Goal: Task Accomplishment & Management: Manage account settings

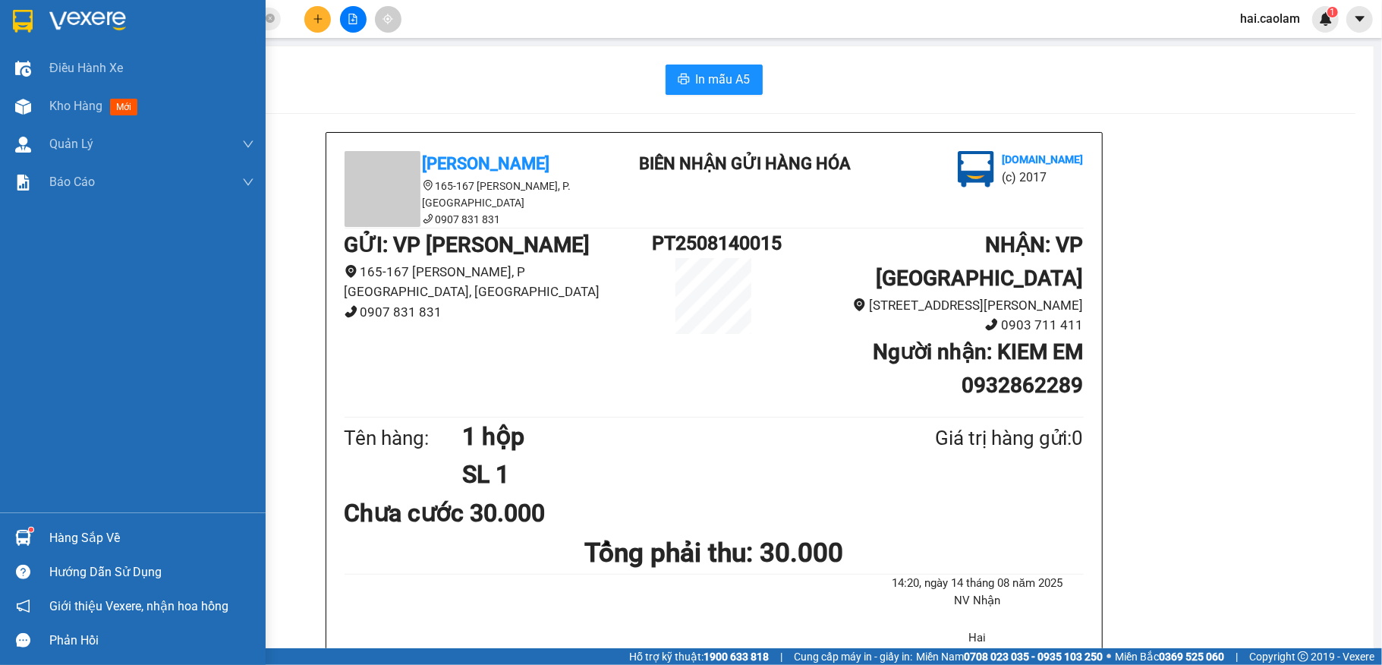
click at [98, 536] on div "Hàng sắp về" at bounding box center [151, 538] width 205 height 23
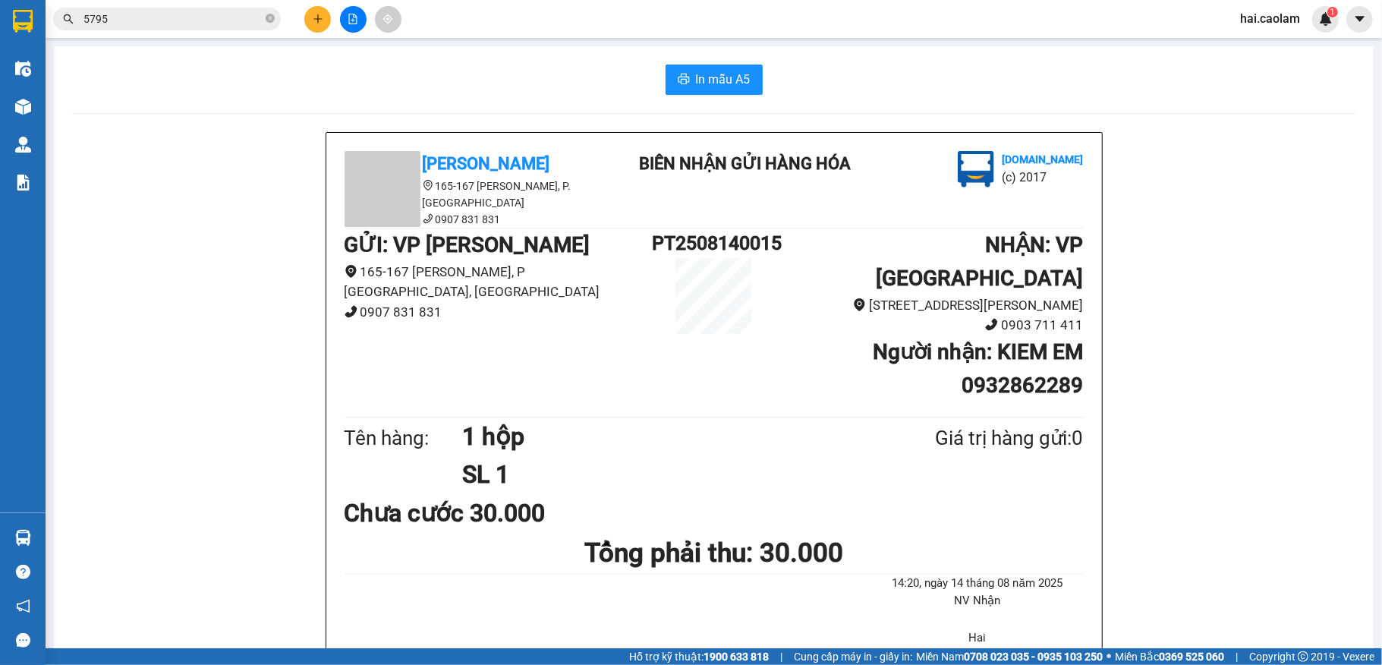
click at [167, 203] on section "Kết quả tìm kiếm ( 30 ) Bộ lọc Mã ĐH Trạng thái Món hàng Thu hộ Tổng cước Chưa …" at bounding box center [691, 332] width 1382 height 665
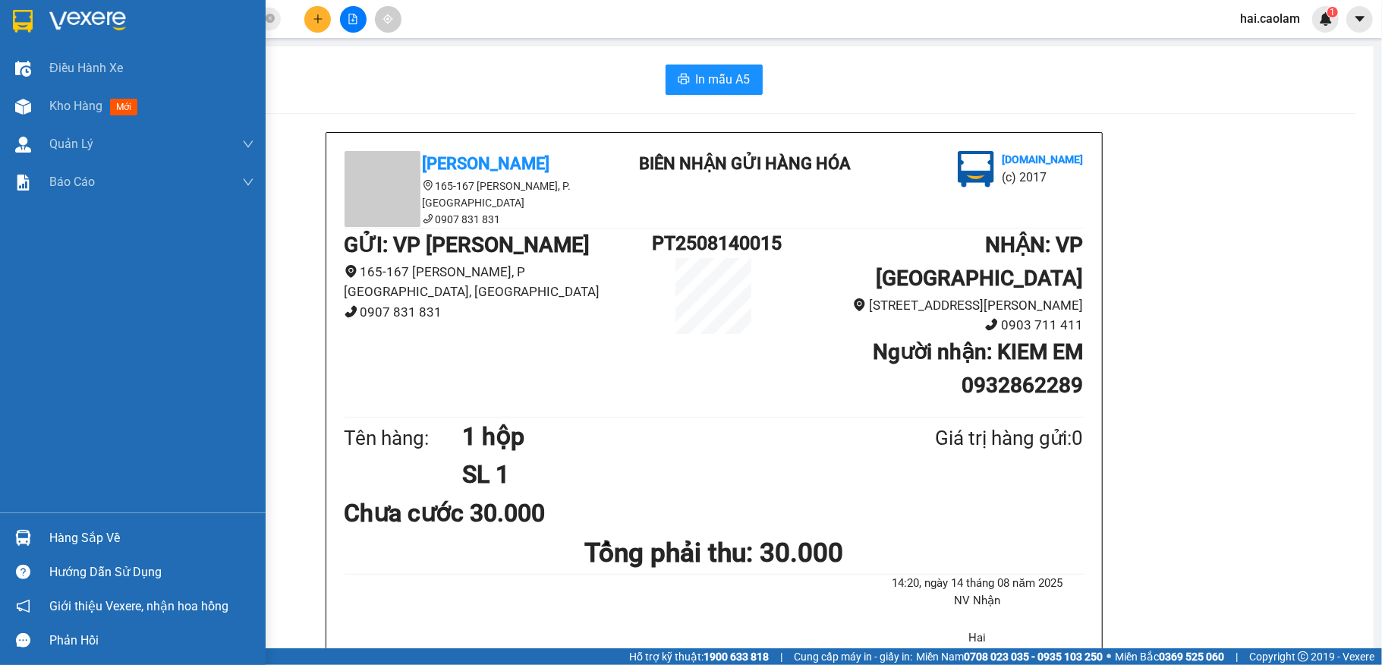
click at [80, 538] on div "Hàng sắp về" at bounding box center [151, 538] width 205 height 23
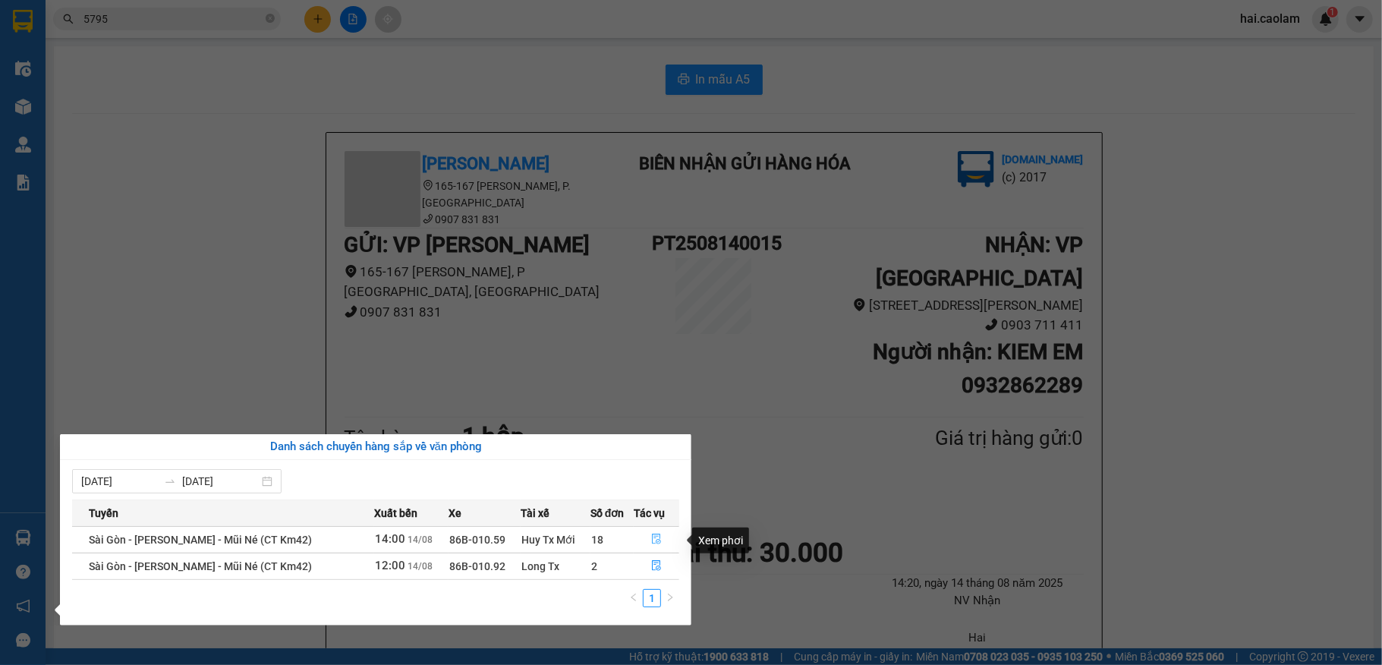
click at [656, 536] on icon "file-done" at bounding box center [656, 538] width 11 height 11
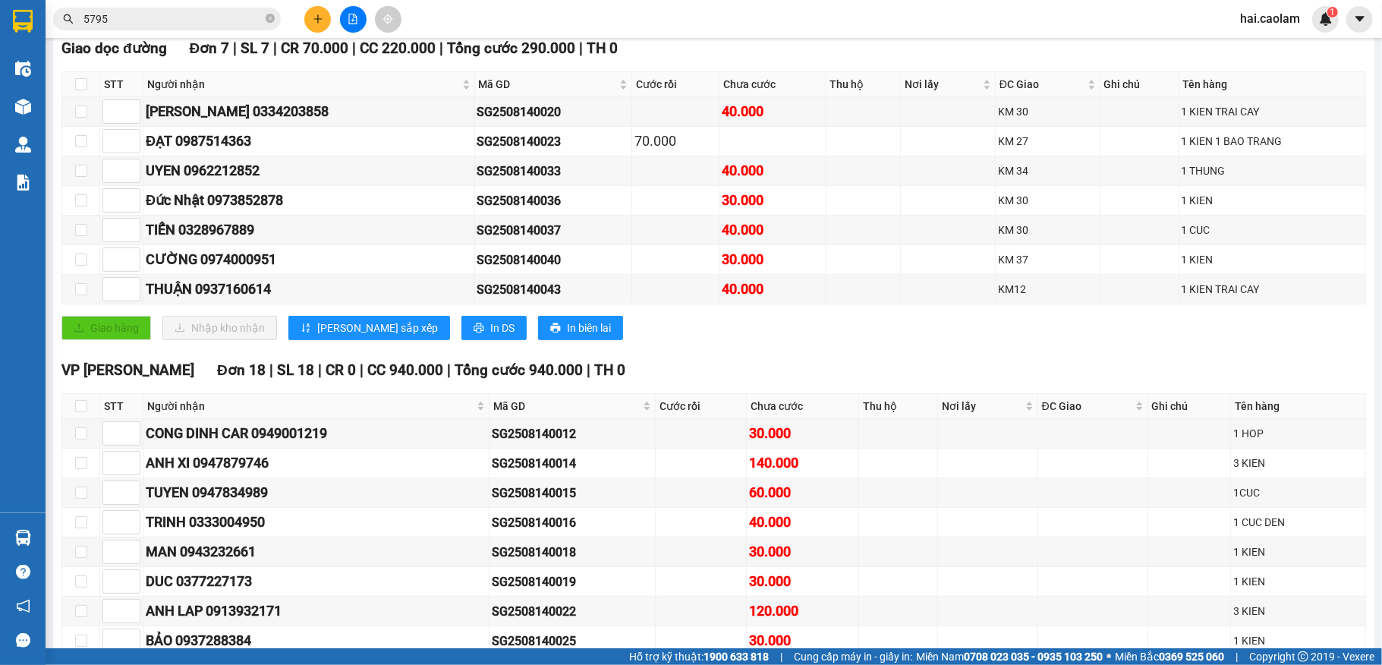
scroll to position [203, 0]
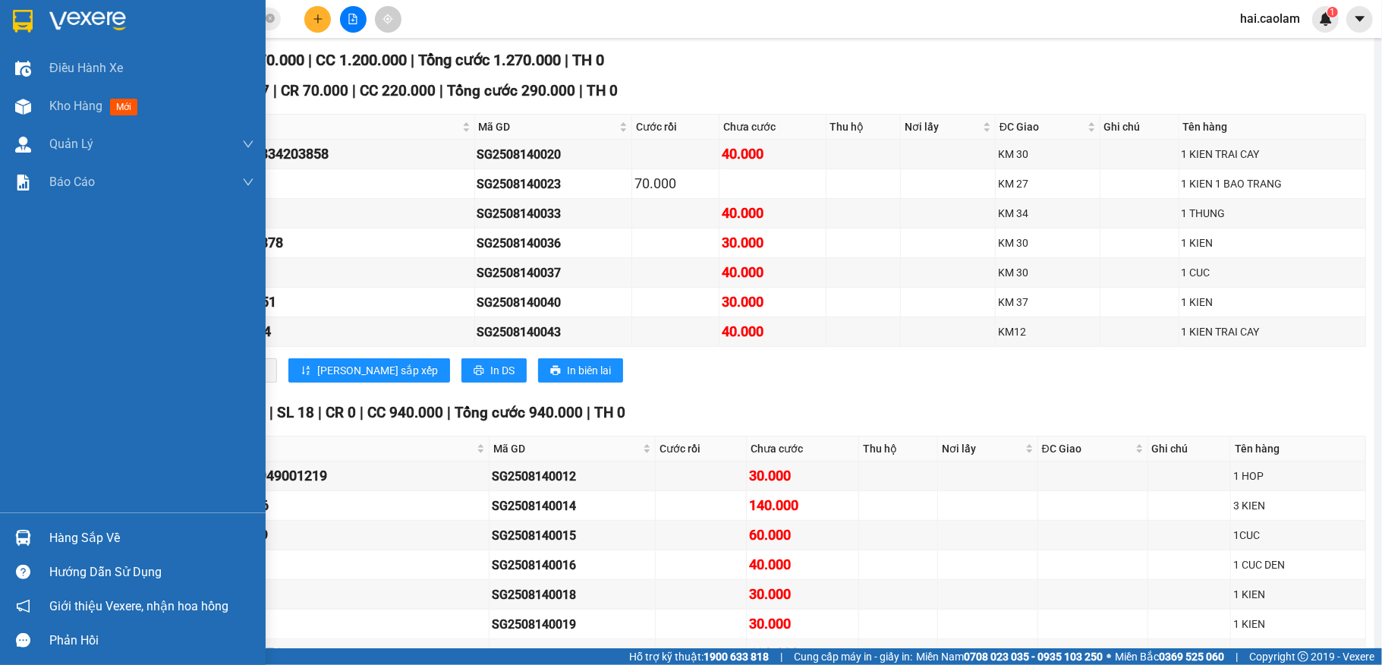
click at [25, 534] on img at bounding box center [23, 538] width 16 height 16
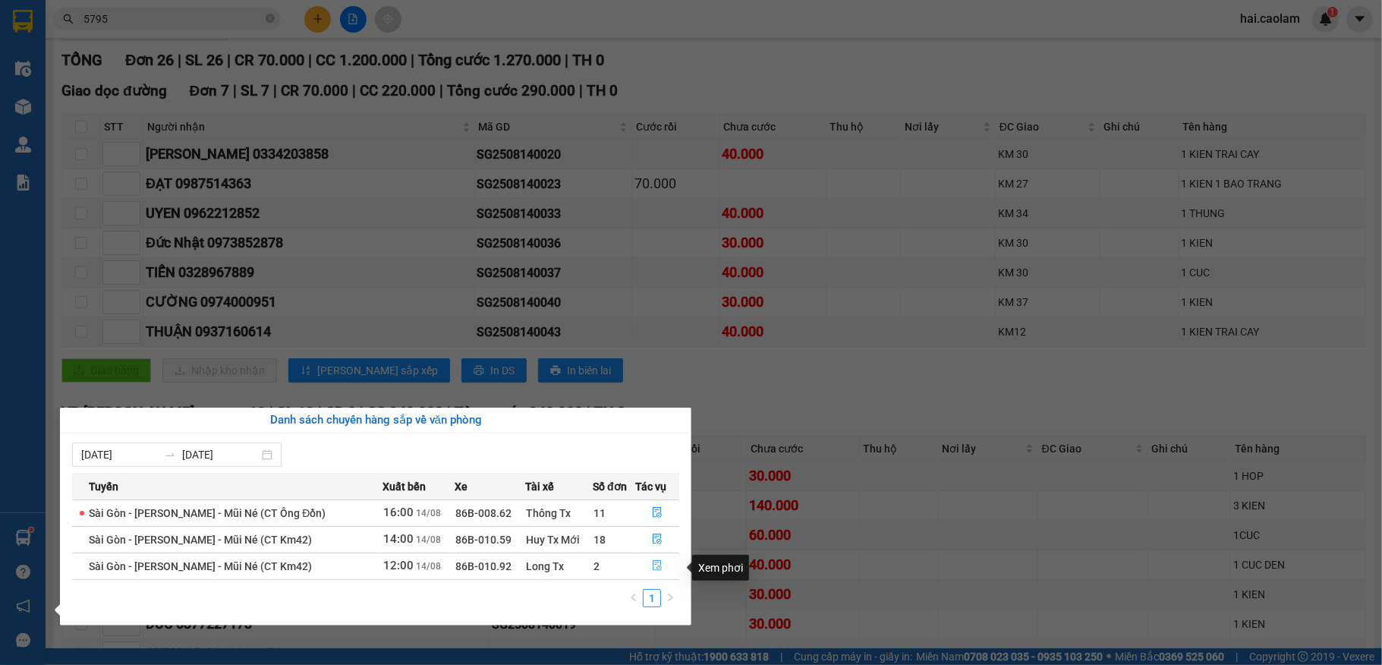
click at [659, 564] on icon "file-done" at bounding box center [657, 566] width 9 height 11
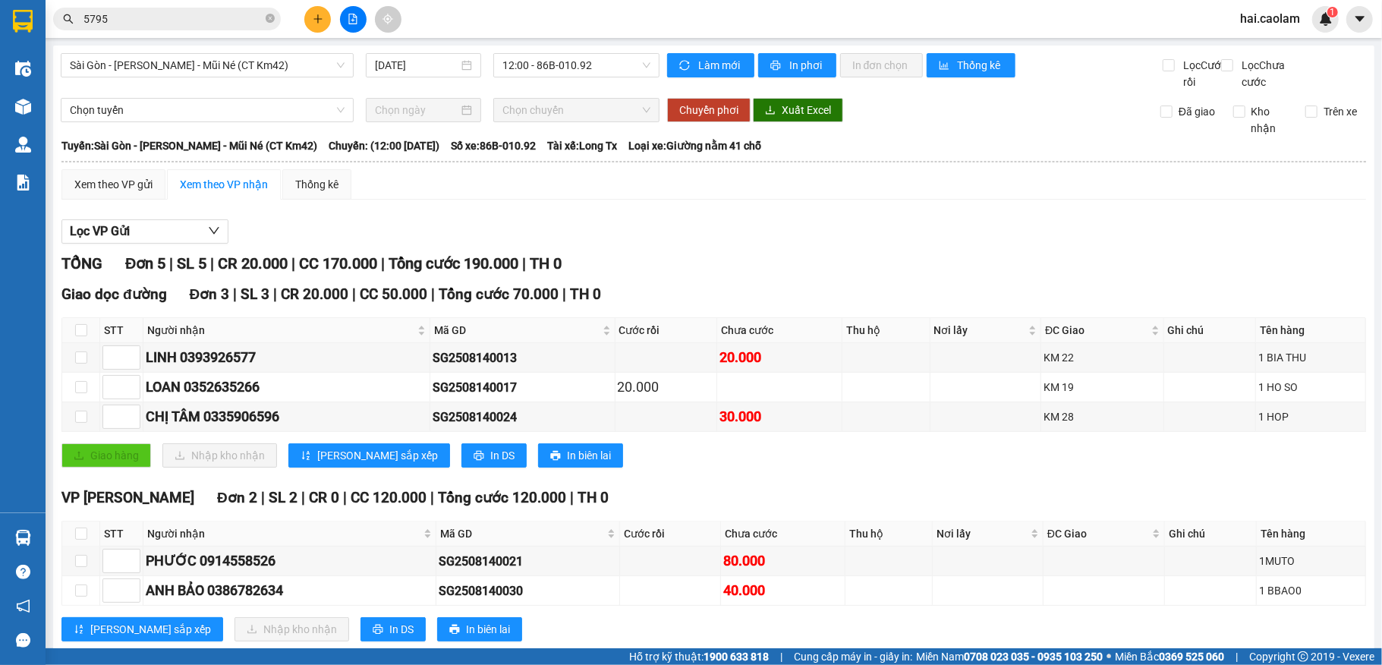
scroll to position [58, 0]
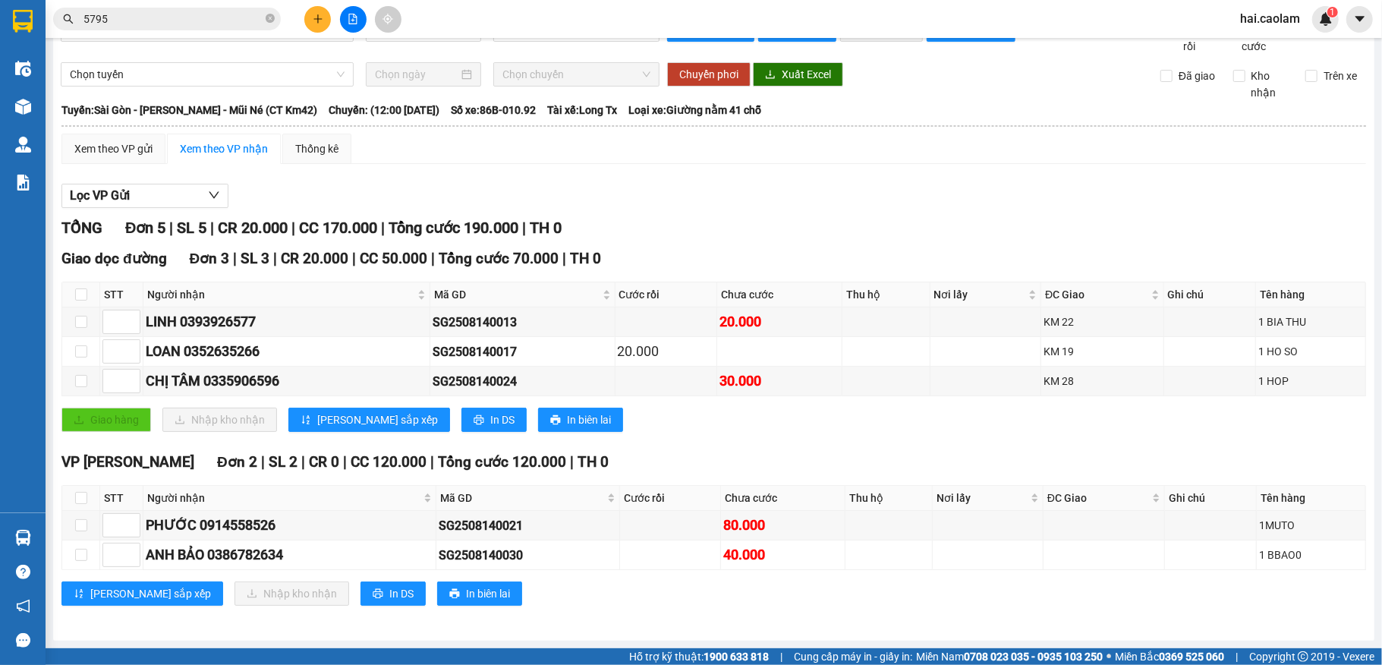
click at [173, 9] on span "5795" at bounding box center [167, 19] width 228 height 23
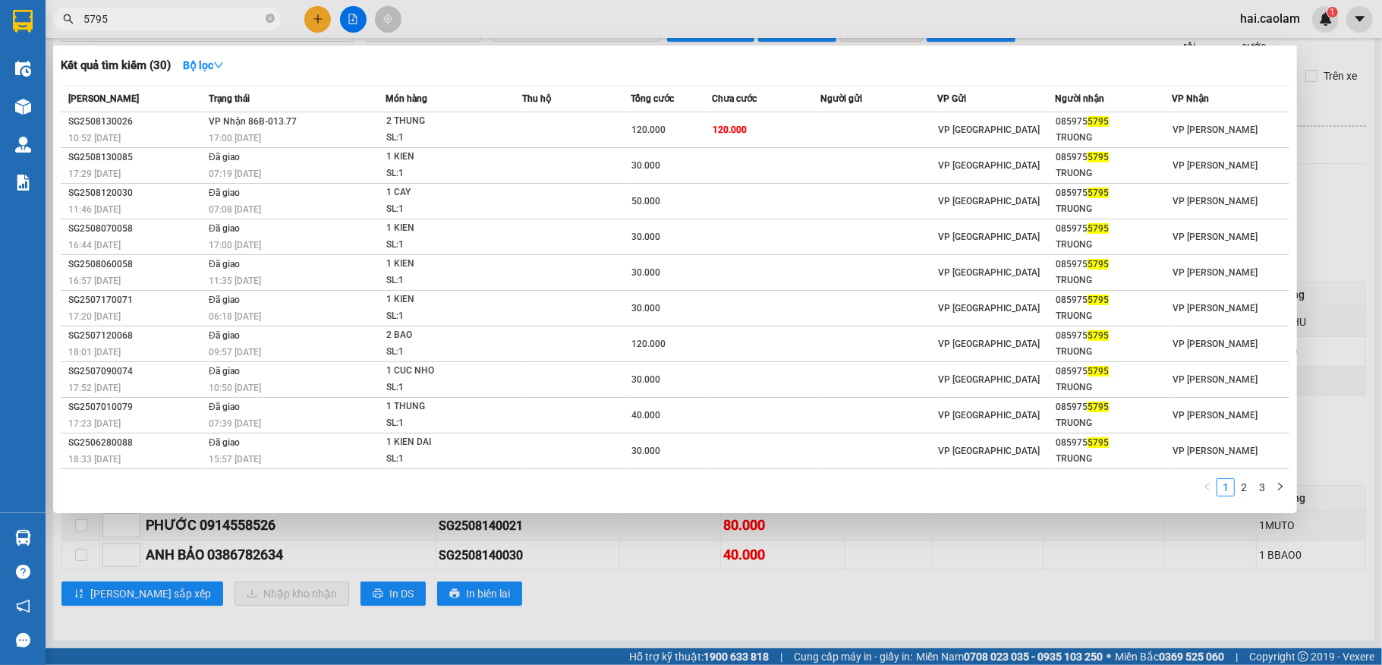
click at [168, 20] on input "5795" at bounding box center [172, 19] width 179 height 17
type input "5"
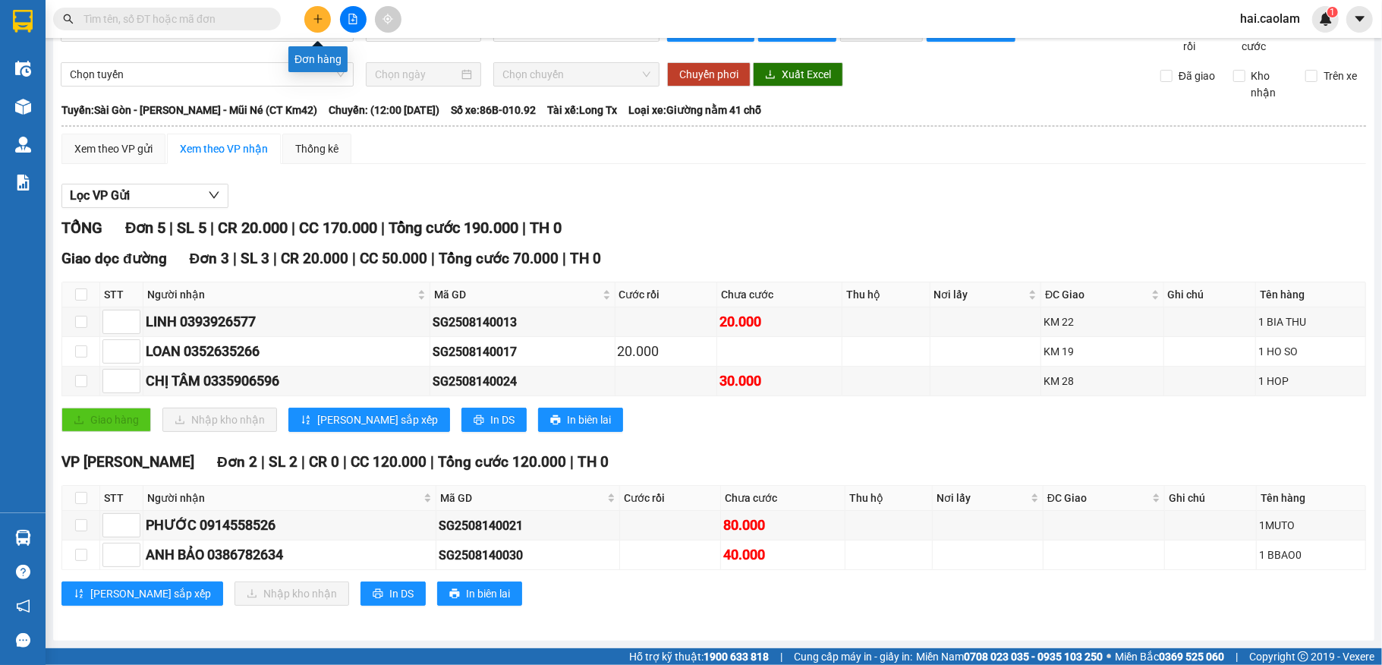
click at [313, 18] on icon "plus" at bounding box center [318, 19] width 11 height 11
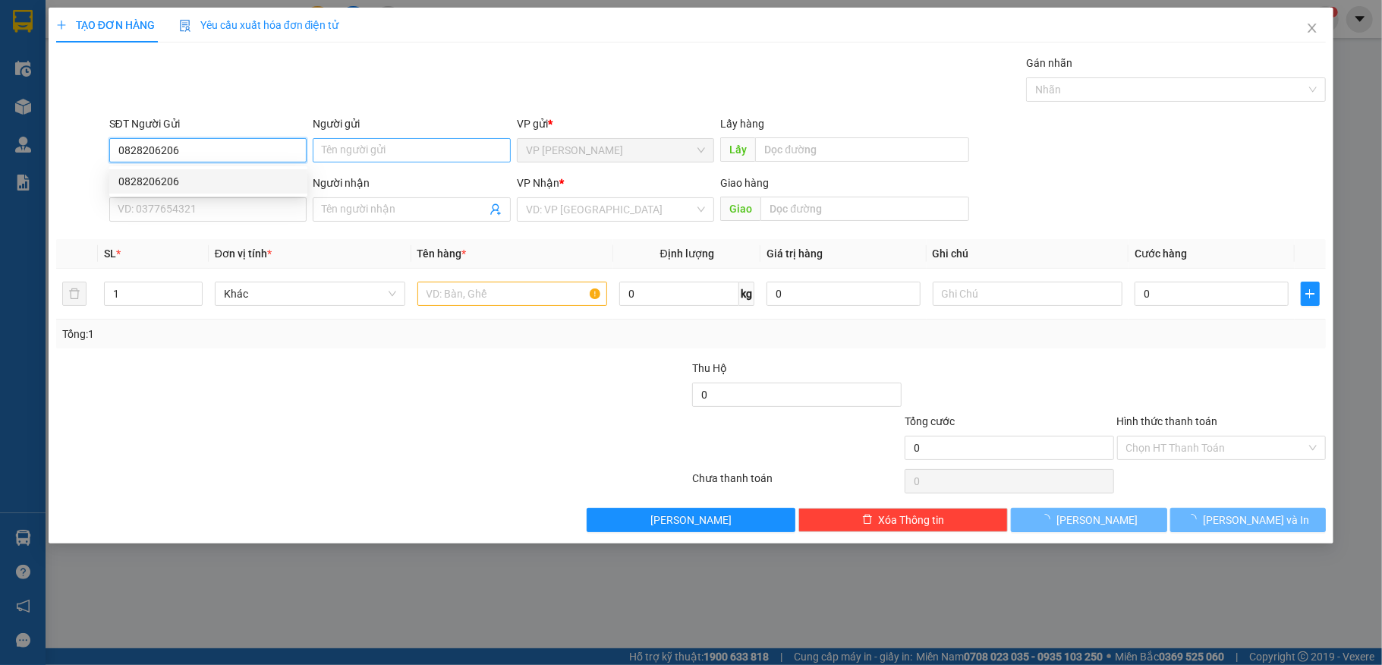
type input "0828206206"
click at [401, 153] on input "Người gửi" at bounding box center [412, 150] width 198 height 24
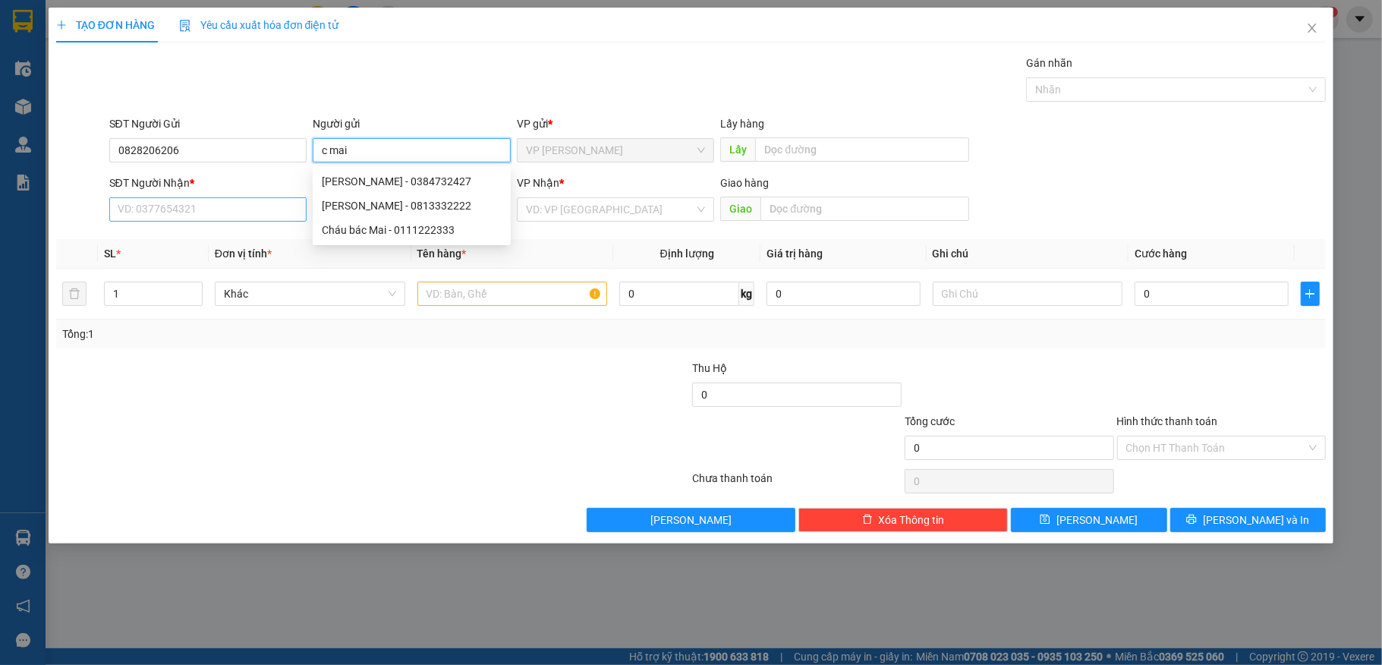
type input "c mai"
click at [213, 217] on input "SĐT Người Nhận *" at bounding box center [208, 209] width 198 height 24
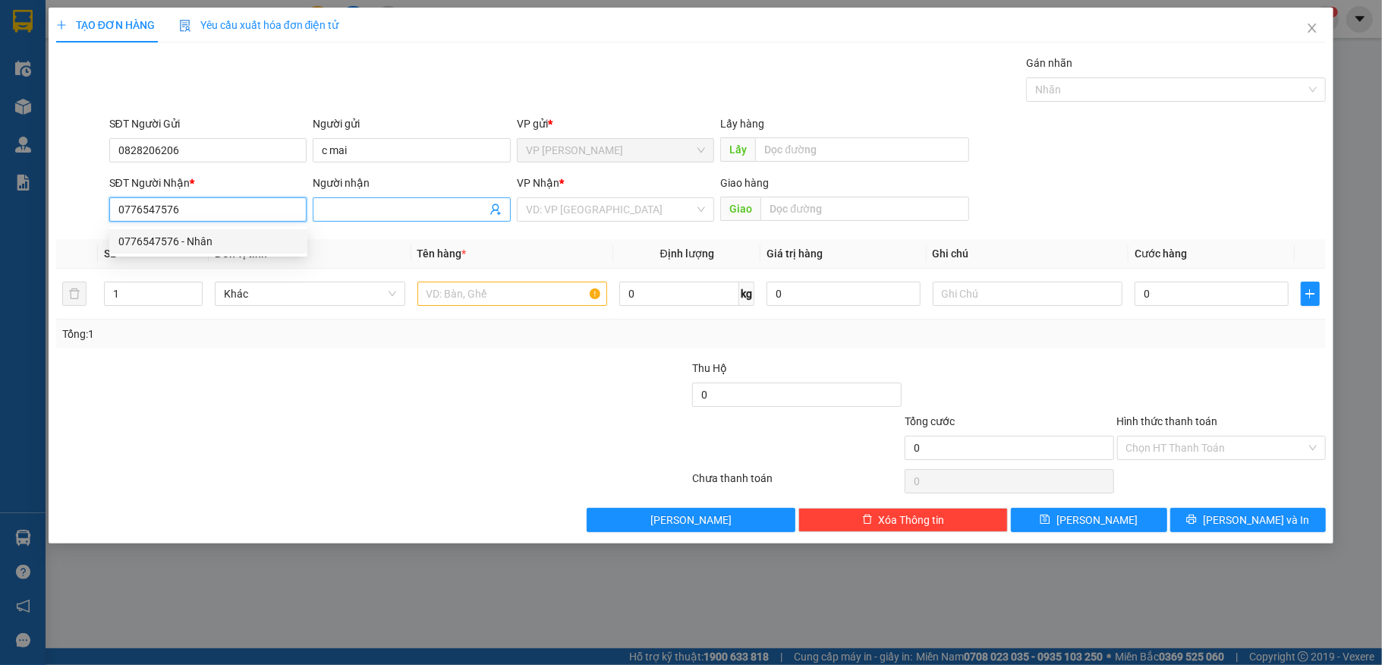
type input "0776547576"
click at [401, 209] on input "Người nhận" at bounding box center [404, 209] width 165 height 17
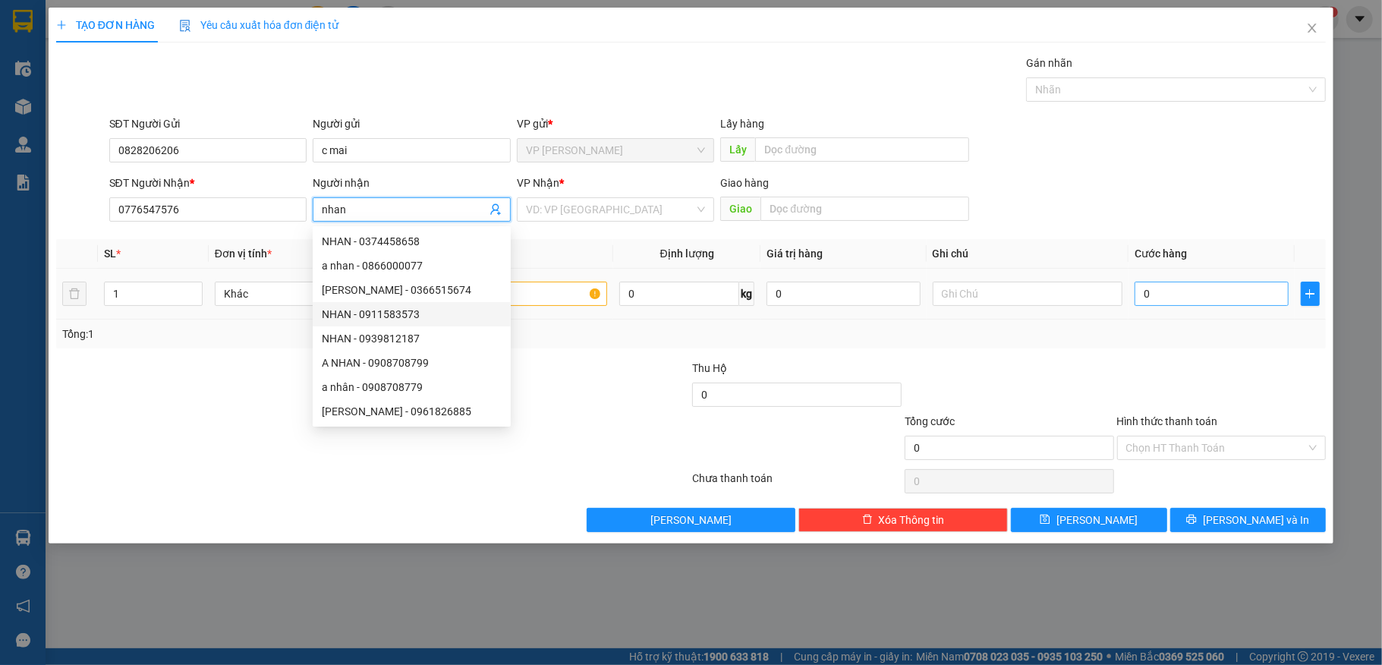
type input "nhan"
click at [1221, 296] on input "0" at bounding box center [1210, 293] width 153 height 24
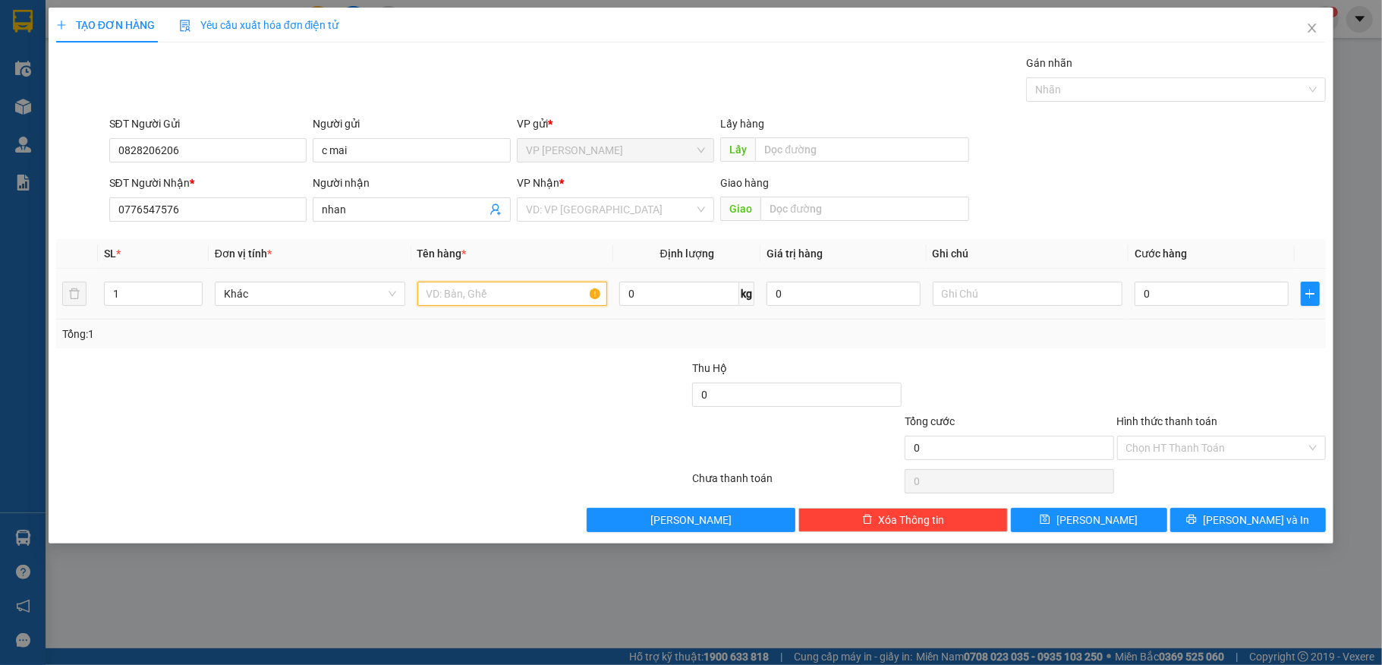
click at [460, 293] on input "text" at bounding box center [512, 293] width 190 height 24
type input "1 thung sop trang"
click at [950, 460] on input "0" at bounding box center [1008, 448] width 209 height 24
click at [914, 445] on input "0" at bounding box center [1008, 448] width 209 height 24
click at [923, 447] on input "0" at bounding box center [1008, 448] width 209 height 24
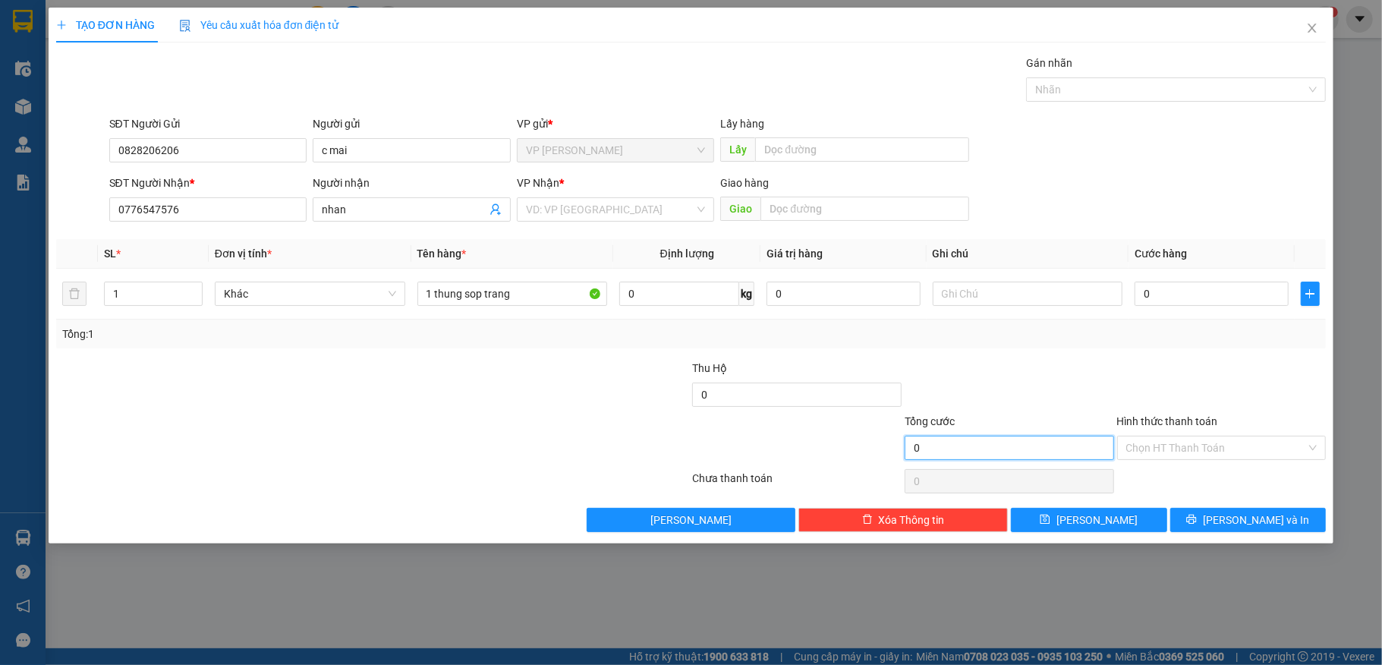
click at [945, 448] on input "0" at bounding box center [1008, 448] width 209 height 24
drag, startPoint x: 838, startPoint y: 449, endPoint x: 859, endPoint y: 449, distance: 20.5
click at [859, 449] on div "Tổng cước 0 Hình thức thanh toán Chọn HT Thanh Toán" at bounding box center [691, 439] width 1273 height 53
type input "0"
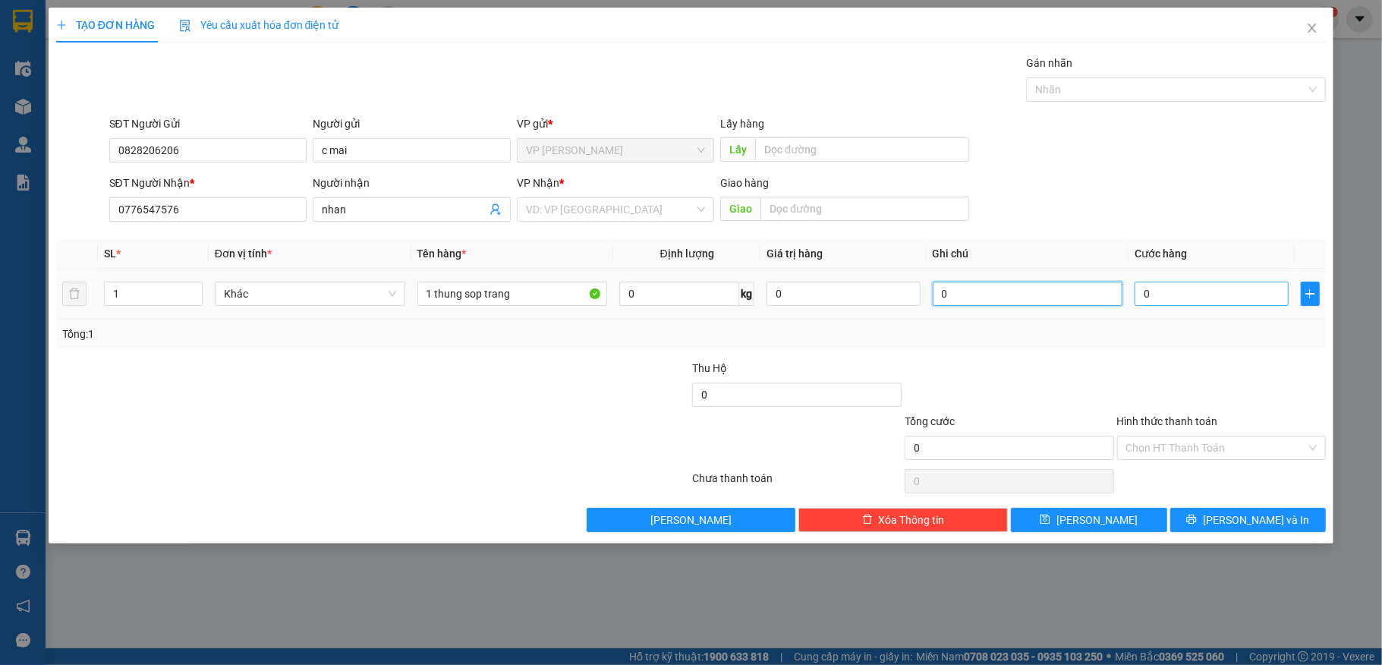
type input "0"
click at [1160, 298] on input "0" at bounding box center [1210, 293] width 153 height 24
type input "4"
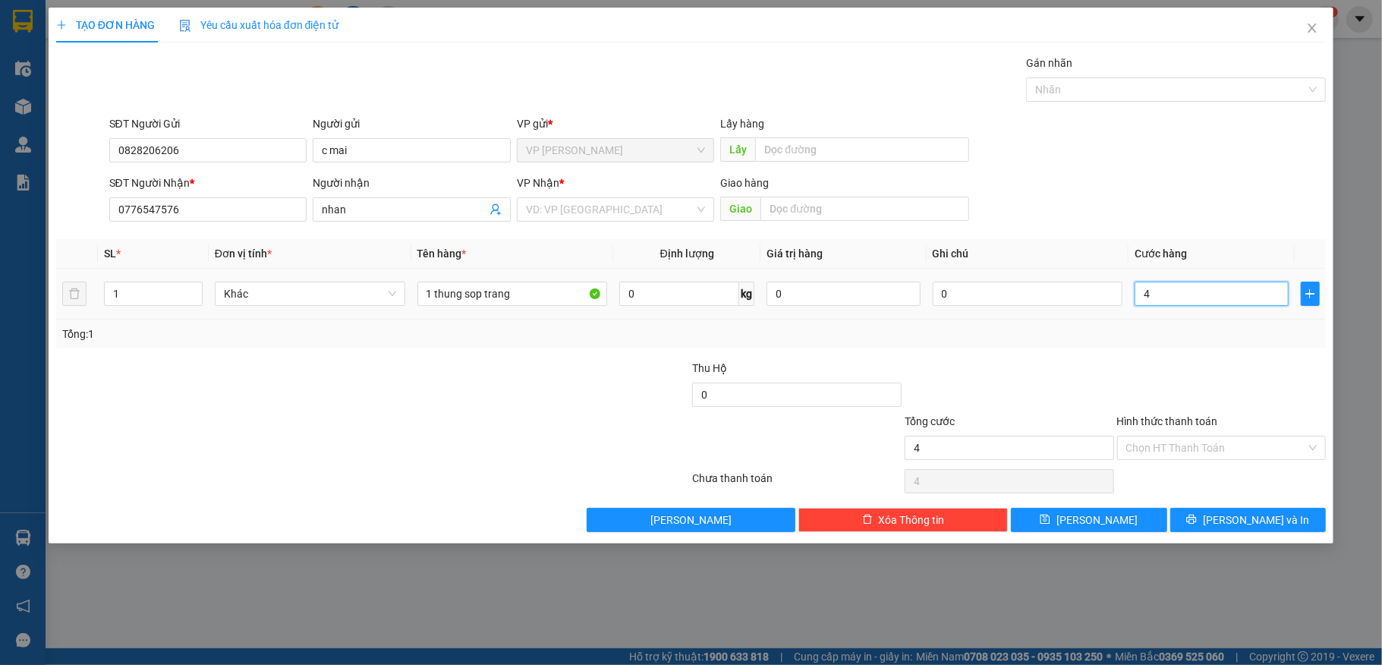
type input "40"
type input "40.000"
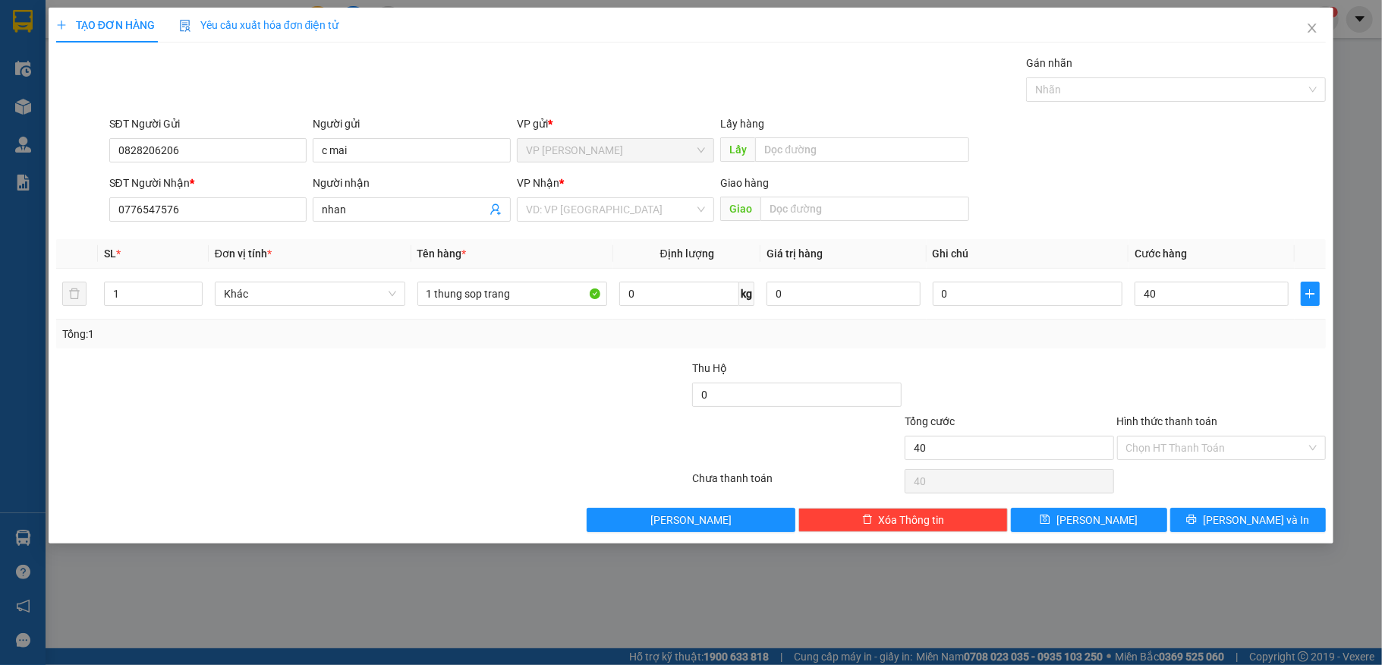
type input "40.000"
click at [1144, 378] on div at bounding box center [1221, 386] width 212 height 53
click at [577, 217] on input "search" at bounding box center [610, 209] width 169 height 23
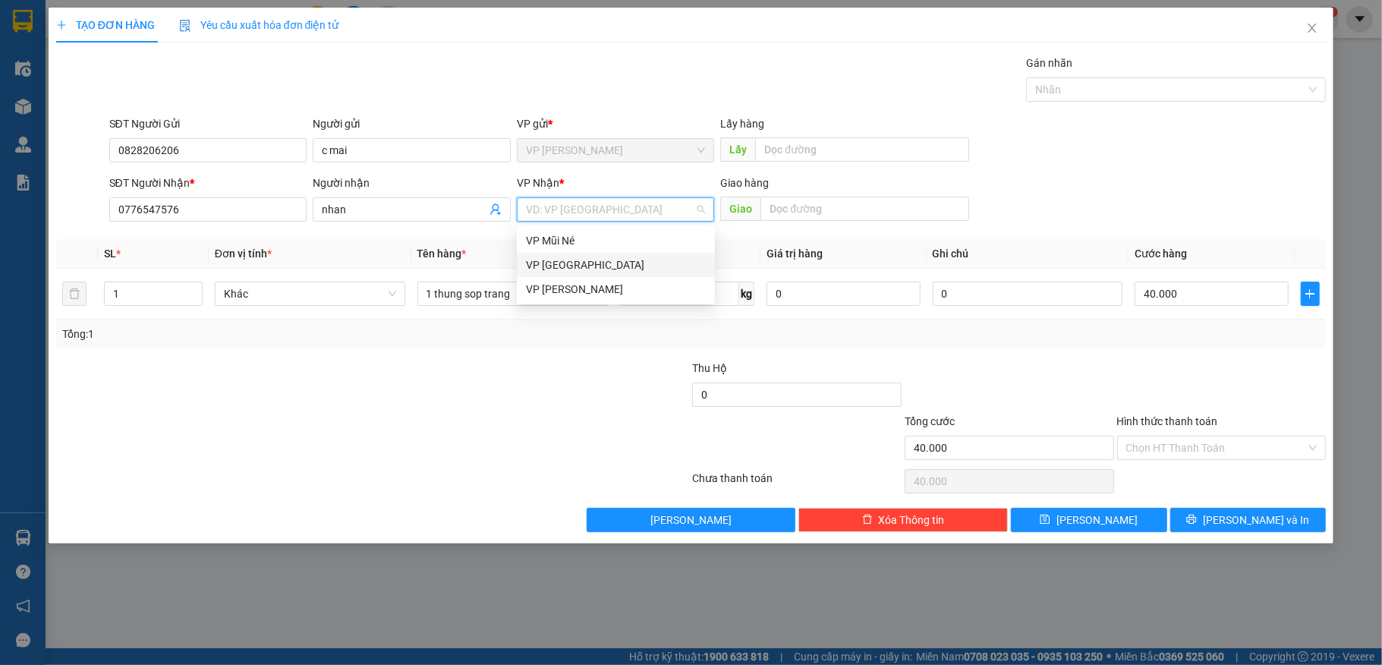
click at [569, 264] on div "VP [GEOGRAPHIC_DATA]" at bounding box center [616, 264] width 180 height 17
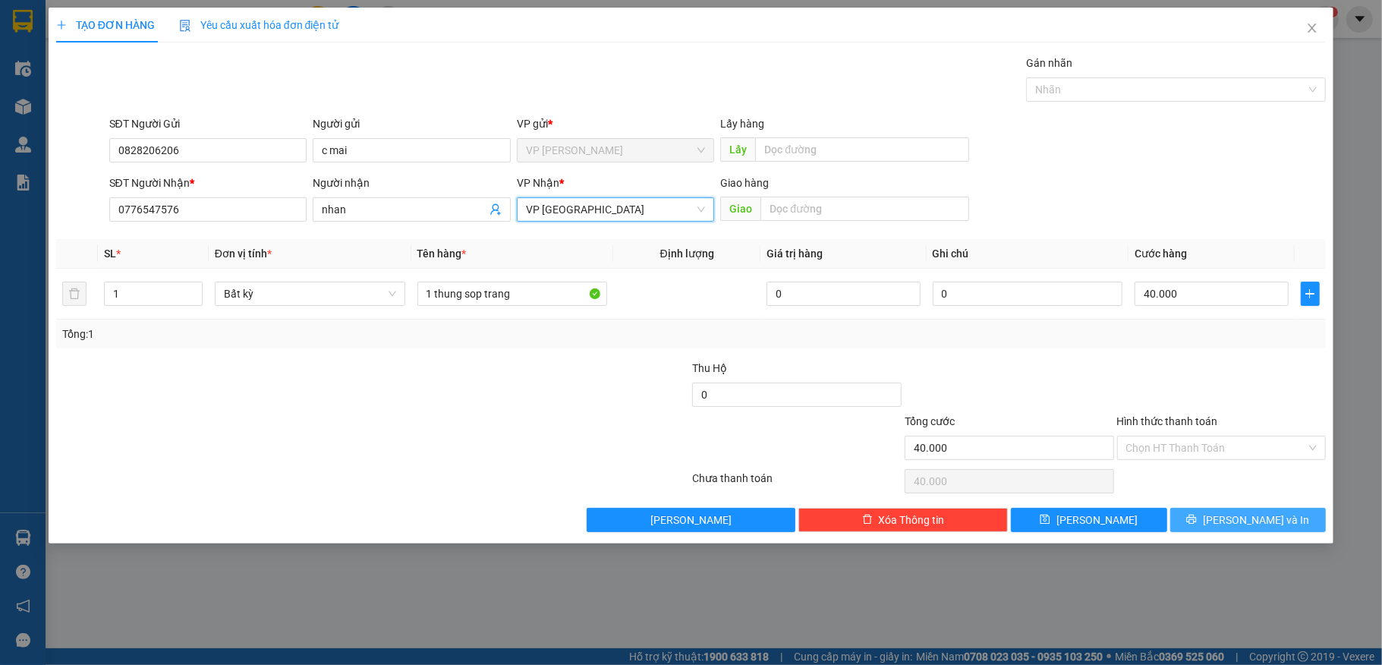
click at [1241, 516] on button "[PERSON_NAME] và In" at bounding box center [1248, 520] width 156 height 24
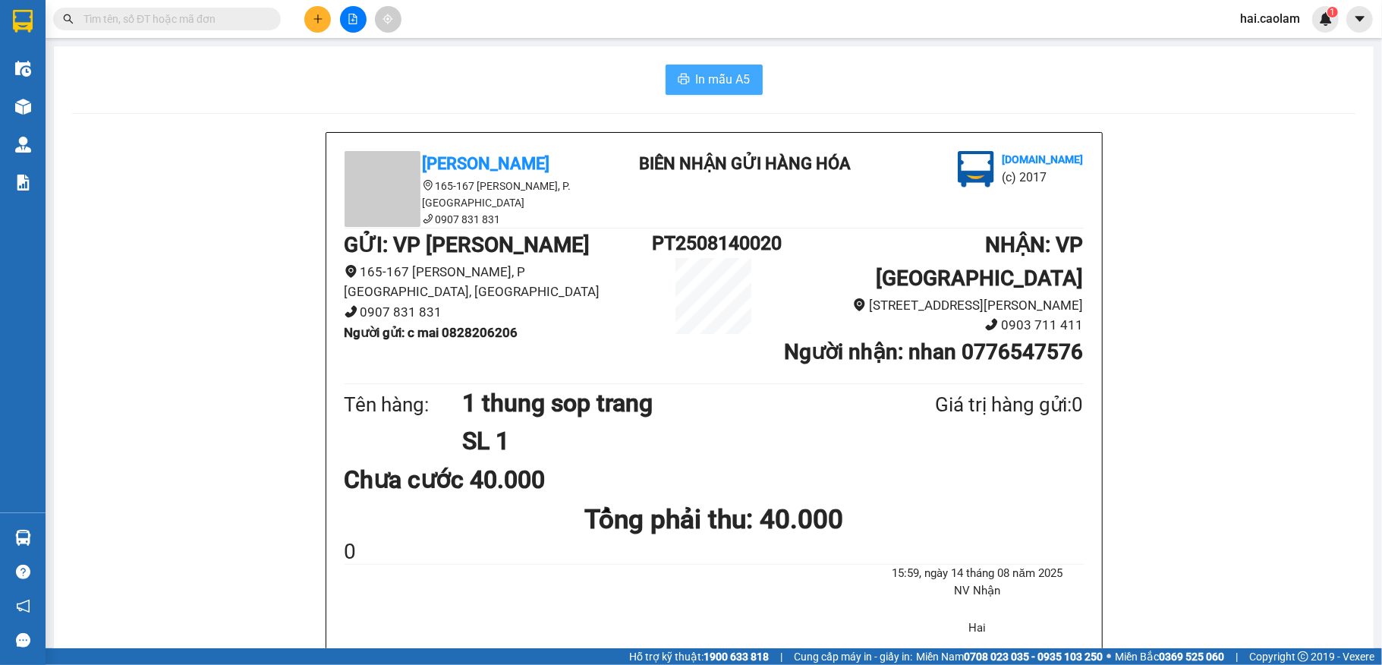
click at [723, 80] on span "In mẫu A5" at bounding box center [723, 79] width 55 height 19
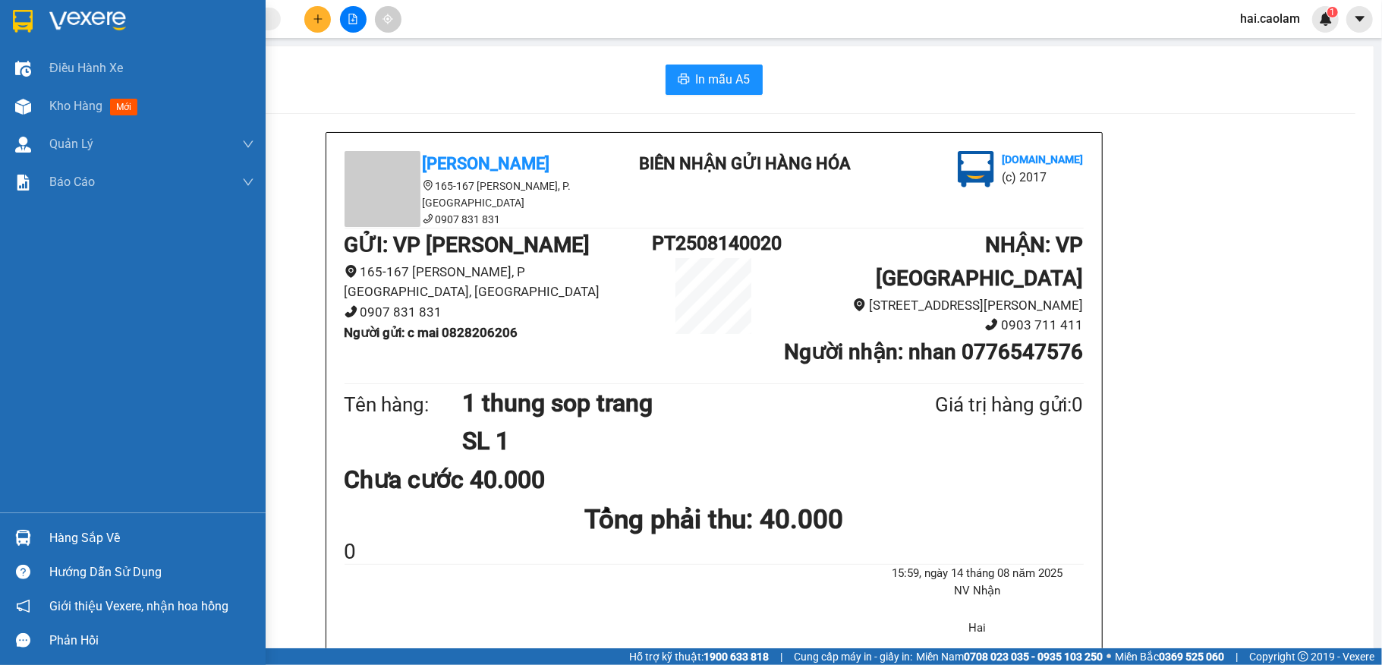
click at [116, 536] on div "Hàng sắp về" at bounding box center [151, 538] width 205 height 23
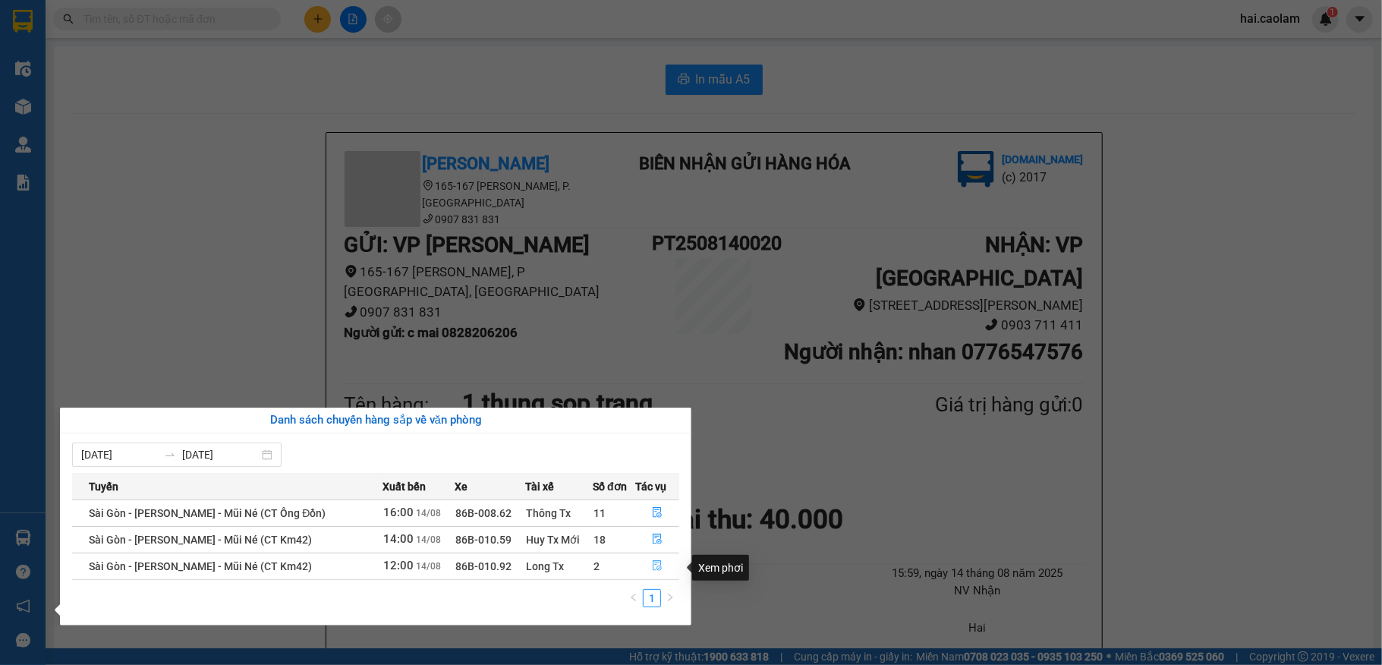
click at [657, 572] on span "file-done" at bounding box center [657, 566] width 11 height 12
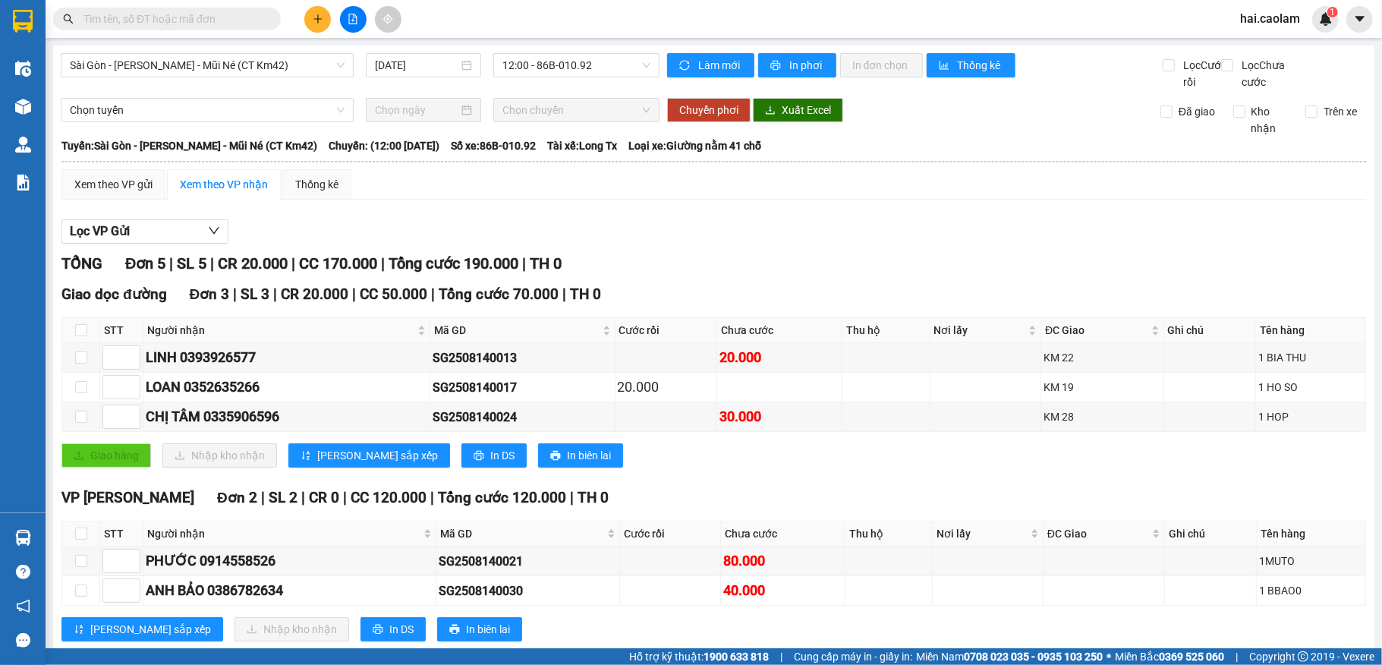
scroll to position [58, 0]
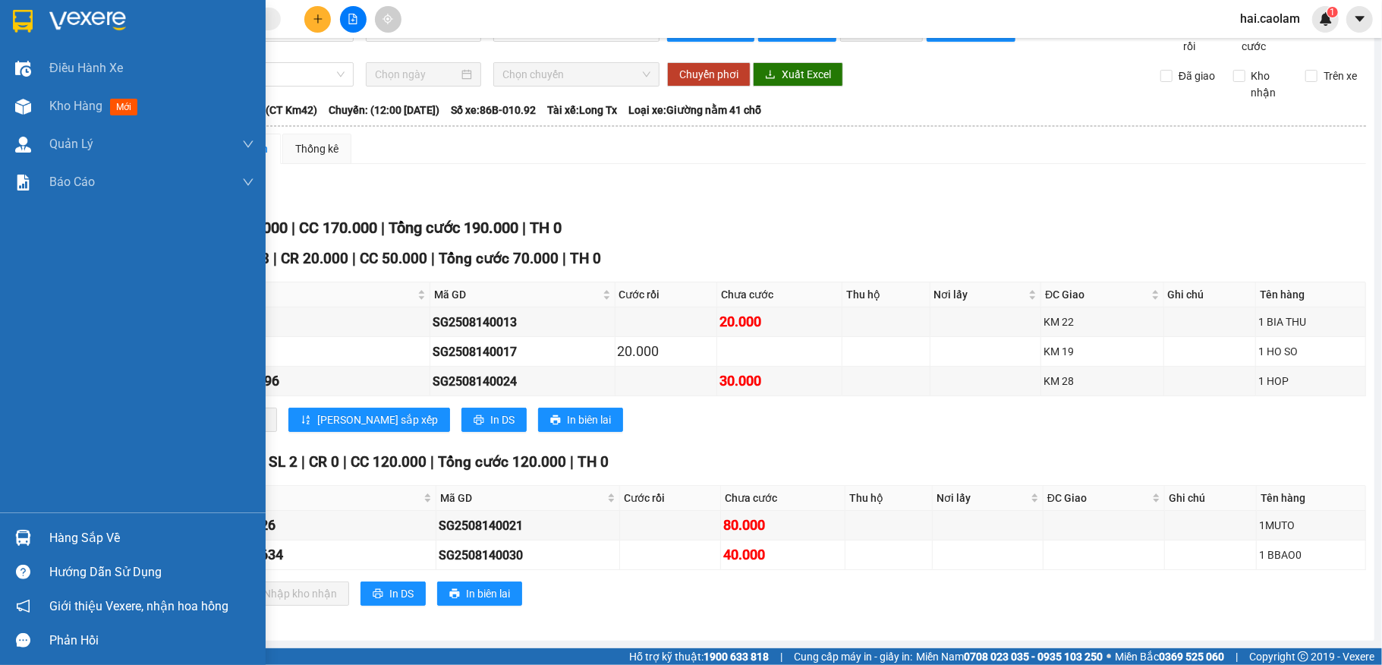
click at [20, 542] on img at bounding box center [23, 538] width 16 height 16
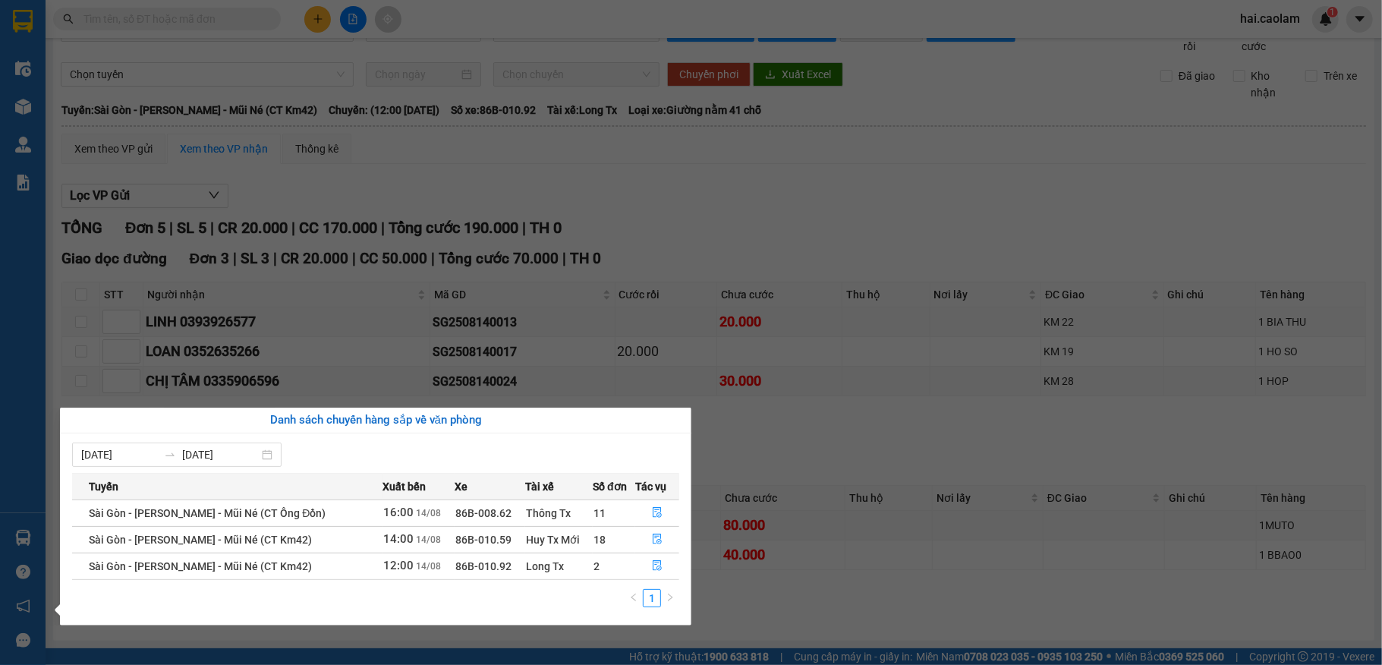
click at [841, 183] on section "Kết quả tìm kiếm ( 30 ) Bộ lọc Mã ĐH Trạng thái Món hàng Thu hộ Tổng cước Chưa …" at bounding box center [691, 332] width 1382 height 665
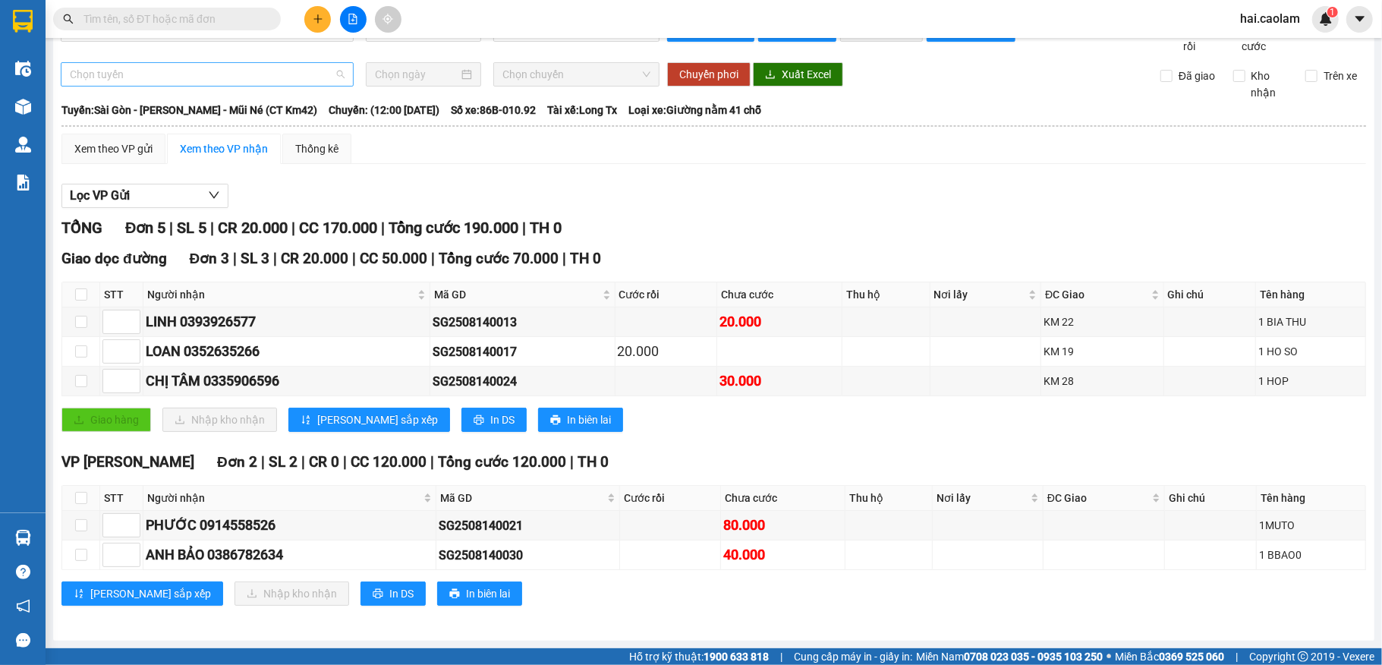
click at [212, 70] on span "Chọn tuyến" at bounding box center [207, 74] width 275 height 23
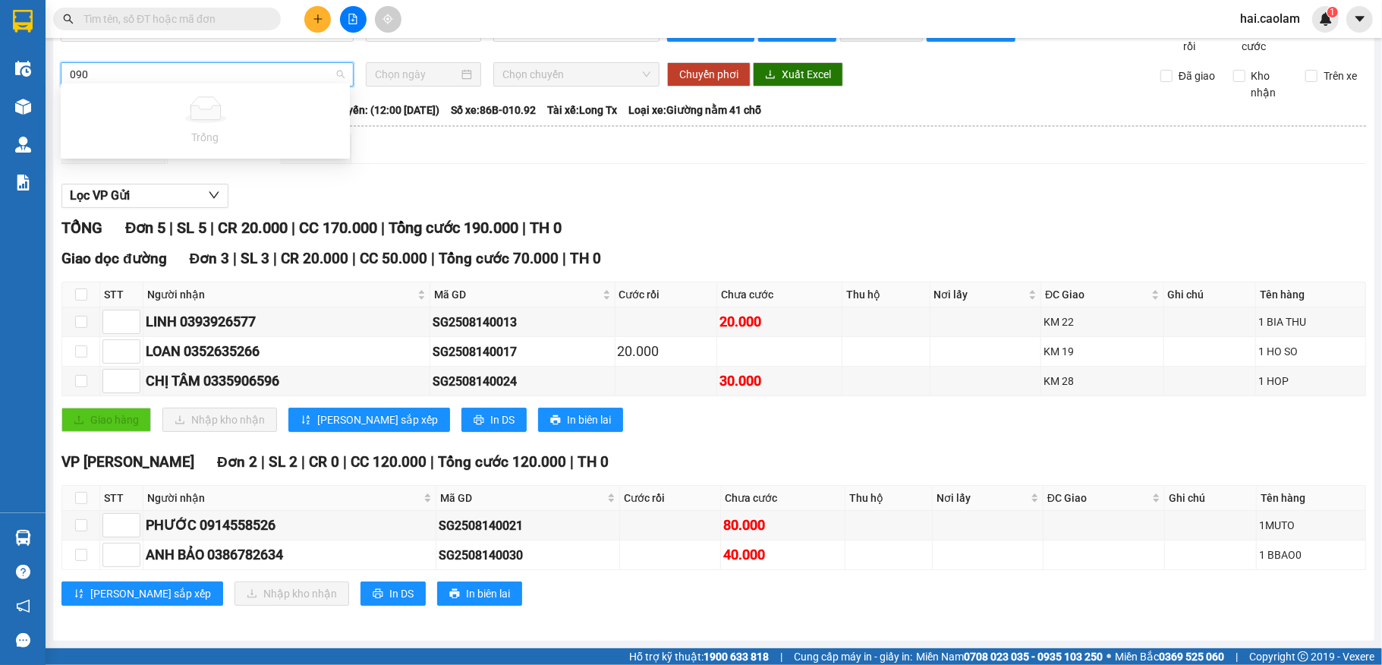
click at [140, 71] on input "090" at bounding box center [202, 74] width 264 height 23
click at [150, 71] on input "090" at bounding box center [202, 74] width 264 height 23
type input "0"
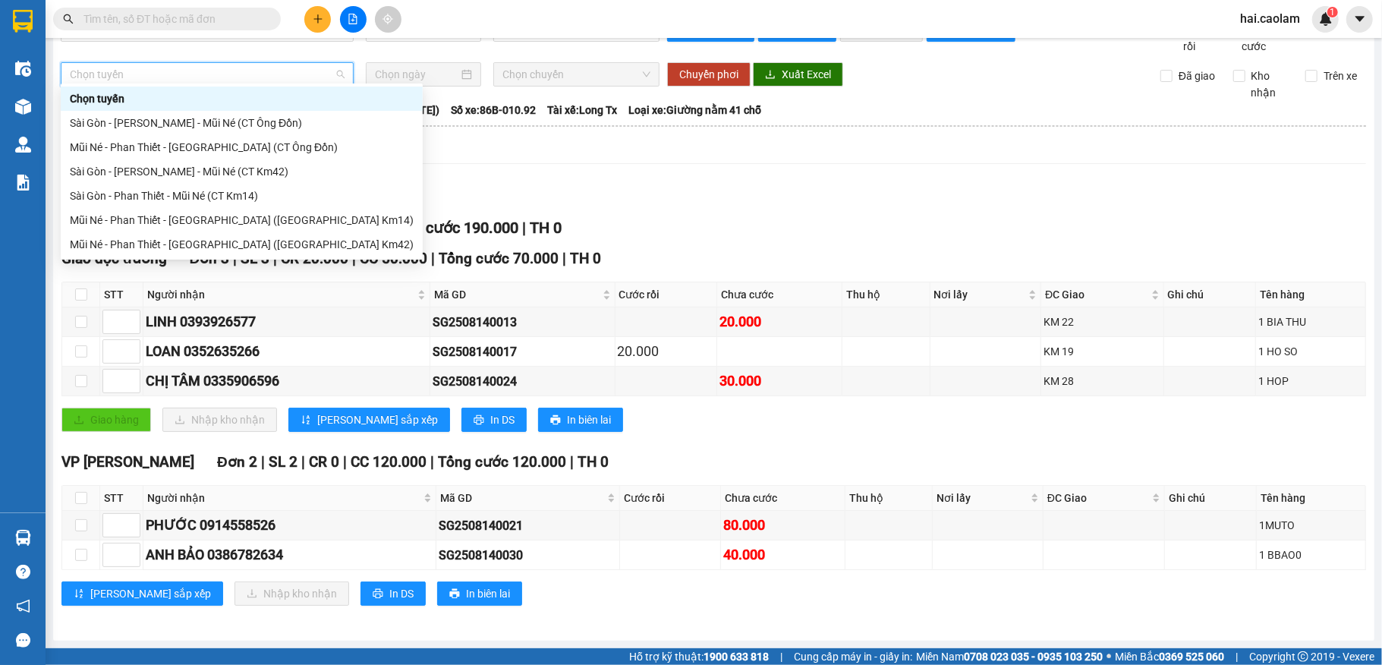
scroll to position [0, 0]
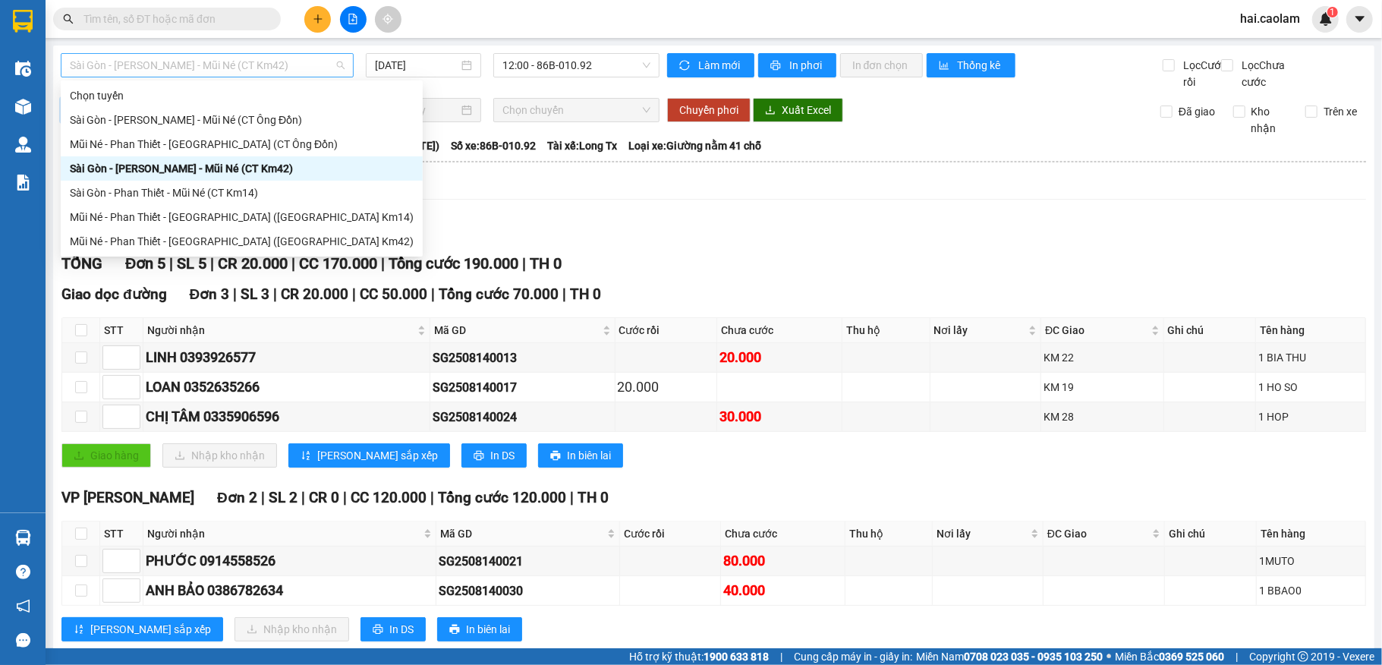
click at [283, 68] on span "Sài Gòn - [PERSON_NAME] - Mũi Né (CT Km42)" at bounding box center [207, 65] width 275 height 23
click at [217, 23] on input "text" at bounding box center [172, 19] width 179 height 17
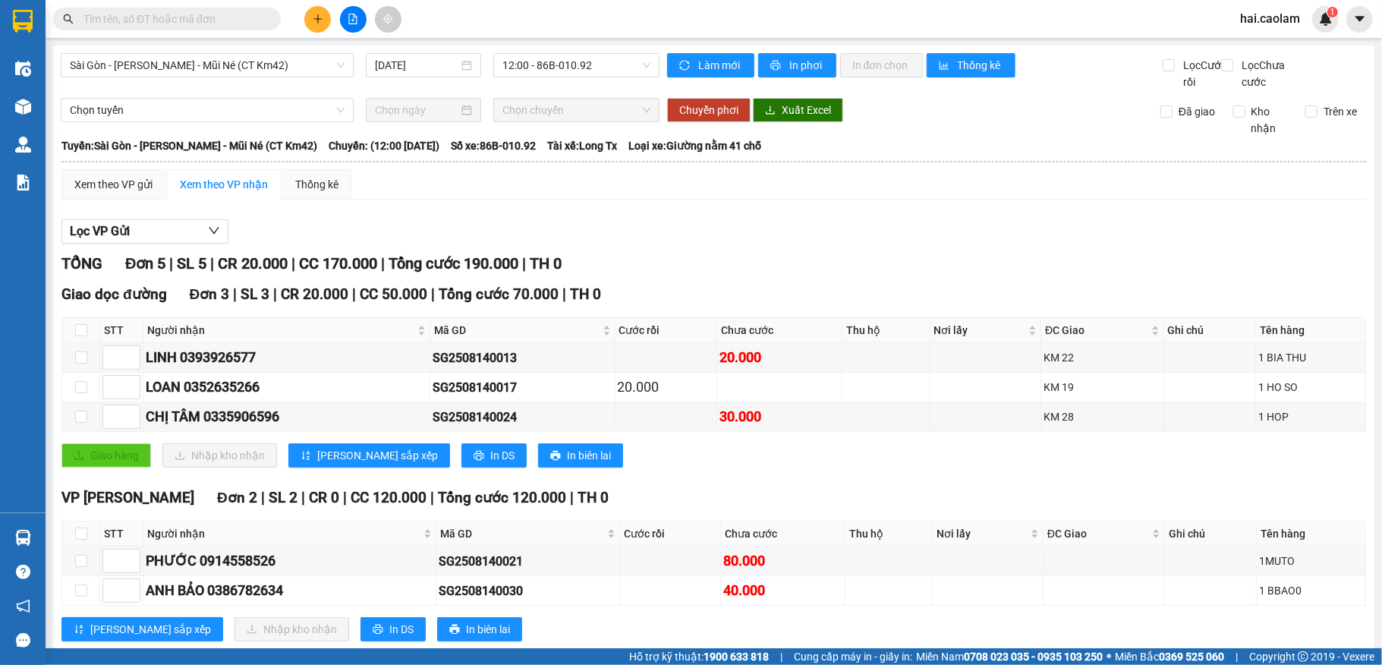
click at [217, 24] on input "text" at bounding box center [172, 19] width 179 height 17
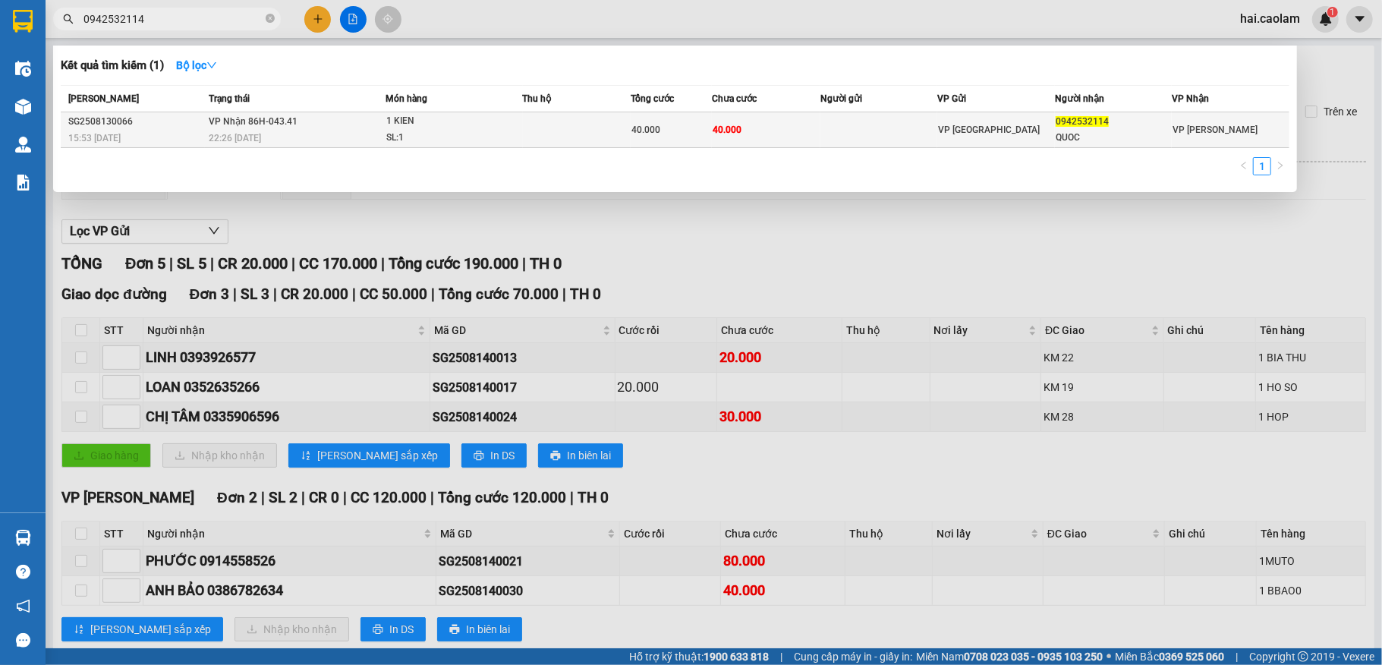
type input "0942532114"
click at [483, 124] on div "1 KIEN" at bounding box center [443, 121] width 114 height 17
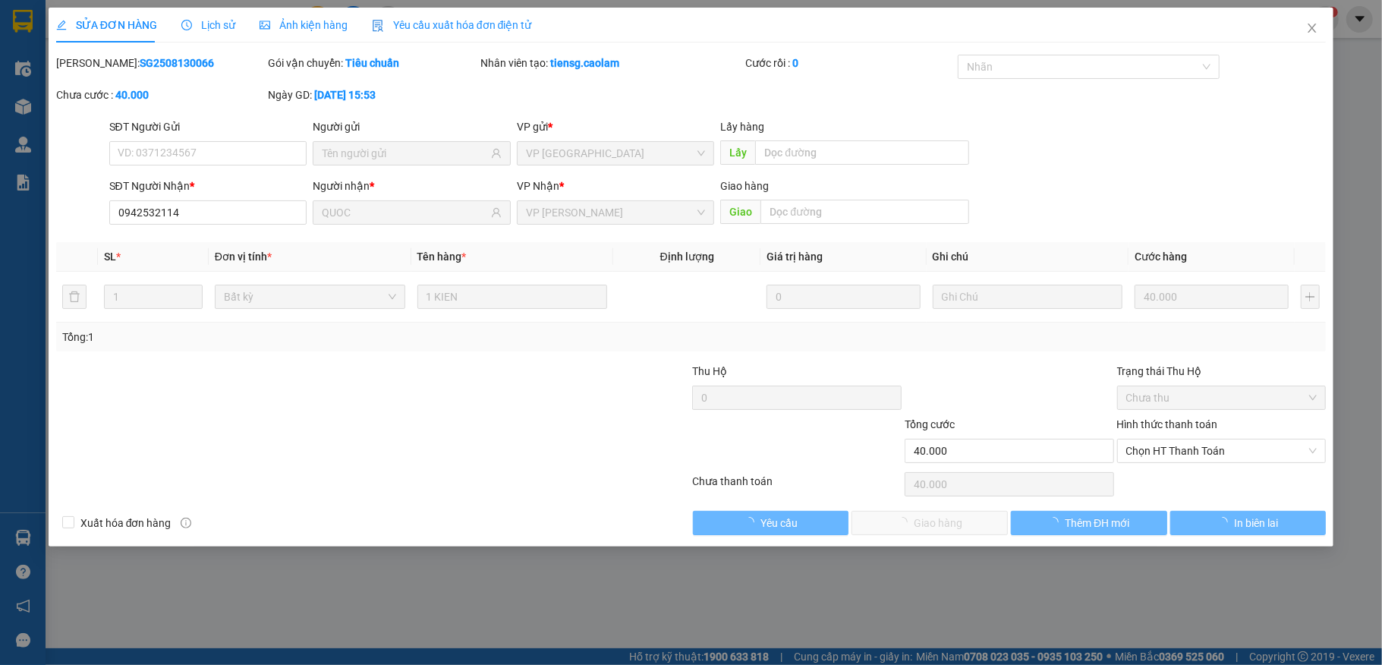
type input "0942532114"
type input "QUOC"
type input "40.000"
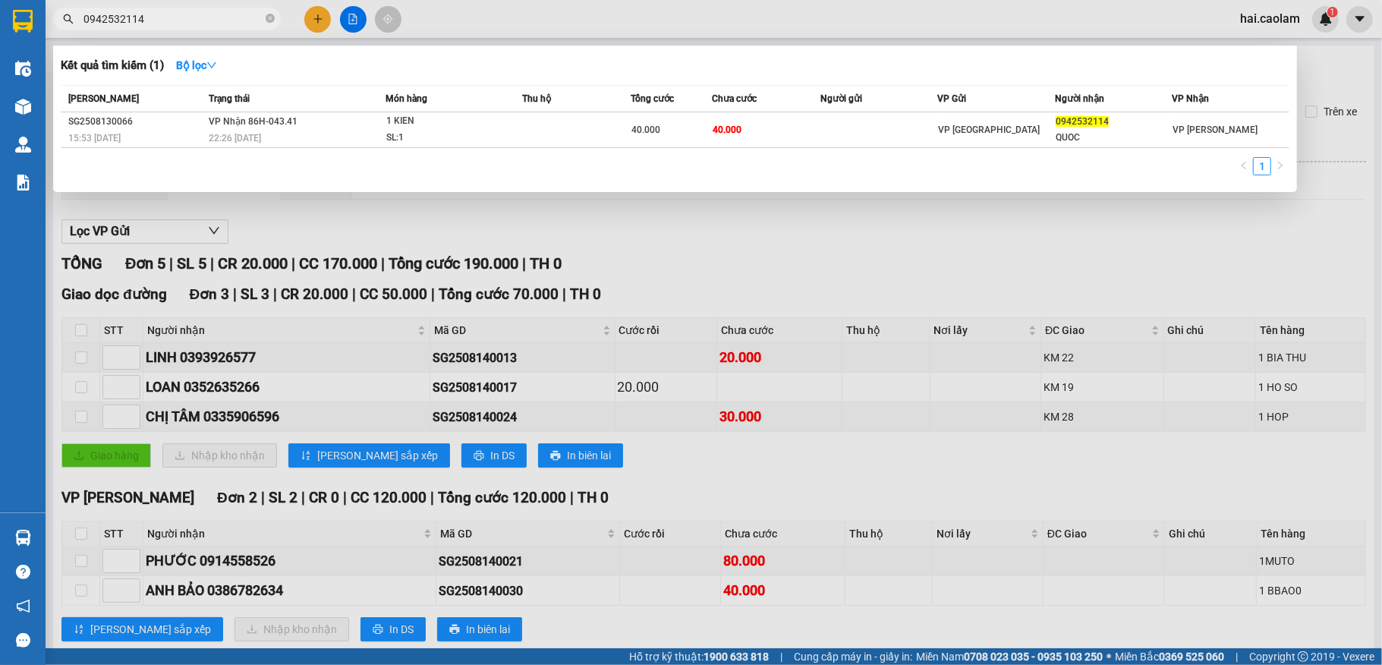
click at [198, 23] on input "0942532114" at bounding box center [172, 19] width 179 height 17
type input "0"
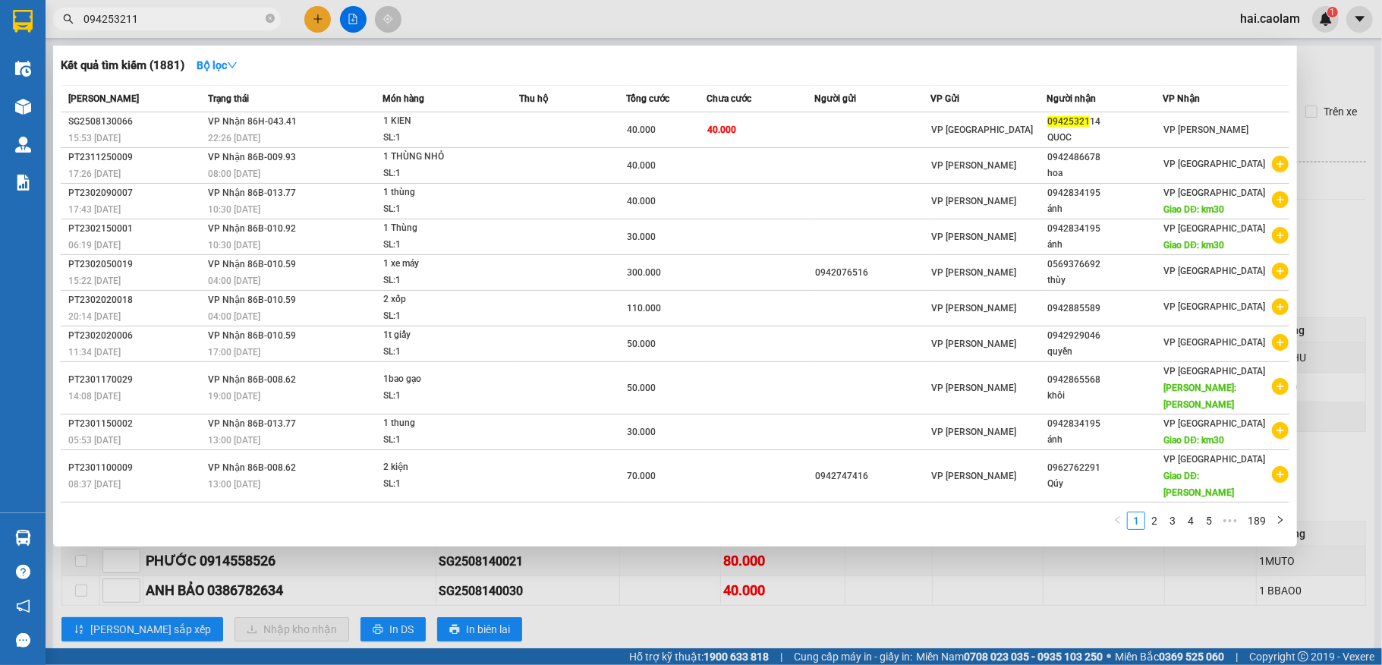
type input "0942532114"
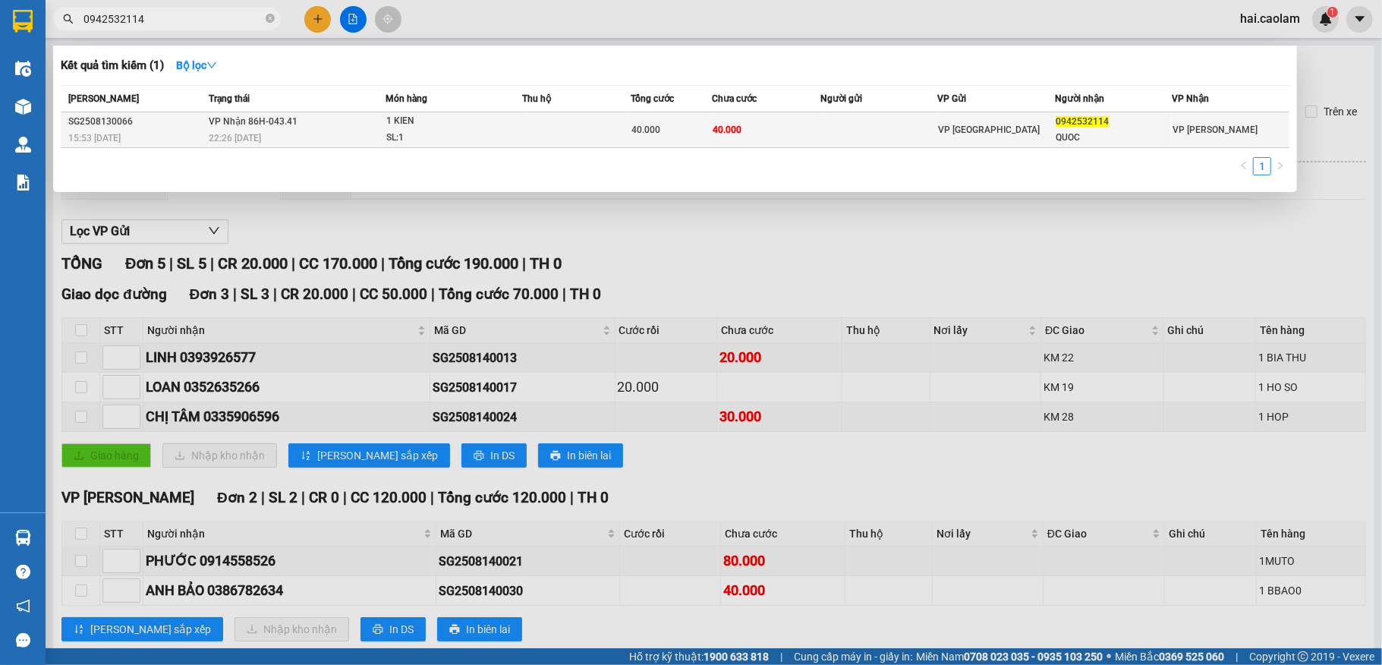
click at [876, 129] on td at bounding box center [879, 130] width 118 height 36
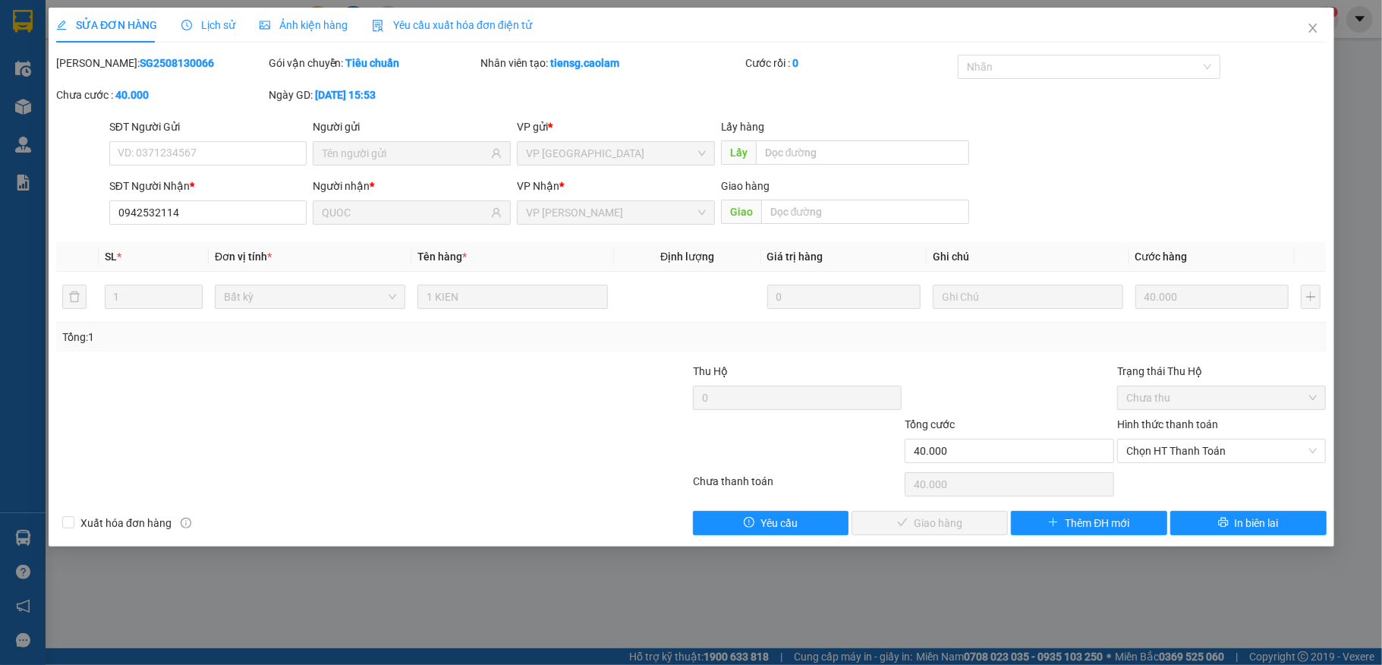
type input "0942532114"
type input "QUOC"
type input "40.000"
click at [1147, 443] on span "Chọn HT Thanh Toán" at bounding box center [1221, 450] width 191 height 23
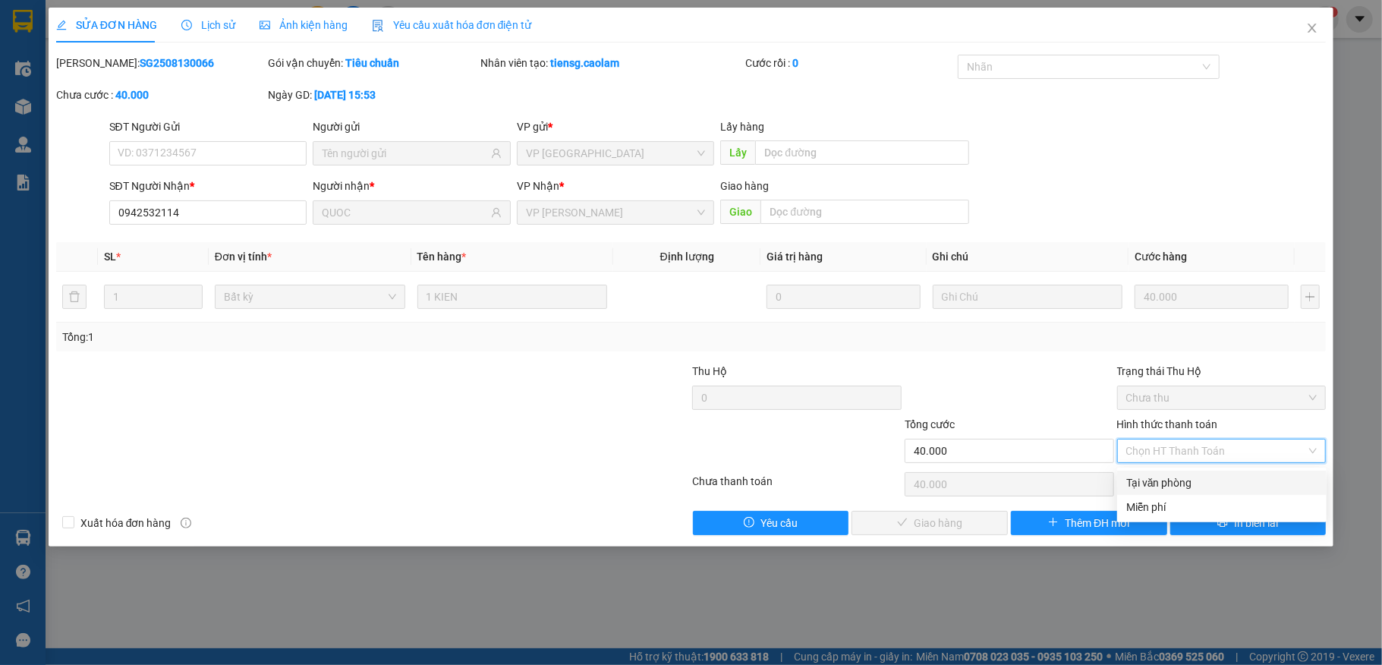
click at [1199, 480] on div "Tại văn phòng" at bounding box center [1221, 482] width 191 height 17
type input "0"
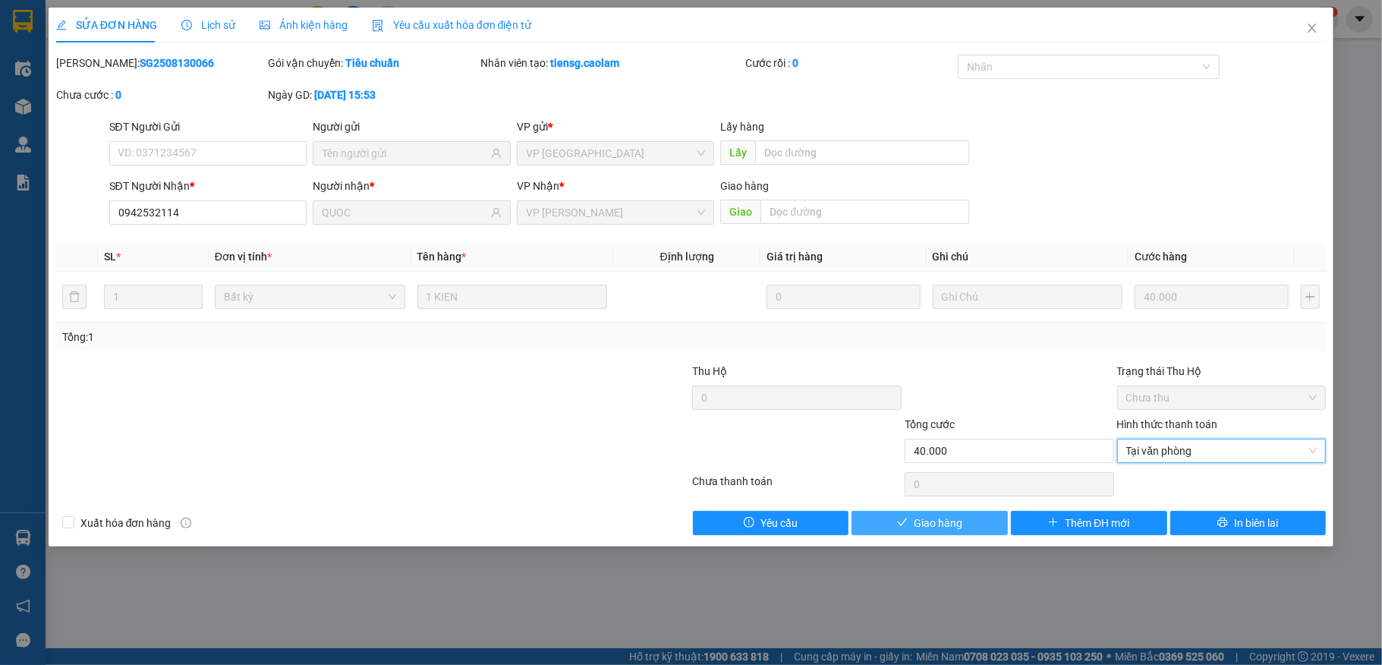
click at [912, 524] on button "Giao hàng" at bounding box center [929, 523] width 156 height 24
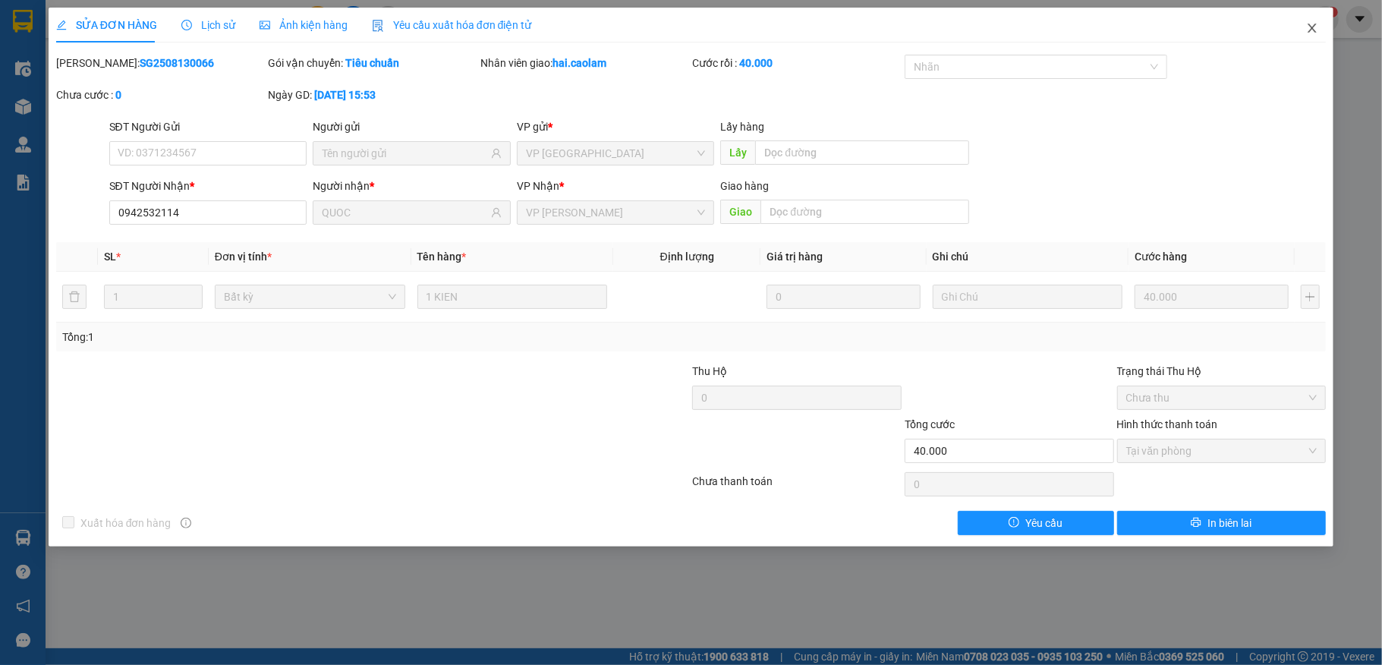
click at [1297, 27] on span "Close" at bounding box center [1312, 29] width 42 height 42
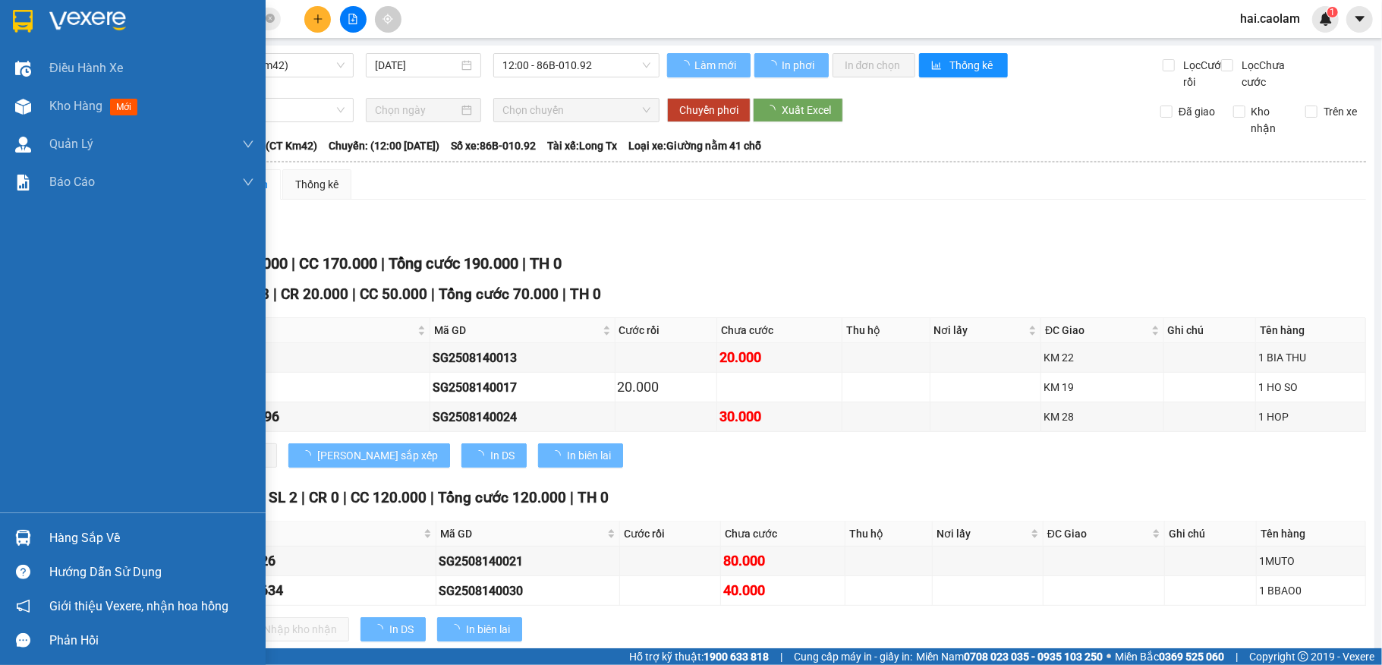
click at [38, 528] on div "Hàng sắp về" at bounding box center [133, 537] width 266 height 34
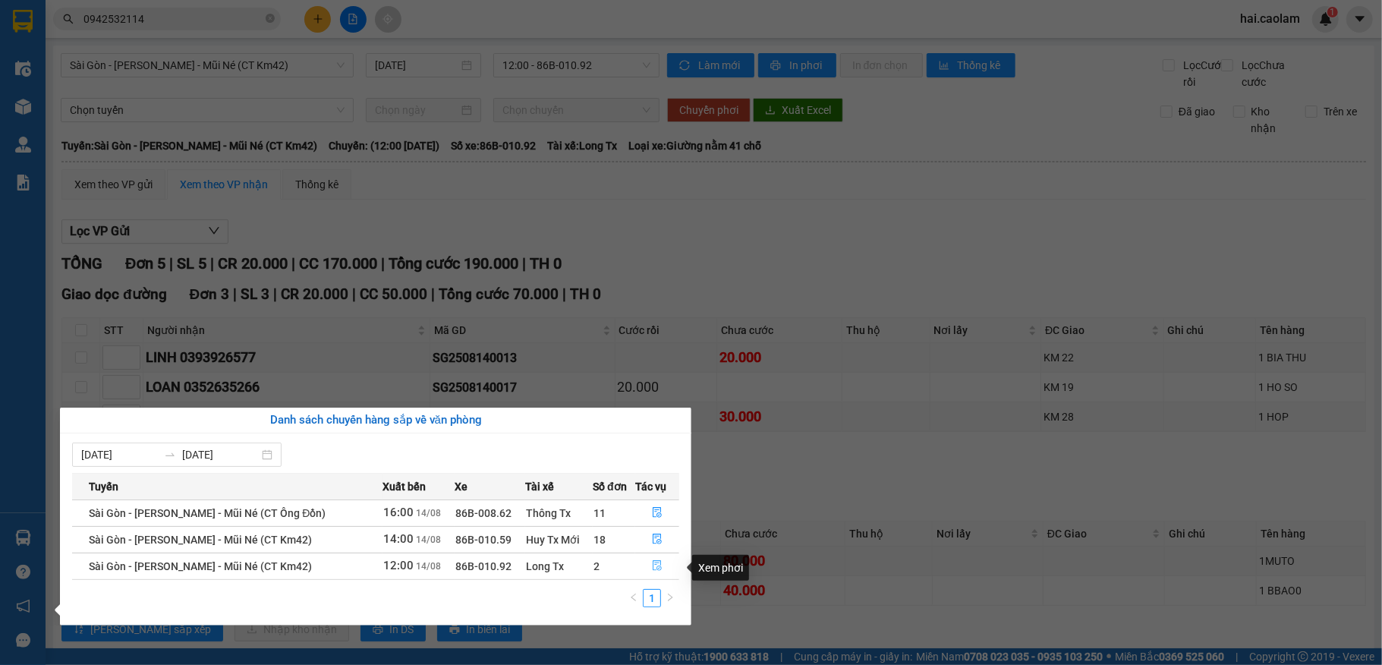
click at [662, 568] on button "button" at bounding box center [657, 566] width 43 height 24
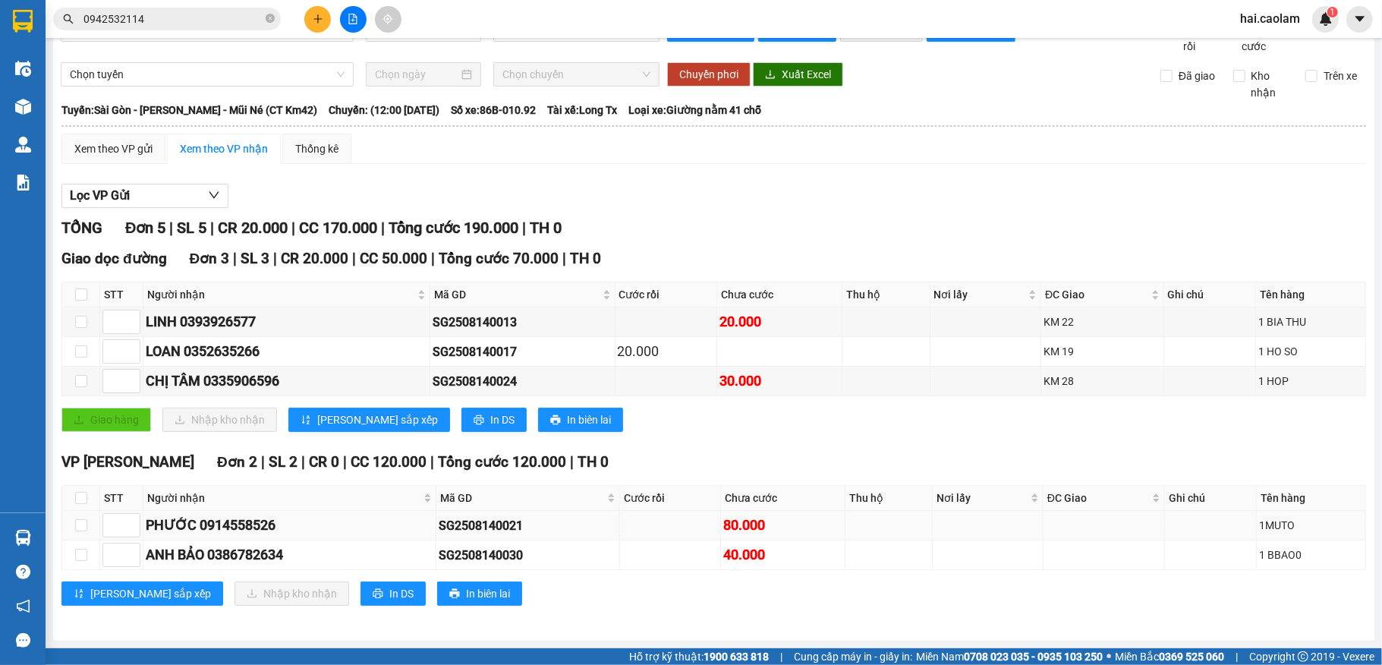
scroll to position [58, 0]
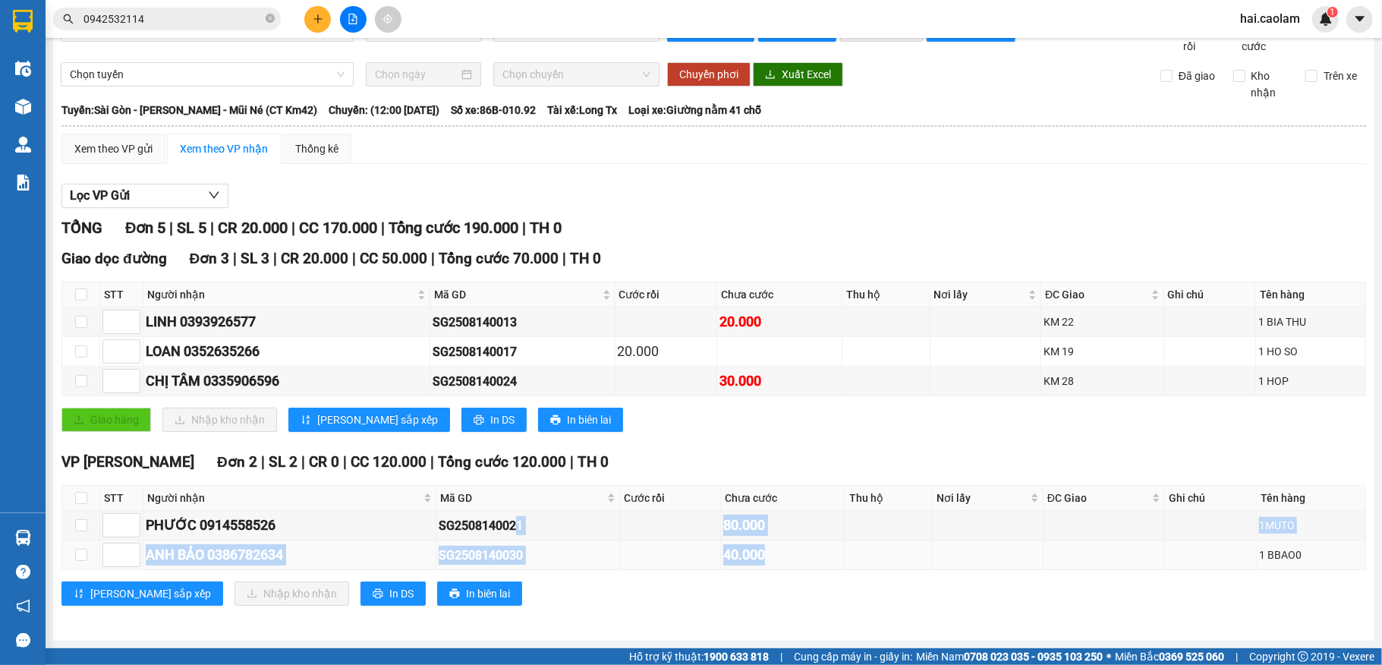
drag, startPoint x: 765, startPoint y: 558, endPoint x: 775, endPoint y: 562, distance: 11.3
click at [775, 562] on tbody "PHƯỚC 0914558526 SG2508140021 80.000 1MUTO ANH BẢO 0386782634 SG2508140030 40.0…" at bounding box center [713, 540] width 1303 height 59
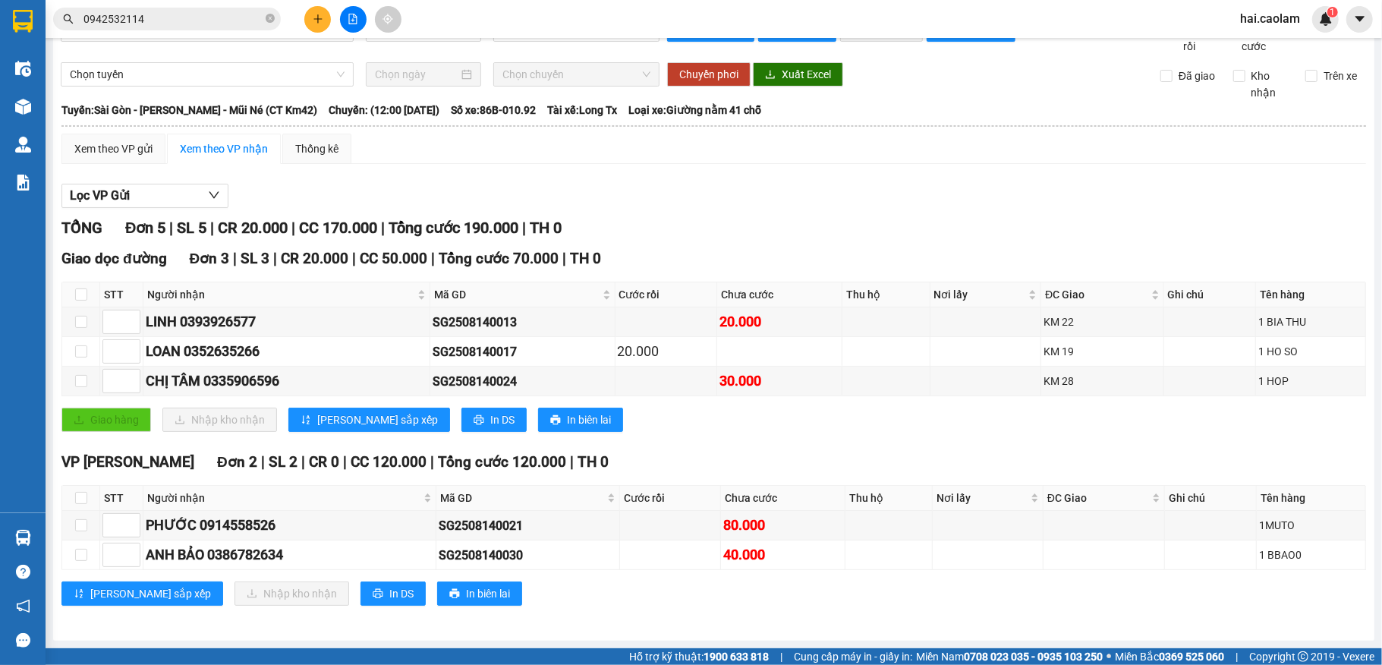
click at [793, 590] on div "[PERSON_NAME] sắp xếp Nhập kho nhận In DS In biên lai" at bounding box center [713, 593] width 1304 height 24
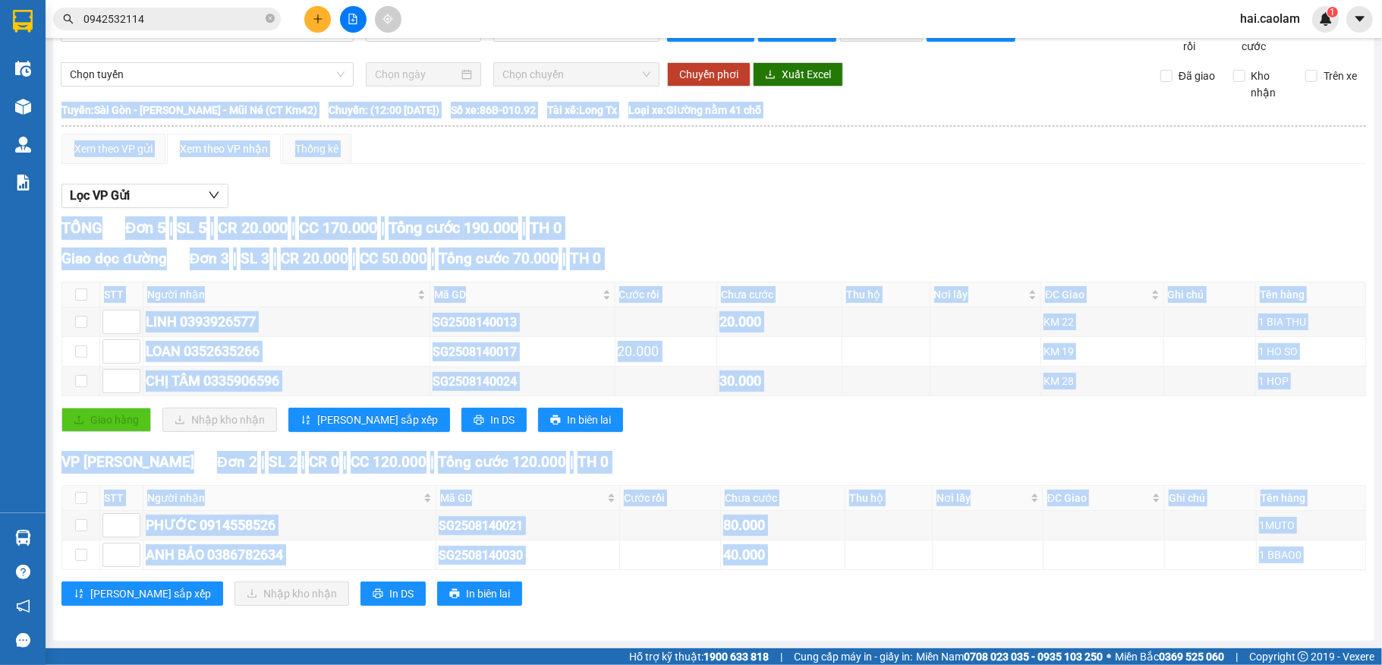
click at [793, 590] on div "[PERSON_NAME] sắp xếp Nhập kho nhận In DS In biên lai" at bounding box center [713, 593] width 1304 height 24
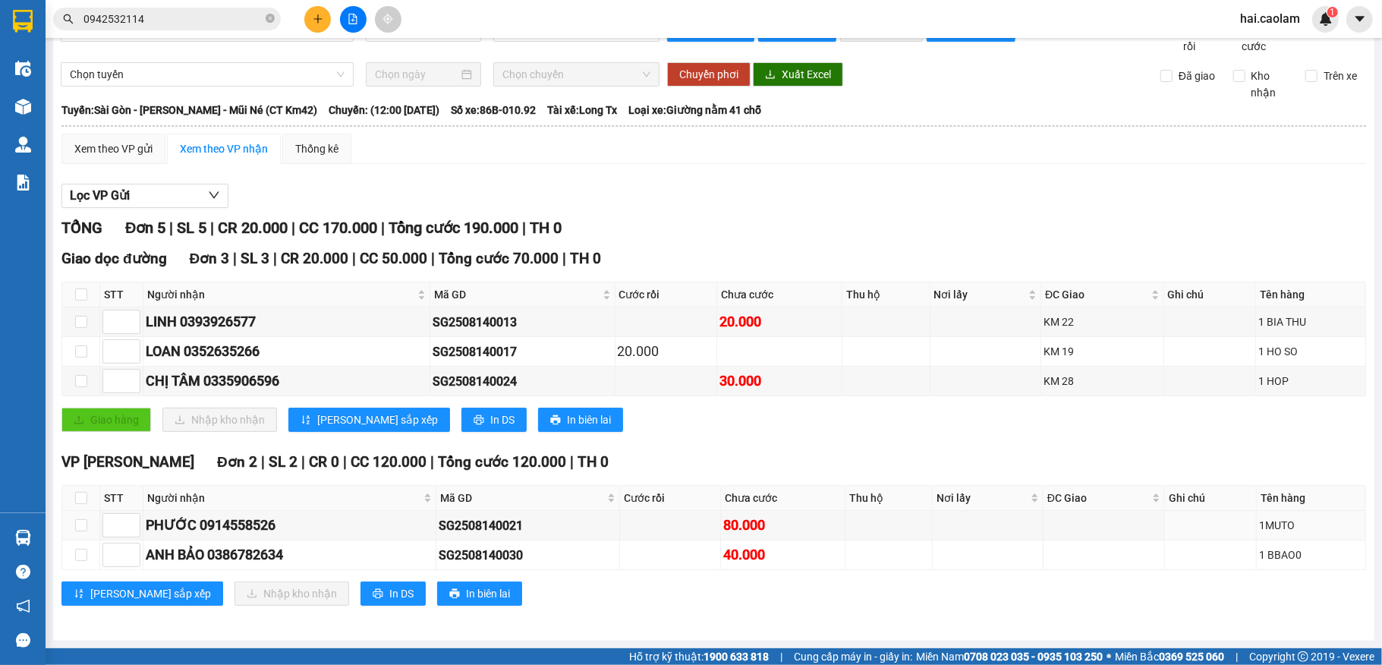
drag, startPoint x: 794, startPoint y: 578, endPoint x: 759, endPoint y: 574, distance: 34.4
click at [744, 511] on div "VP [PERSON_NAME] Đơn 2 | SL 2 | CR 0 | CC 120.000 | Tổng cước 120.000 | TH 0 ST…" at bounding box center [713, 534] width 1304 height 166
click at [765, 599] on div "[PERSON_NAME] sắp xếp Nhập kho nhận In DS In biên lai" at bounding box center [713, 593] width 1304 height 24
drag, startPoint x: 1307, startPoint y: 527, endPoint x: 1253, endPoint y: 549, distance: 57.8
click at [1193, 527] on tr "PHƯỚC 0914558526 SG2508140021 80.000 1MUTO" at bounding box center [713, 526] width 1303 height 30
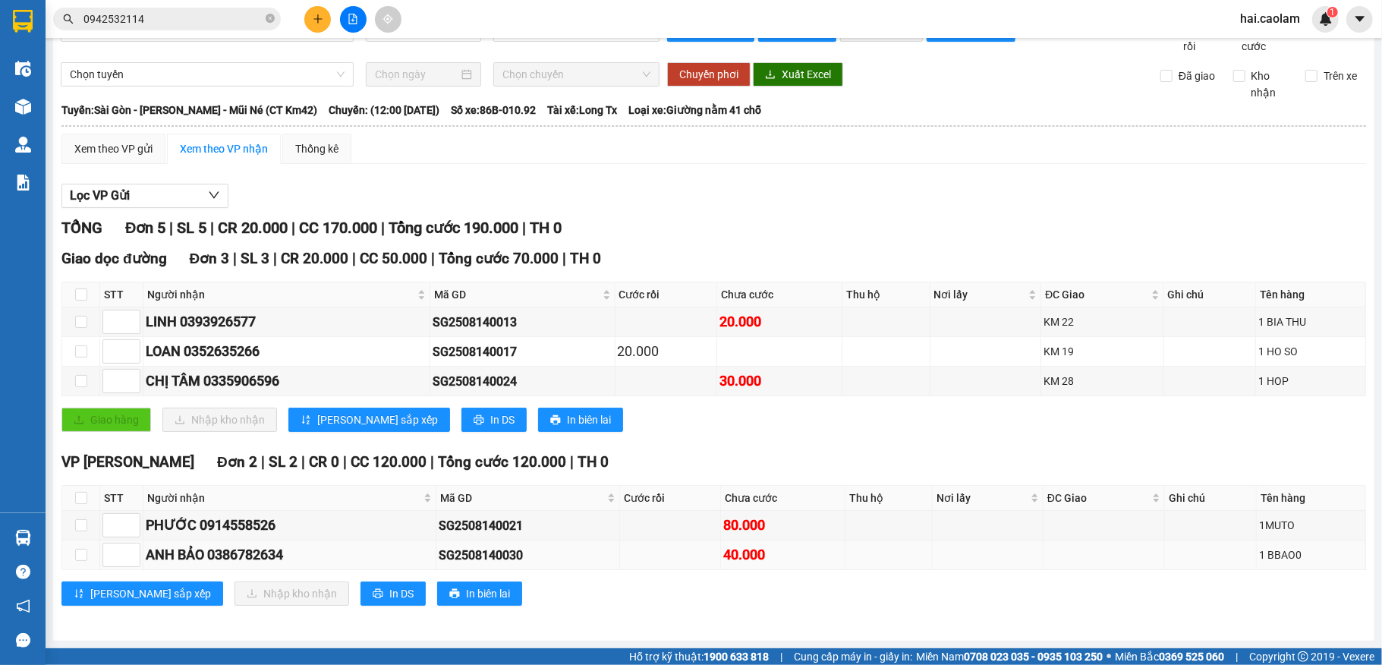
drag, startPoint x: 1309, startPoint y: 548, endPoint x: 1214, endPoint y: 557, distance: 95.3
click at [1200, 548] on tr "ANH BẢO 0386782634 SG2508140030 40.000 1 BBAO0" at bounding box center [713, 555] width 1303 height 30
click at [704, 440] on div "Giao dọc đường Đơn 3 | SL 3 | CR 20.000 | CC 50.000 | Tổng cước 70.000 | TH 0 S…" at bounding box center [713, 345] width 1304 height 196
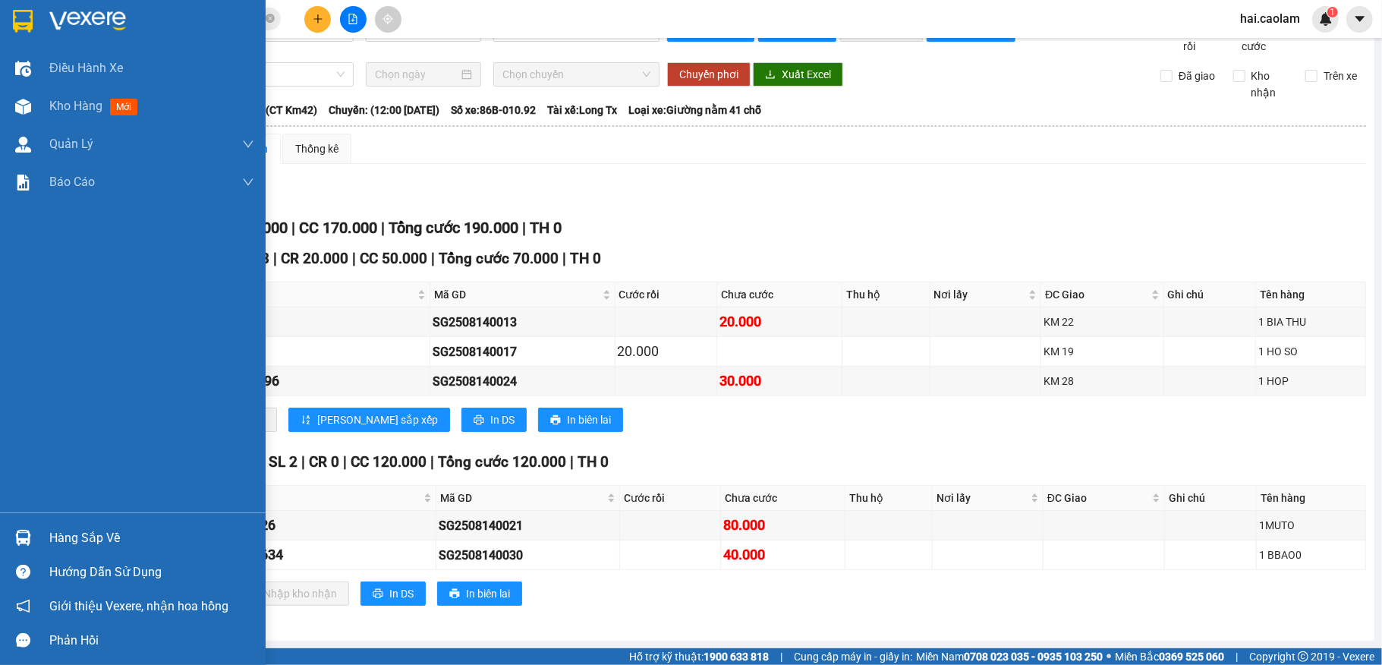
click at [22, 531] on img at bounding box center [23, 538] width 16 height 16
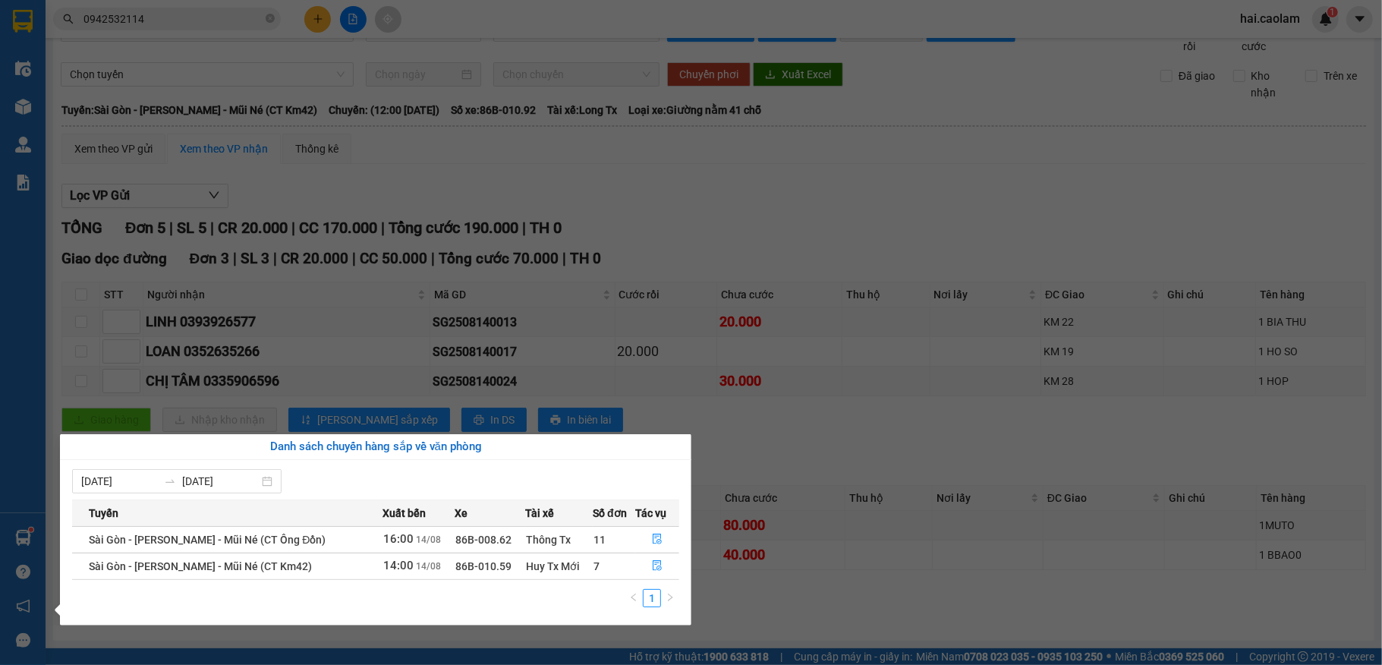
click at [517, 261] on section "Kết quả tìm kiếm ( 1 ) Bộ lọc Mã ĐH Trạng thái Món hàng Thu hộ Tổng cước Chưa c…" at bounding box center [691, 332] width 1382 height 665
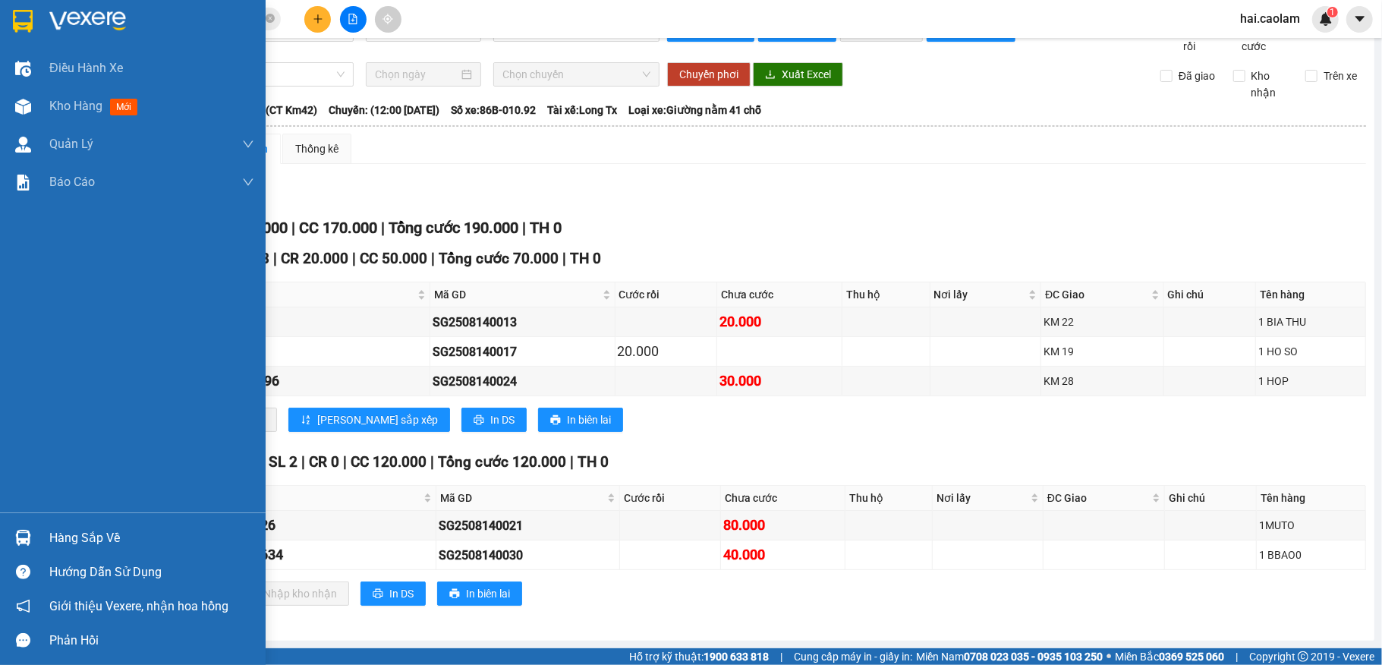
click at [20, 539] on img at bounding box center [23, 538] width 16 height 16
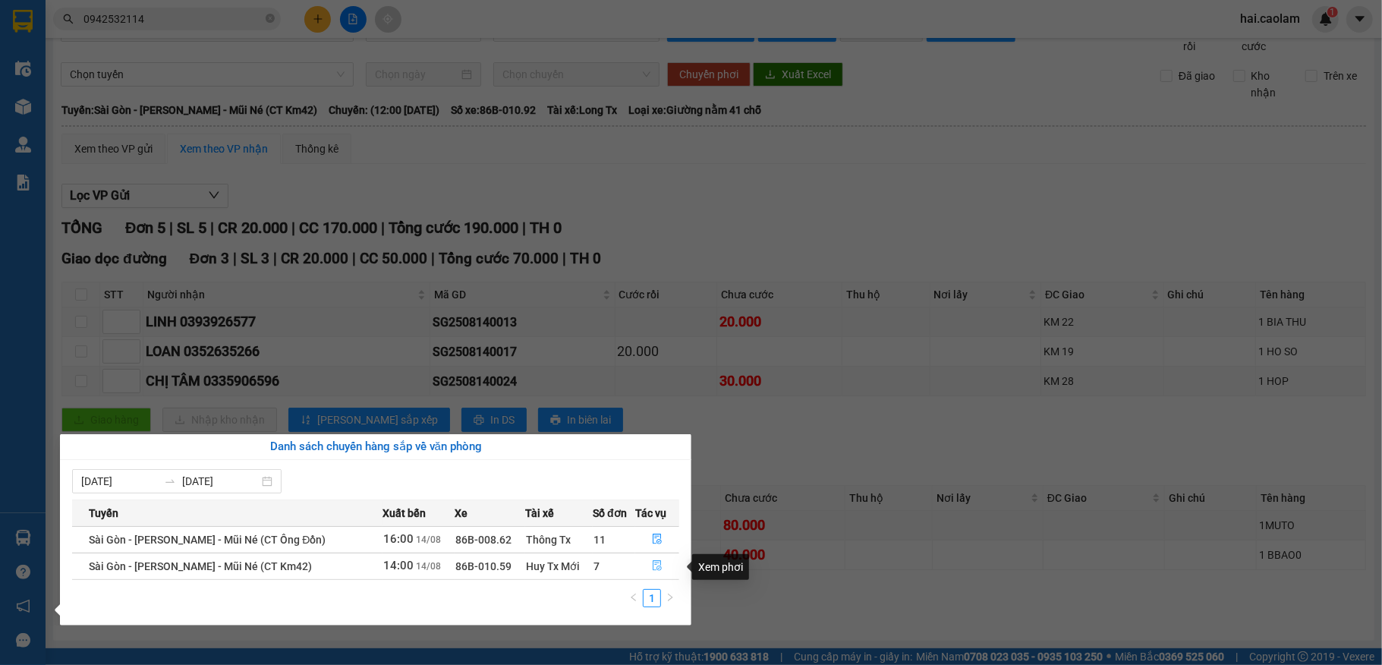
click at [653, 568] on icon "file-done" at bounding box center [657, 566] width 9 height 11
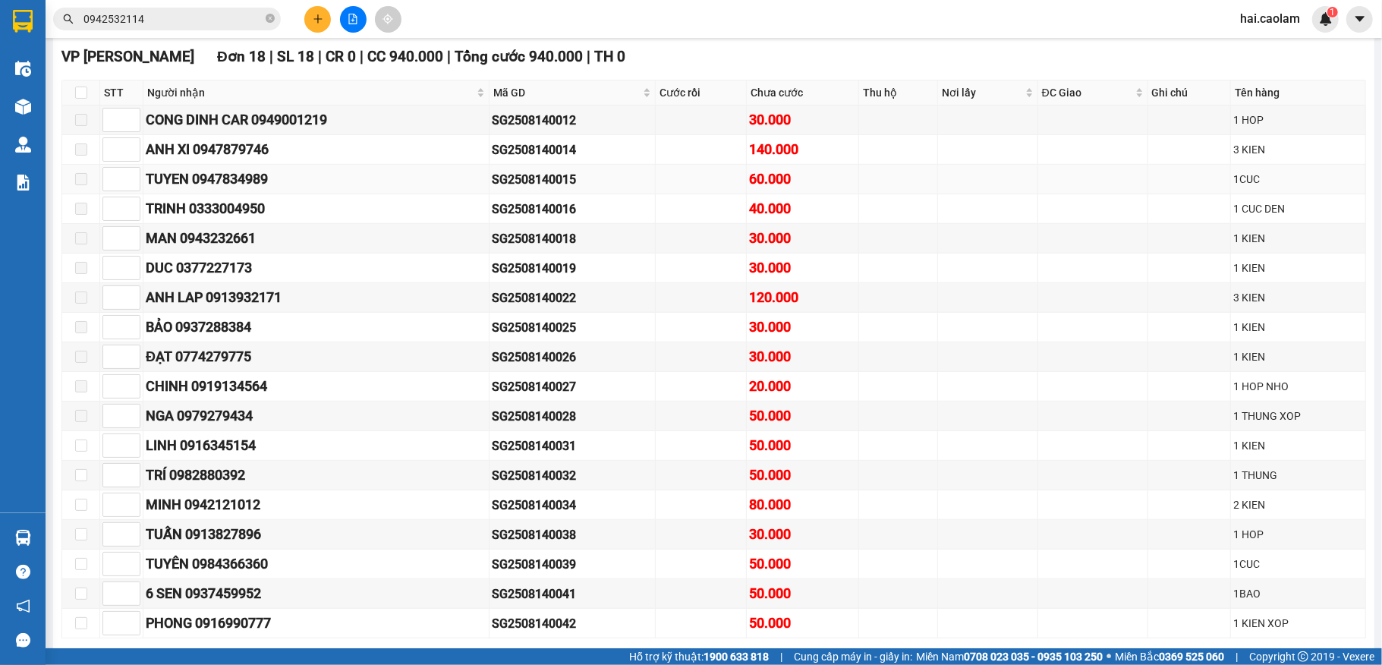
scroll to position [608, 0]
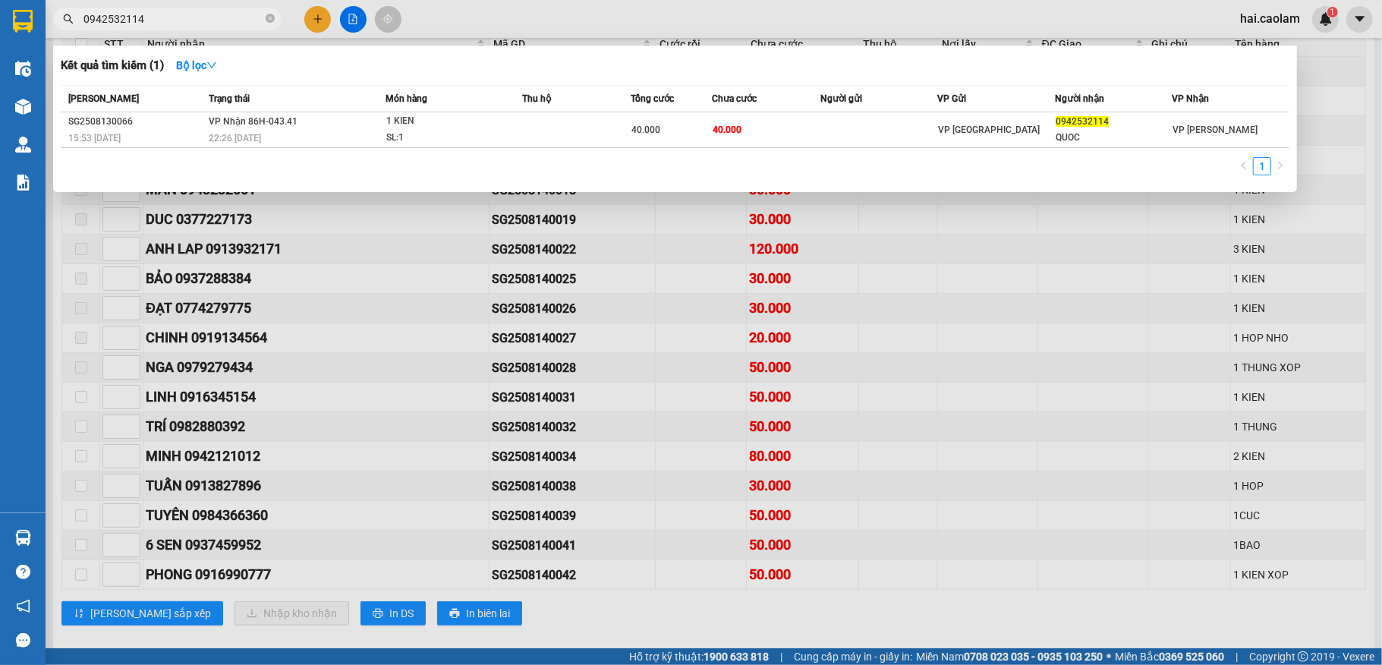
click at [187, 20] on input "0942532114" at bounding box center [172, 19] width 179 height 17
type input "0"
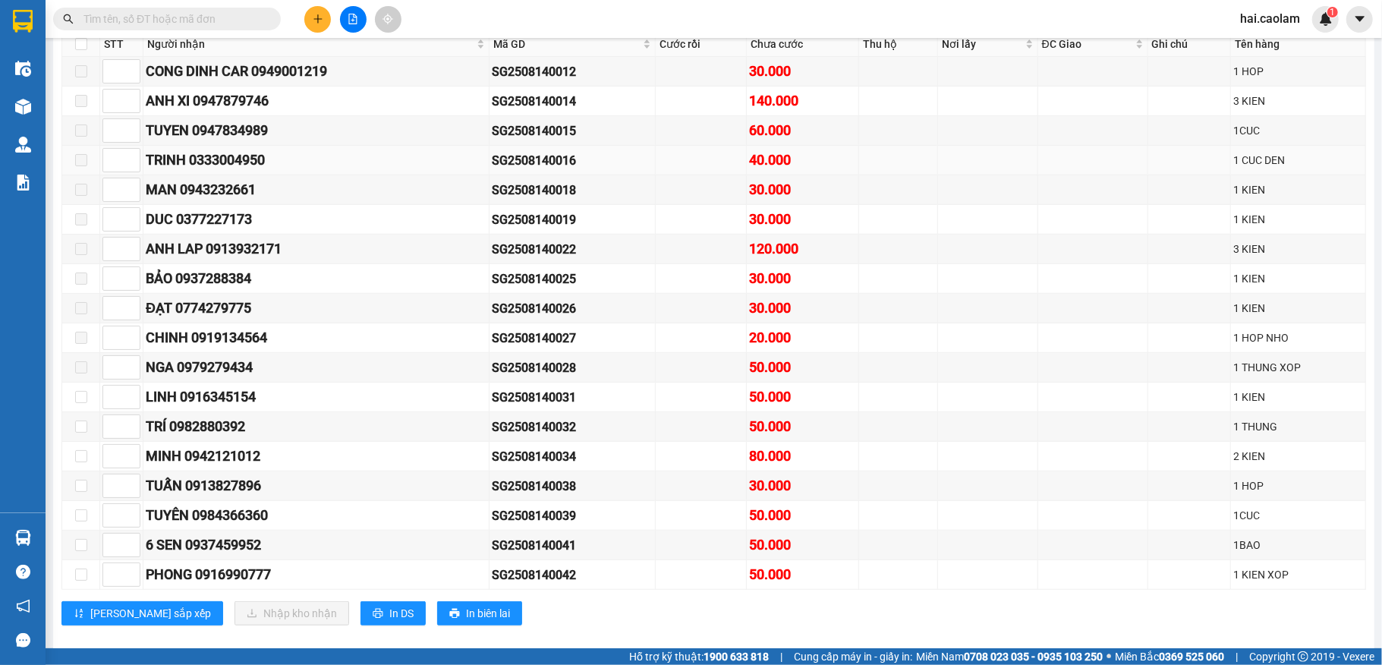
click at [286, 171] on div "TRINH 0333004950" at bounding box center [316, 159] width 341 height 21
click at [319, 22] on icon "plus" at bounding box center [318, 19] width 11 height 11
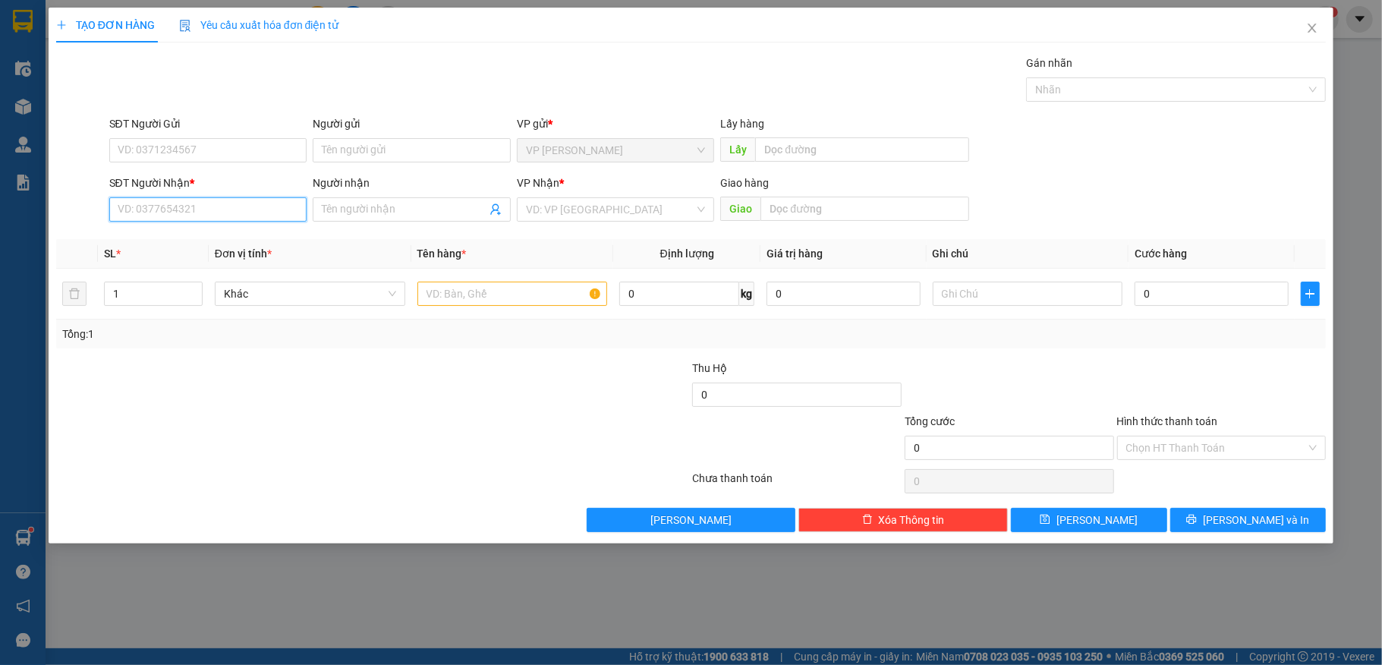
click at [249, 213] on input "SĐT Người Nhận *" at bounding box center [208, 209] width 198 height 24
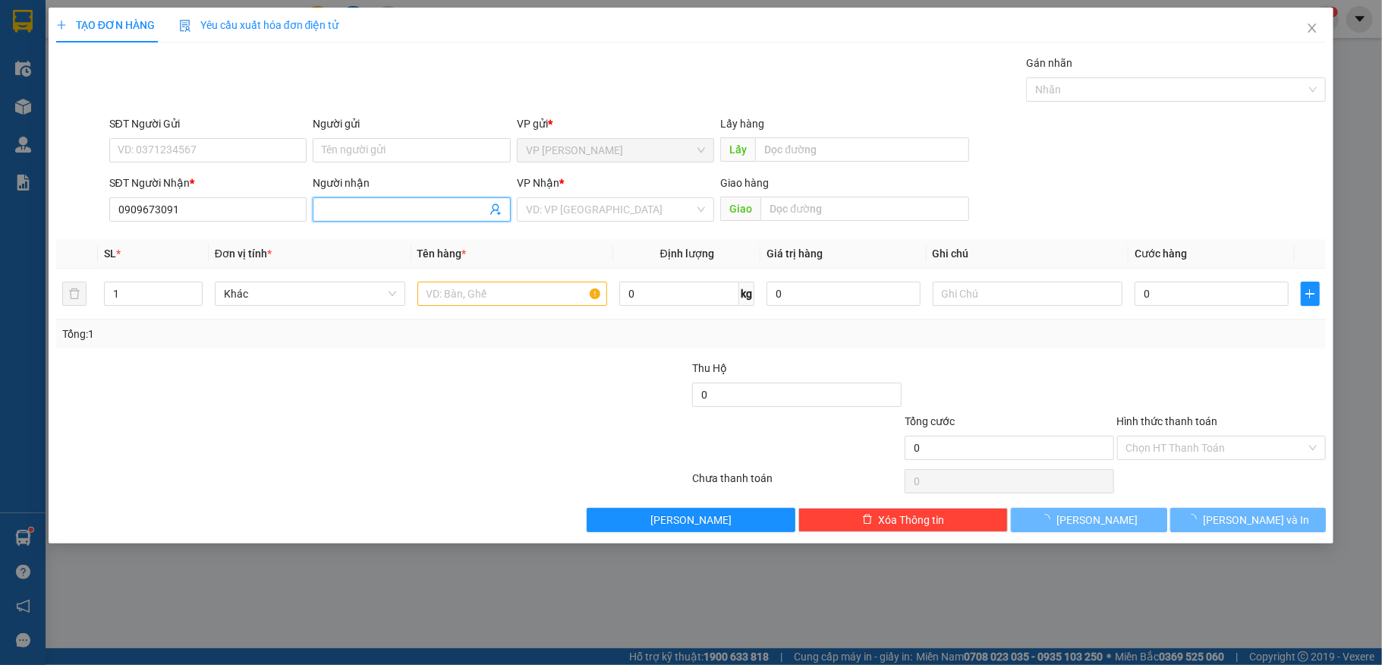
click at [396, 212] on input "Người nhận" at bounding box center [404, 209] width 165 height 17
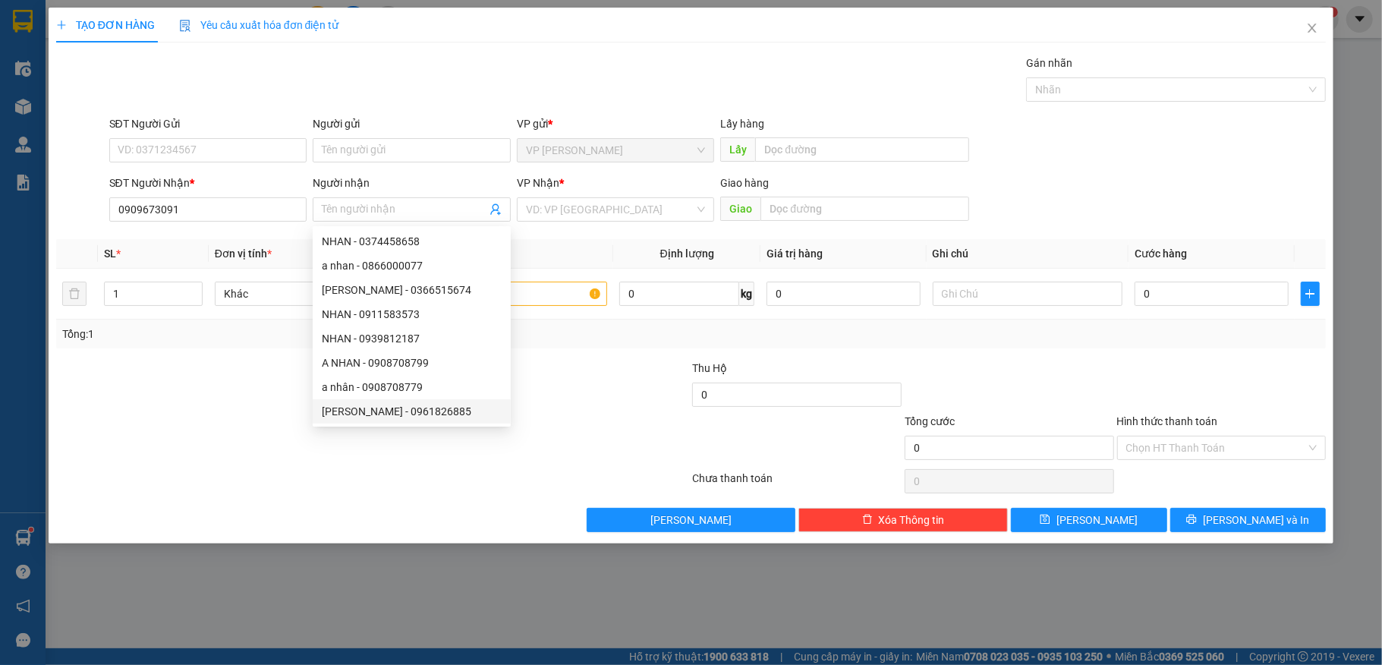
click at [237, 428] on div at bounding box center [267, 439] width 424 height 53
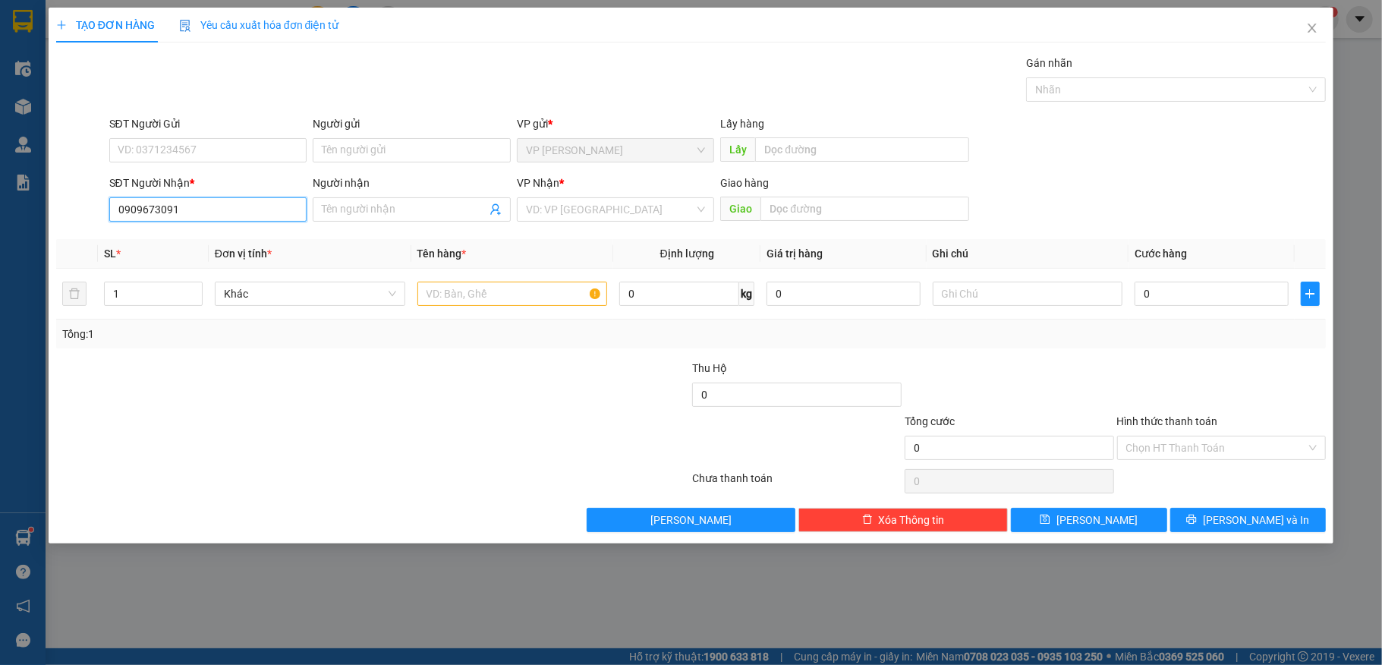
click at [197, 205] on input "0909673091" at bounding box center [208, 209] width 198 height 24
type input "0"
click at [1306, 29] on icon "close" at bounding box center [1312, 28] width 12 height 12
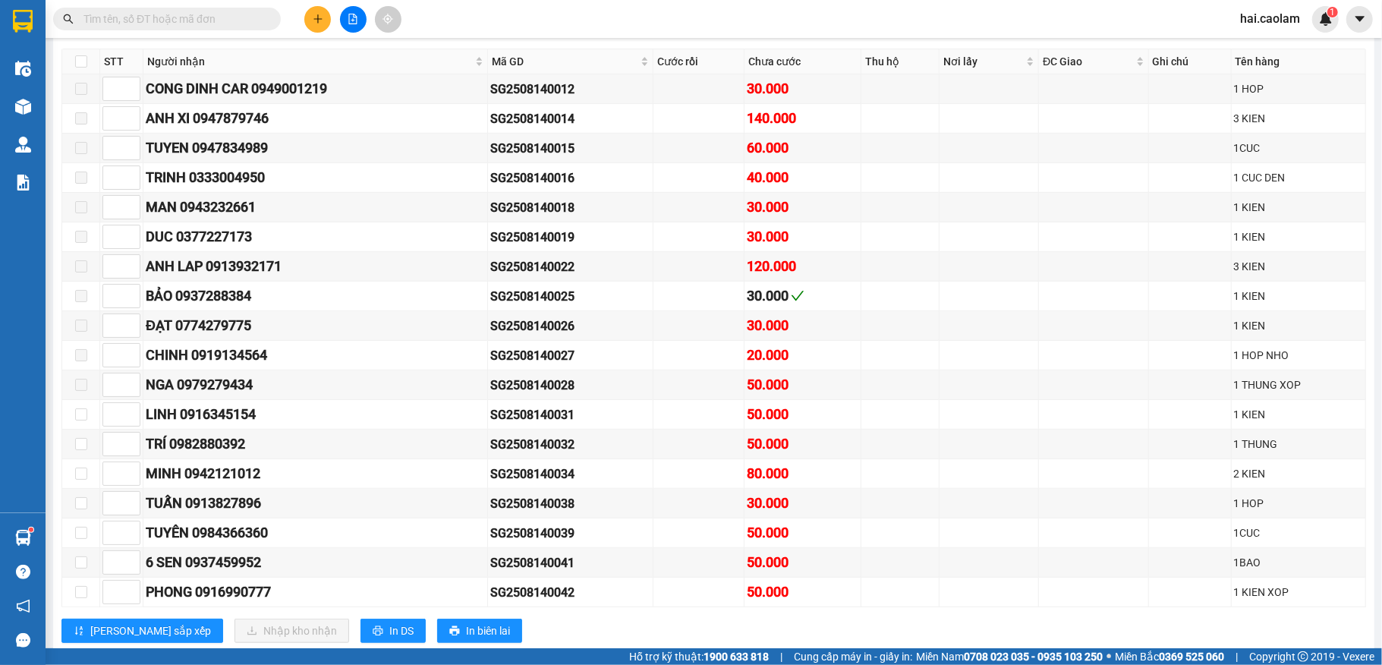
scroll to position [607, 0]
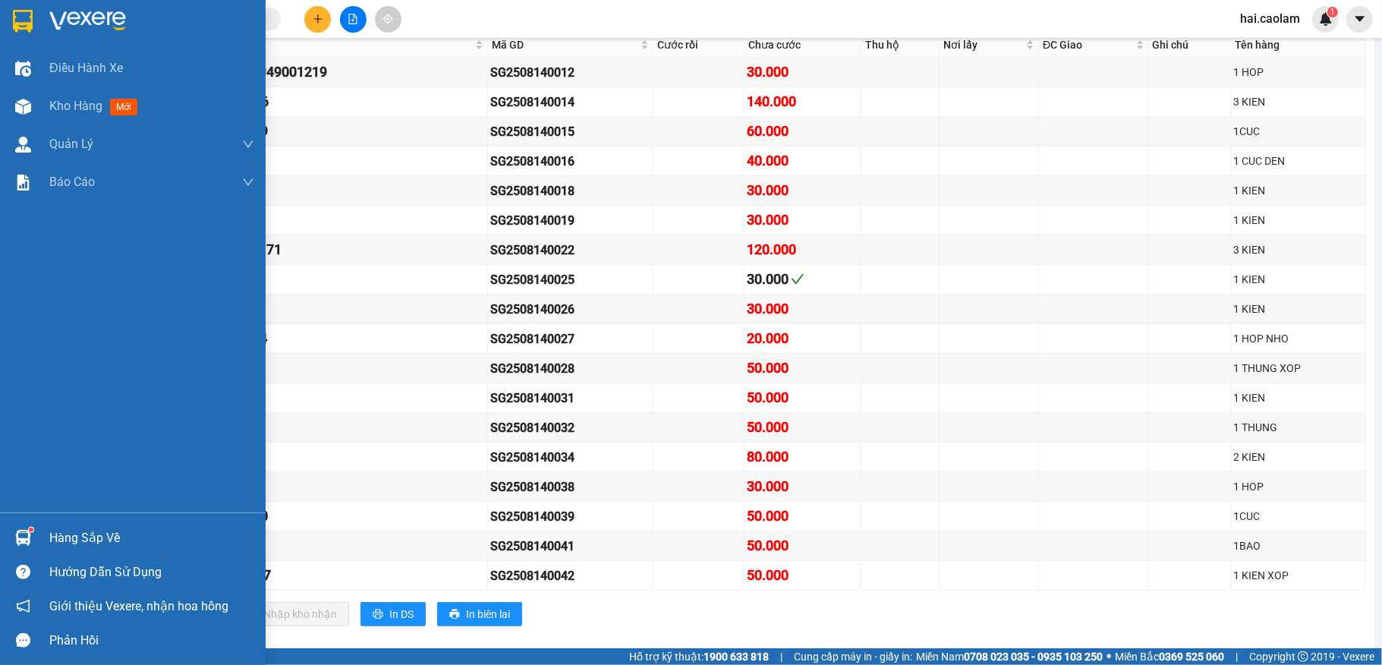
click at [102, 532] on div "Hàng sắp về" at bounding box center [151, 538] width 205 height 23
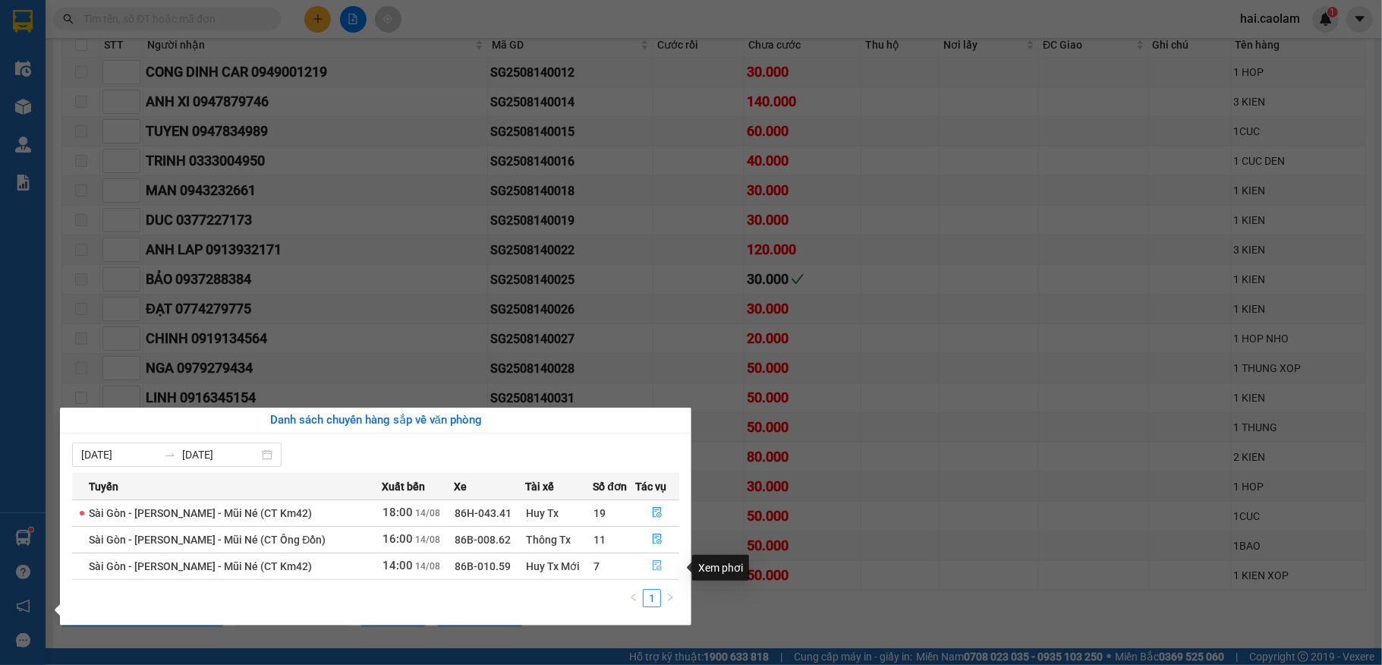
click at [654, 568] on icon "file-done" at bounding box center [657, 565] width 11 height 11
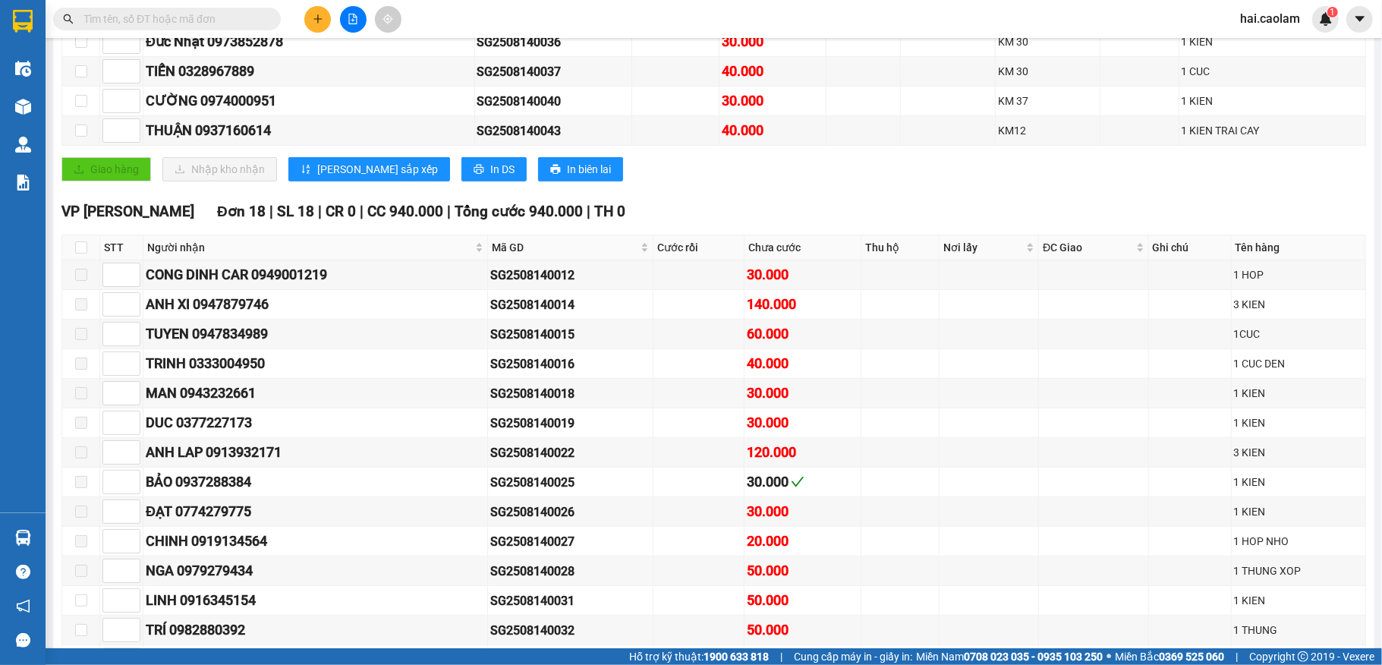
scroll to position [0, 0]
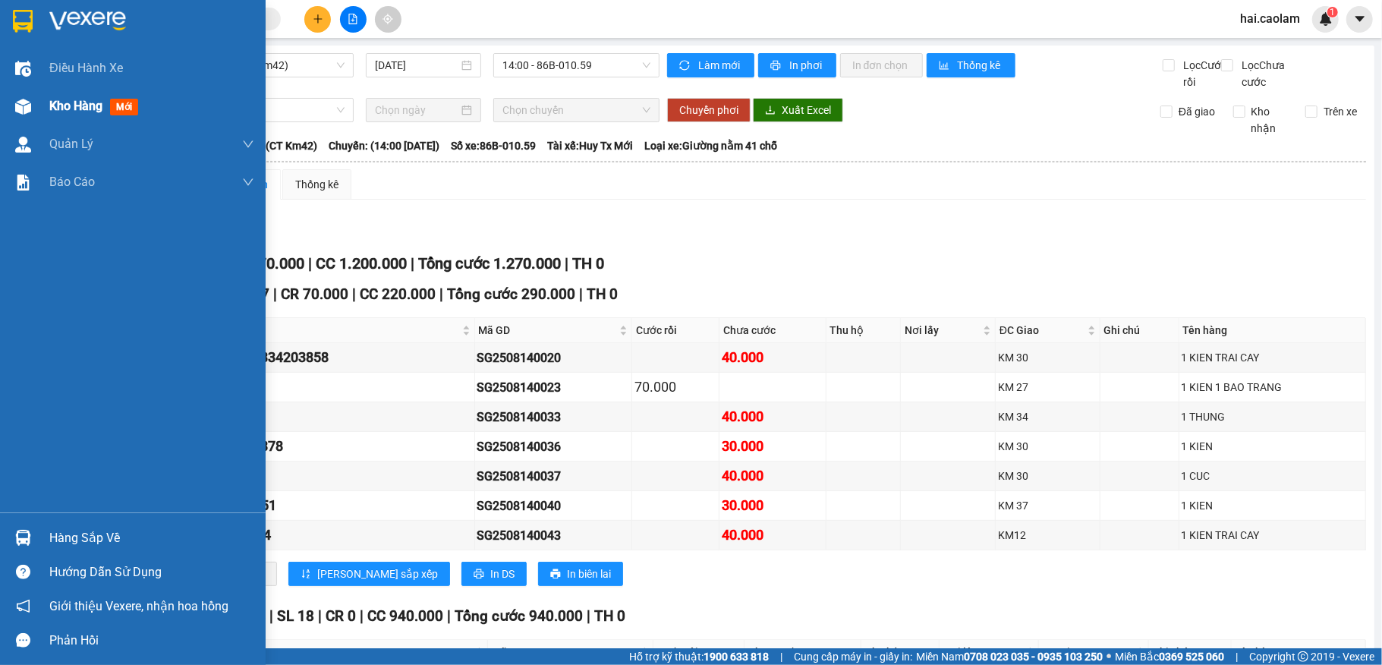
click at [16, 101] on img at bounding box center [23, 107] width 16 height 16
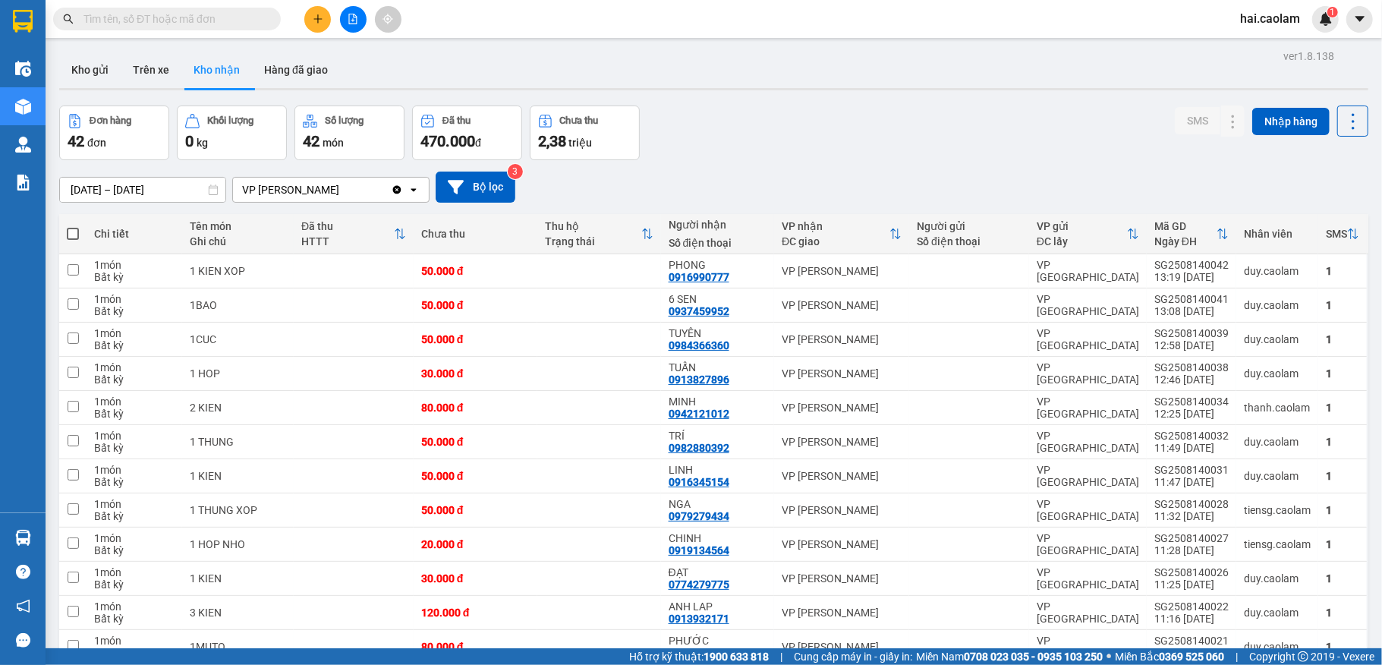
click at [854, 121] on div "Đơn hàng 42 đơn Khối lượng 0 kg Số lượng 42 món Đã thu 470.000 đ Chưa thu 2,38 …" at bounding box center [713, 132] width 1309 height 55
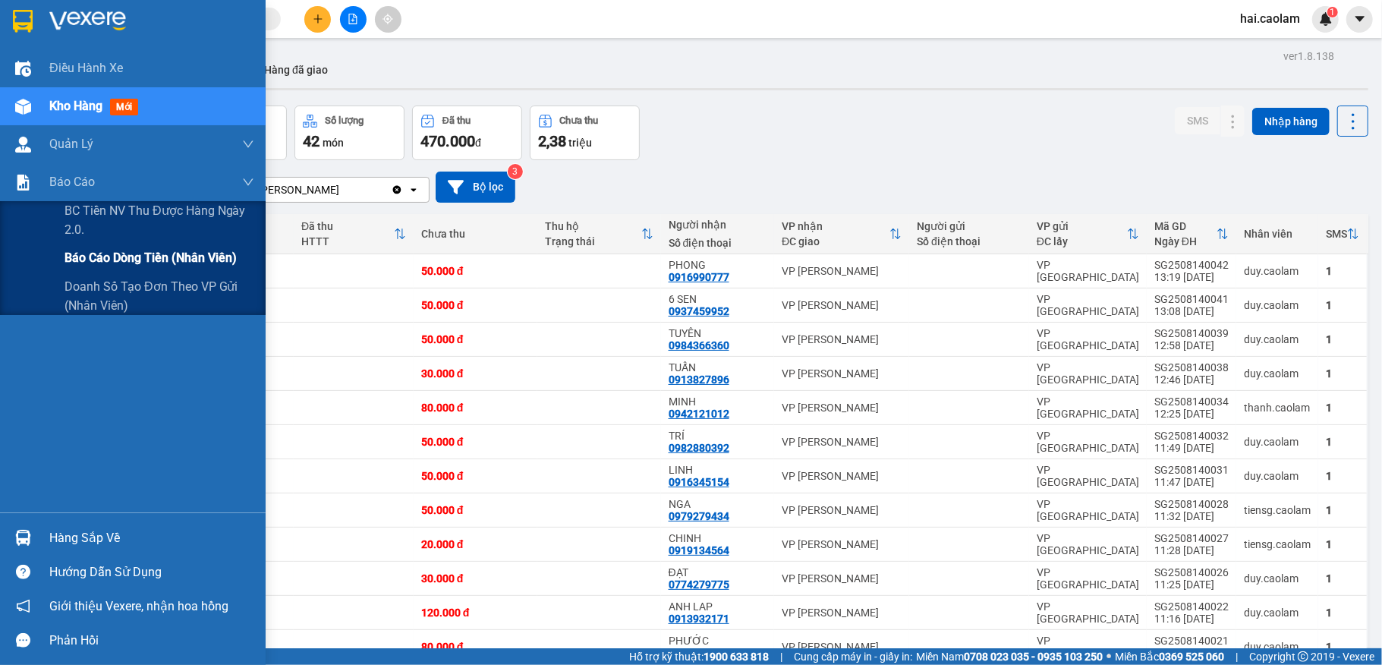
click at [98, 259] on span "Báo cáo dòng tiền (nhân viên)" at bounding box center [150, 257] width 172 height 19
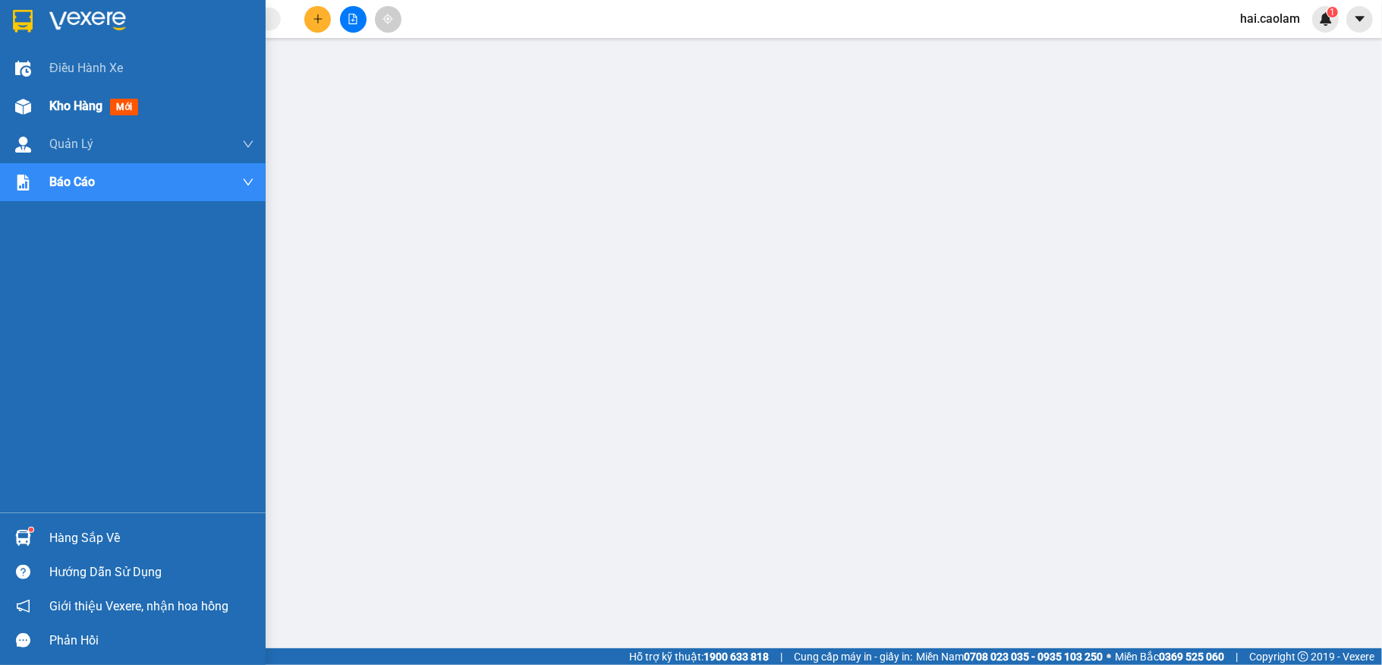
click at [27, 103] on img at bounding box center [23, 107] width 16 height 16
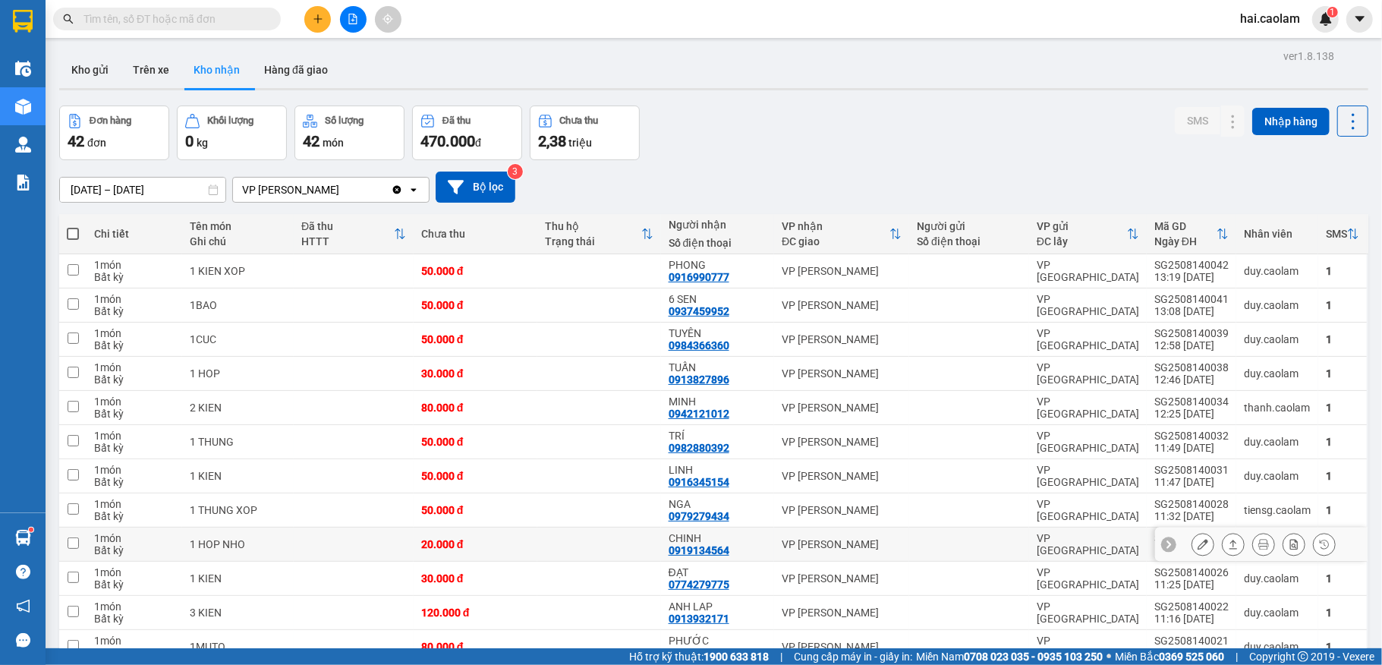
drag, startPoint x: 747, startPoint y: 544, endPoint x: 765, endPoint y: 546, distance: 17.6
click at [750, 547] on div "CHINH 0919134564" at bounding box center [717, 544] width 98 height 24
checkbox input "true"
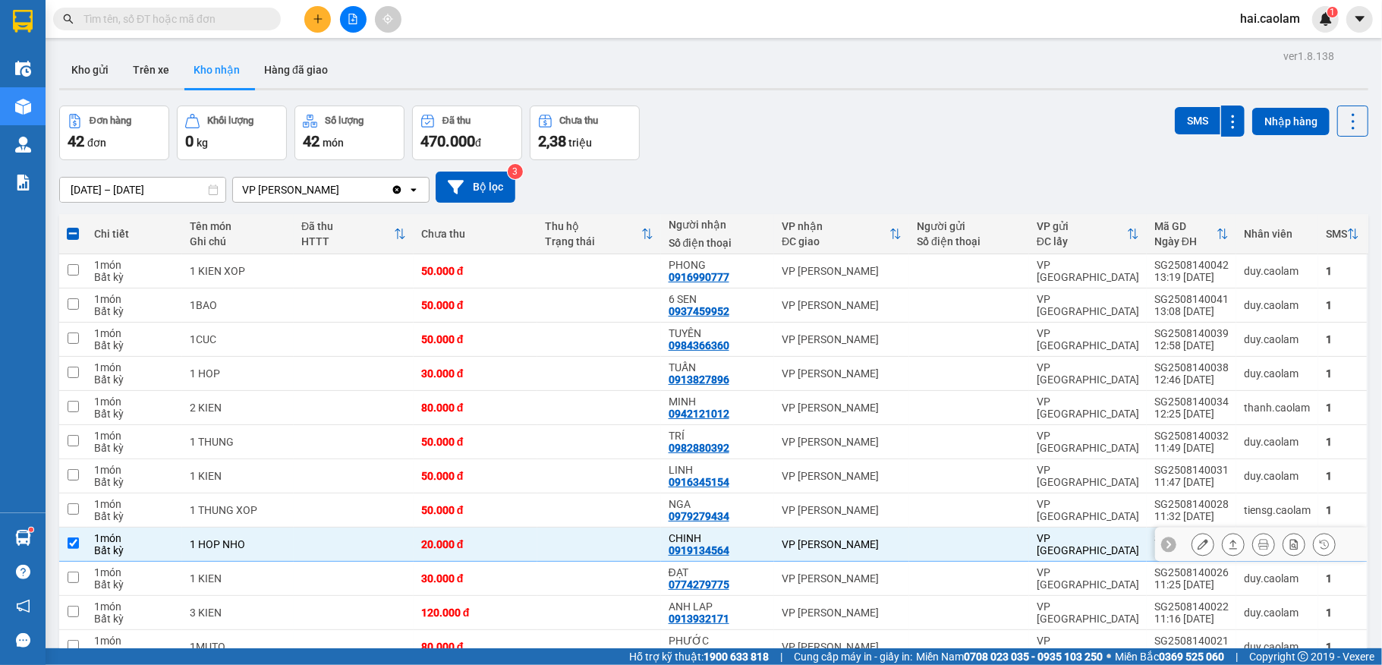
click at [1197, 547] on icon at bounding box center [1202, 544] width 11 height 11
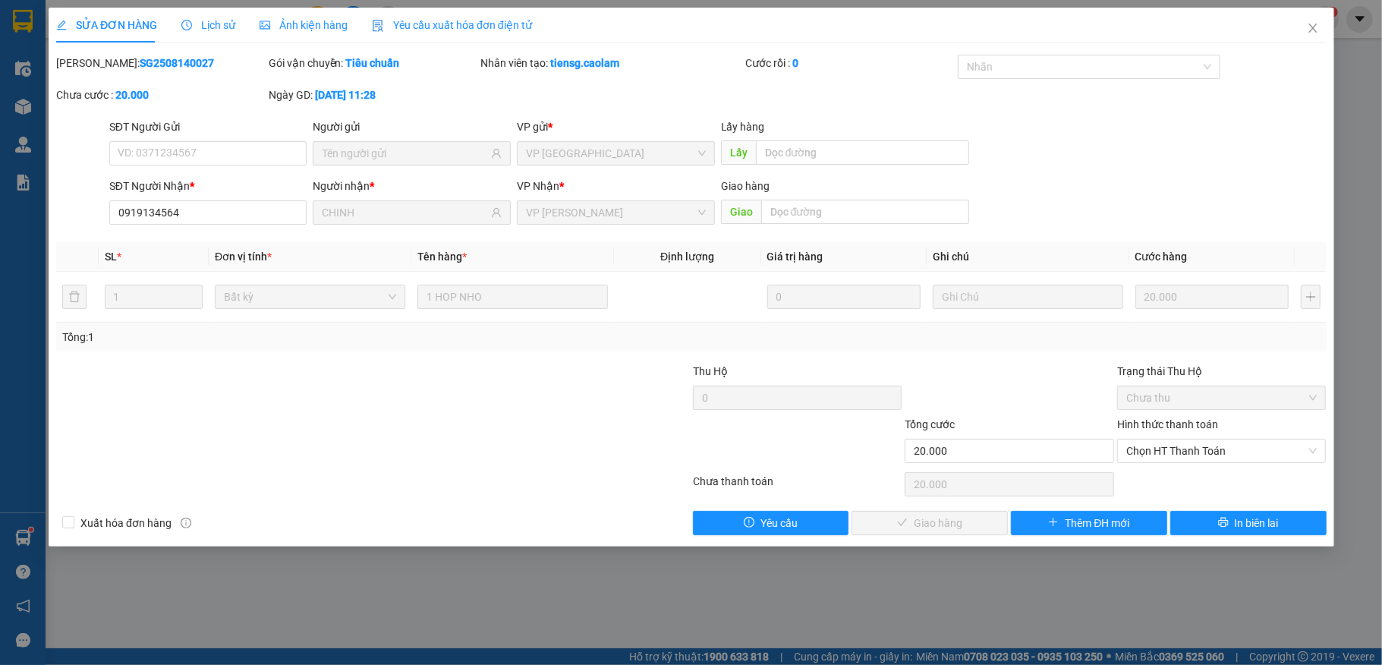
type input "0919134564"
type input "CHINH"
type input "20.000"
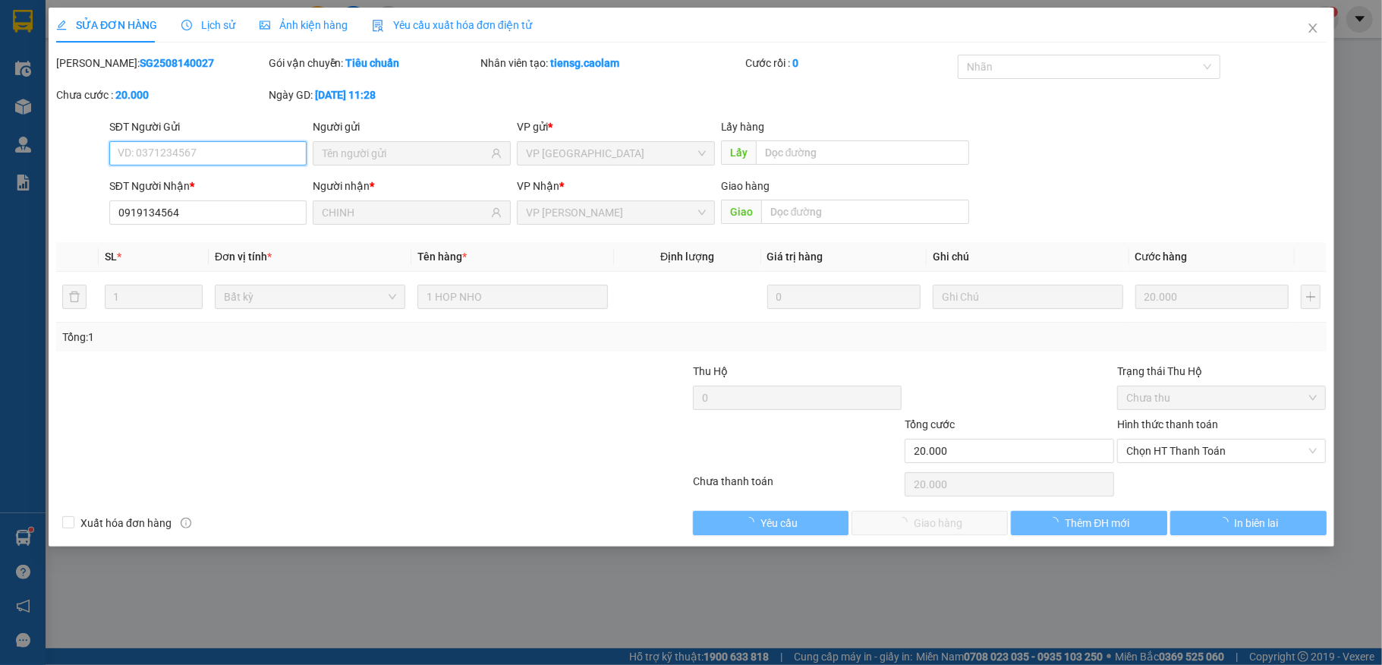
click at [1165, 454] on span "Chọn HT Thanh Toán" at bounding box center [1221, 450] width 191 height 23
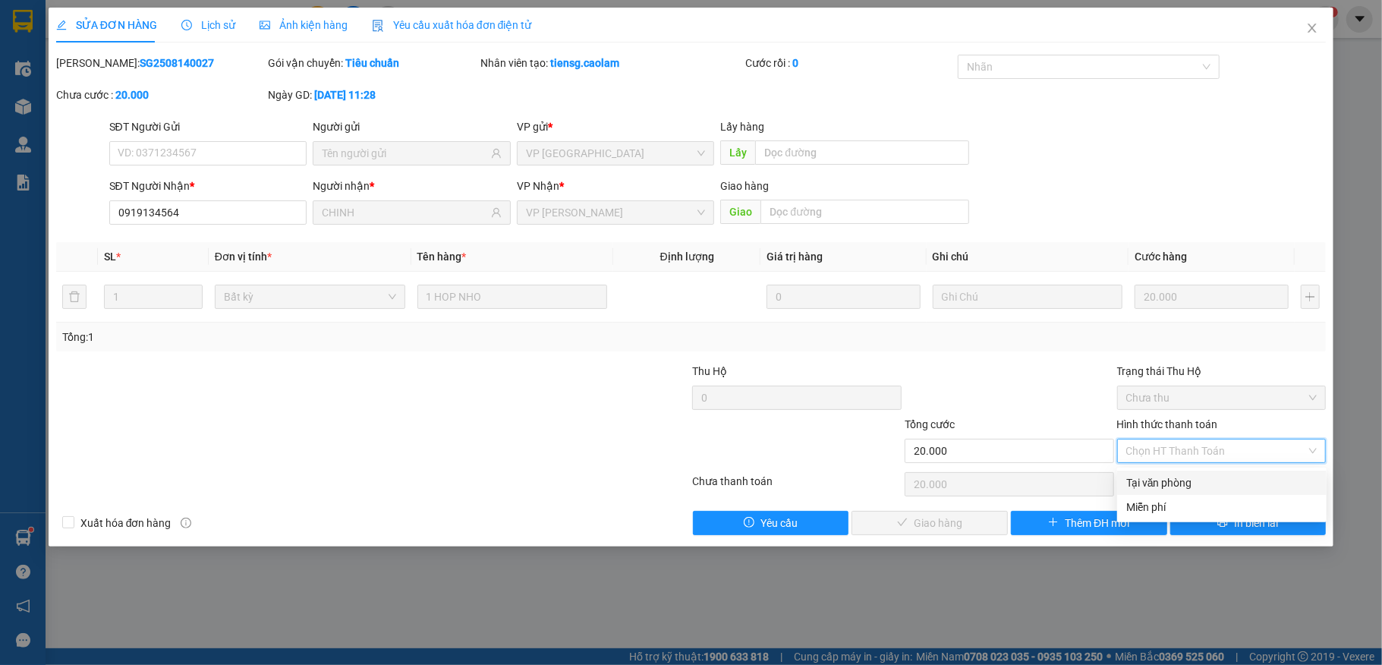
click at [1154, 476] on div "Tại văn phòng" at bounding box center [1221, 482] width 191 height 17
type input "0"
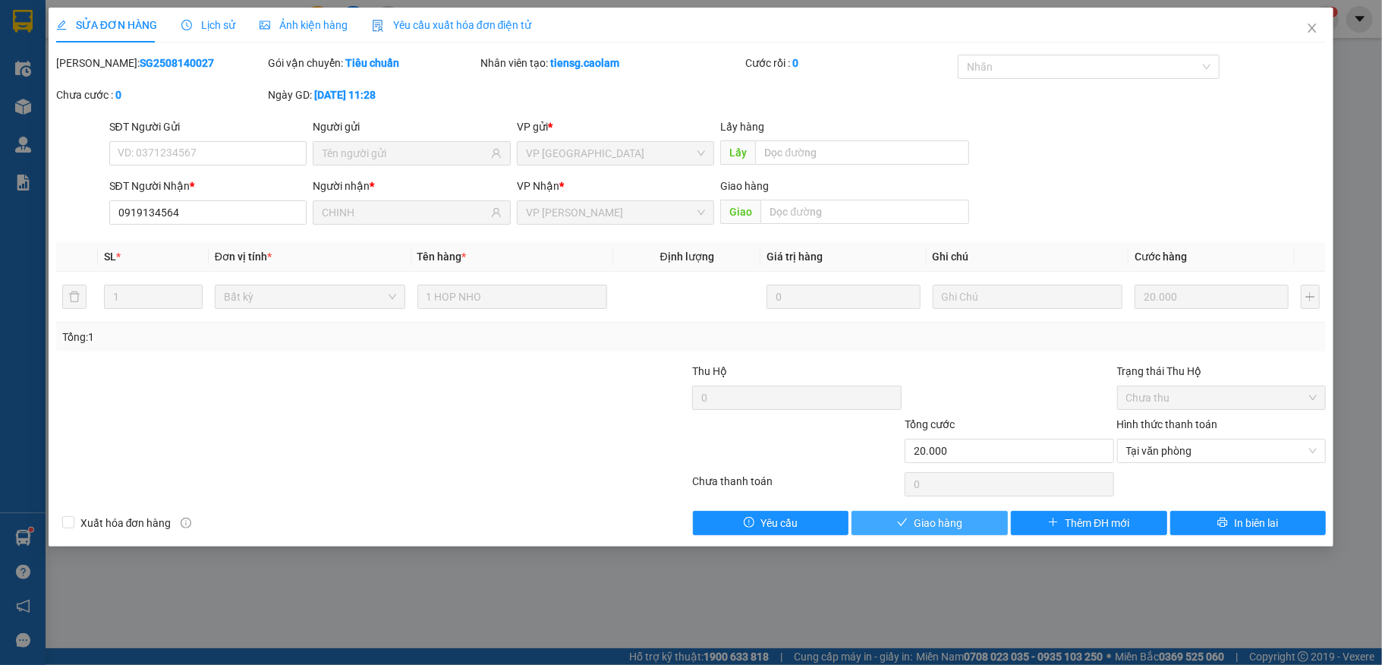
click at [947, 524] on span "Giao hàng" at bounding box center [938, 522] width 49 height 17
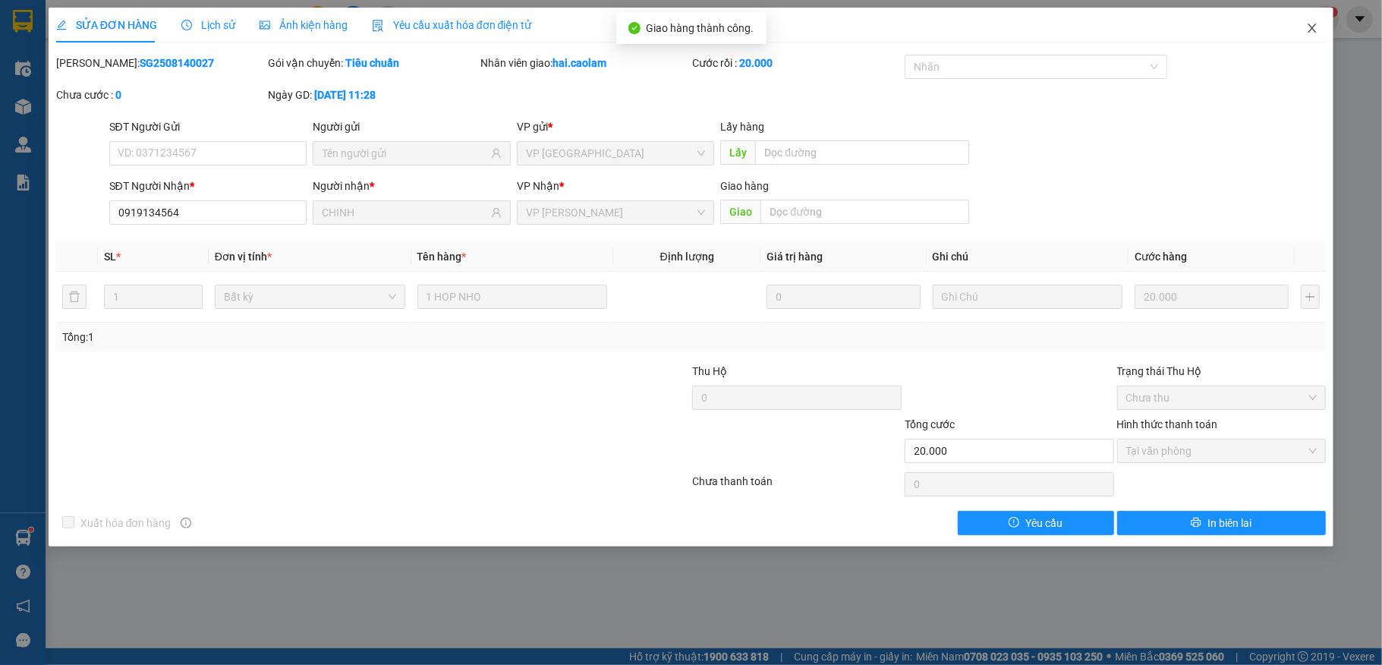
click at [1311, 26] on icon "close" at bounding box center [1312, 28] width 12 height 12
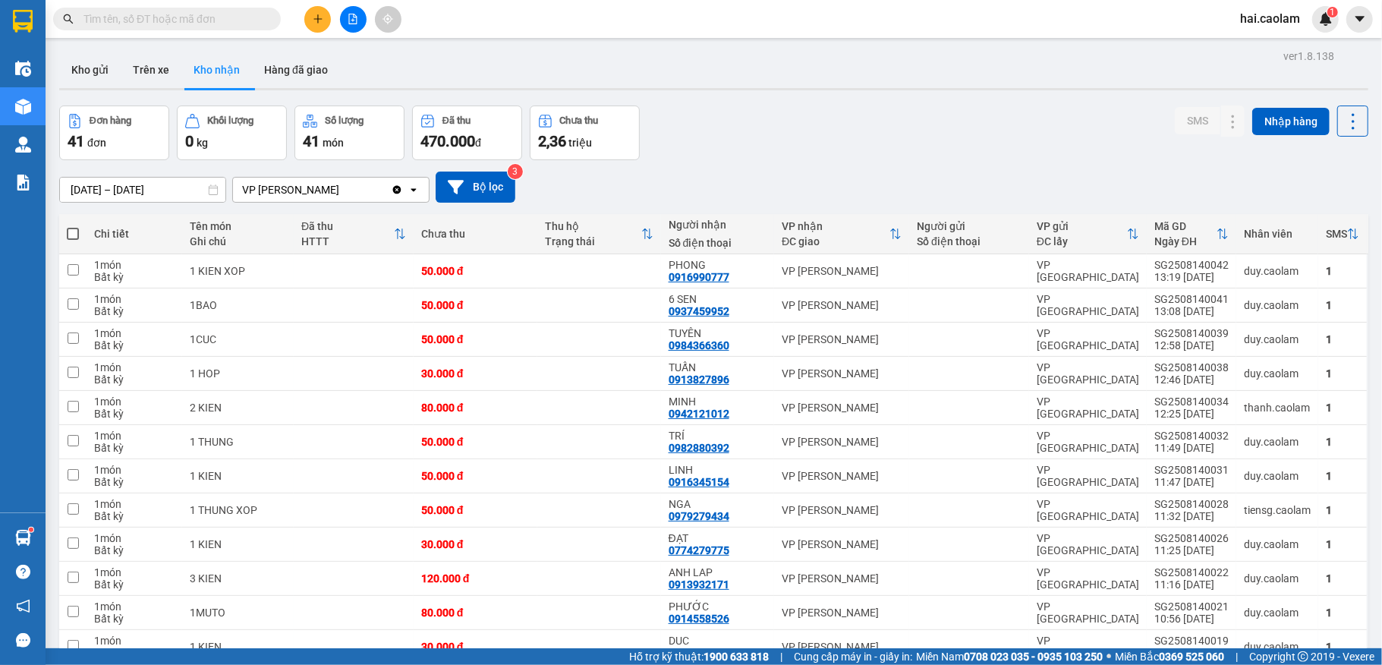
scroll to position [202, 0]
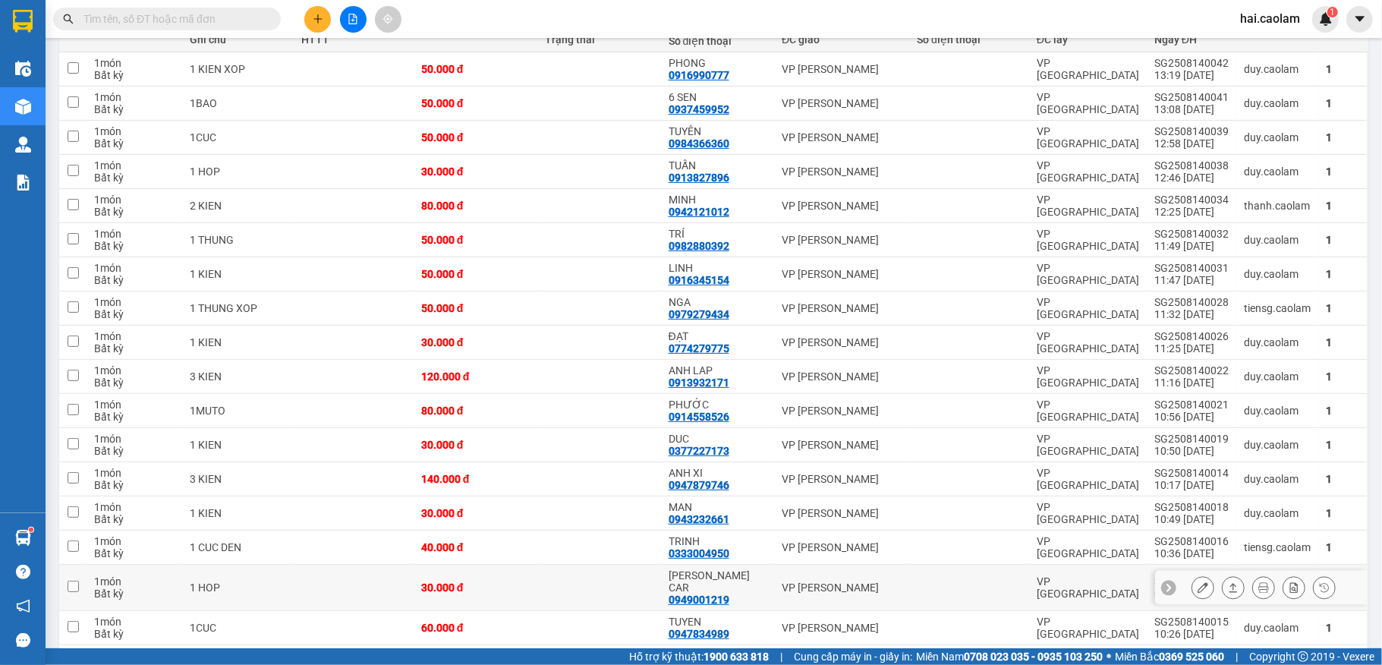
click at [763, 583] on td "CONG DINH CAR 0949001219" at bounding box center [717, 587] width 113 height 46
checkbox input "true"
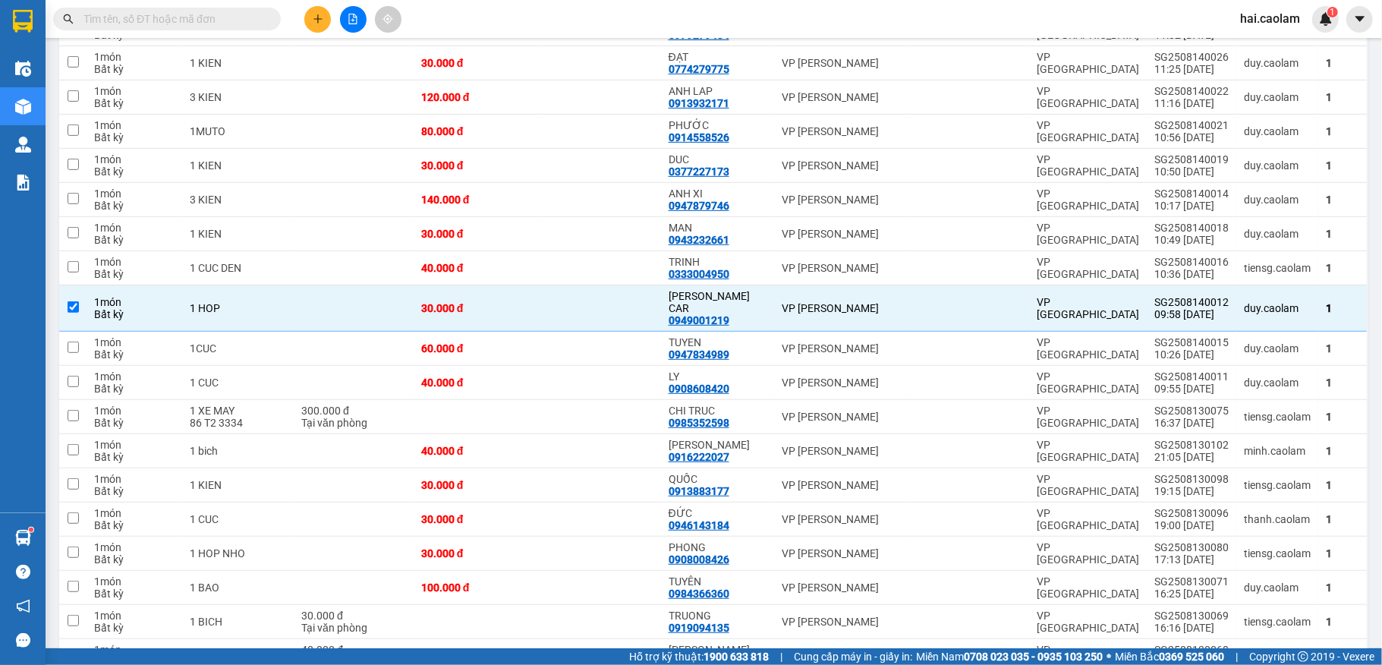
scroll to position [473, 0]
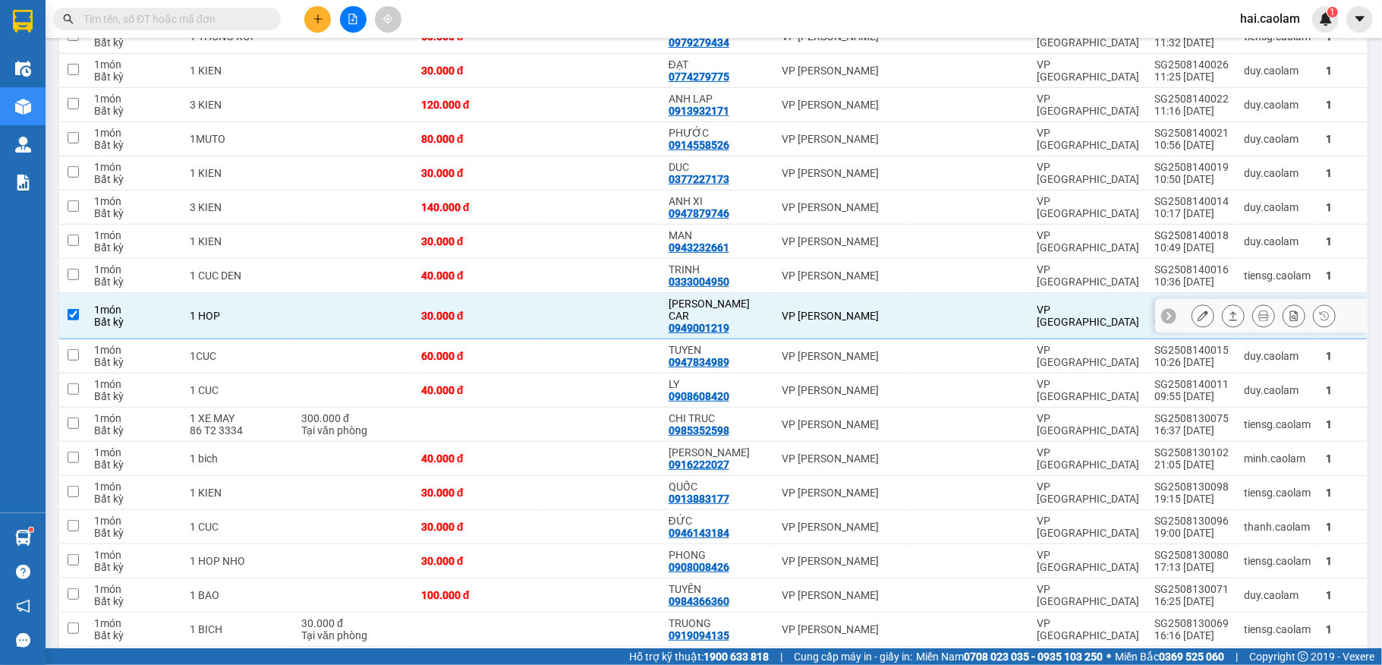
click at [1197, 316] on icon at bounding box center [1202, 315] width 11 height 11
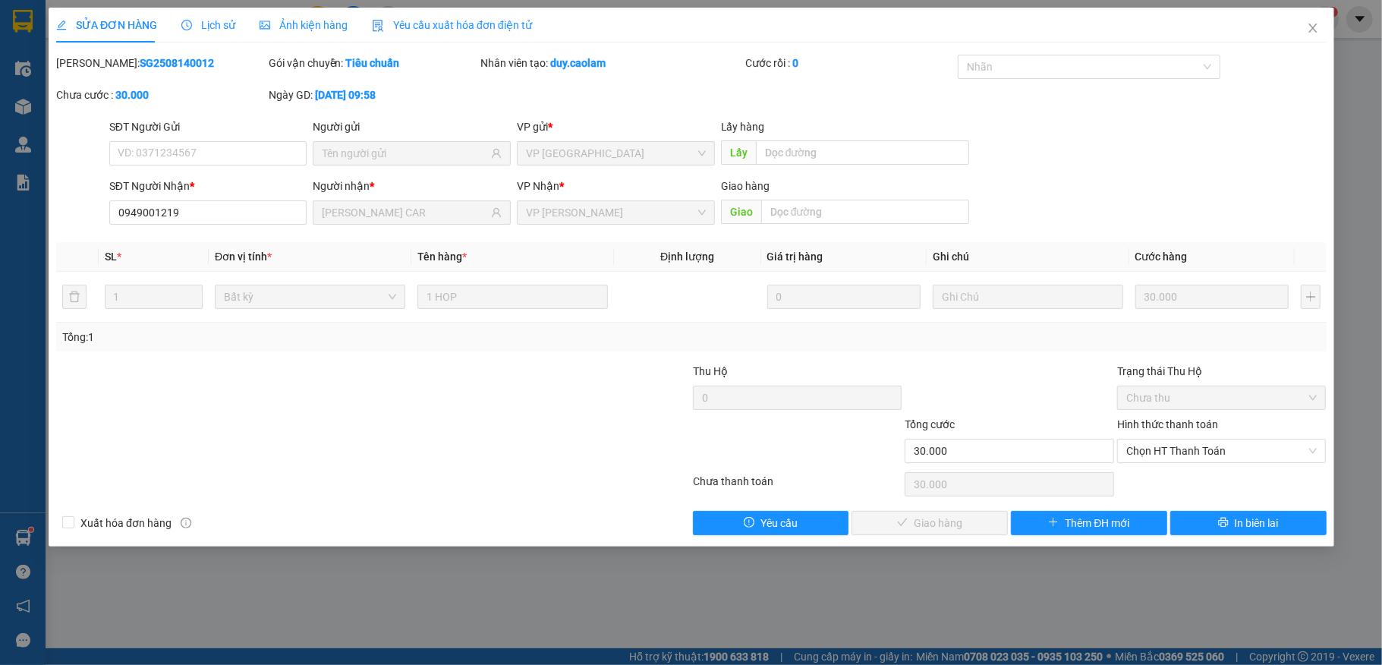
type input "0949001219"
type input "[PERSON_NAME] CAR"
type input "30.000"
click at [1172, 451] on span "Chọn HT Thanh Toán" at bounding box center [1221, 450] width 191 height 23
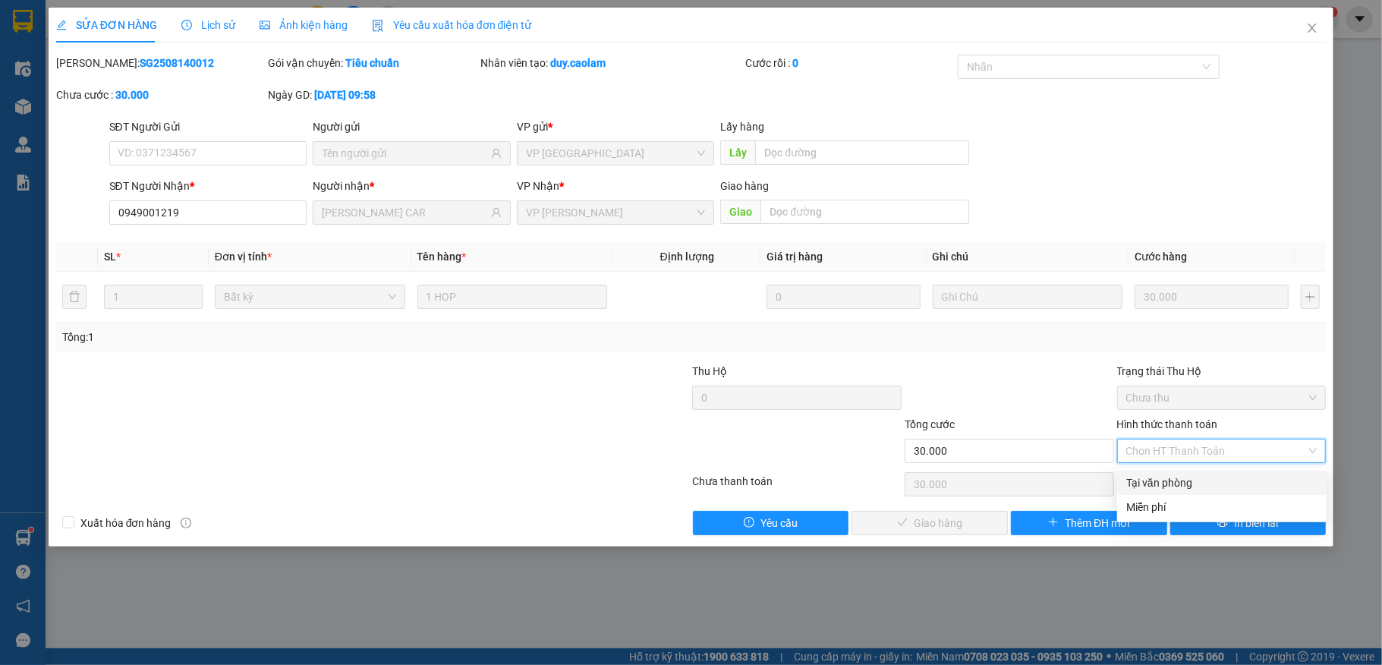
click at [1167, 470] on div "Tại văn phòng" at bounding box center [1221, 482] width 209 height 24
type input "0"
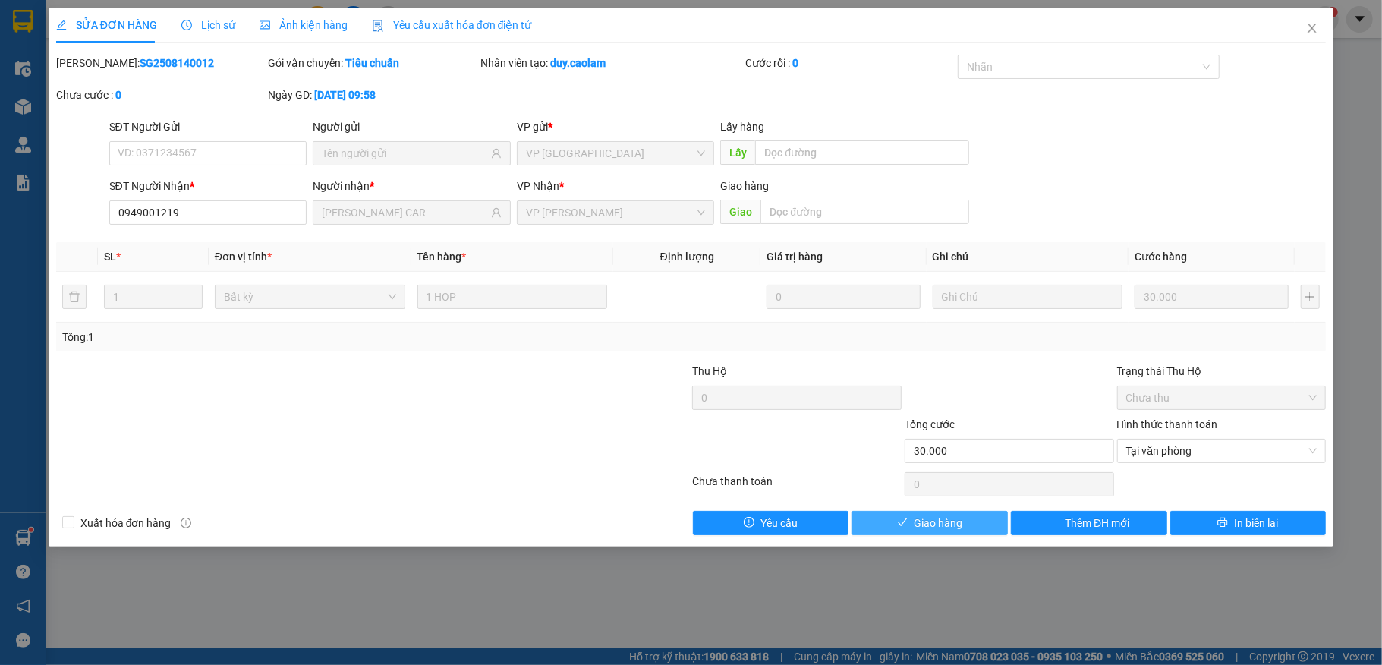
click at [904, 534] on button "Giao hàng" at bounding box center [929, 523] width 156 height 24
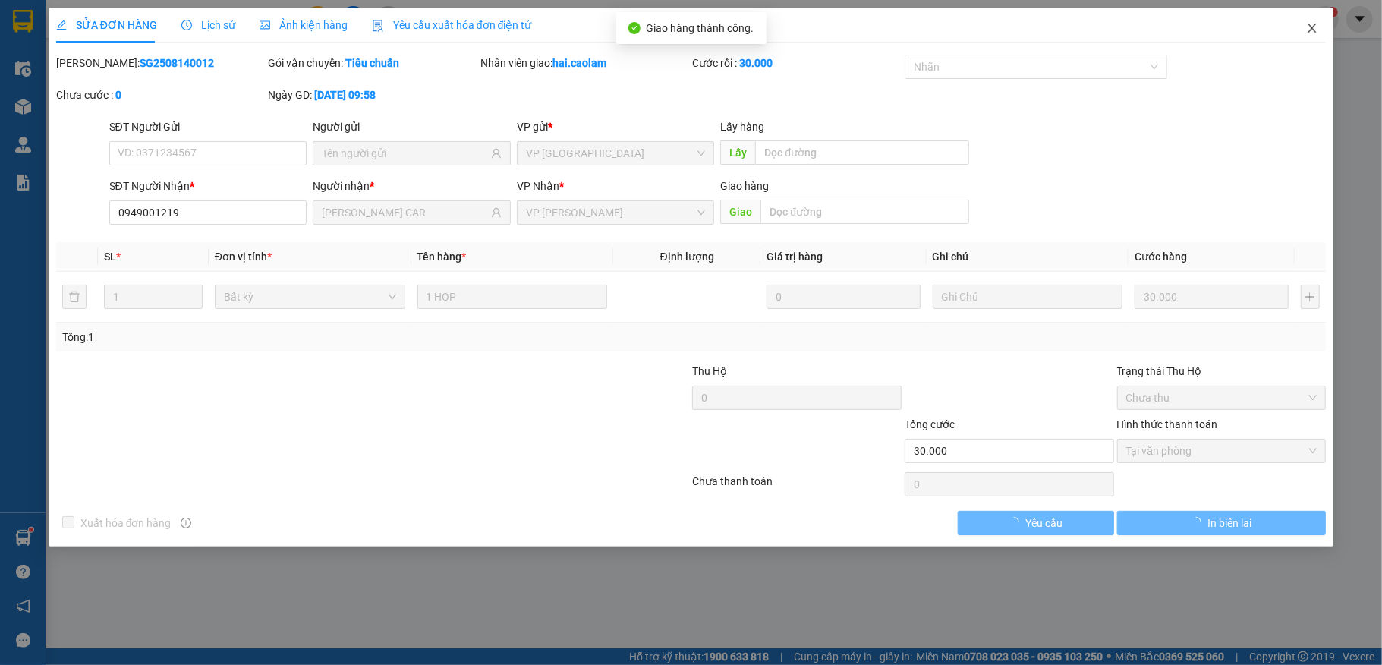
click at [1307, 37] on span "Close" at bounding box center [1312, 29] width 42 height 42
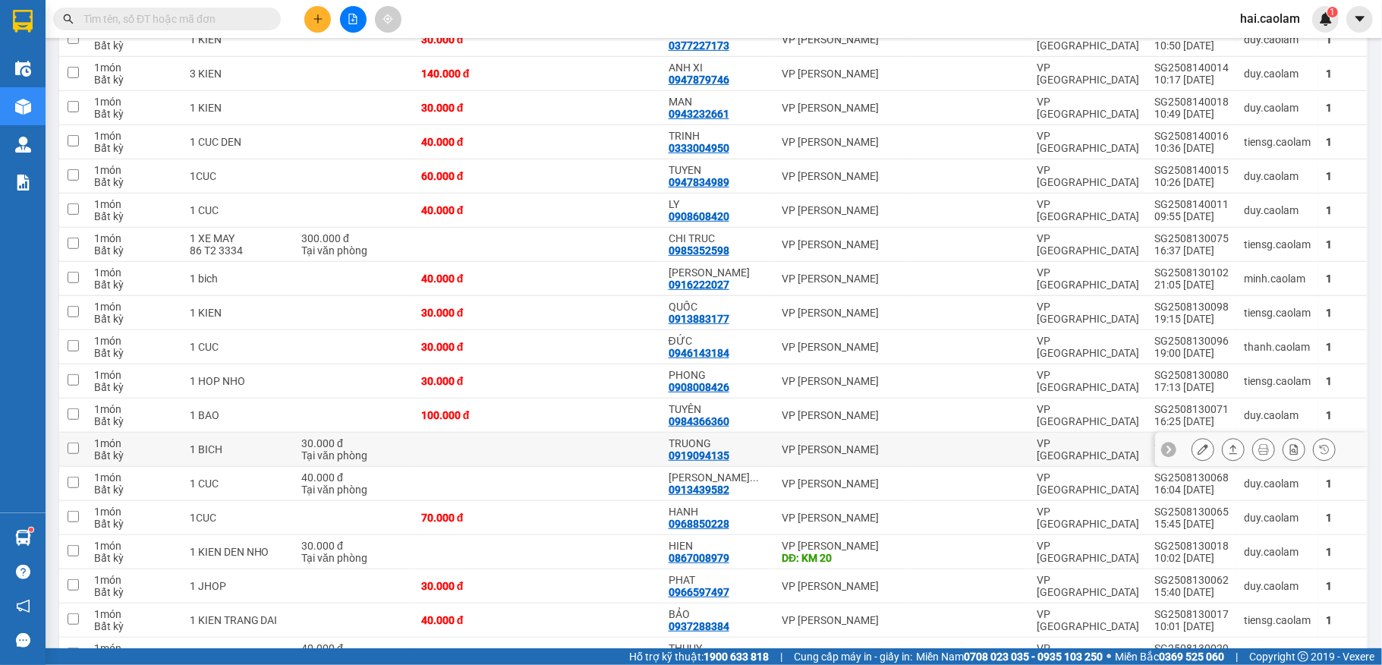
scroll to position [809, 0]
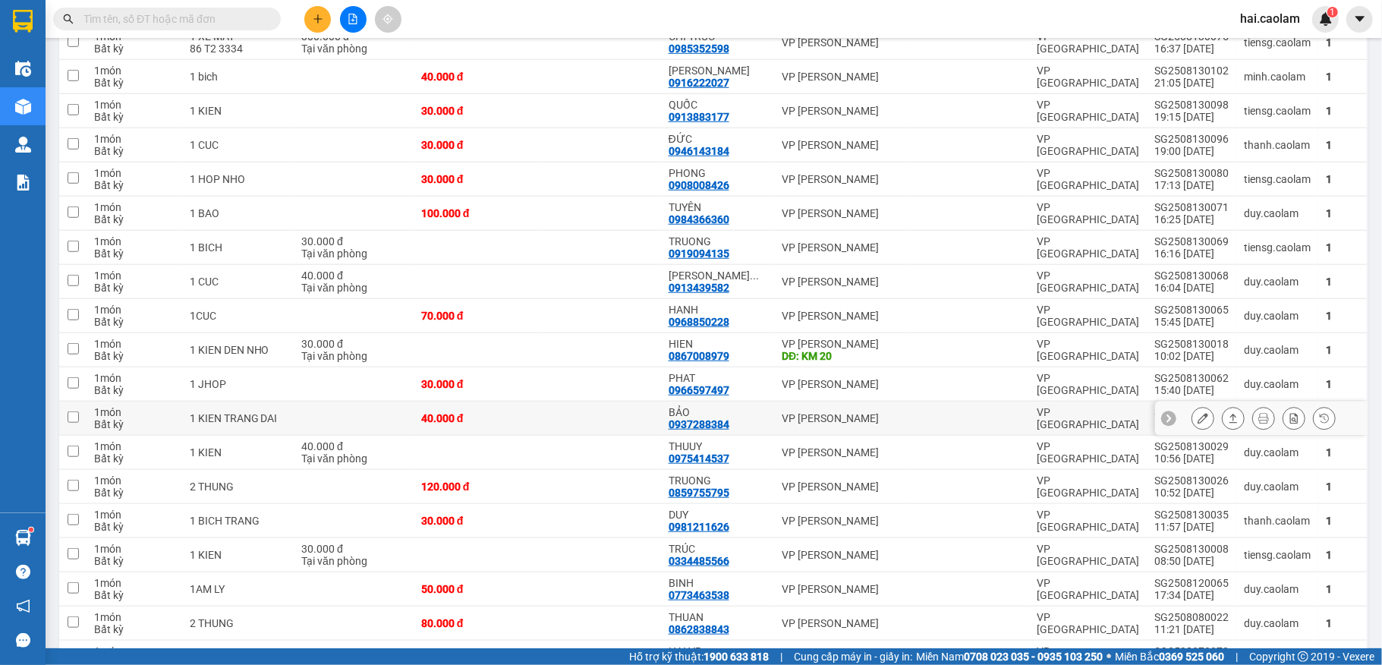
click at [781, 422] on div "VP [PERSON_NAME]" at bounding box center [841, 418] width 120 height 12
checkbox input "true"
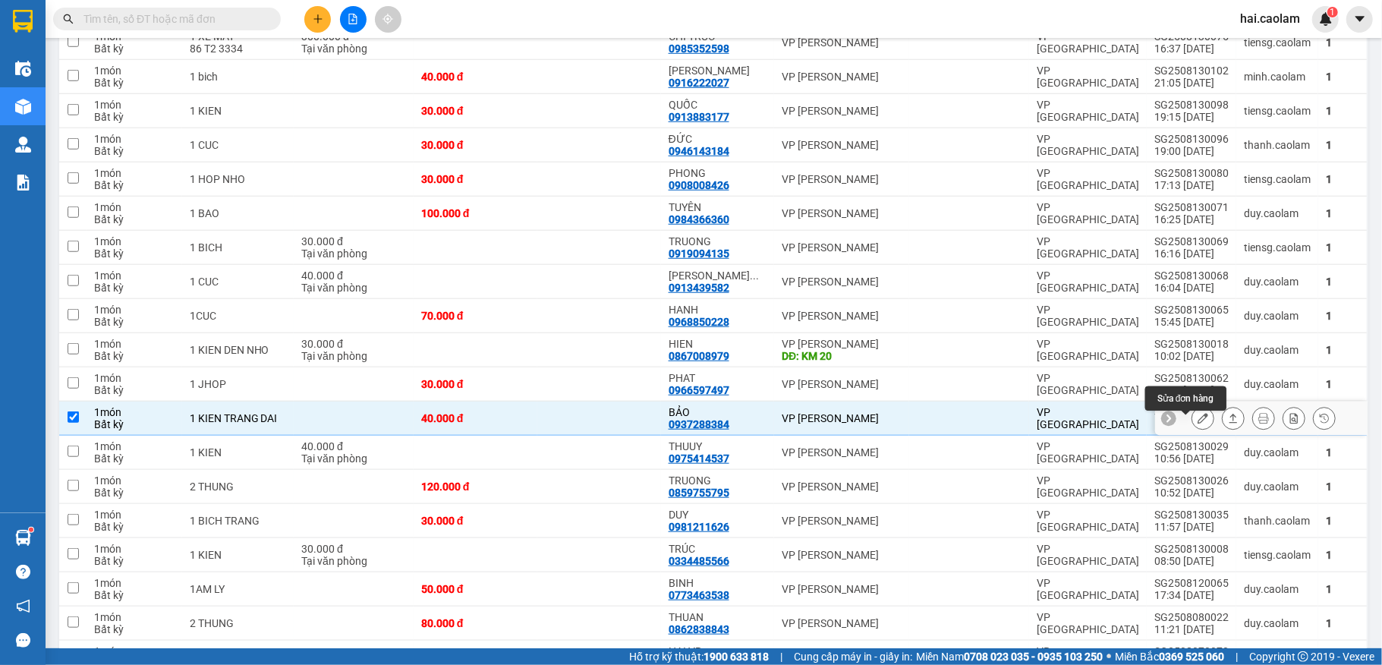
click at [1197, 420] on icon at bounding box center [1202, 418] width 11 height 11
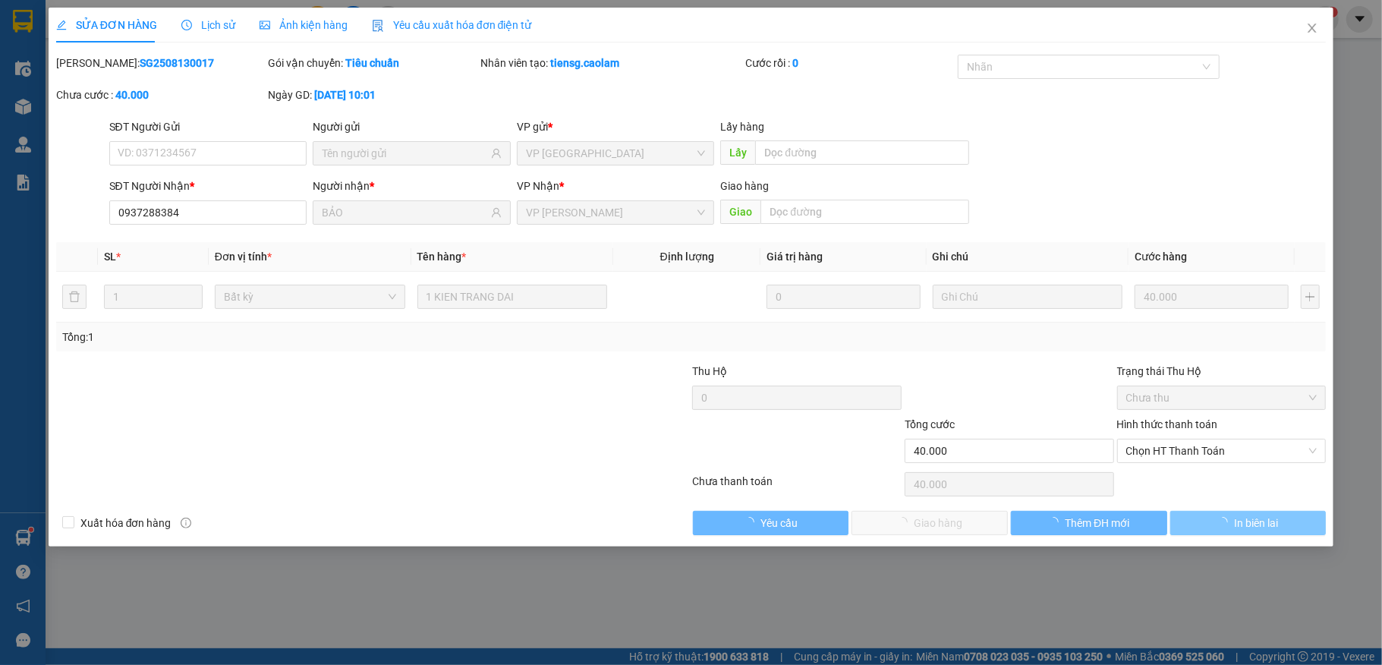
type input "0937288384"
type input "BẢO"
type input "40.000"
click at [1142, 449] on span "Chọn HT Thanh Toán" at bounding box center [1221, 450] width 191 height 23
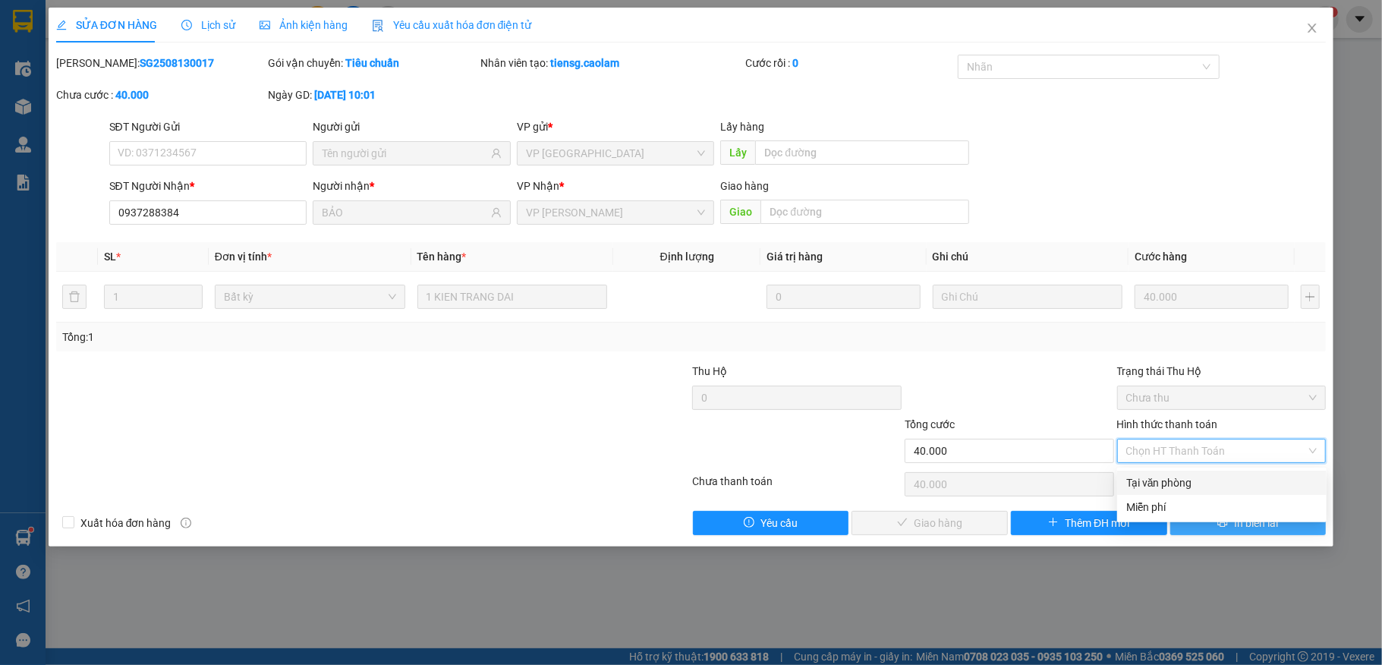
click at [1146, 474] on div "Tại văn phòng" at bounding box center [1221, 482] width 191 height 17
type input "0"
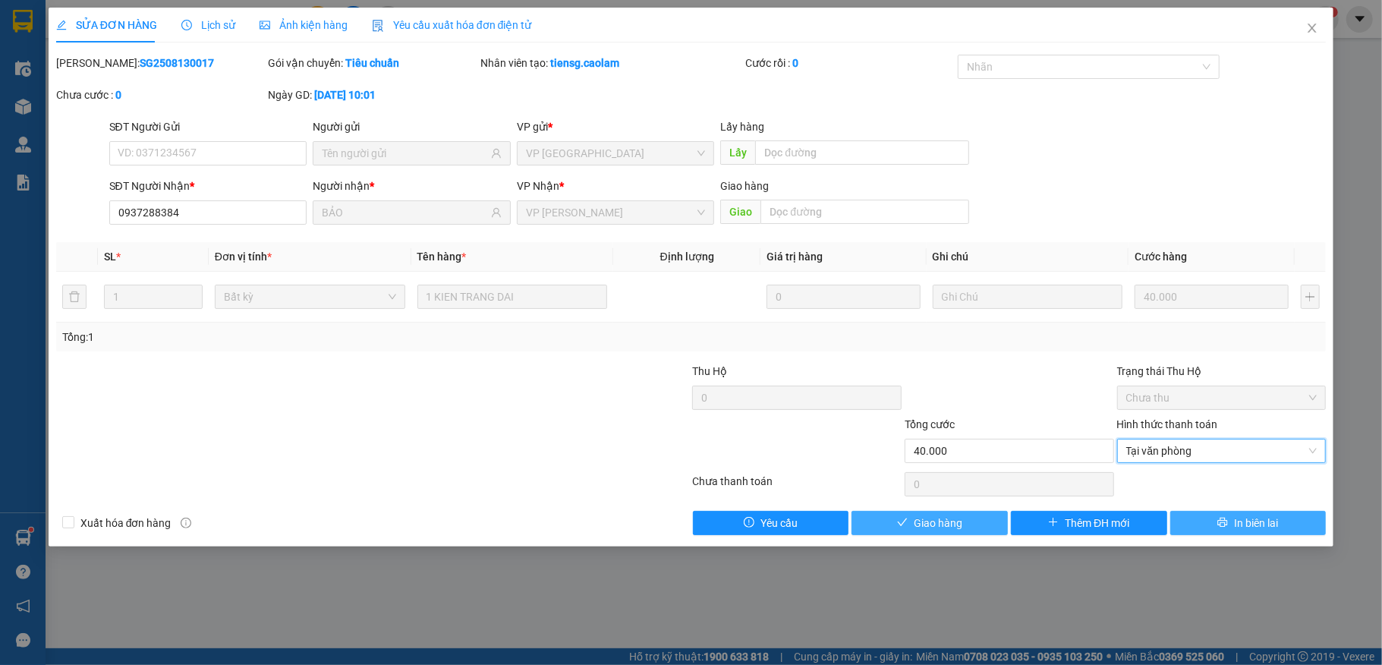
click at [924, 526] on span "Giao hàng" at bounding box center [938, 522] width 49 height 17
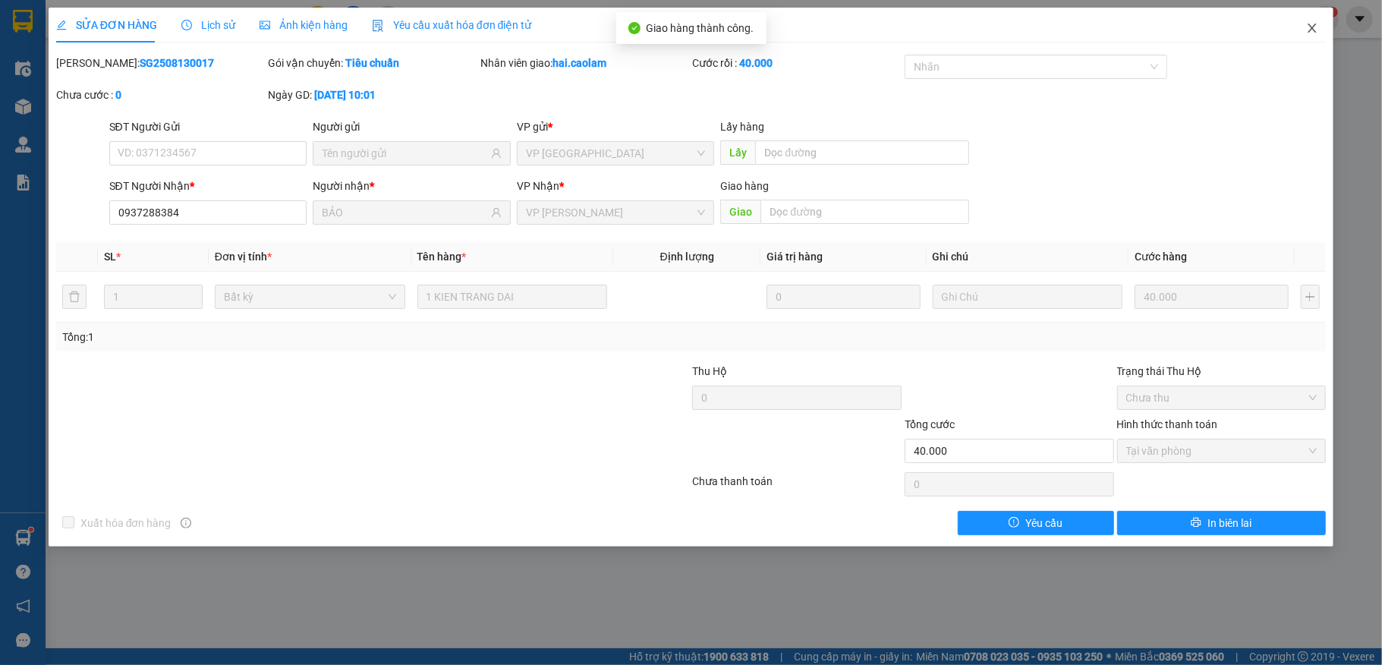
click at [1322, 23] on span "Close" at bounding box center [1312, 29] width 42 height 42
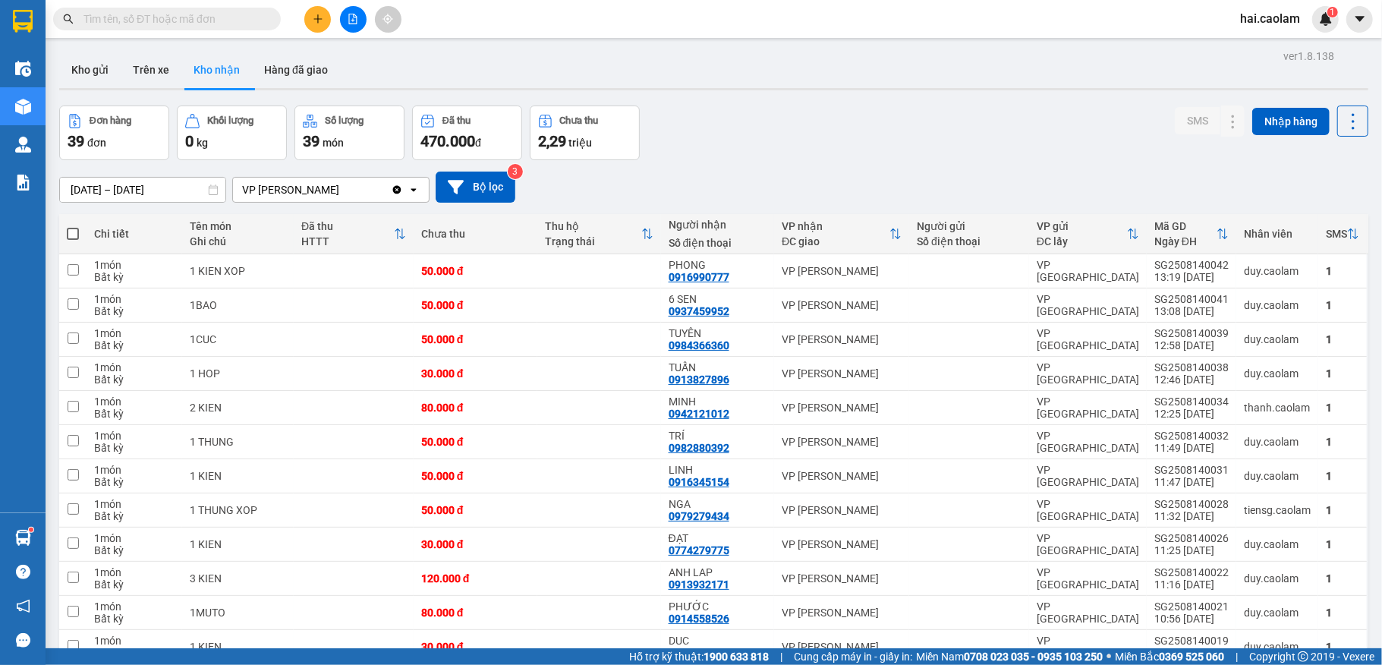
click at [730, 162] on div "[DATE] – [DATE] Press the down arrow key to interact with the calendar and sele…" at bounding box center [713, 187] width 1309 height 54
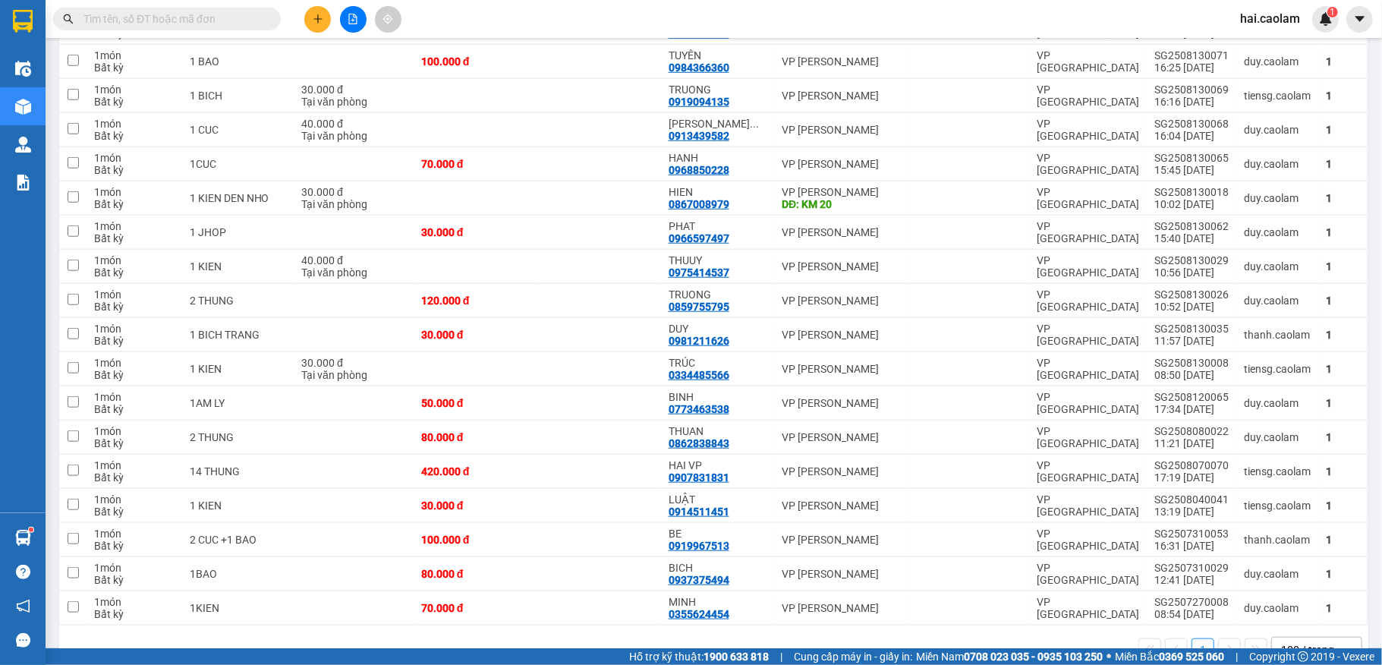
scroll to position [1011, 0]
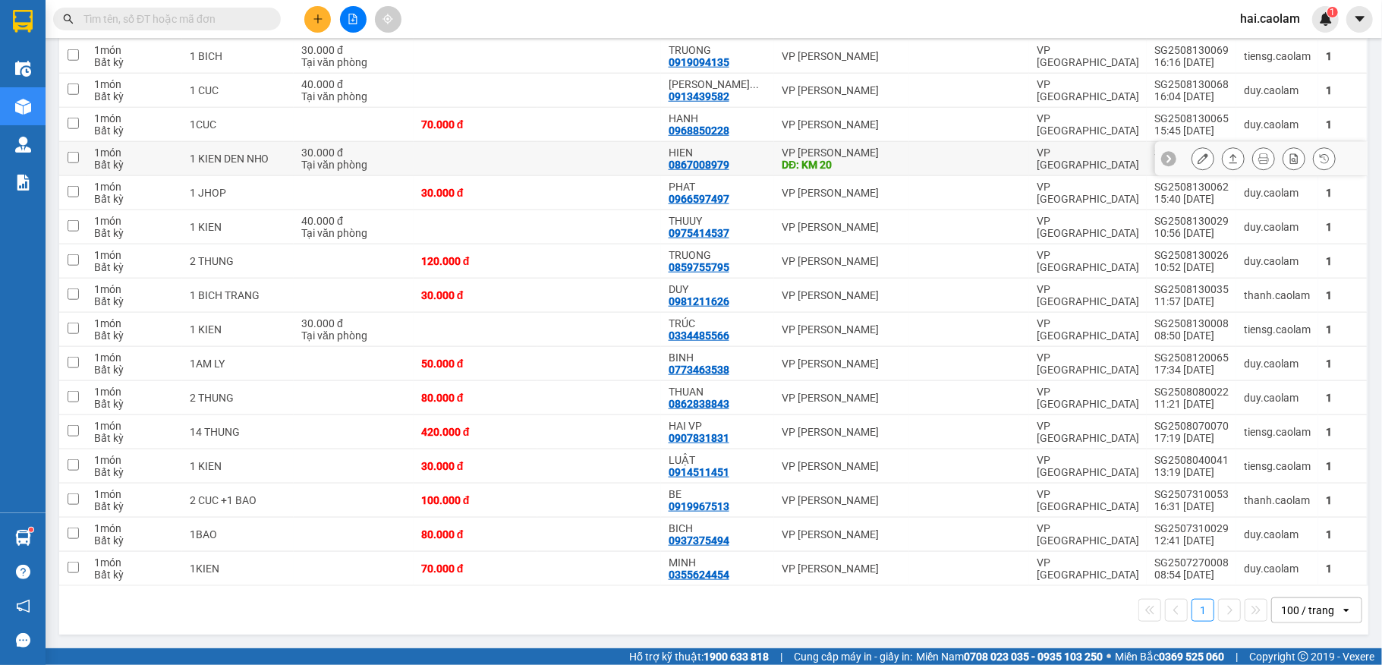
click at [629, 152] on td at bounding box center [599, 159] width 124 height 34
checkbox input "true"
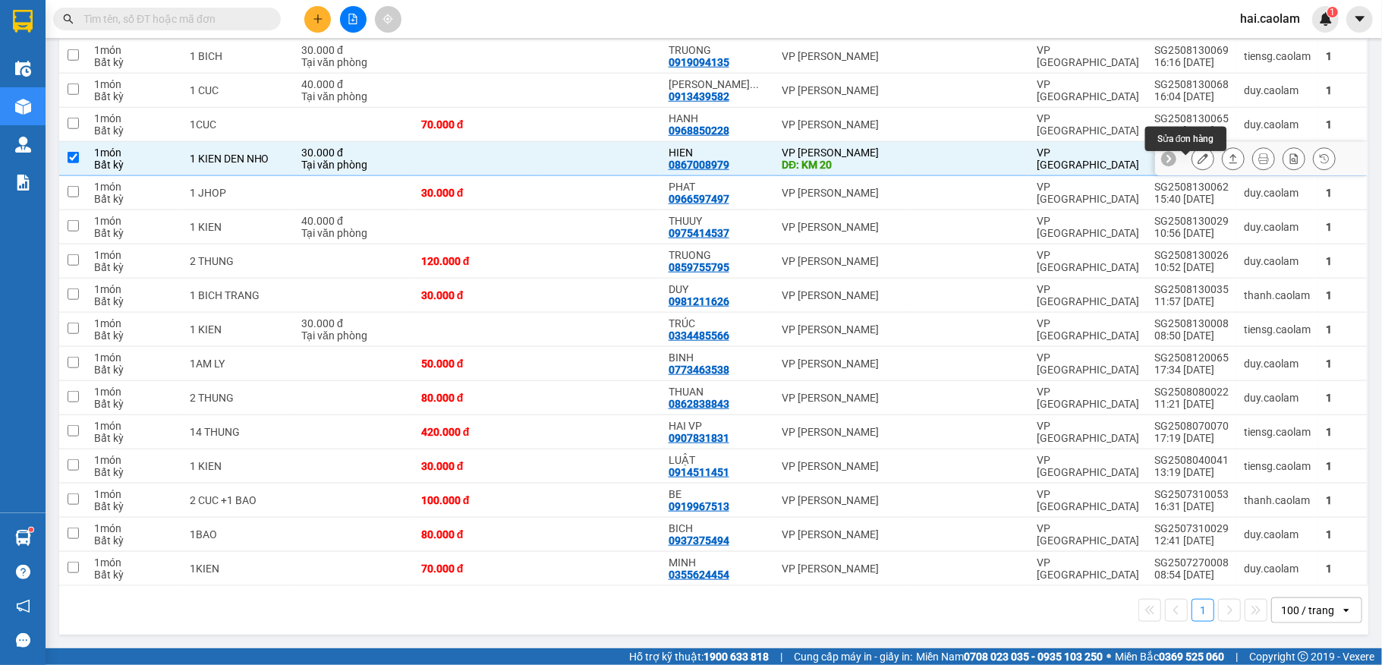
click at [1197, 156] on icon at bounding box center [1202, 158] width 11 height 11
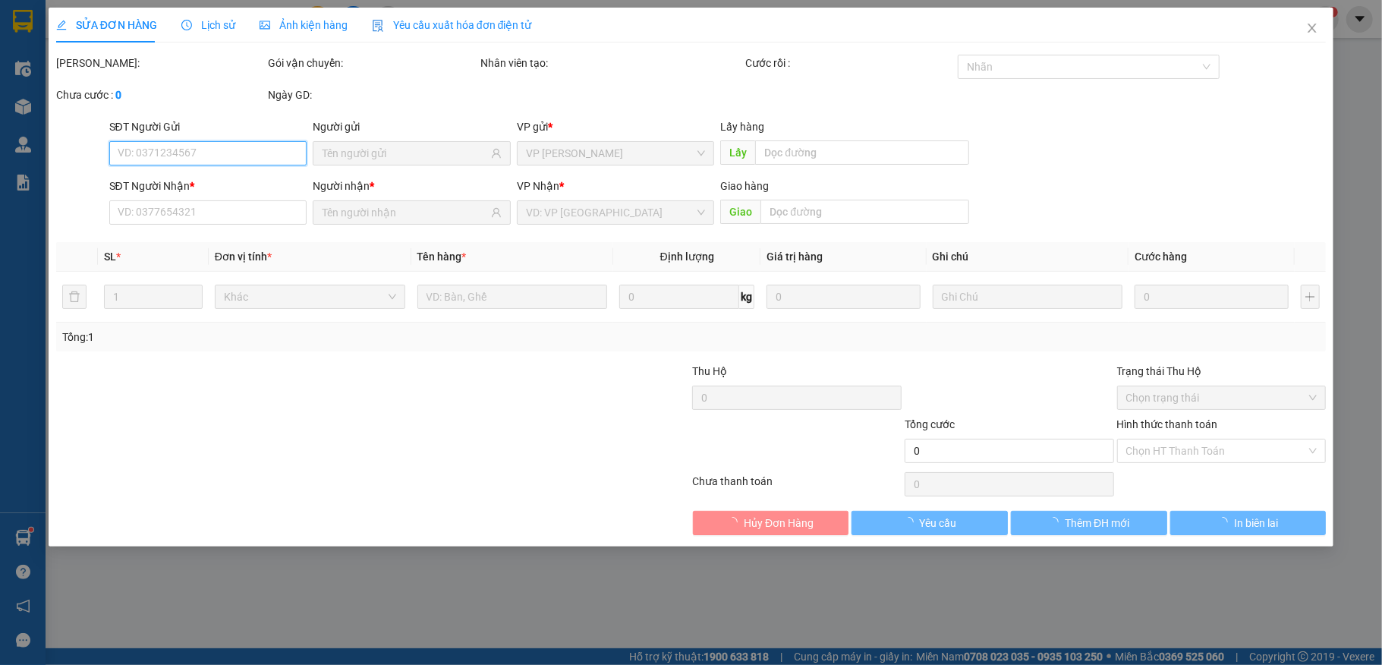
type input "0867008979"
type input "HIEN"
type input "KM 20"
type input "30.000"
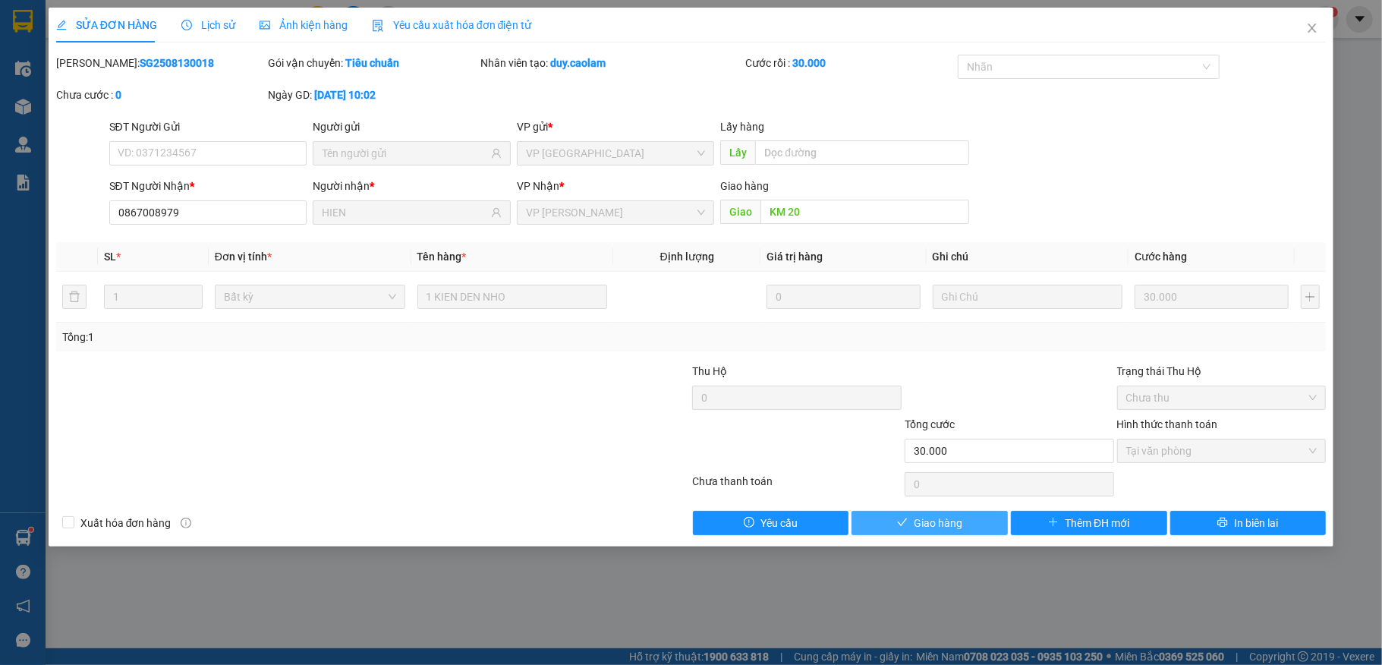
click at [954, 524] on span "Giao hàng" at bounding box center [938, 522] width 49 height 17
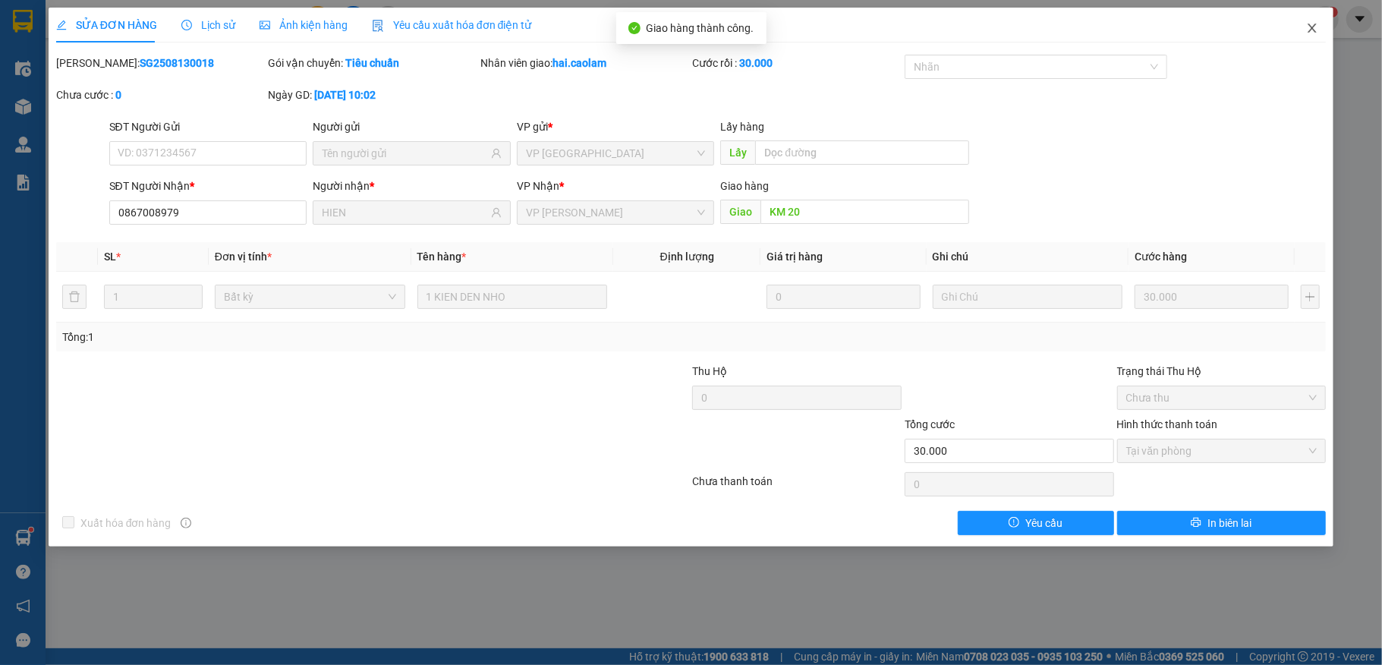
click at [1312, 32] on icon "close" at bounding box center [1312, 28] width 12 height 12
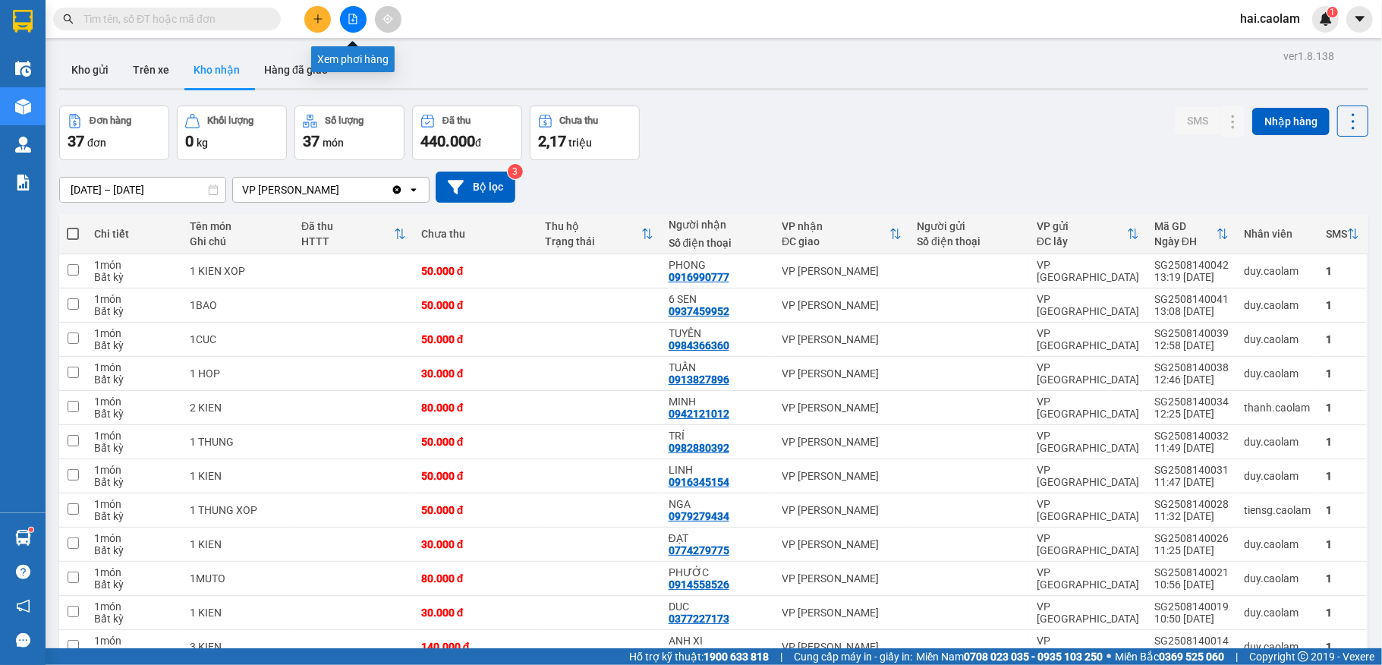
click at [360, 15] on button at bounding box center [353, 19] width 27 height 27
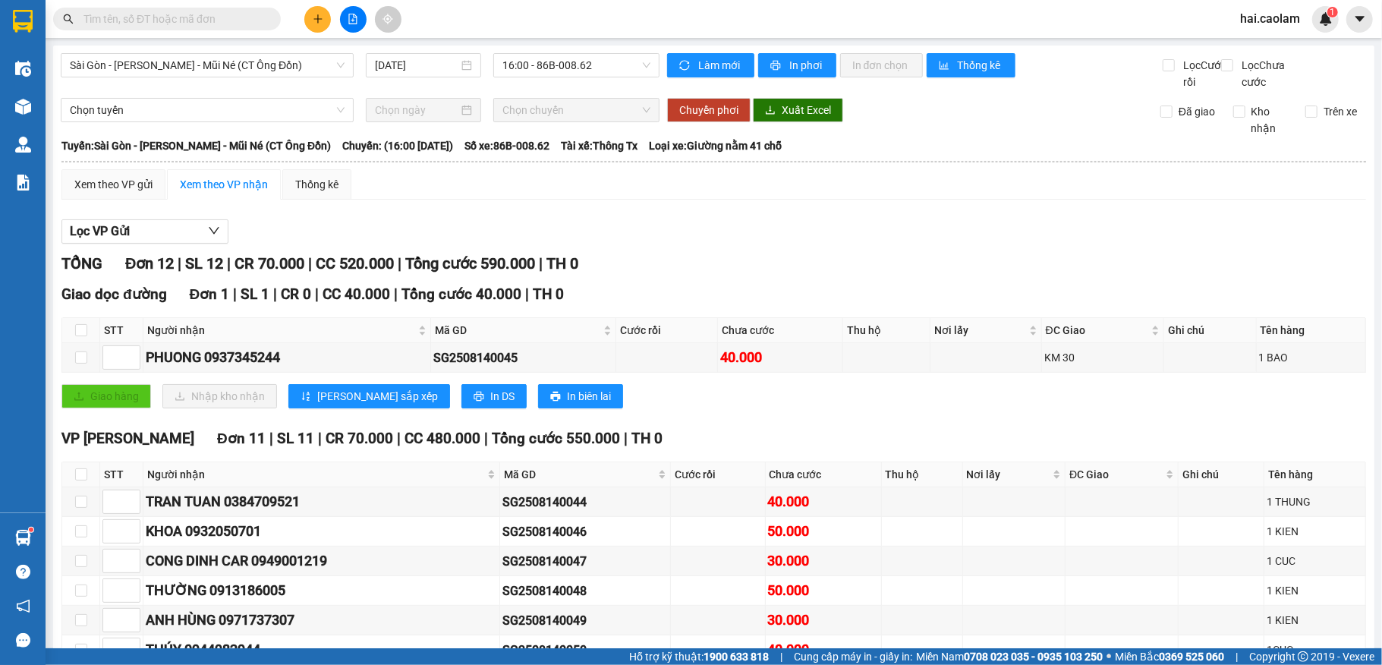
click at [815, 267] on div "Lọc VP Gửi TỔNG Đơn 12 | SL 12 | CR 70.000 | CC 520.000 | Tổng cước 590.000 | …" at bounding box center [713, 540] width 1304 height 656
click at [288, 65] on span "Sài Gòn - [PERSON_NAME] - Mũi Né (CT Ông Đồn)" at bounding box center [207, 65] width 275 height 23
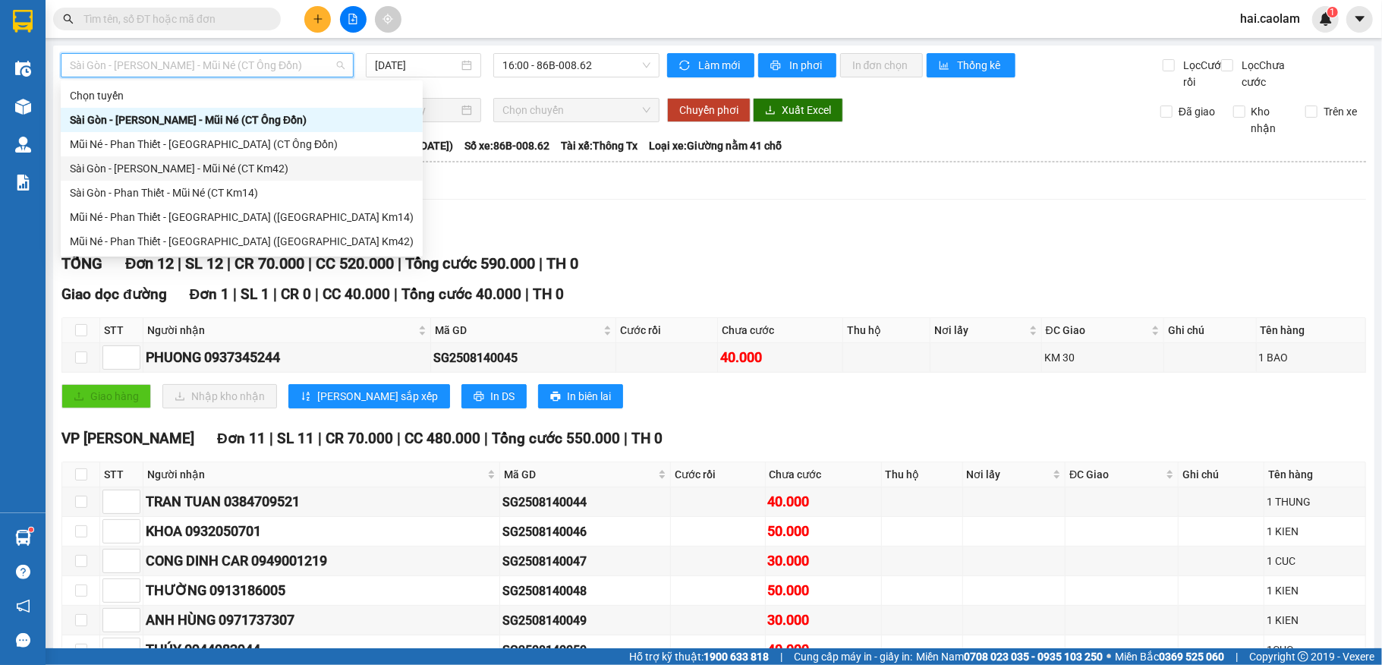
click at [219, 165] on div "Sài Gòn - [PERSON_NAME] - Mũi Né (CT Km42)" at bounding box center [242, 168] width 344 height 17
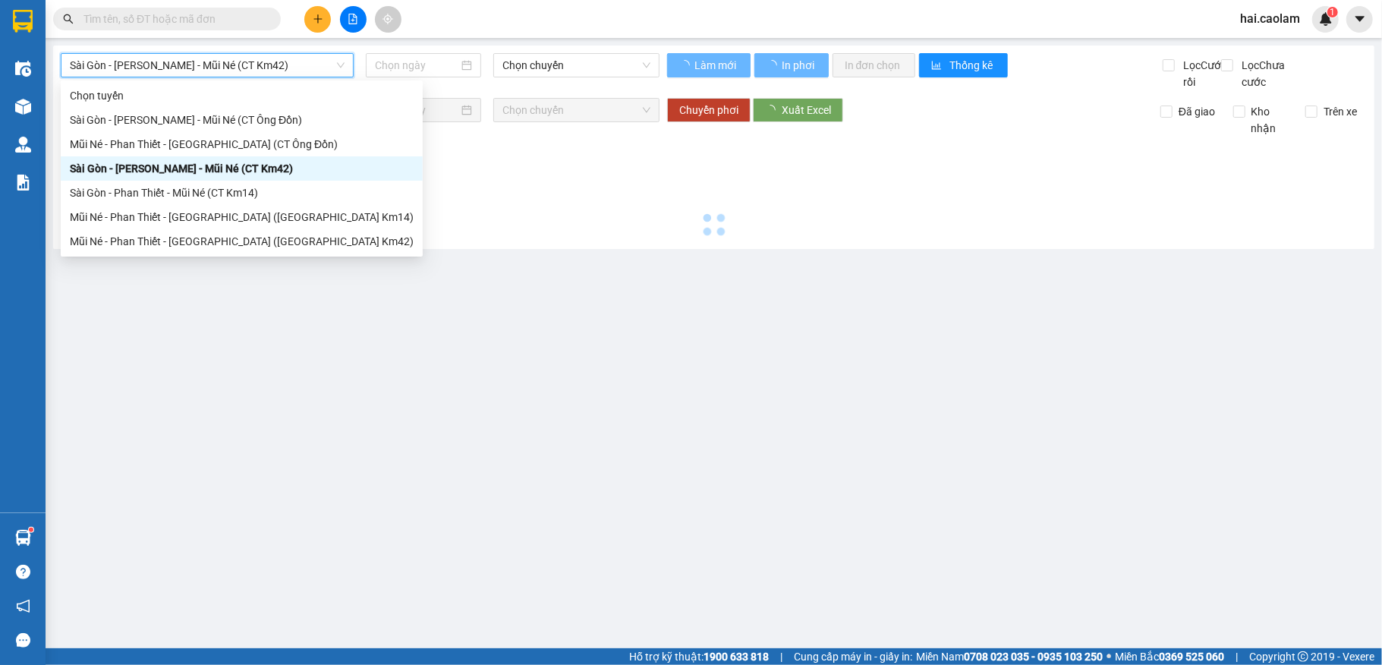
type input "[DATE]"
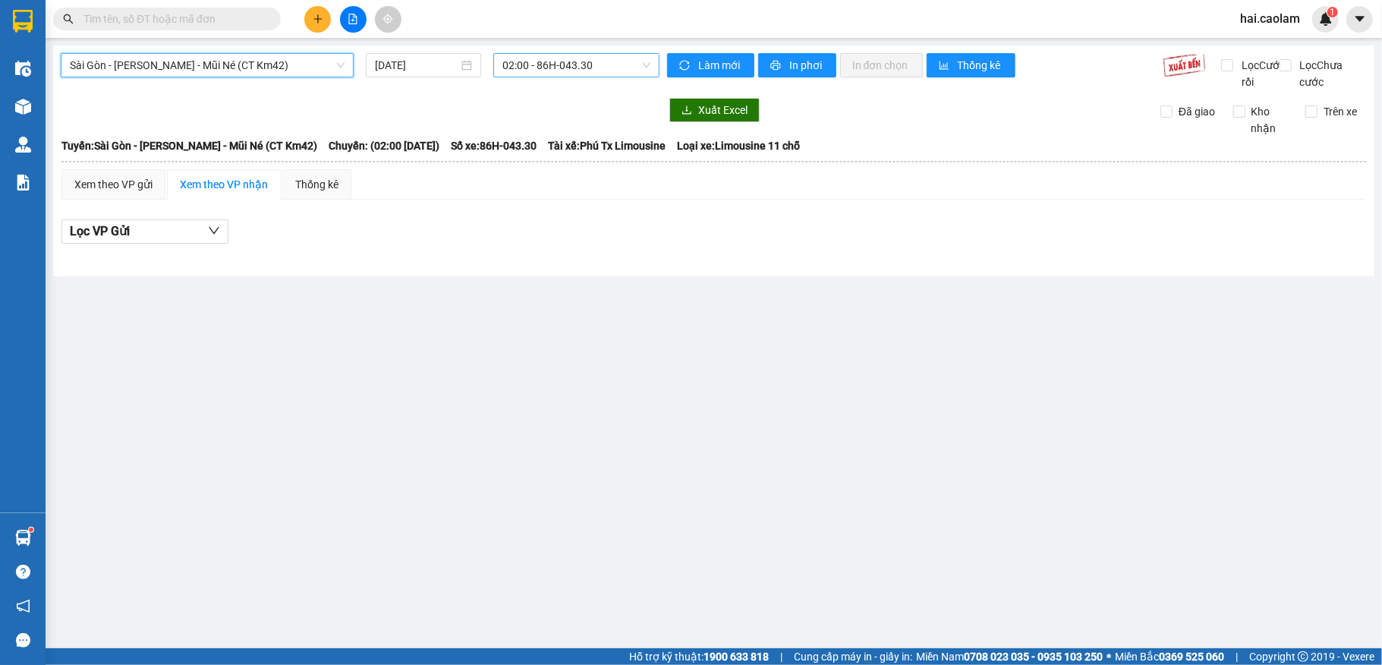
click at [580, 68] on span "02:00 - 86H-043.30" at bounding box center [576, 65] width 148 height 23
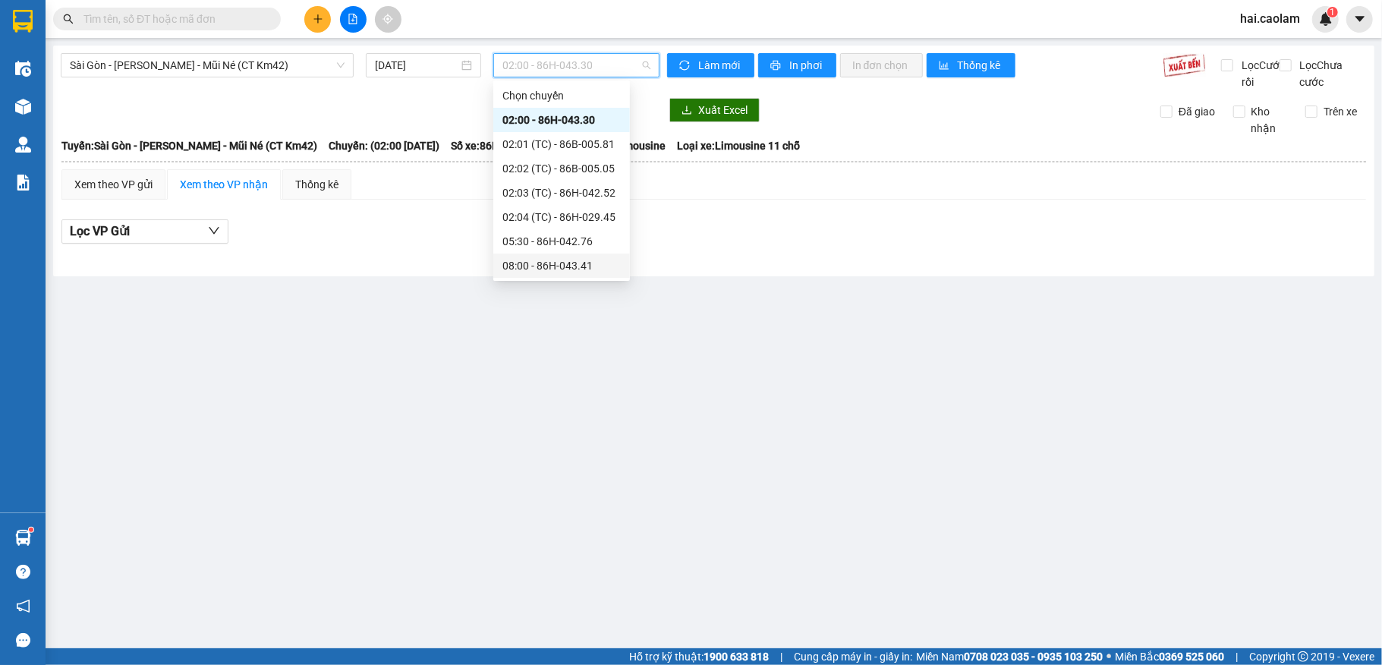
click at [535, 263] on div "08:00 - 86H-043.41" at bounding box center [561, 265] width 118 height 17
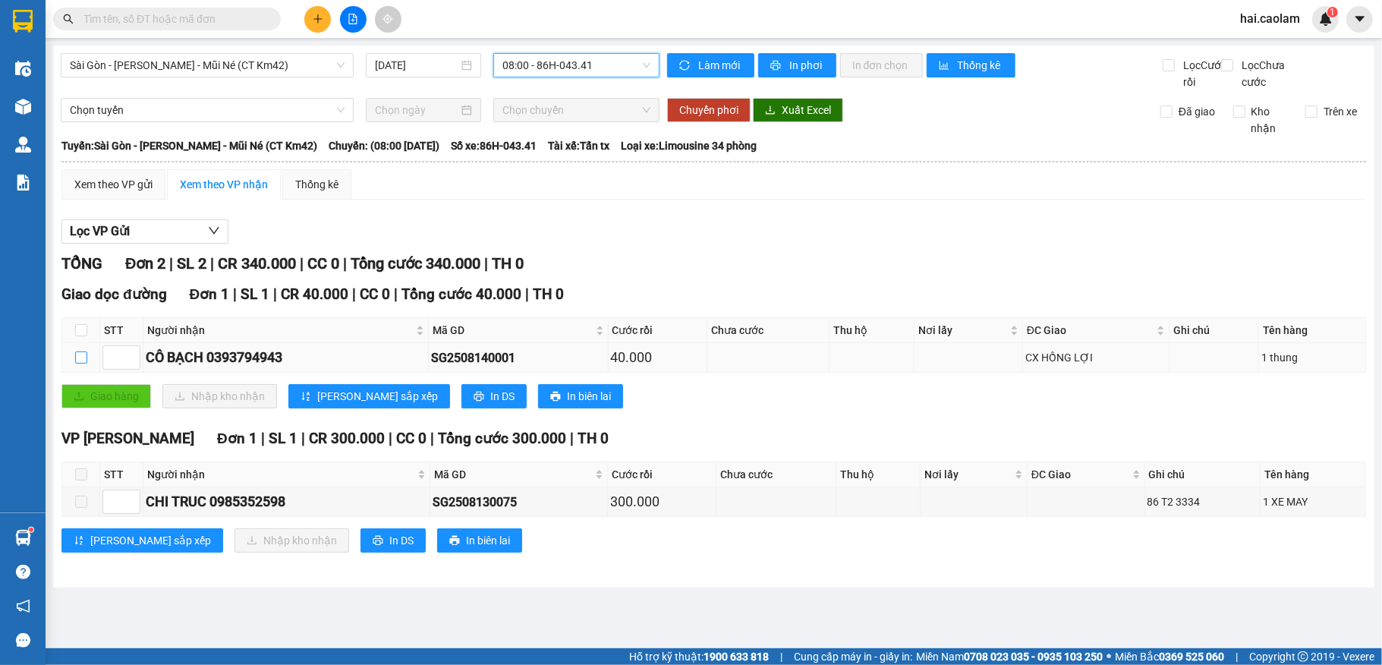
click at [80, 363] on input "checkbox" at bounding box center [81, 357] width 12 height 12
checkbox input "true"
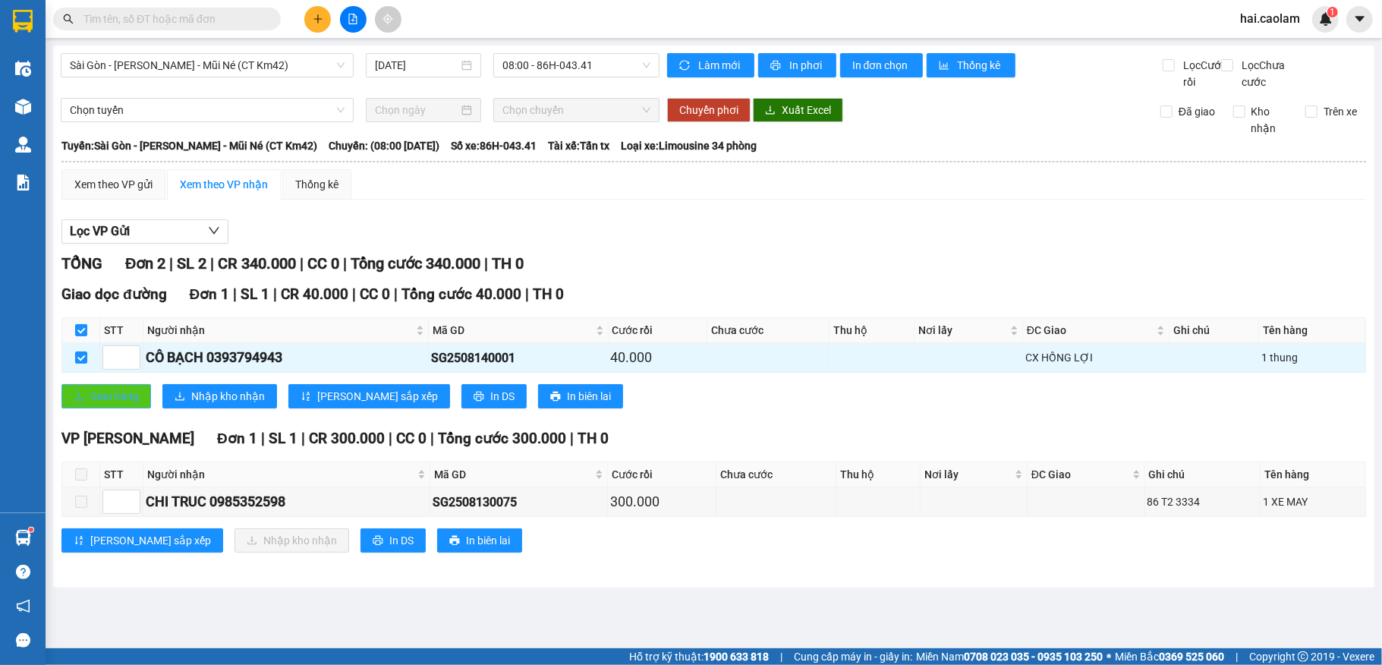
click at [101, 404] on span "Giao hàng" at bounding box center [114, 396] width 49 height 17
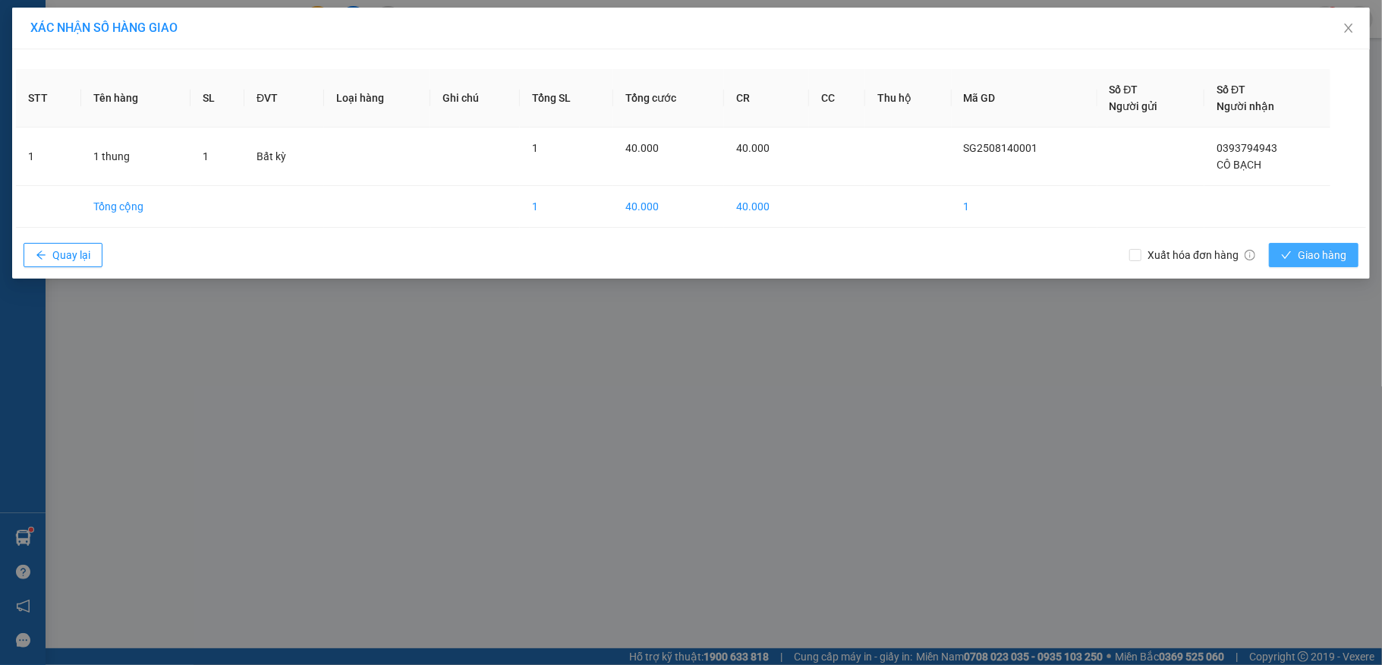
click at [1307, 250] on span "Giao hàng" at bounding box center [1321, 255] width 49 height 17
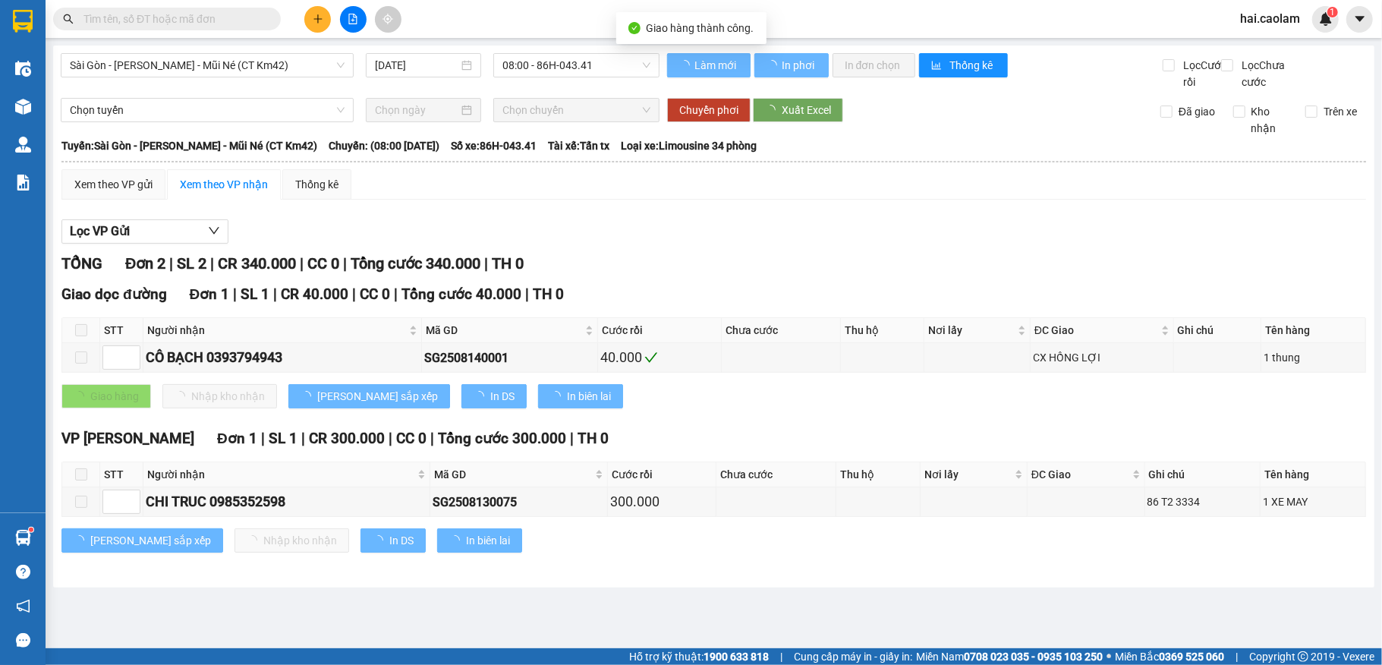
click at [747, 275] on div "TỔNG Đơn 2 | SL 2 | CR 340.000 | CC 0 | Tổng cước 340.000 | TH 0" at bounding box center [713, 264] width 1304 height 24
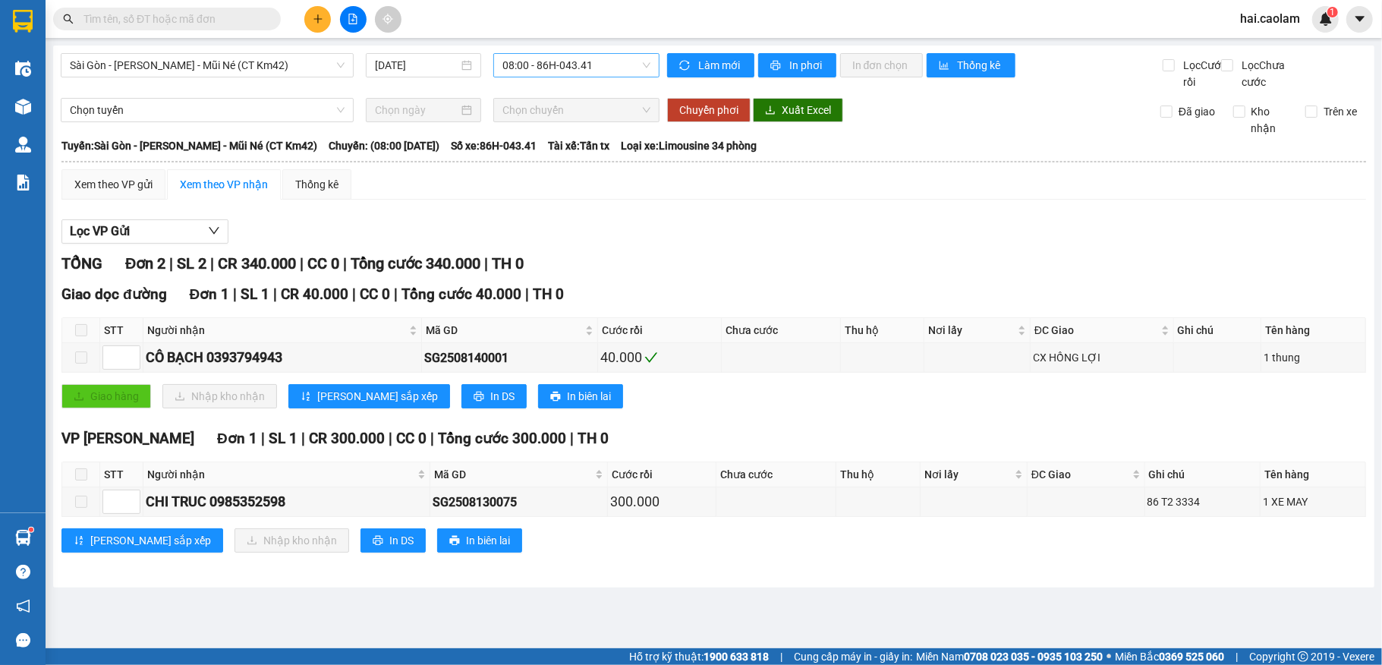
click at [537, 62] on span "08:00 - 86H-043.41" at bounding box center [576, 65] width 148 height 23
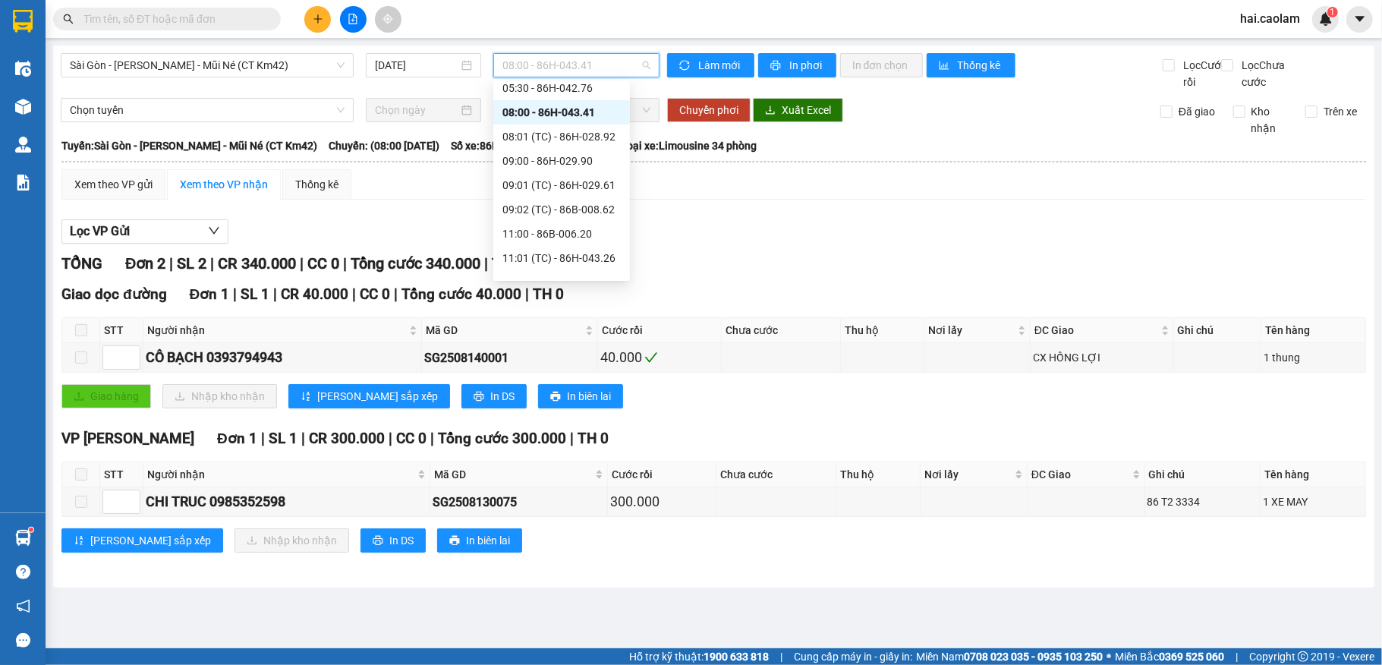
scroll to position [202, 0]
click at [547, 234] on div "12:00 - 86B-010.92" at bounding box center [561, 233] width 118 height 17
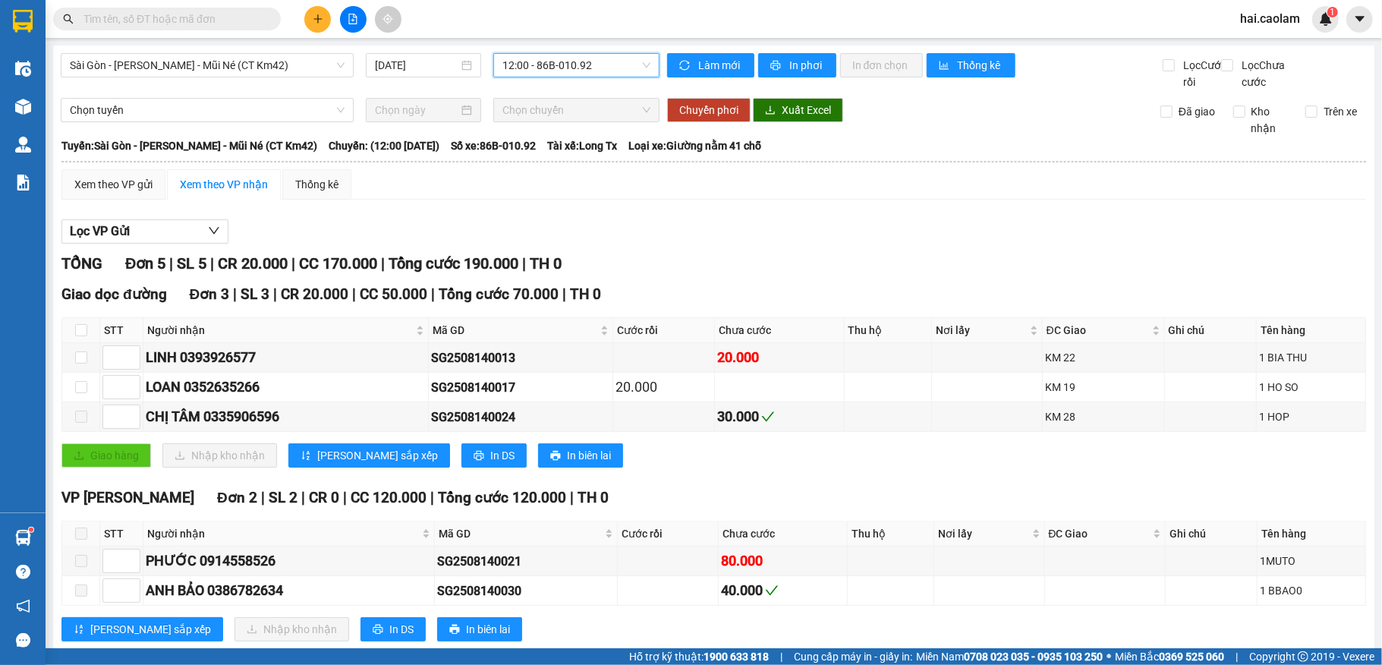
click at [875, 244] on div "Lọc VP Gửi" at bounding box center [713, 231] width 1304 height 25
click at [860, 237] on div "Lọc VP Gửi" at bounding box center [713, 231] width 1304 height 25
click at [564, 68] on span "12:00 - 86B-010.92" at bounding box center [576, 65] width 148 height 23
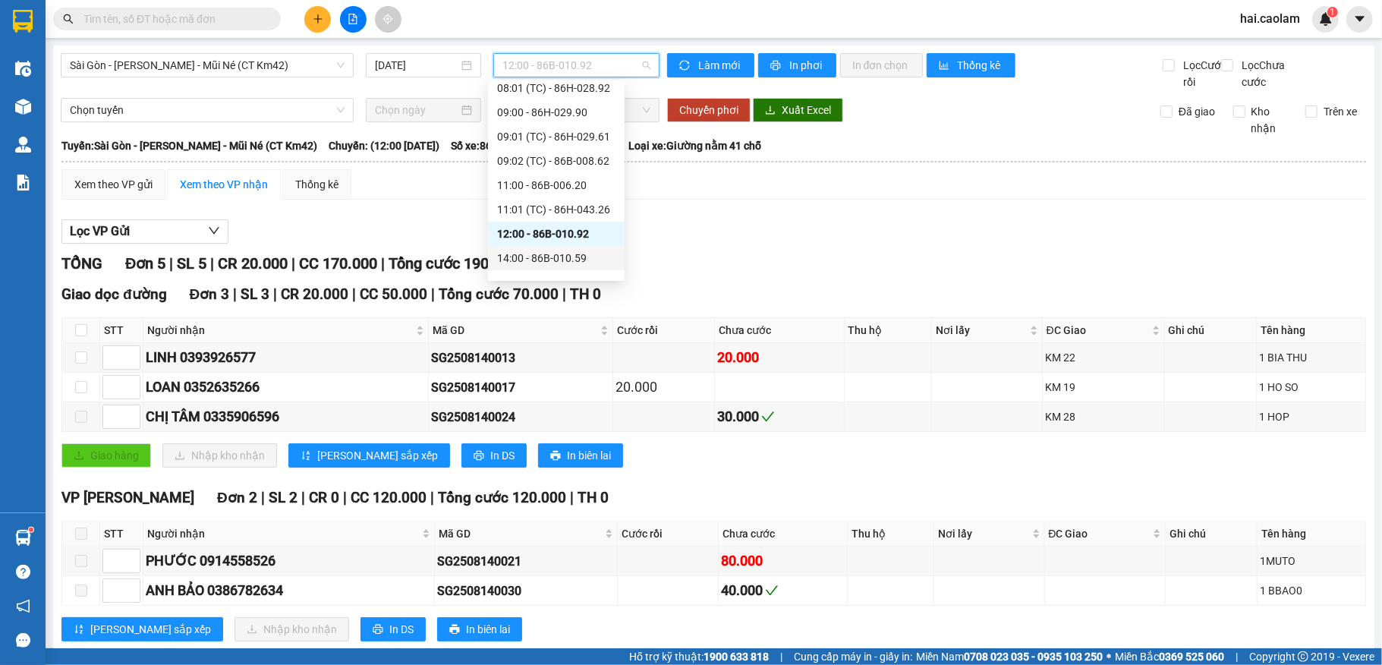
click at [537, 253] on div "14:00 - 86B-010.59" at bounding box center [556, 258] width 118 height 17
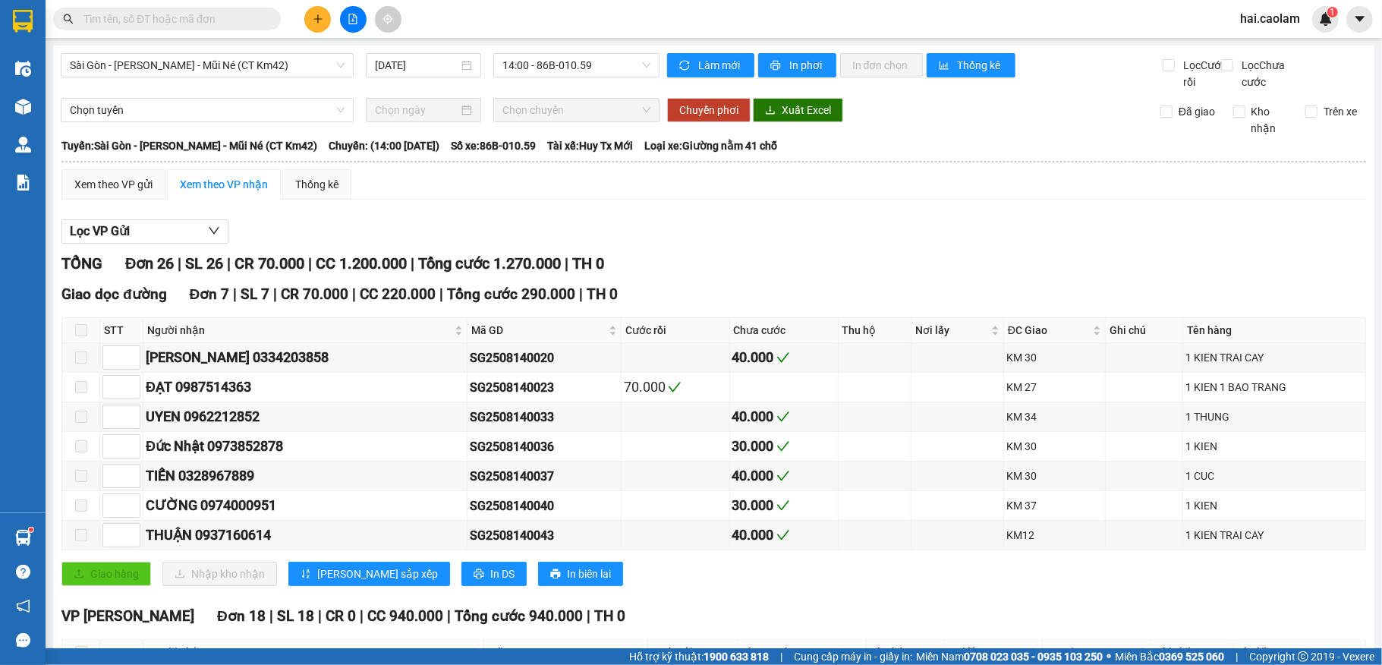
click at [662, 275] on div "TỔNG Đơn 26 | SL 26 | CR 70.000 | CC 1.200.000 | Tổng cước 1.270.000 | TH 0" at bounding box center [713, 264] width 1304 height 24
click at [531, 65] on span "14:00 - 86B-010.59" at bounding box center [576, 65] width 148 height 23
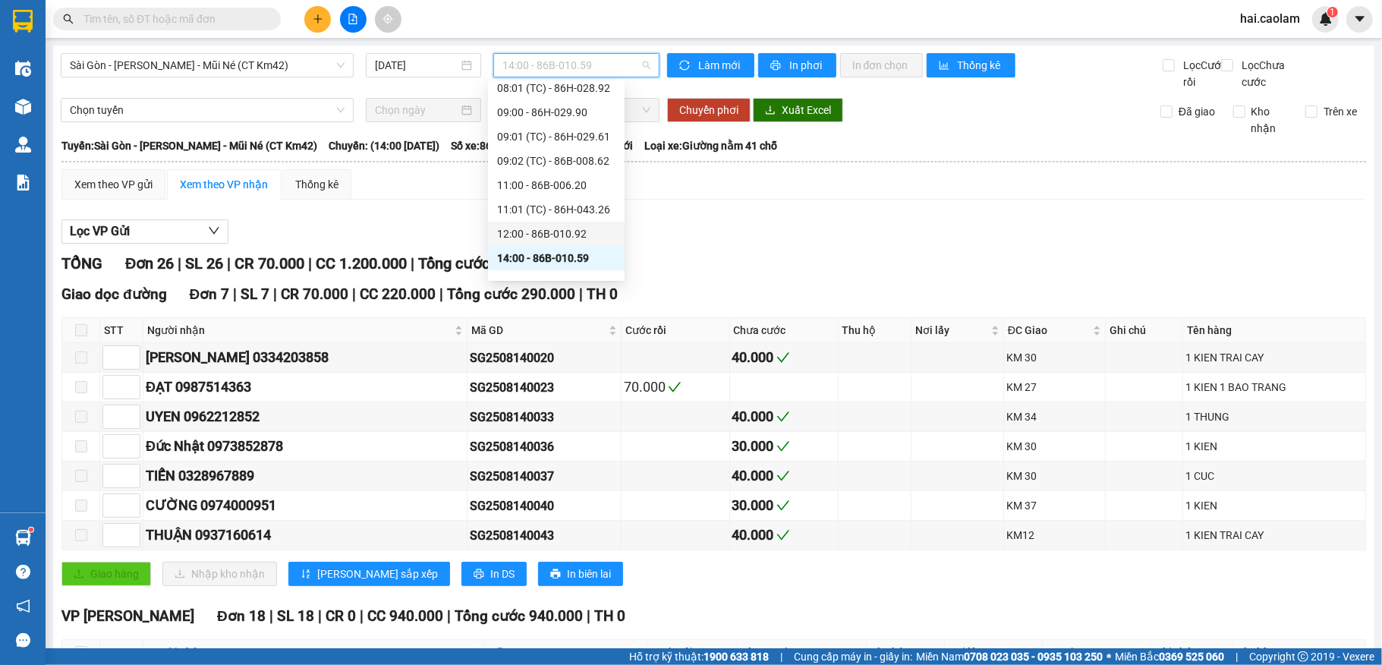
click at [550, 226] on div "12:00 - 86B-010.92" at bounding box center [556, 233] width 118 height 17
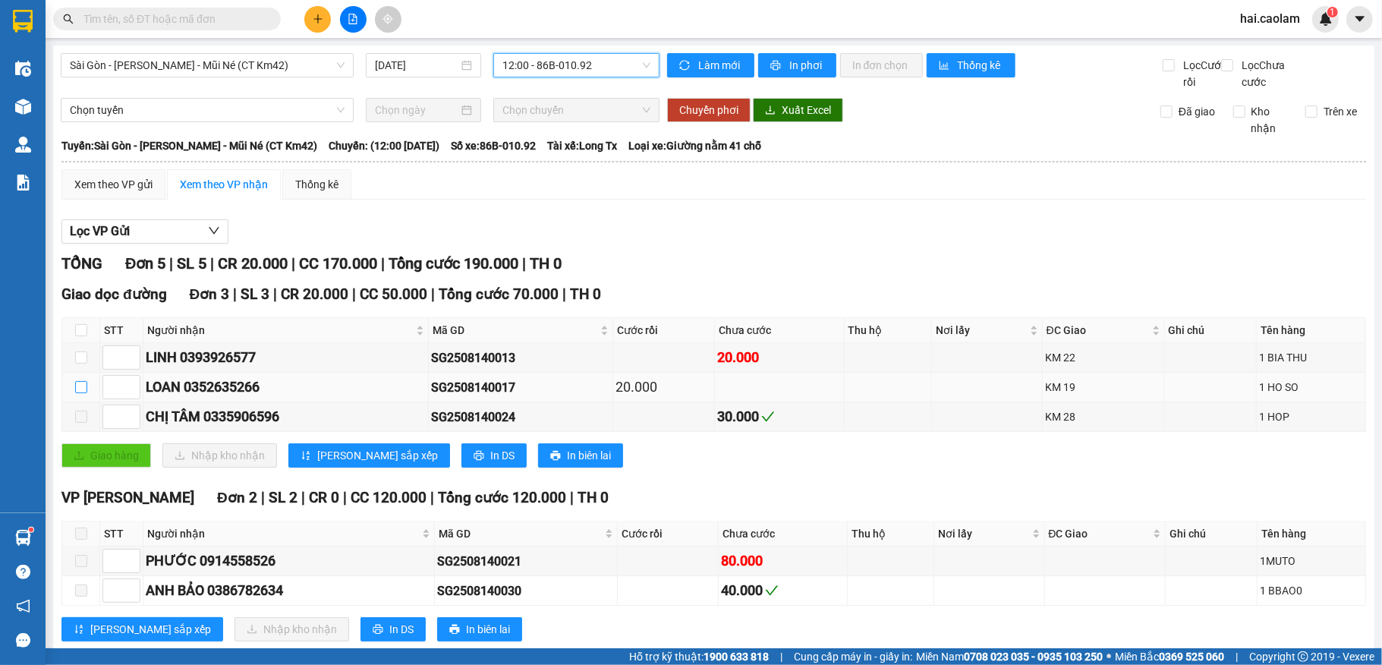
click at [83, 393] on input "checkbox" at bounding box center [81, 387] width 12 height 12
checkbox input "true"
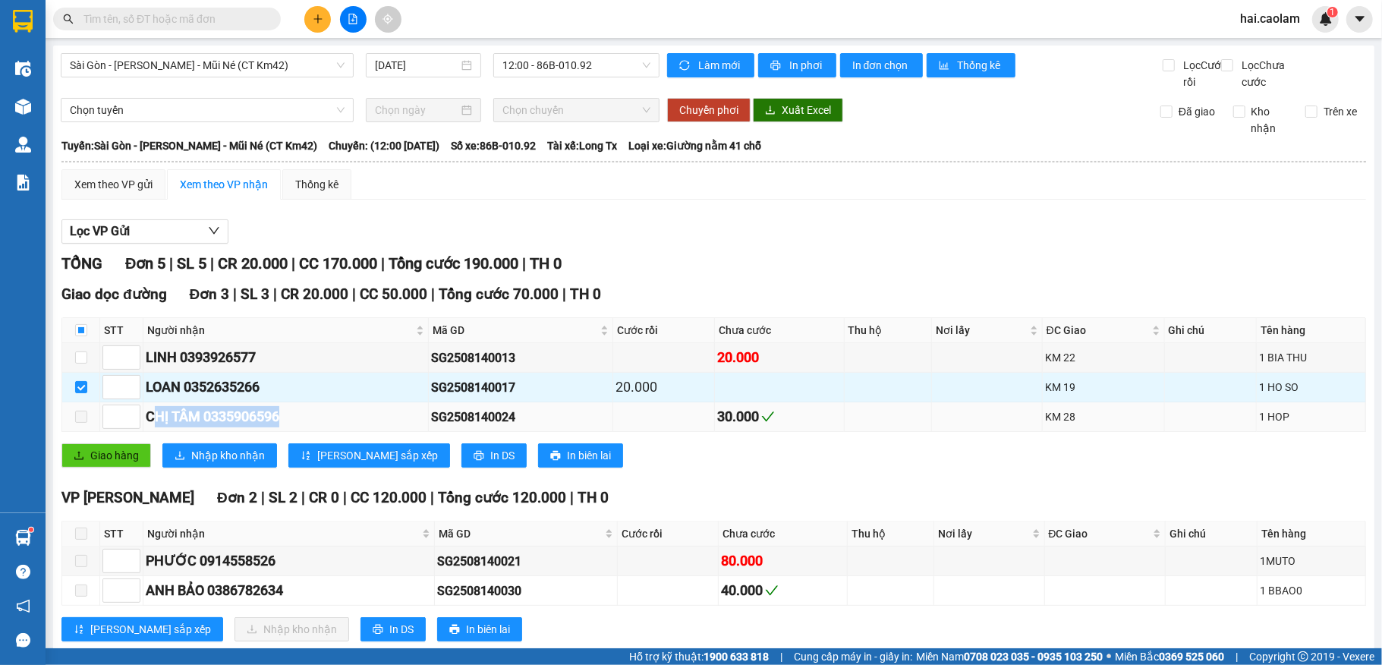
drag, startPoint x: 156, startPoint y: 435, endPoint x: 295, endPoint y: 442, distance: 139.0
click at [289, 427] on div "CHỊ TÂM 0335906596" at bounding box center [286, 416] width 280 height 21
click at [298, 427] on div "CHỊ TÂM 0335906596" at bounding box center [286, 416] width 280 height 21
drag, startPoint x: 244, startPoint y: 441, endPoint x: 310, endPoint y: 441, distance: 66.0
click at [310, 427] on div "CHỊ TÂM 0335906596" at bounding box center [286, 416] width 280 height 21
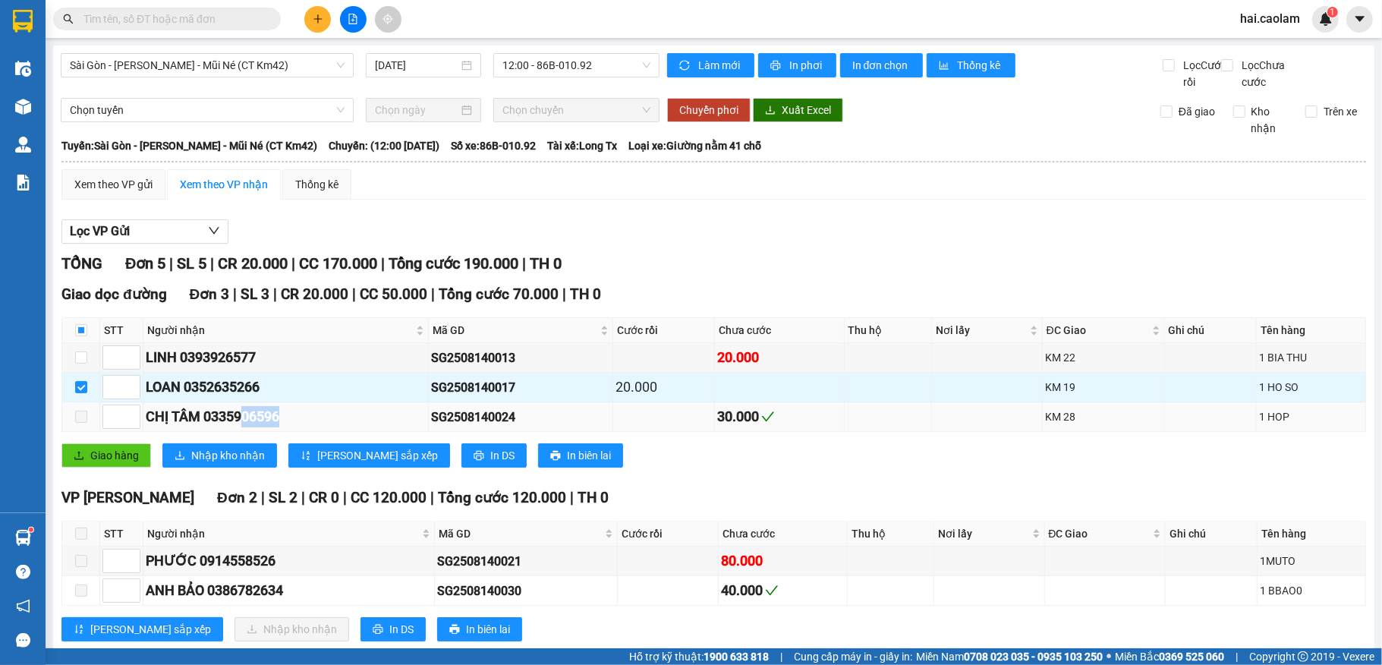
click at [310, 427] on div "CHỊ TÂM 0335906596" at bounding box center [286, 416] width 280 height 21
drag, startPoint x: 289, startPoint y: 435, endPoint x: 319, endPoint y: 432, distance: 29.7
click at [317, 427] on div "CHỊ TÂM 0335906596" at bounding box center [286, 416] width 280 height 21
click at [325, 427] on div "CHỊ TÂM 0335906596" at bounding box center [286, 416] width 280 height 21
drag, startPoint x: 206, startPoint y: 432, endPoint x: 297, endPoint y: 432, distance: 91.0
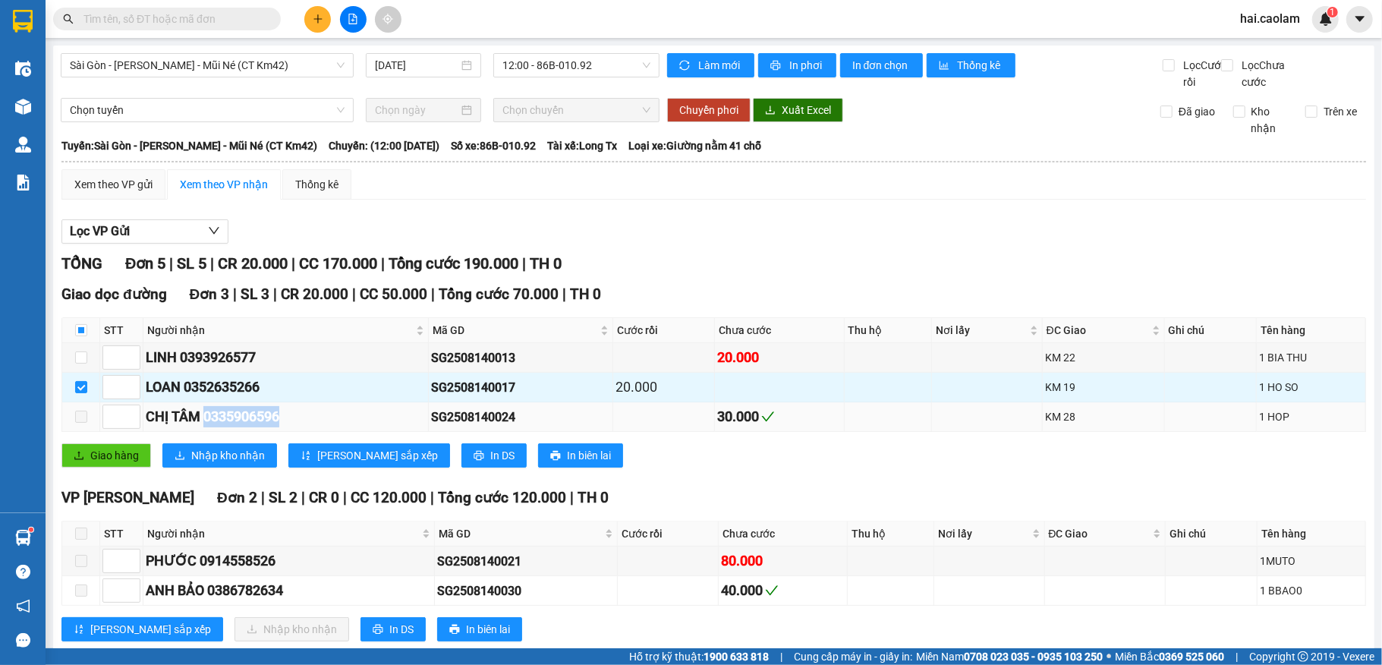
click at [296, 427] on div "CHỊ TÂM 0335906596" at bounding box center [286, 416] width 280 height 21
click at [303, 427] on div "CHỊ TÂM 0335906596" at bounding box center [286, 416] width 280 height 21
drag, startPoint x: 267, startPoint y: 438, endPoint x: 206, endPoint y: 442, distance: 60.8
click at [206, 427] on div "CHỊ TÂM 0335906596" at bounding box center [286, 416] width 280 height 21
click at [352, 427] on div "CHỊ TÂM 0335906596" at bounding box center [286, 416] width 280 height 21
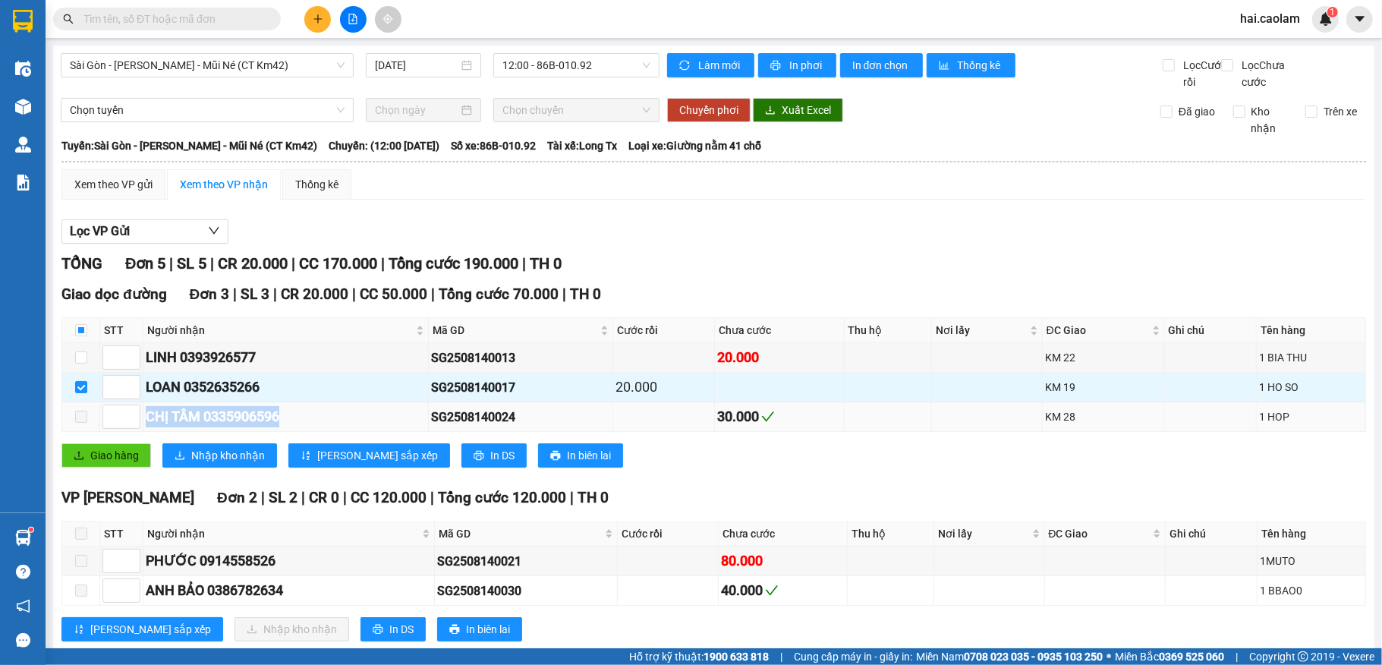
drag, startPoint x: 146, startPoint y: 435, endPoint x: 338, endPoint y: 441, distance: 192.8
click at [338, 427] on div "CHỊ TÂM 0335906596" at bounding box center [286, 416] width 280 height 21
click at [340, 427] on div "CHỊ TÂM 0335906596" at bounding box center [286, 416] width 280 height 21
click at [303, 427] on div "CHỊ TÂM 0335906596" at bounding box center [286, 416] width 280 height 21
click at [401, 427] on div "CHỊ TÂM 0335906596" at bounding box center [286, 416] width 280 height 21
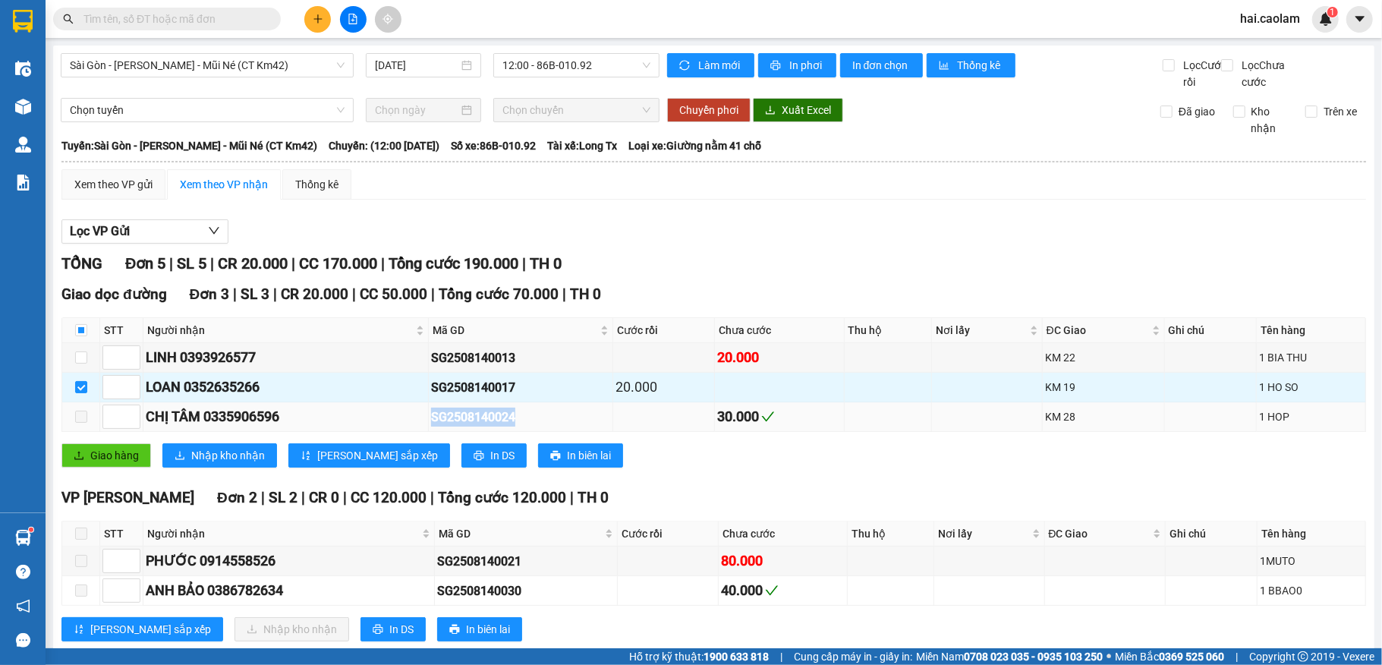
drag, startPoint x: 401, startPoint y: 440, endPoint x: 568, endPoint y: 440, distance: 166.9
click at [568, 432] on tr "CHỊ TÂM 0335906596 SG2508140024 30.000 KM 28 1 HOP" at bounding box center [713, 417] width 1303 height 30
click at [568, 426] on div "SG2508140024" at bounding box center [520, 416] width 179 height 19
click at [710, 274] on div "TỔNG Đơn 5 | SL 5 | CR 20.000 | CC 170.000 | Tổng cước 190.000 | TH 0" at bounding box center [713, 264] width 1304 height 24
drag, startPoint x: 206, startPoint y: 437, endPoint x: 343, endPoint y: 435, distance: 136.6
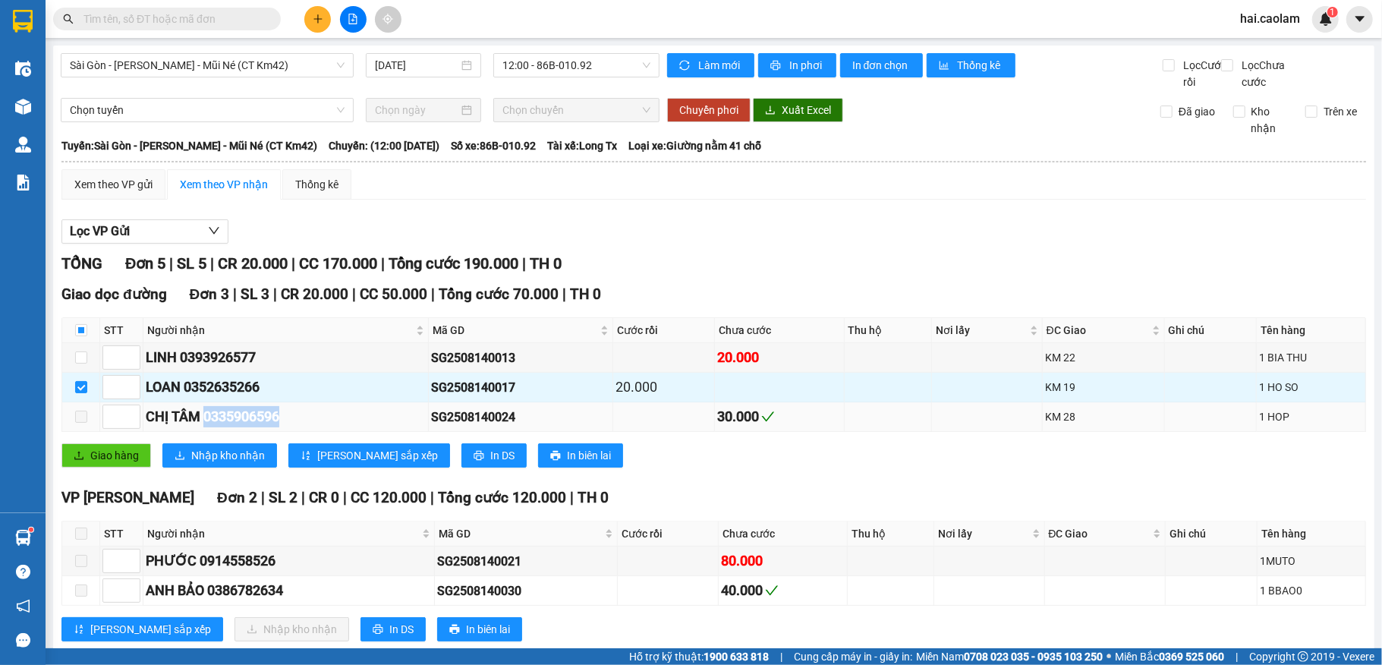
click at [343, 427] on div "CHỊ TÂM 0335906596" at bounding box center [286, 416] width 280 height 21
click at [351, 427] on div "CHỊ TÂM 0335906596" at bounding box center [286, 416] width 280 height 21
click at [754, 275] on div "TỔNG Đơn 5 | SL 5 | CR 20.000 | CC 170.000 | Tổng cước 190.000 | TH 0" at bounding box center [713, 264] width 1304 height 24
click at [675, 244] on div "Lọc VP Gửi" at bounding box center [713, 231] width 1304 height 25
click at [671, 244] on div "Lọc VP Gửi" at bounding box center [713, 231] width 1304 height 25
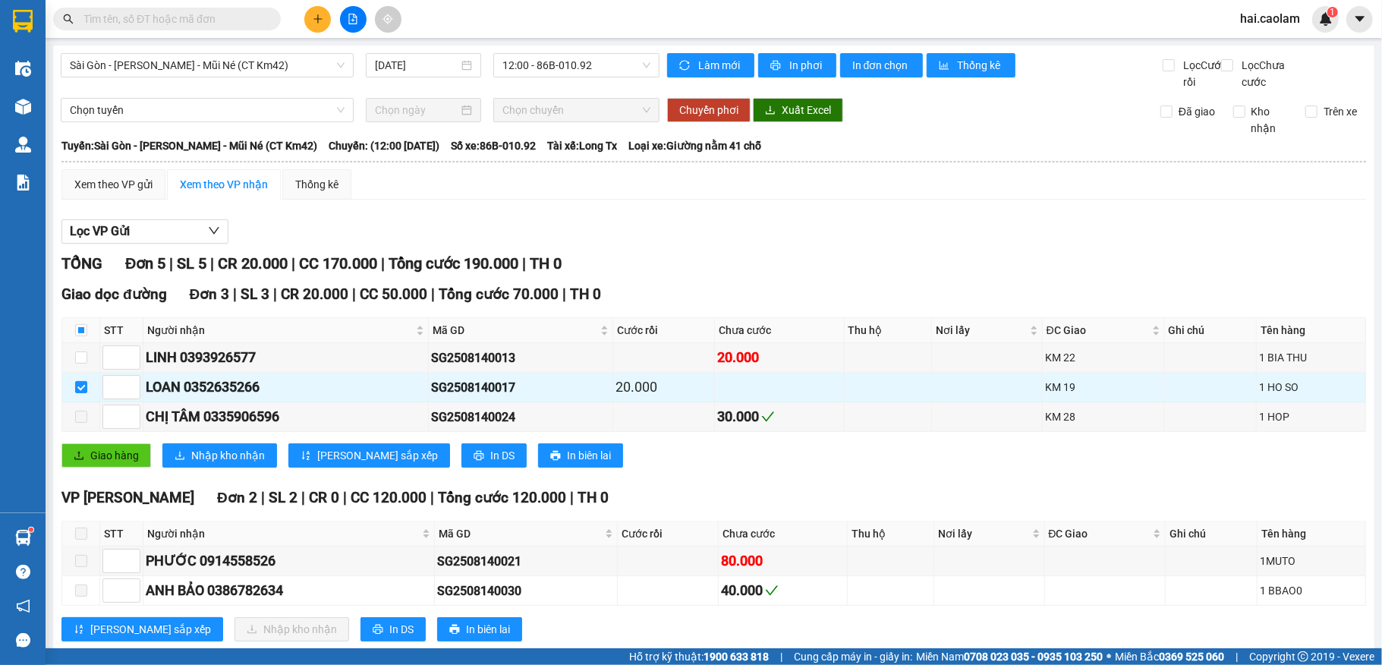
click at [671, 244] on div "Lọc VP Gửi" at bounding box center [713, 231] width 1304 height 25
click at [789, 264] on div "Lọc VP Gửi TỔNG Đơn 5 | SL 5 | CR 20.000 | CC 170.000 | Tổng cước 190.000 | TH…" at bounding box center [713, 436] width 1304 height 448
click at [748, 263] on div "Lọc VP Gửi TỔNG Đơn 5 | SL 5 | CR 20.000 | CC 170.000 | Tổng cước 190.000 | TH…" at bounding box center [713, 436] width 1304 height 448
click at [737, 270] on div "TỔNG Đơn 5 | SL 5 | CR 20.000 | CC 170.000 | Tổng cước 190.000 | TH 0" at bounding box center [713, 264] width 1304 height 24
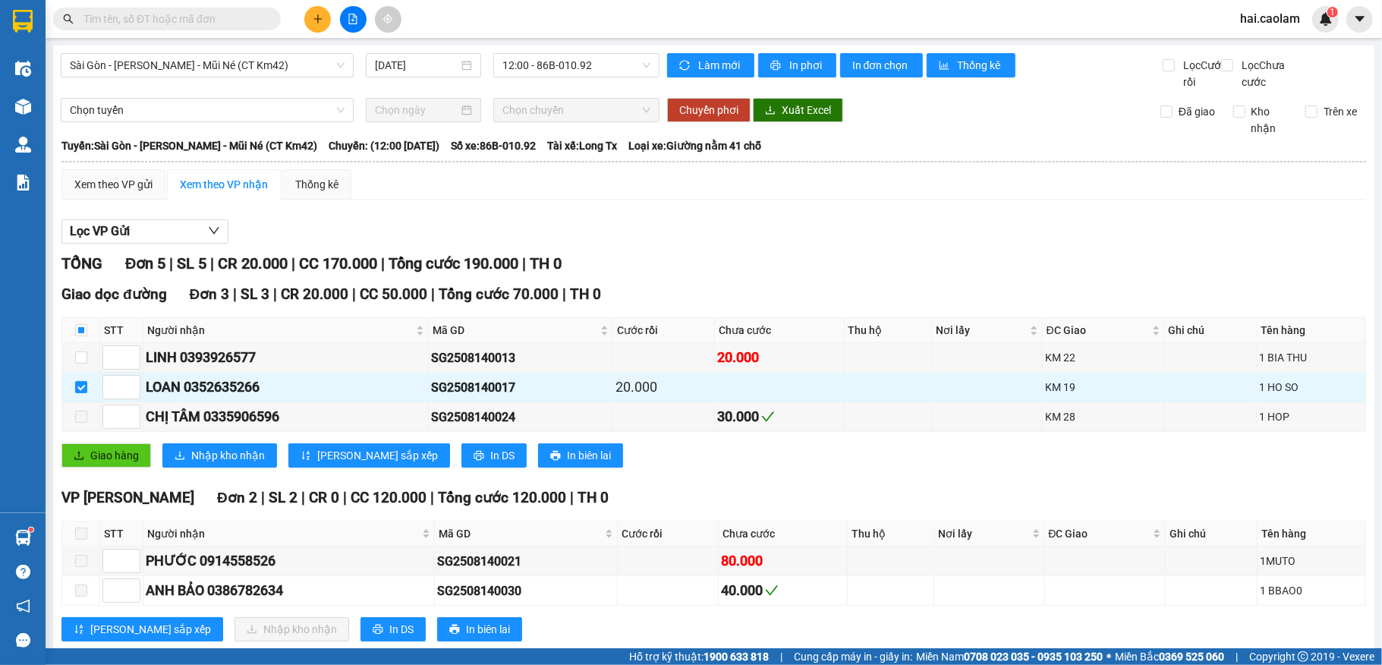
click at [737, 270] on div "TỔNG Đơn 5 | SL 5 | CR 20.000 | CC 170.000 | Tổng cước 190.000 | TH 0" at bounding box center [713, 264] width 1304 height 24
click at [117, 464] on span "Giao hàng" at bounding box center [114, 455] width 49 height 17
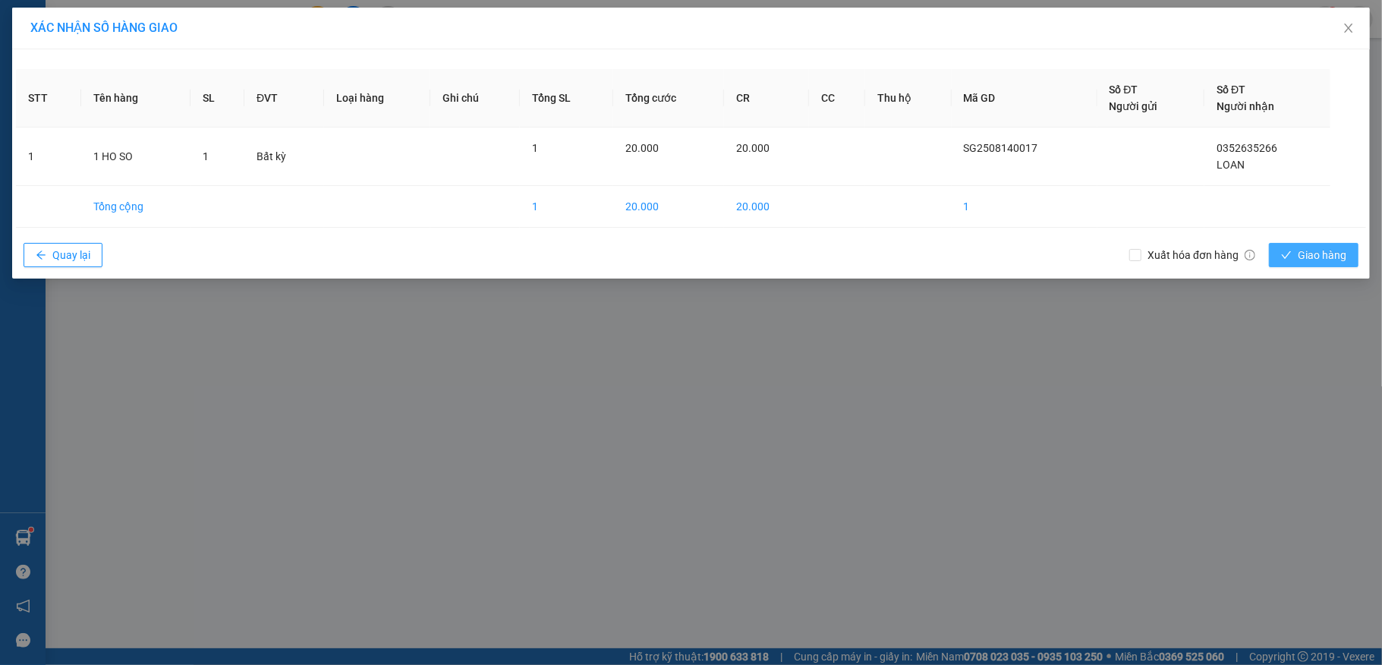
click at [1303, 253] on span "Giao hàng" at bounding box center [1321, 255] width 49 height 17
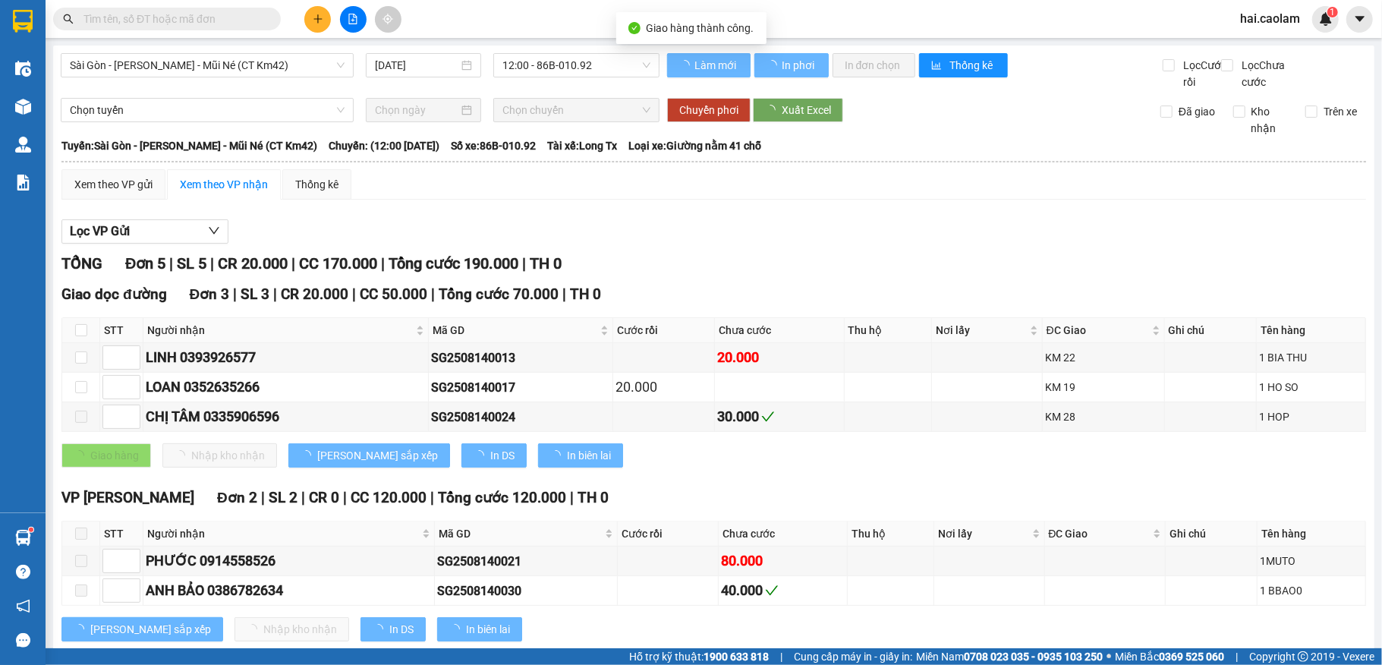
click at [951, 244] on div at bounding box center [713, 244] width 1304 height 1
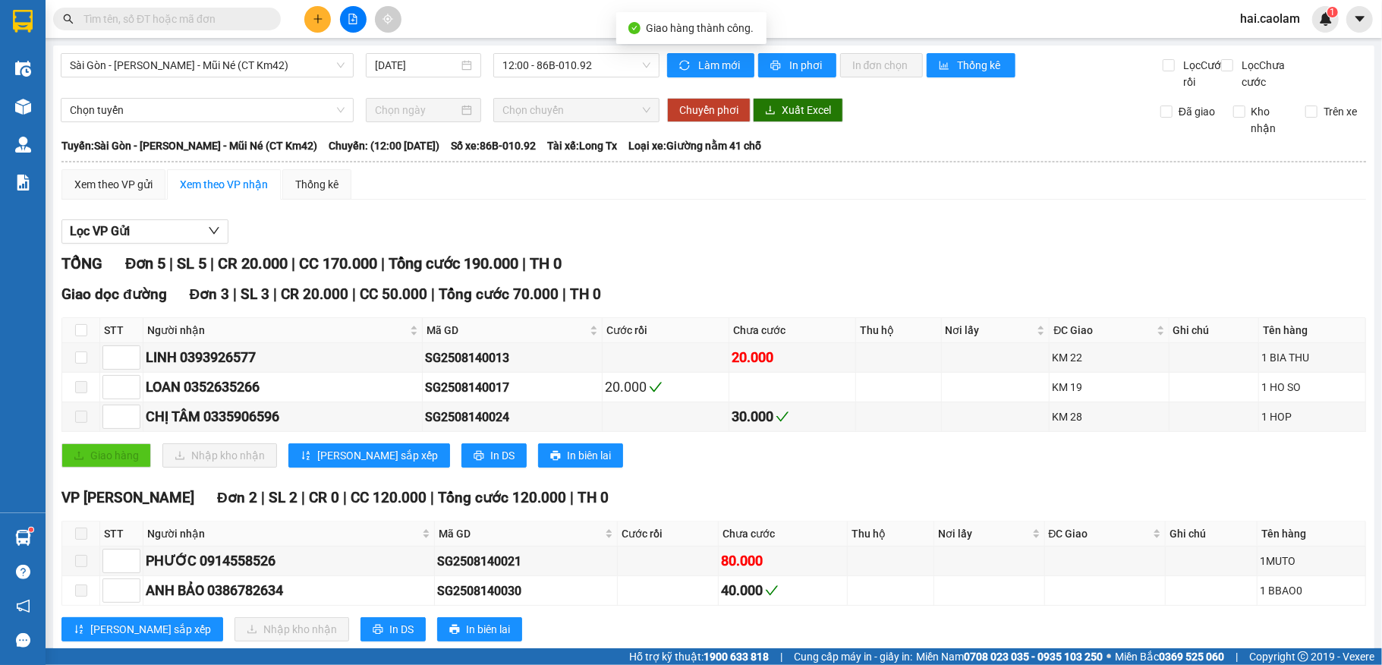
click at [933, 266] on div "Lọc VP Gửi TỔNG Đơn 5 | SL 5 | CR 20.000 | CC 170.000 | Tổng cước 190.000 | TH…" at bounding box center [713, 436] width 1304 height 448
click at [565, 65] on span "12:00 - 86B-010.92" at bounding box center [576, 65] width 148 height 23
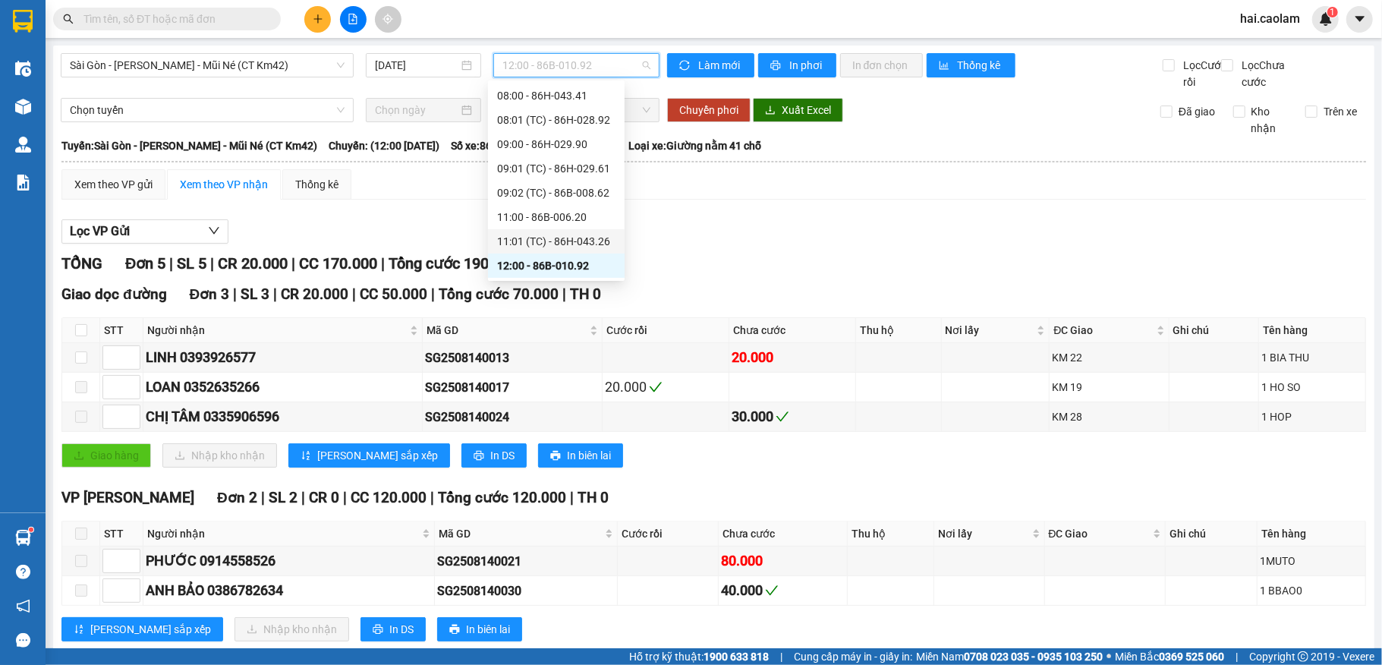
scroll to position [291, 0]
click at [532, 165] on div "14:00 - 86B-010.59" at bounding box center [556, 168] width 118 height 17
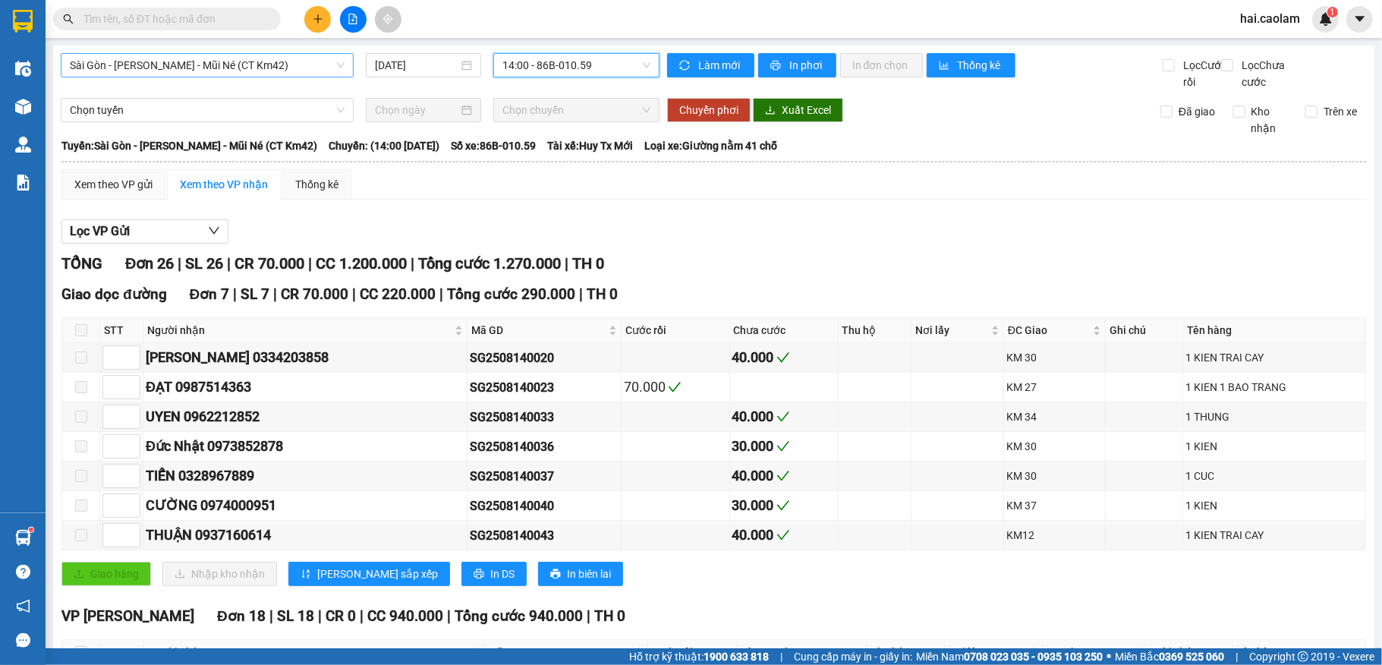
click at [190, 61] on span "Sài Gòn - [PERSON_NAME] - Mũi Né (CT Km42)" at bounding box center [207, 65] width 275 height 23
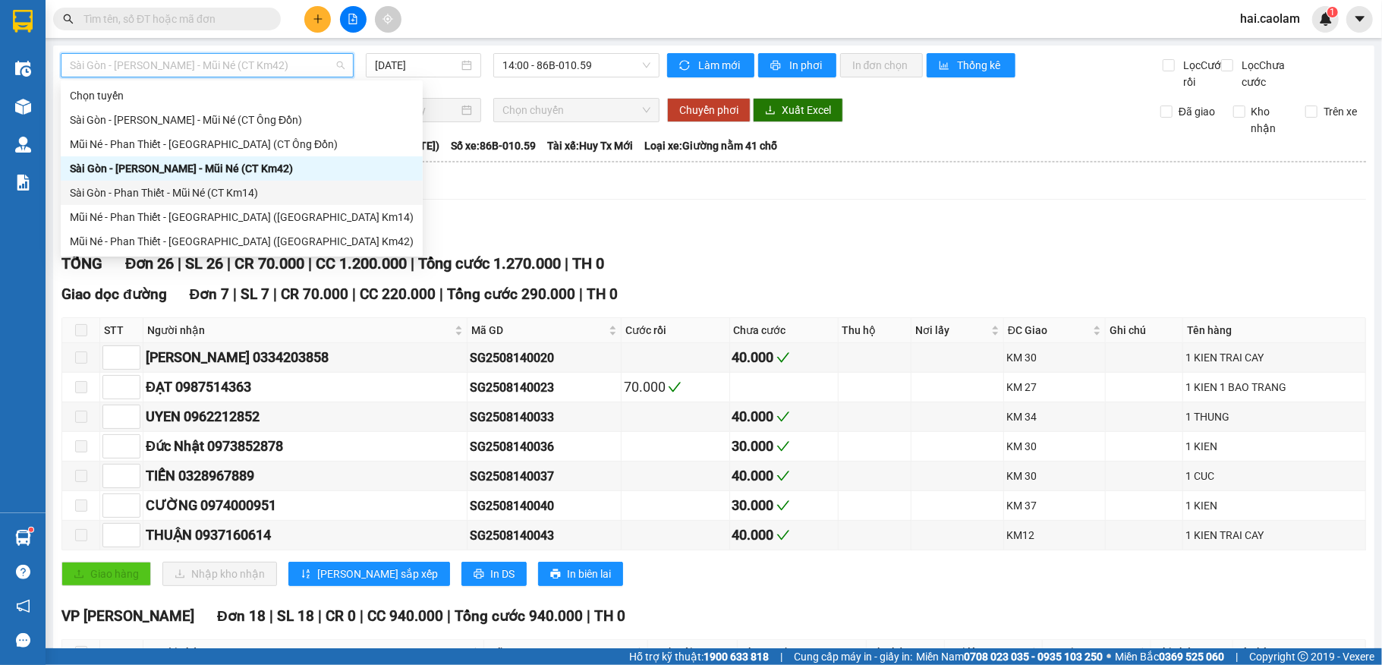
click at [235, 192] on div "Sài Gòn - Phan Thiết - Mũi Né (CT Km14)" at bounding box center [242, 192] width 344 height 17
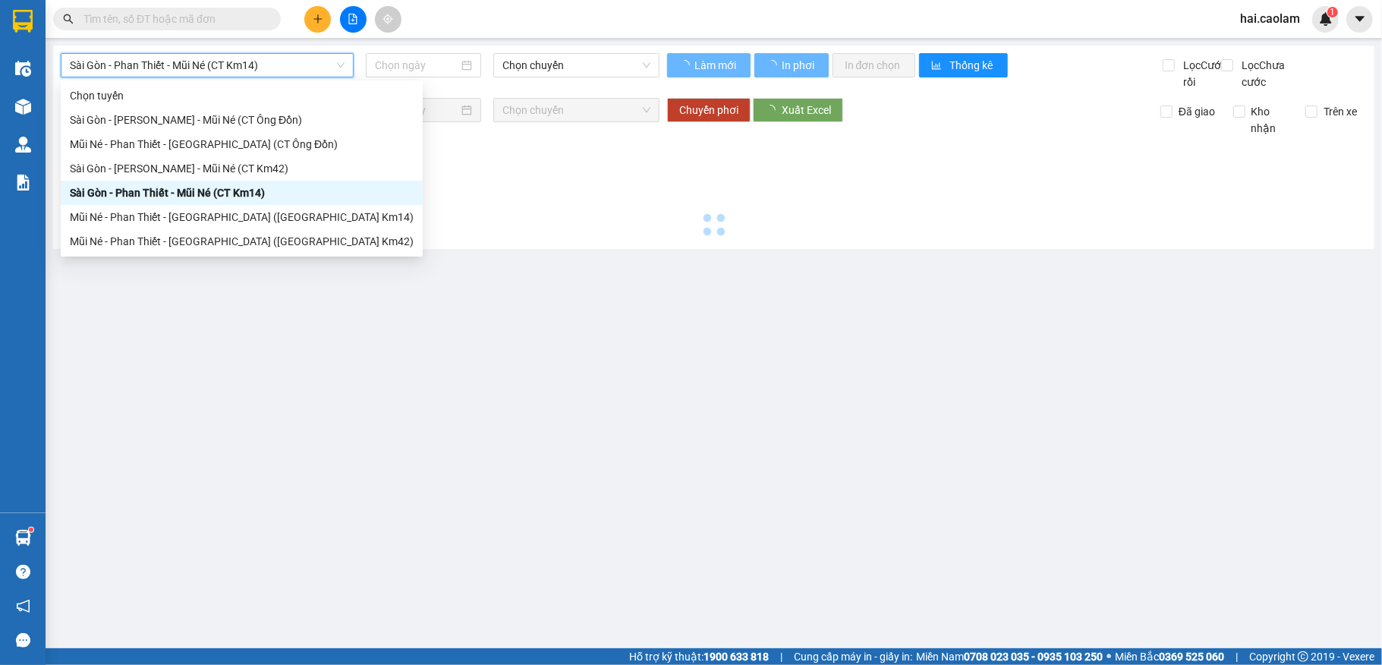
type input "[DATE]"
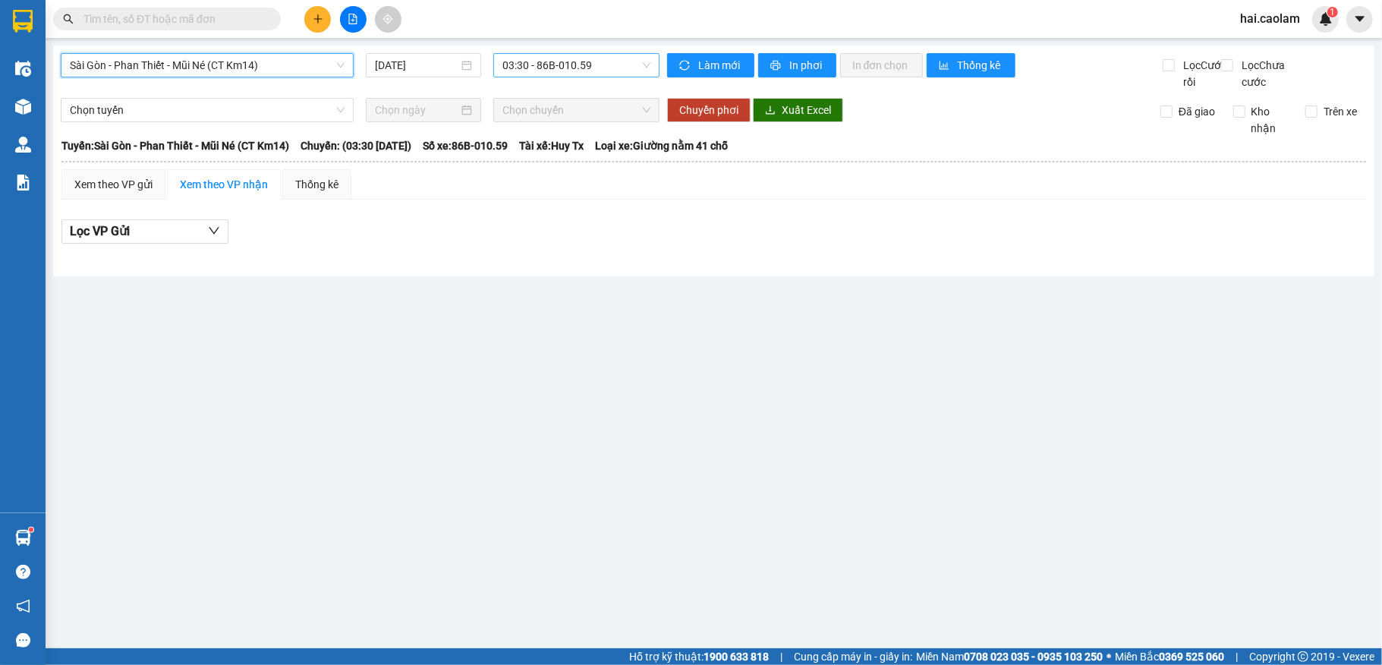
drag, startPoint x: 581, startPoint y: 73, endPoint x: 572, endPoint y: 77, distance: 10.2
click at [581, 71] on span "03:30 - 86B-010.59" at bounding box center [576, 65] width 148 height 23
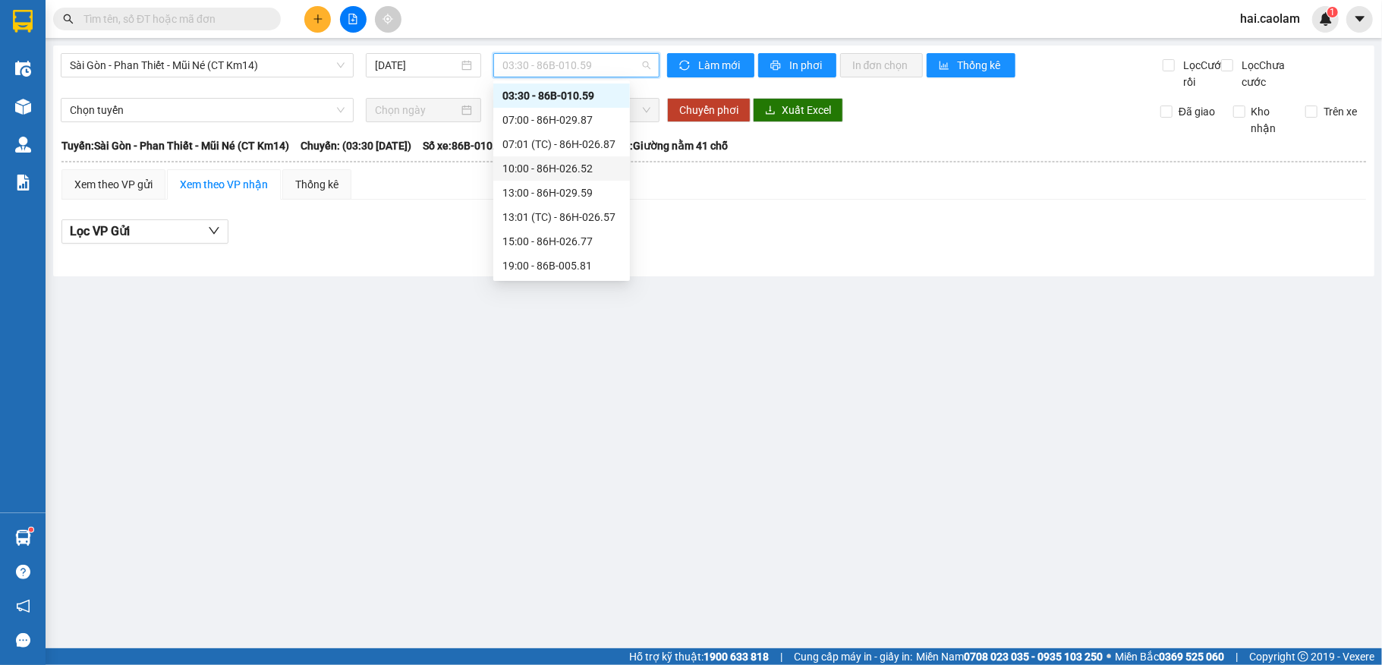
click at [546, 167] on div "10:00 - 86H-026.52" at bounding box center [561, 168] width 118 height 17
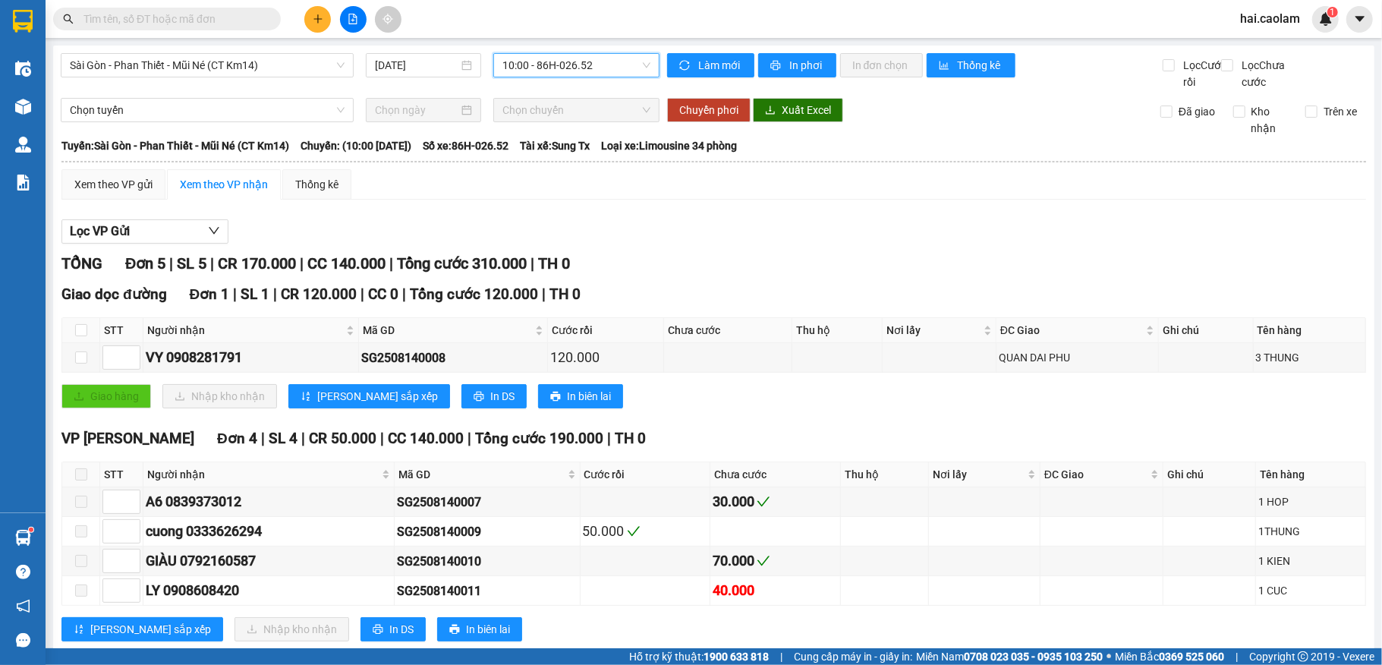
click at [716, 273] on div "TỔNG Đơn 5 | SL 5 | CR 170.000 | CC 140.000 | Tổng cước 310.000 | TH 0" at bounding box center [713, 264] width 1304 height 24
click at [80, 363] on input "checkbox" at bounding box center [81, 357] width 12 height 12
checkbox input "true"
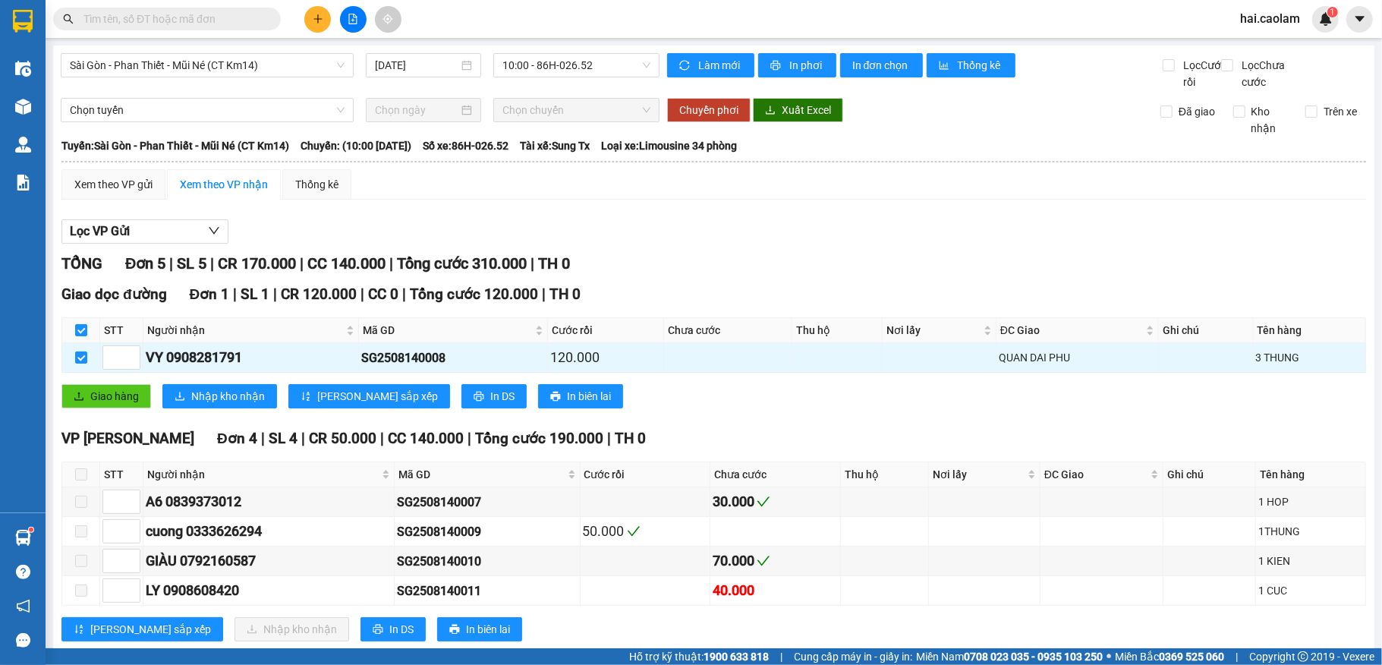
click at [1066, 244] on div "Lọc VP Gửi" at bounding box center [713, 231] width 1304 height 25
click at [835, 265] on div "Lọc VP Gửi TỔNG Đơn 5 | SL 5 | CR 170.000 | CC 140.000 | Tổng cước 310.000 | T…" at bounding box center [713, 436] width 1304 height 448
click at [824, 275] on div "TỔNG Đơn 5 | SL 5 | CR 170.000 | CC 140.000 | Tổng cước 310.000 | TH 0" at bounding box center [713, 264] width 1304 height 24
click at [231, 14] on input "text" at bounding box center [172, 19] width 179 height 17
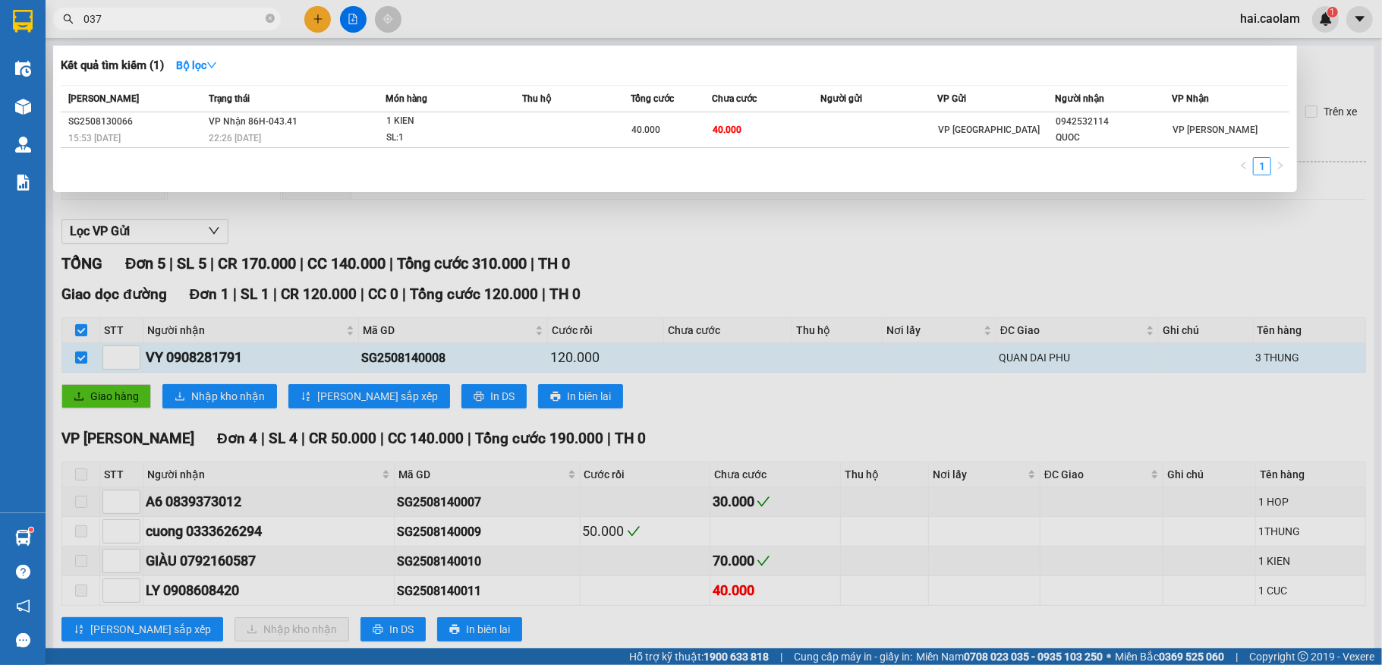
type input "0374"
click at [683, 281] on div at bounding box center [691, 332] width 1382 height 665
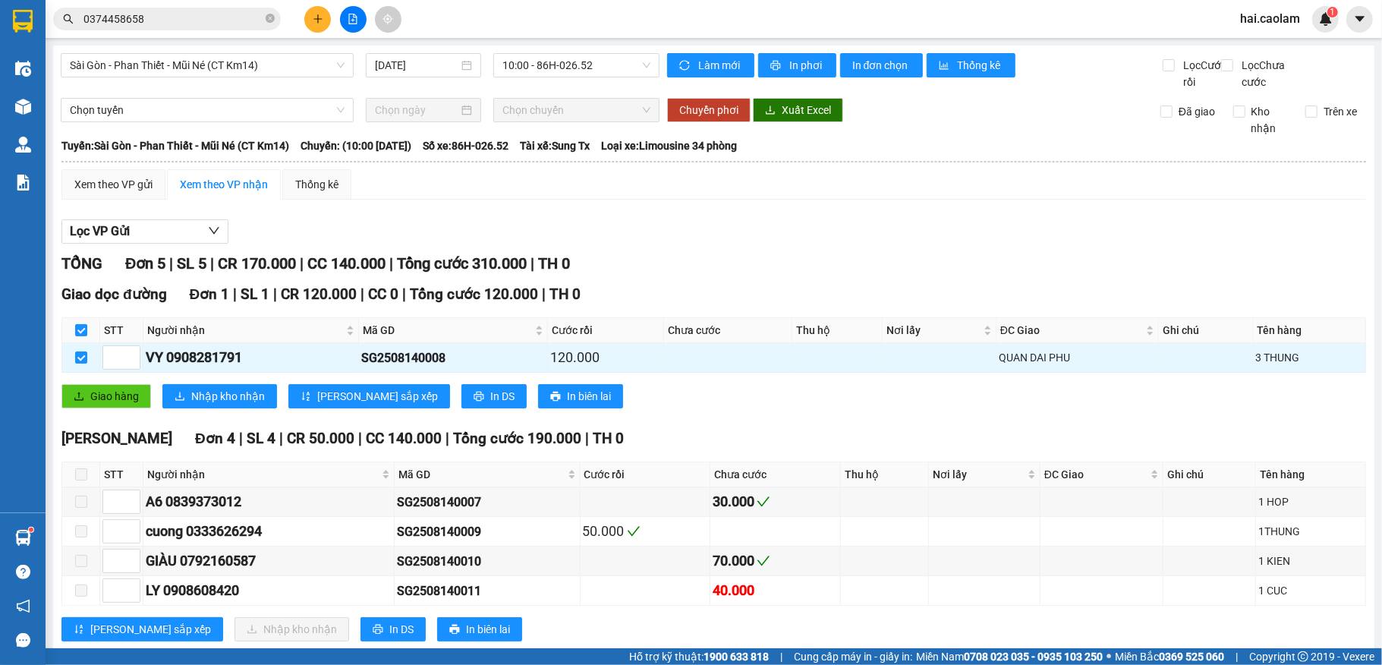
click at [915, 244] on div "Lọc VP Gửi" at bounding box center [713, 231] width 1304 height 25
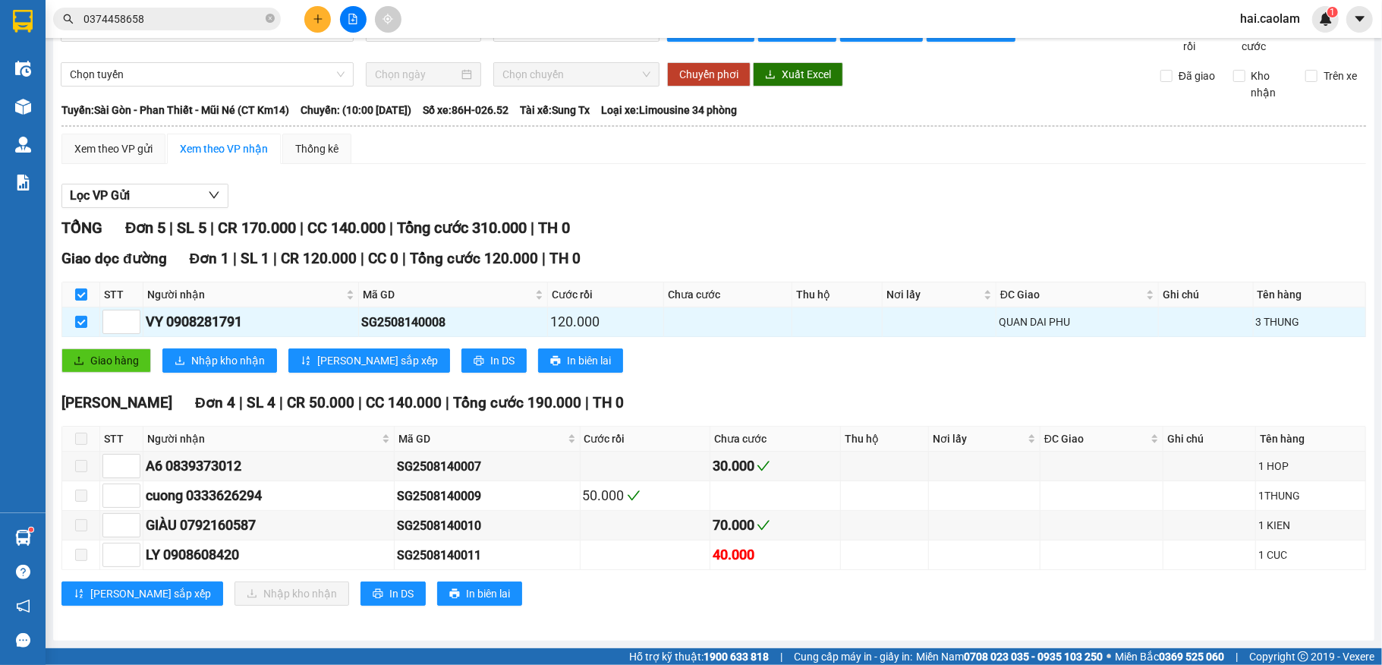
click at [162, 14] on input "0374458658" at bounding box center [172, 19] width 179 height 17
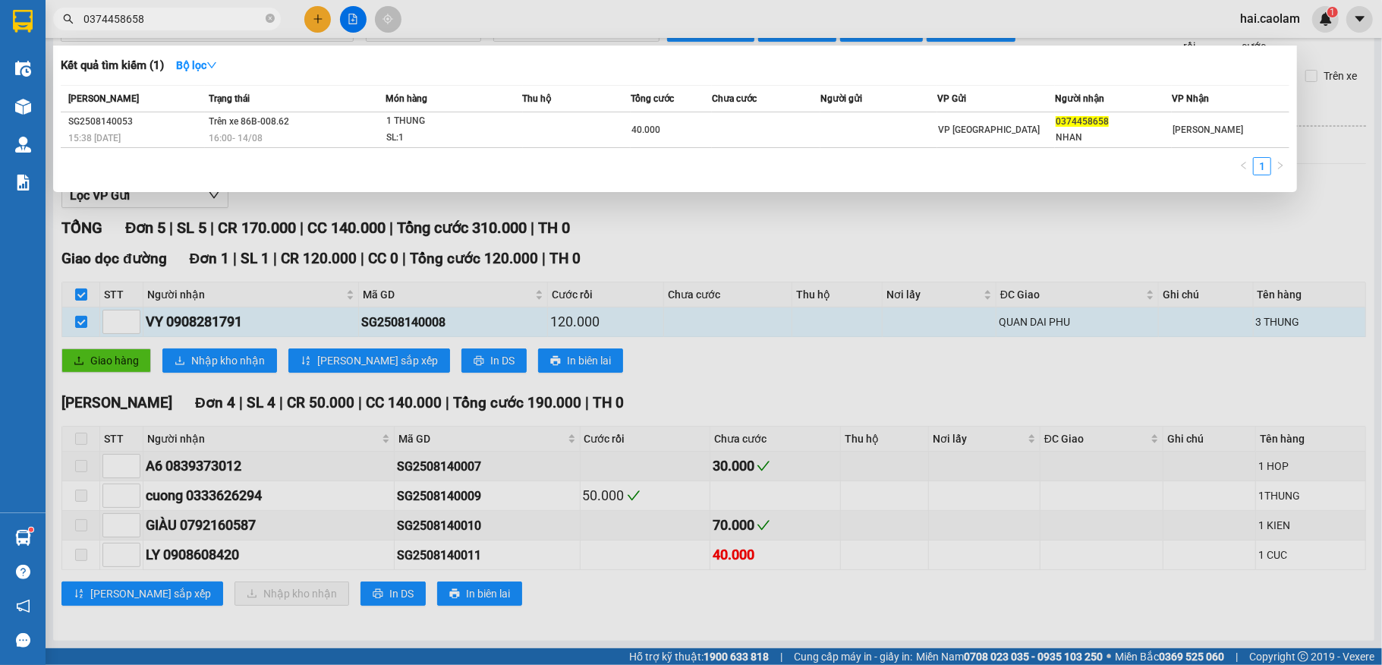
click at [185, 22] on input "0374458658" at bounding box center [172, 19] width 179 height 17
click at [704, 298] on div at bounding box center [691, 332] width 1382 height 665
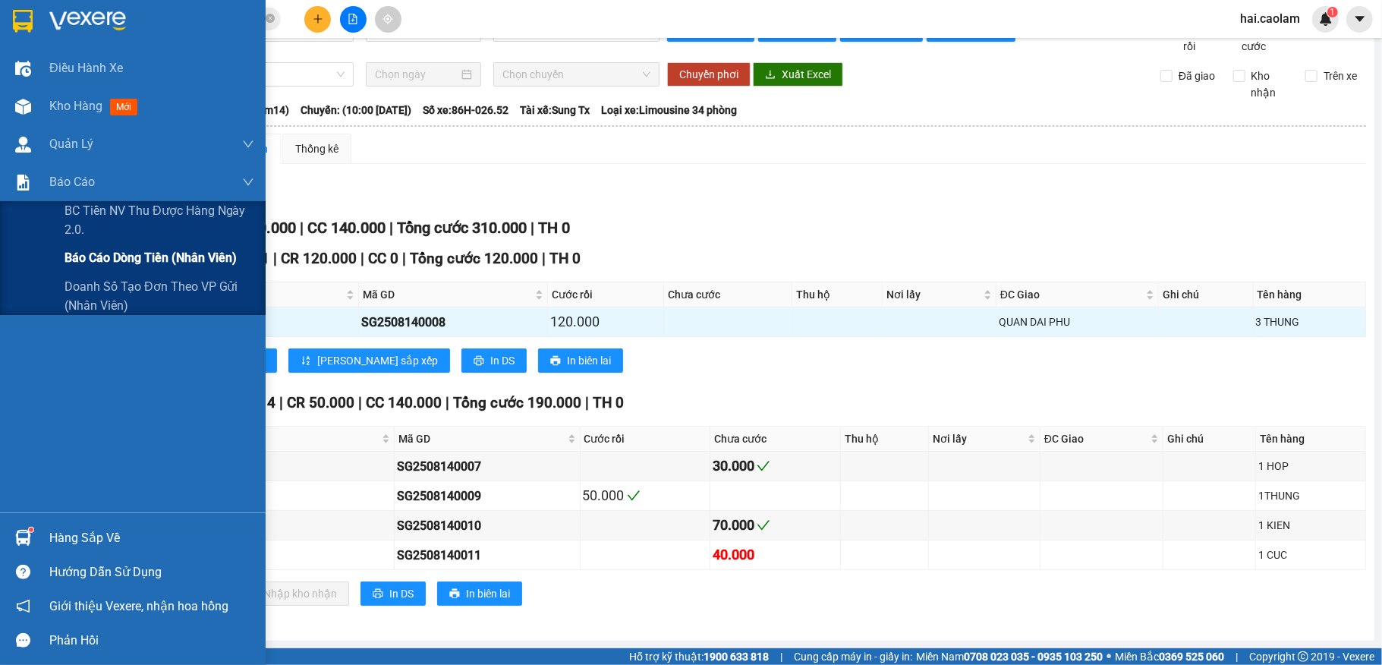
click at [129, 256] on span "Báo cáo dòng tiền (nhân viên)" at bounding box center [150, 257] width 172 height 19
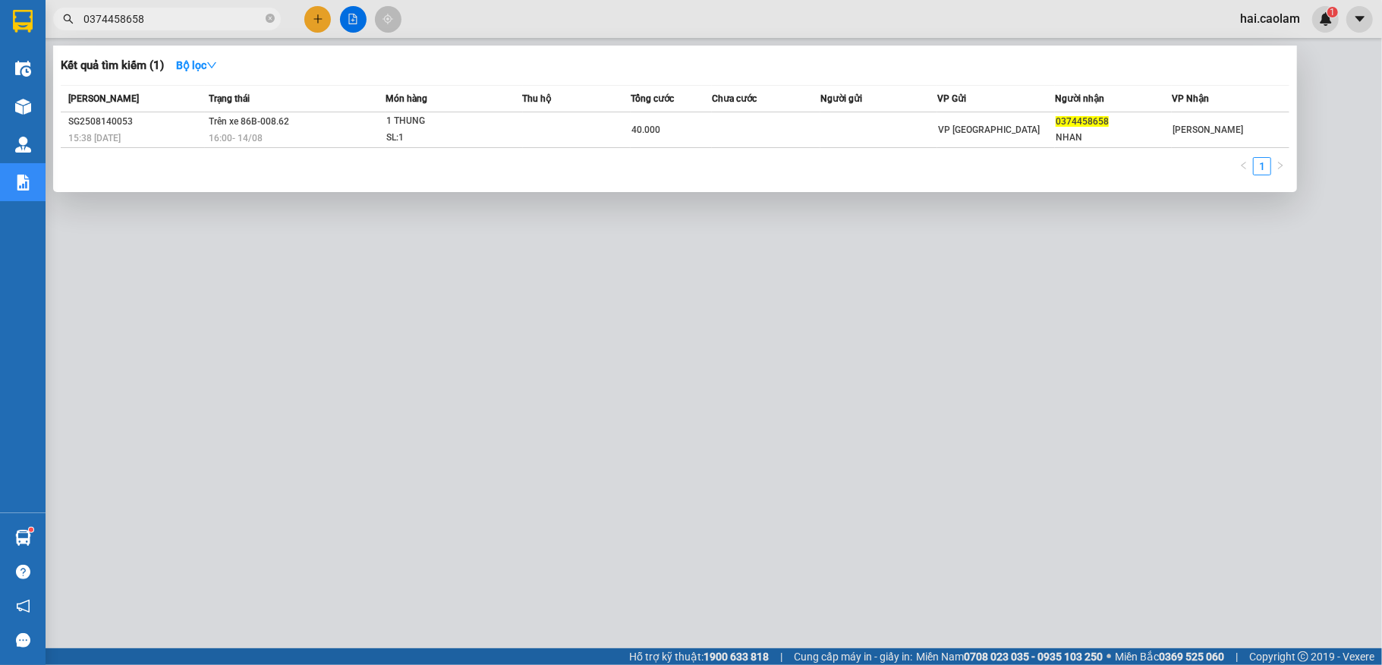
click at [161, 23] on input "0374458658" at bounding box center [172, 19] width 179 height 17
type input "081277"
click at [556, 423] on div at bounding box center [691, 332] width 1382 height 665
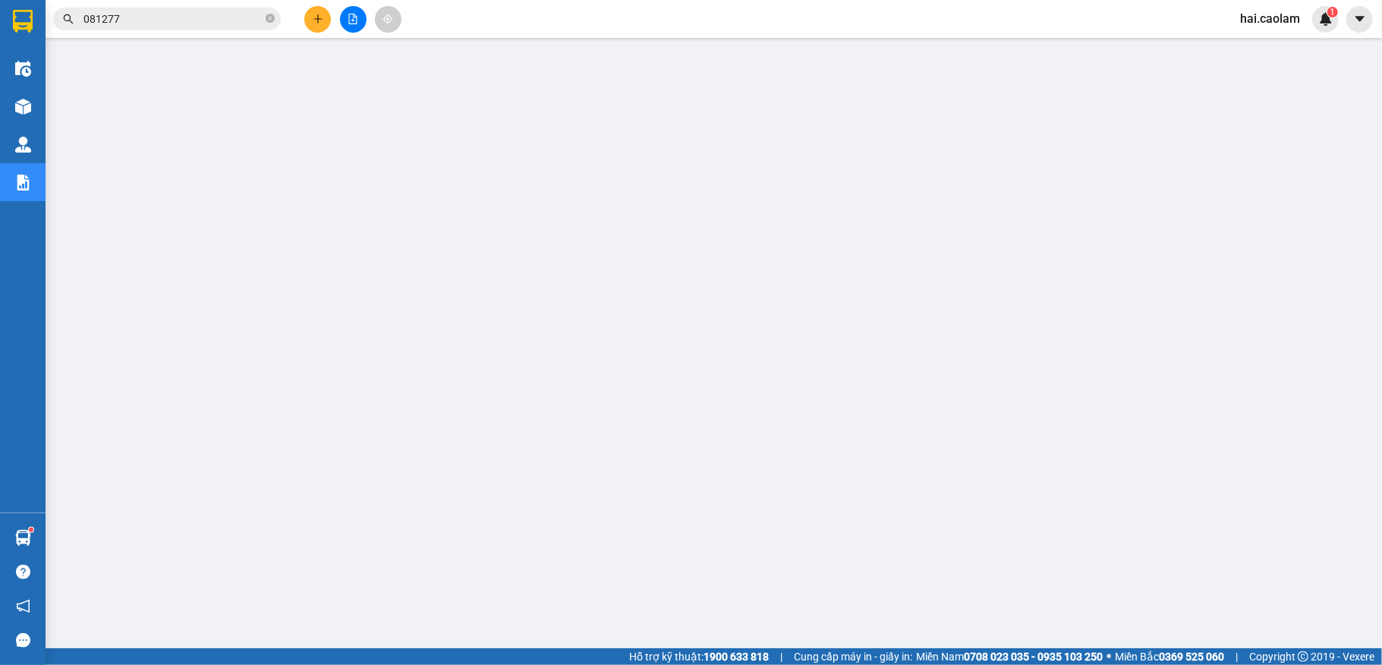
click at [173, 35] on div "Kết quả tìm kiếm ( 1 ) Bộ lọc Mã ĐH Trạng thái Món hàng Thu hộ Tổng cước Chưa c…" at bounding box center [691, 19] width 1382 height 38
click at [173, 23] on input "081277" at bounding box center [172, 19] width 179 height 17
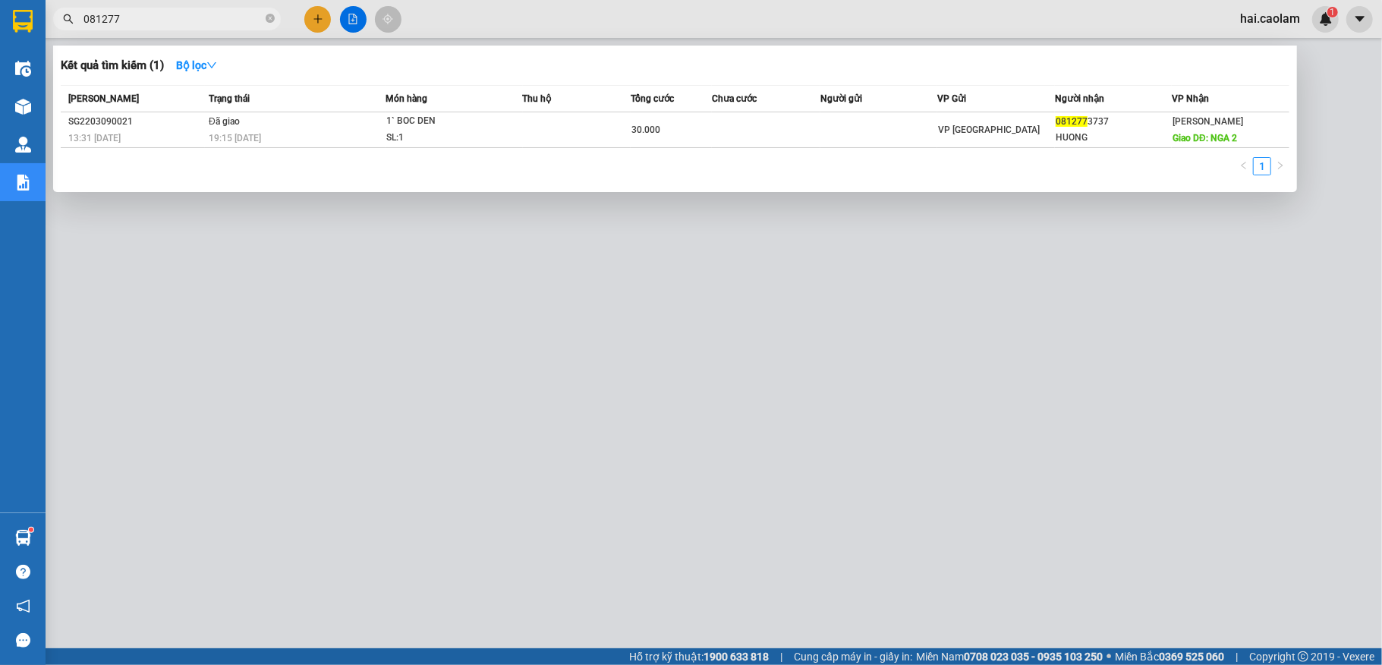
click at [171, 21] on input "081277" at bounding box center [172, 19] width 179 height 17
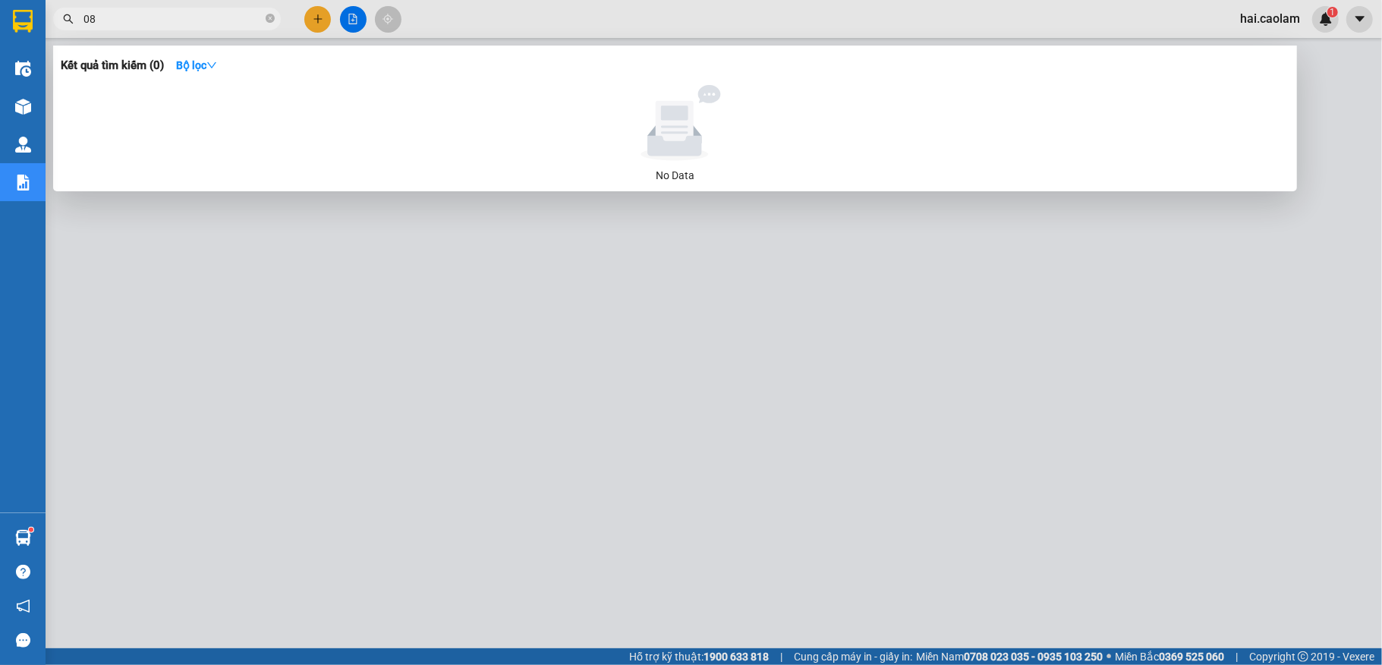
type input "0"
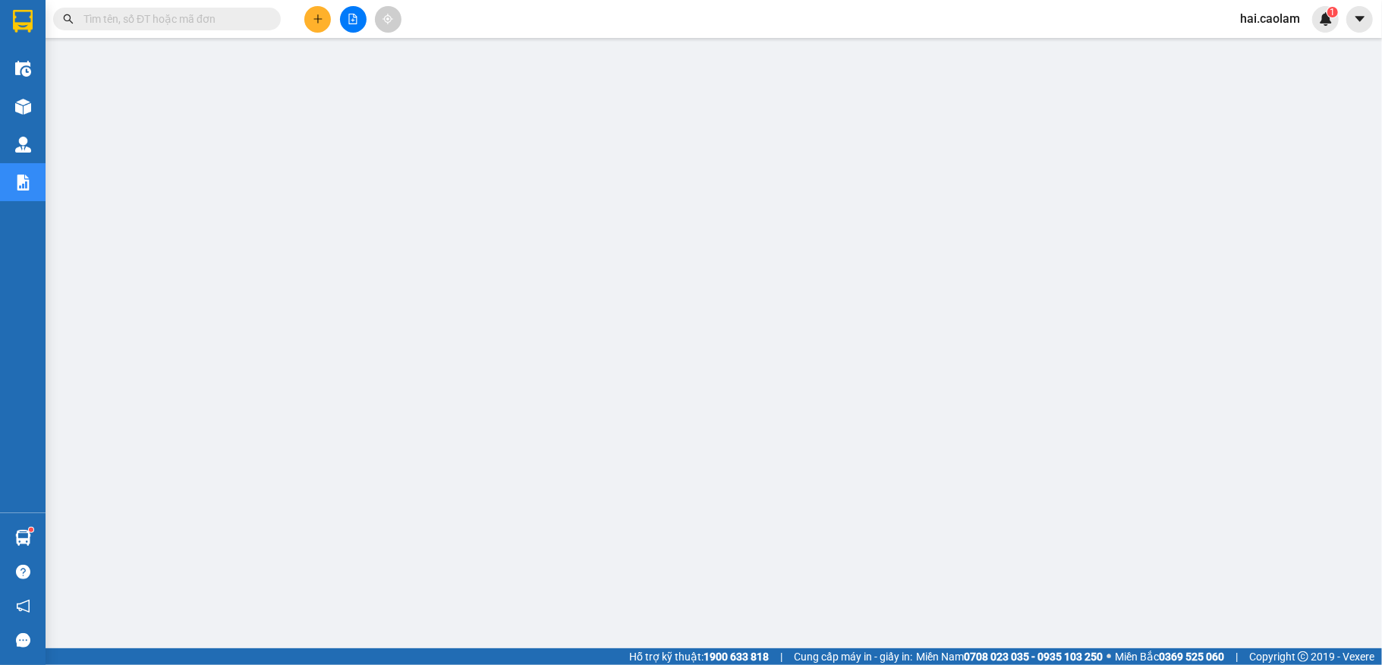
click at [149, 22] on input "text" at bounding box center [172, 19] width 179 height 17
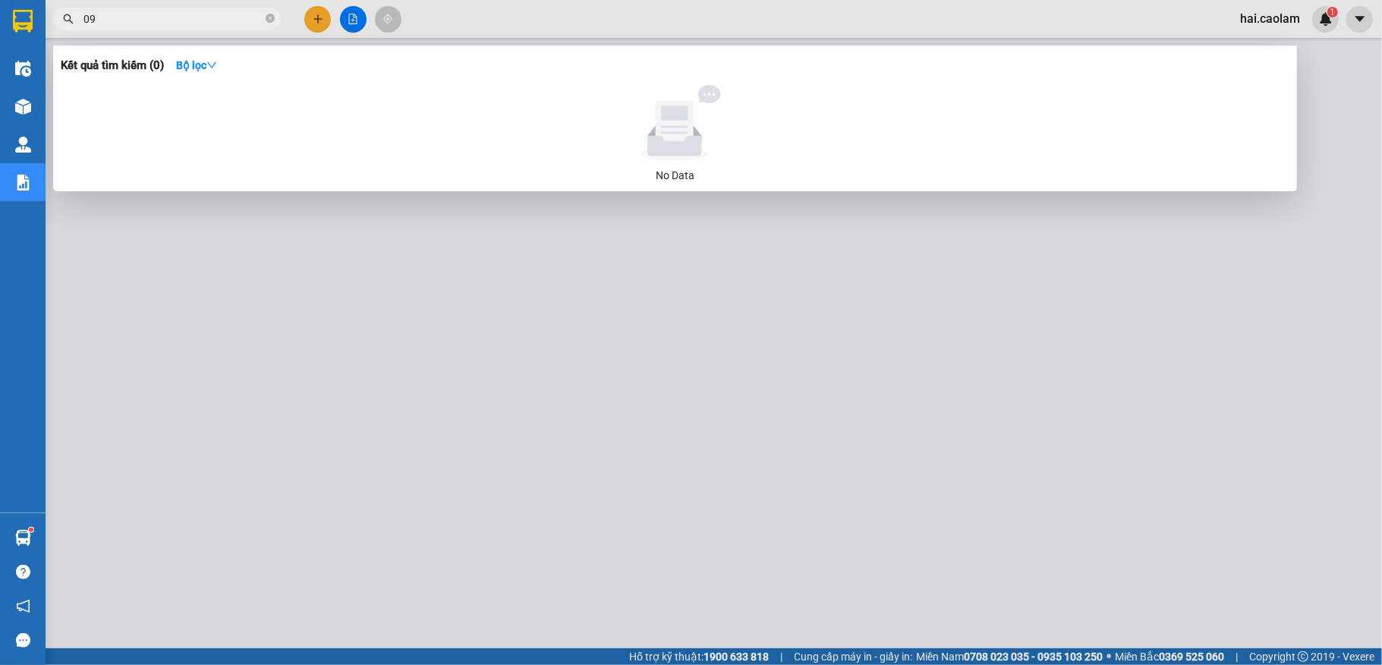
type input "0"
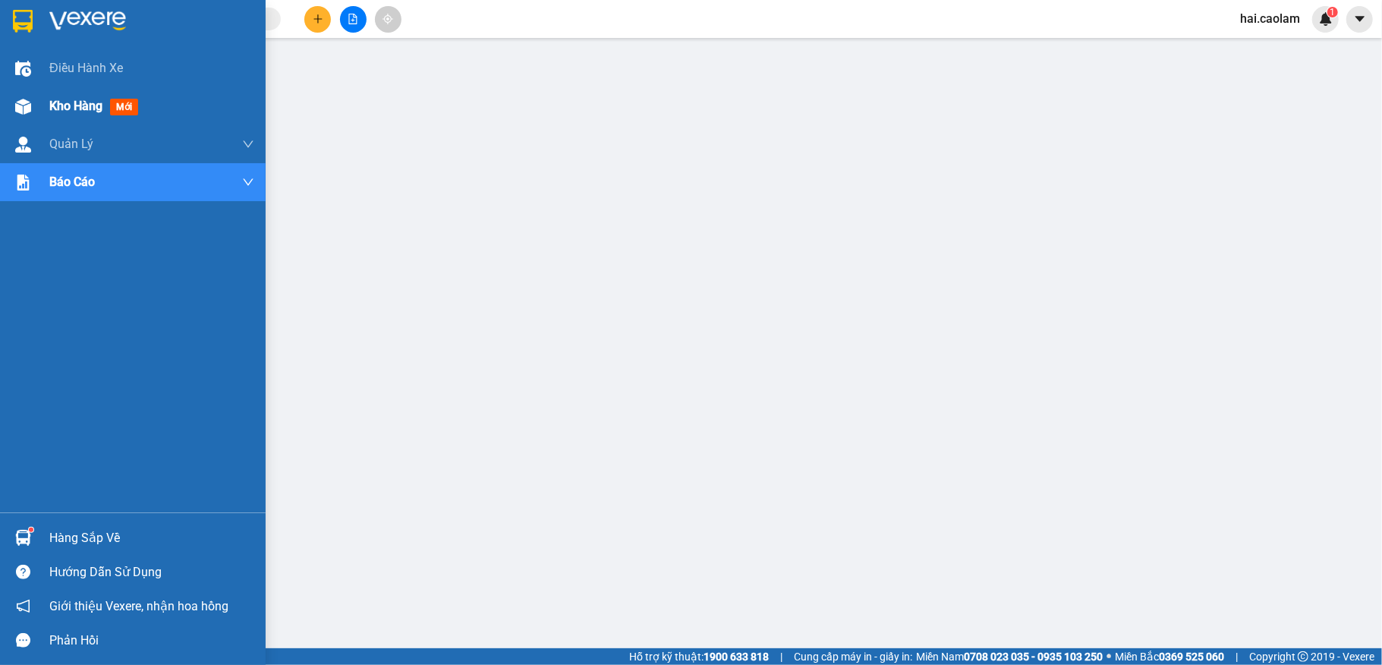
click at [35, 94] on div at bounding box center [23, 106] width 27 height 27
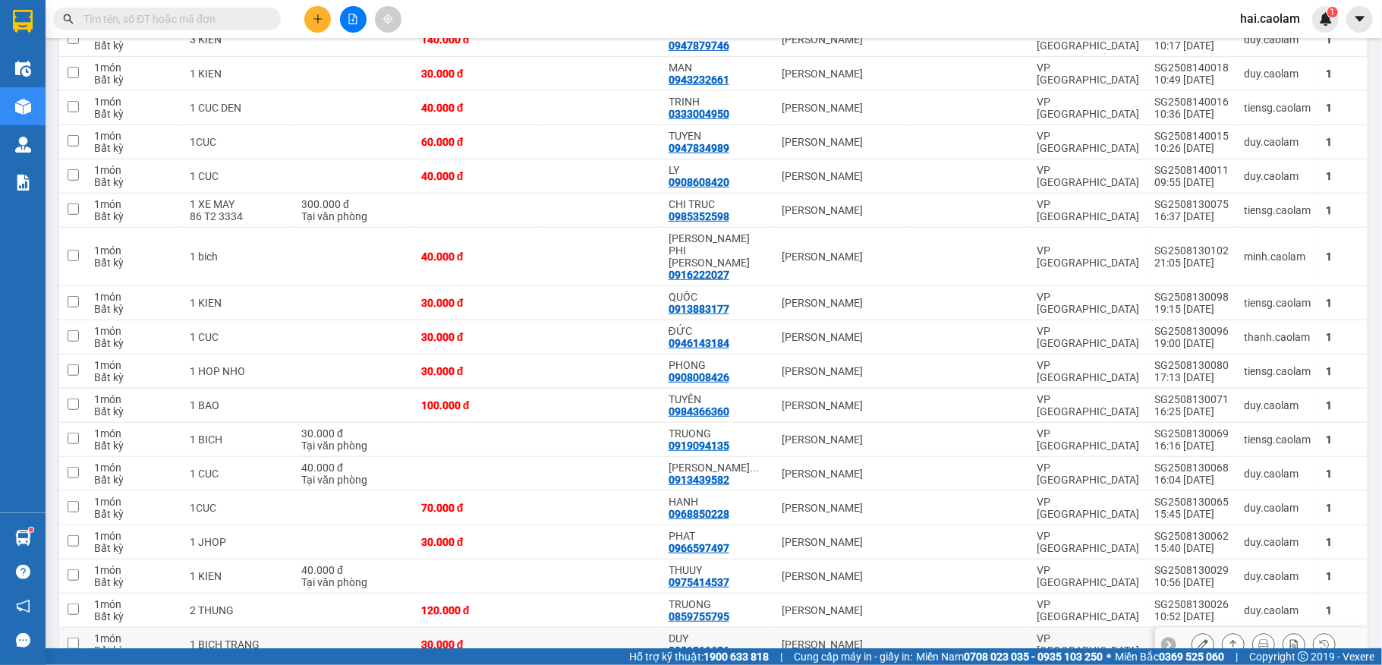
scroll to position [942, 0]
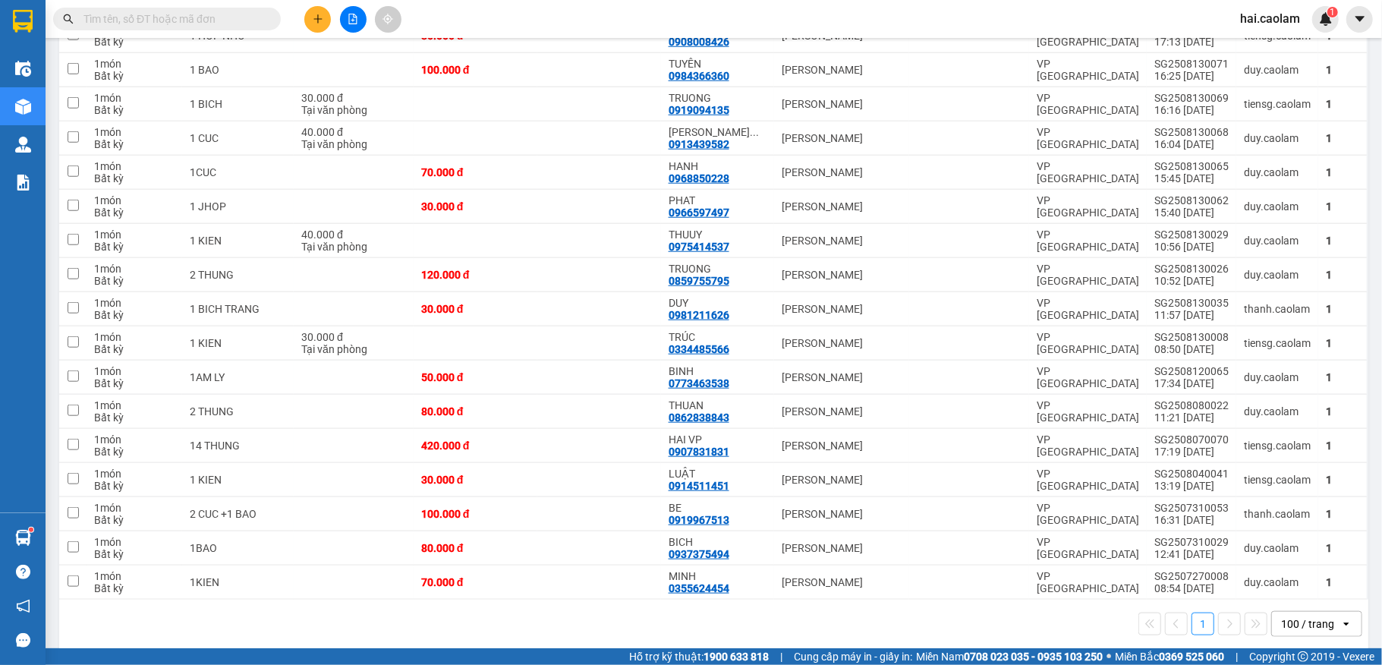
click at [211, 16] on input "text" at bounding box center [172, 19] width 179 height 17
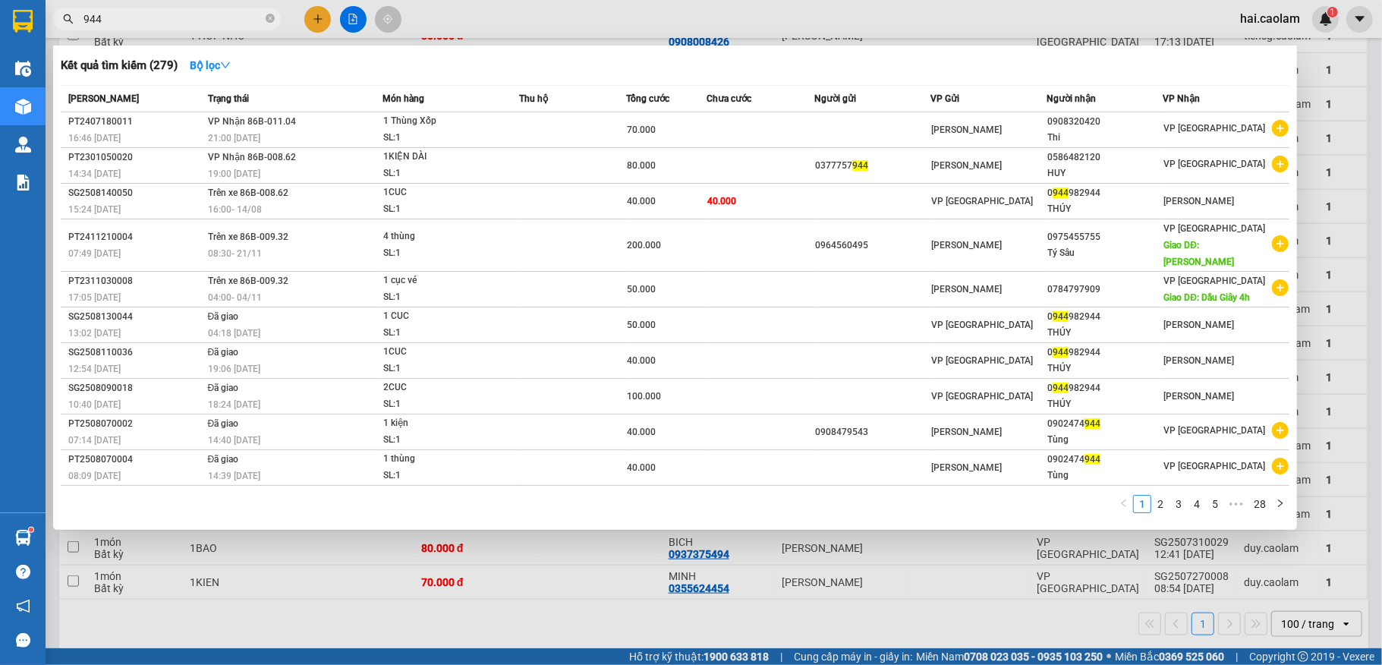
type input "944"
drag, startPoint x: 305, startPoint y: 598, endPoint x: 168, endPoint y: 4, distance: 609.8
click at [307, 601] on div at bounding box center [691, 332] width 1382 height 665
